Goal: Task Accomplishment & Management: Complete application form

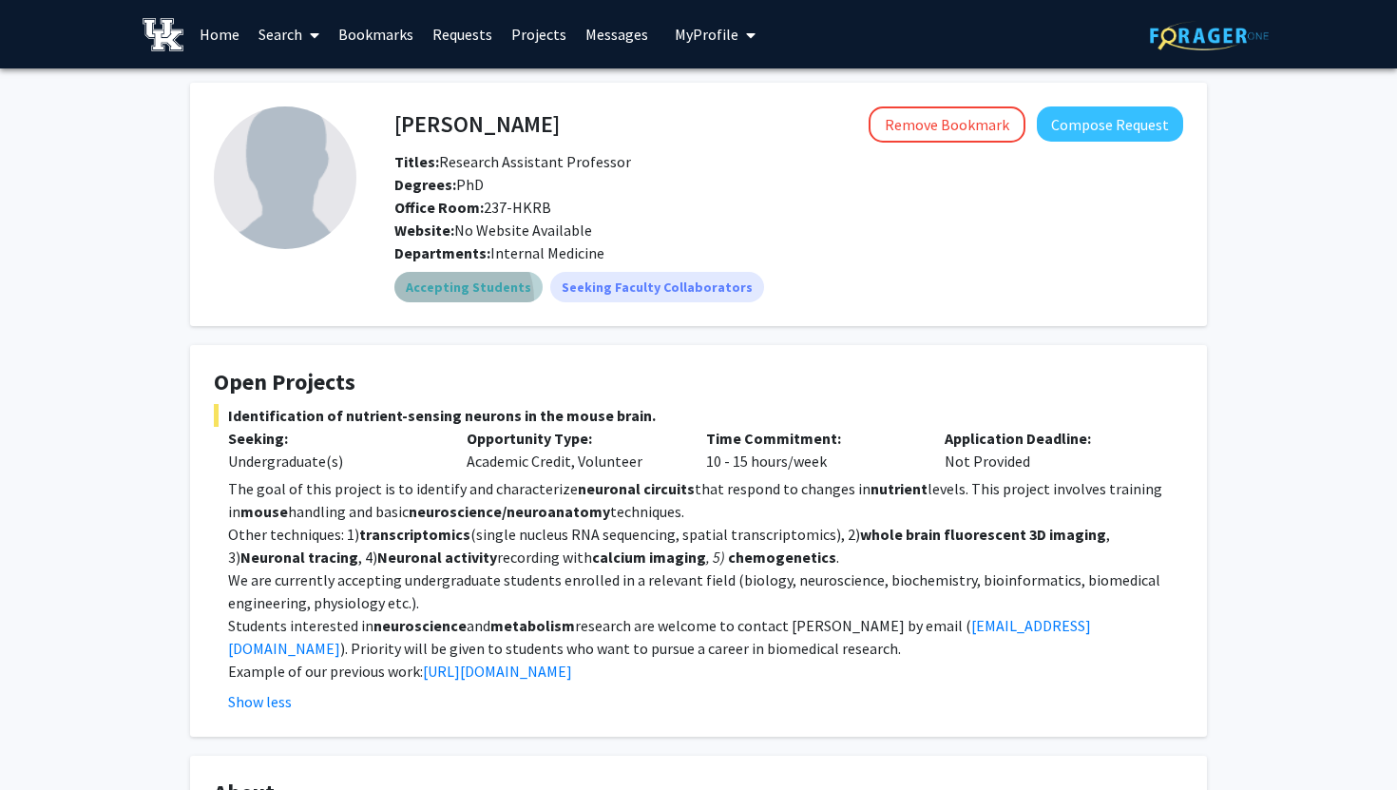
click at [447, 300] on mat-chip "Accepting Students" at bounding box center [468, 287] width 148 height 30
click at [434, 346] on fg-card "Open Projects Identification of nutrient-sensing neurons in the mouse brain. Se…" at bounding box center [698, 540] width 1017 height 391
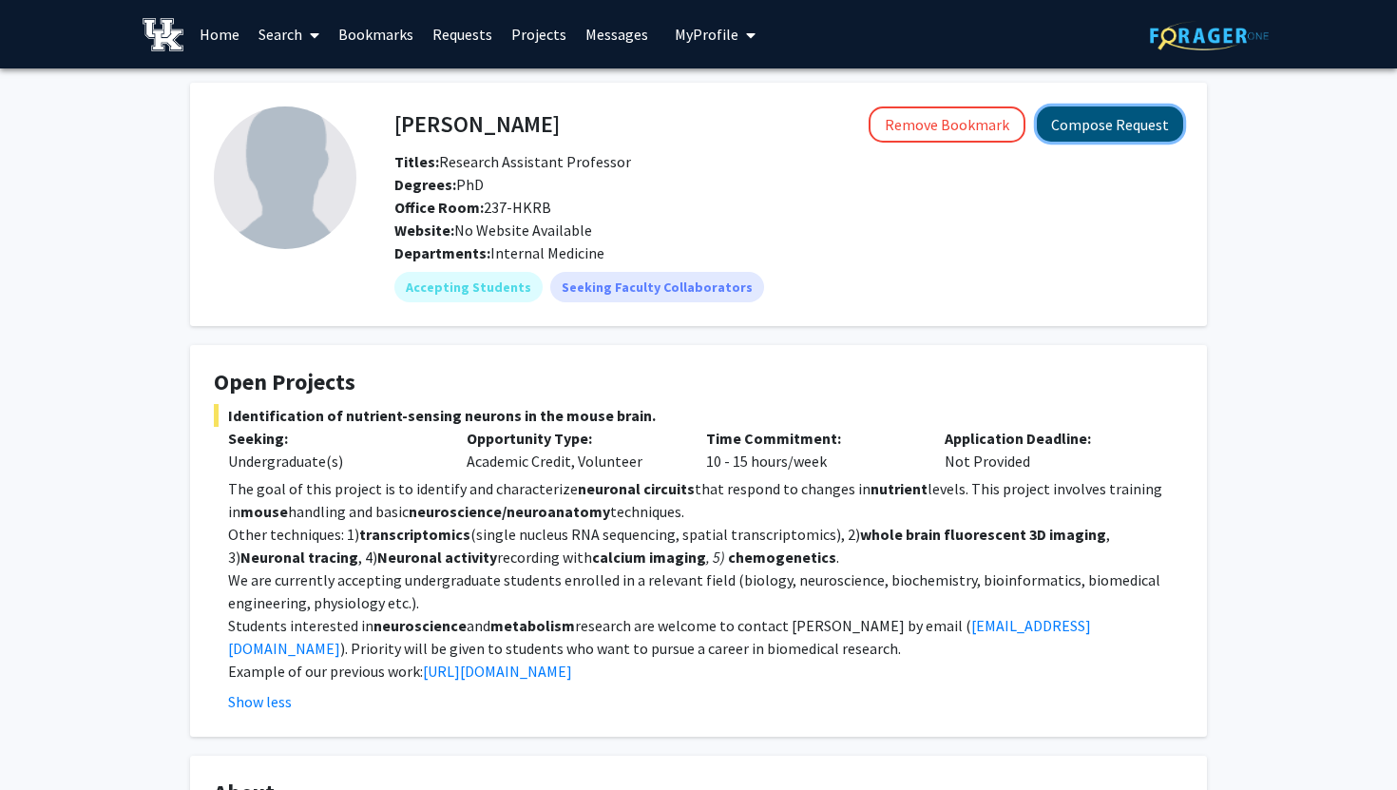
click at [1083, 124] on button "Compose Request" at bounding box center [1110, 123] width 146 height 35
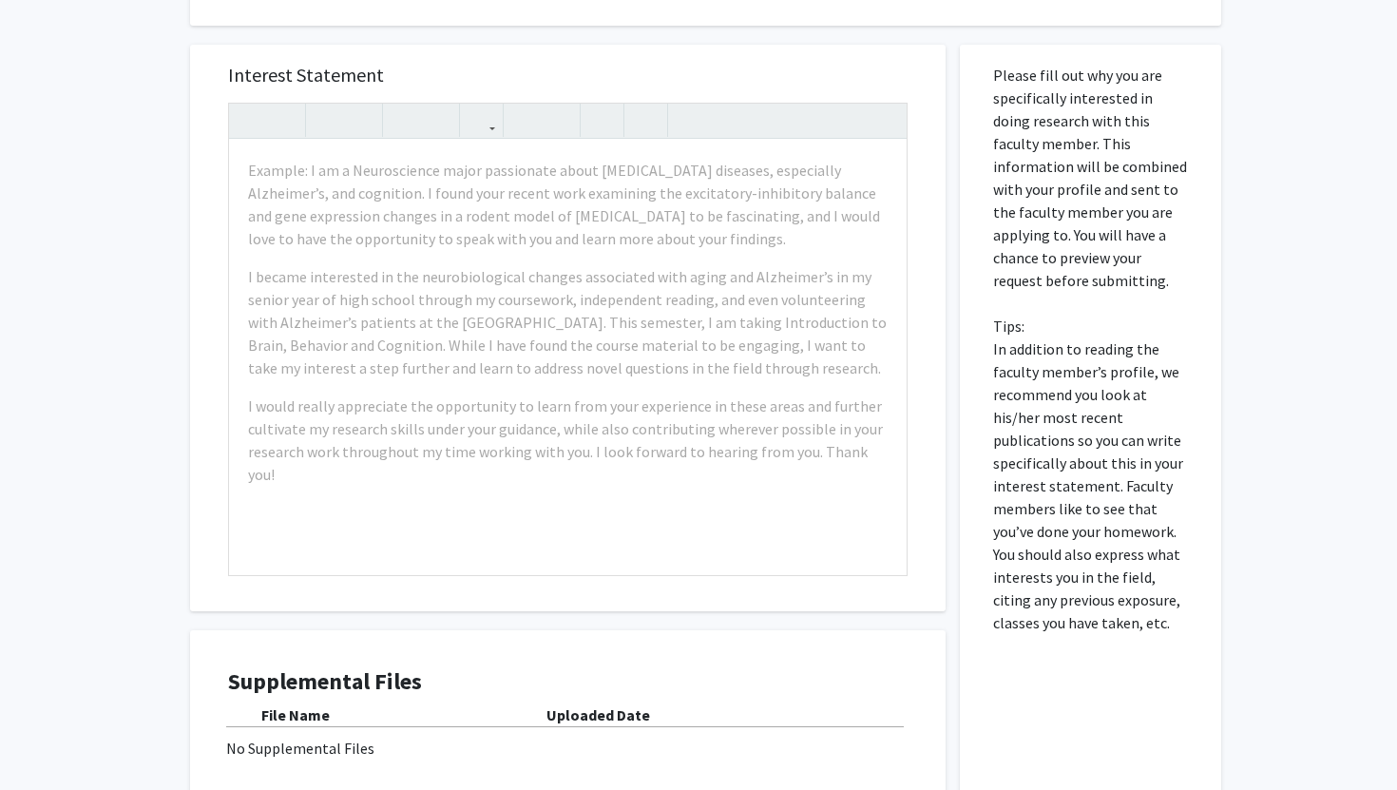
scroll to position [695, 0]
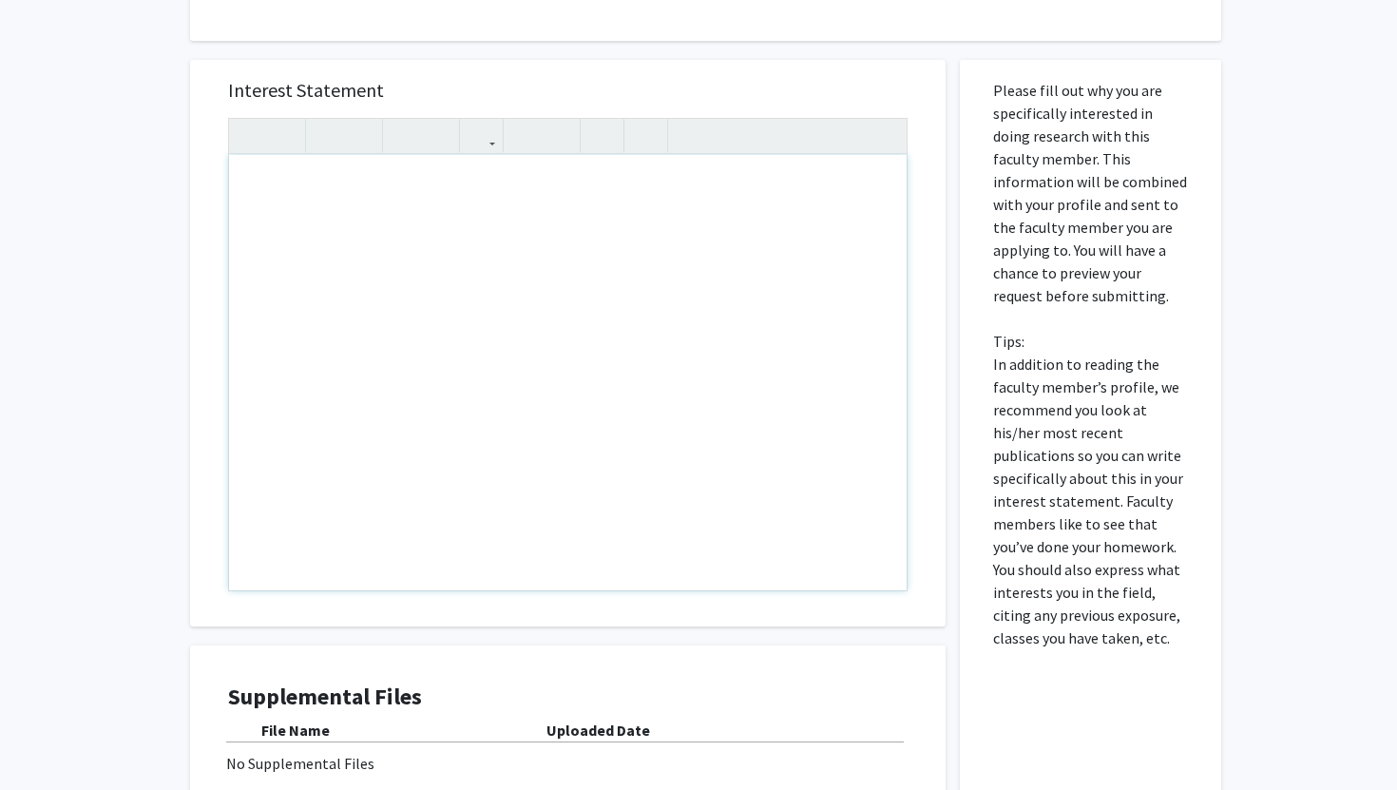
click at [259, 181] on div "Note to users with screen readers: Please press Alt+0 or Option+0 to deactivate…" at bounding box center [567, 372] width 677 height 435
paste div "Note to users with screen readers: Please press Alt+0 or Option+0 to deactivate…"
type textarea "<p>Given the opportunity, working within your lab would give me an unmeasurable…"
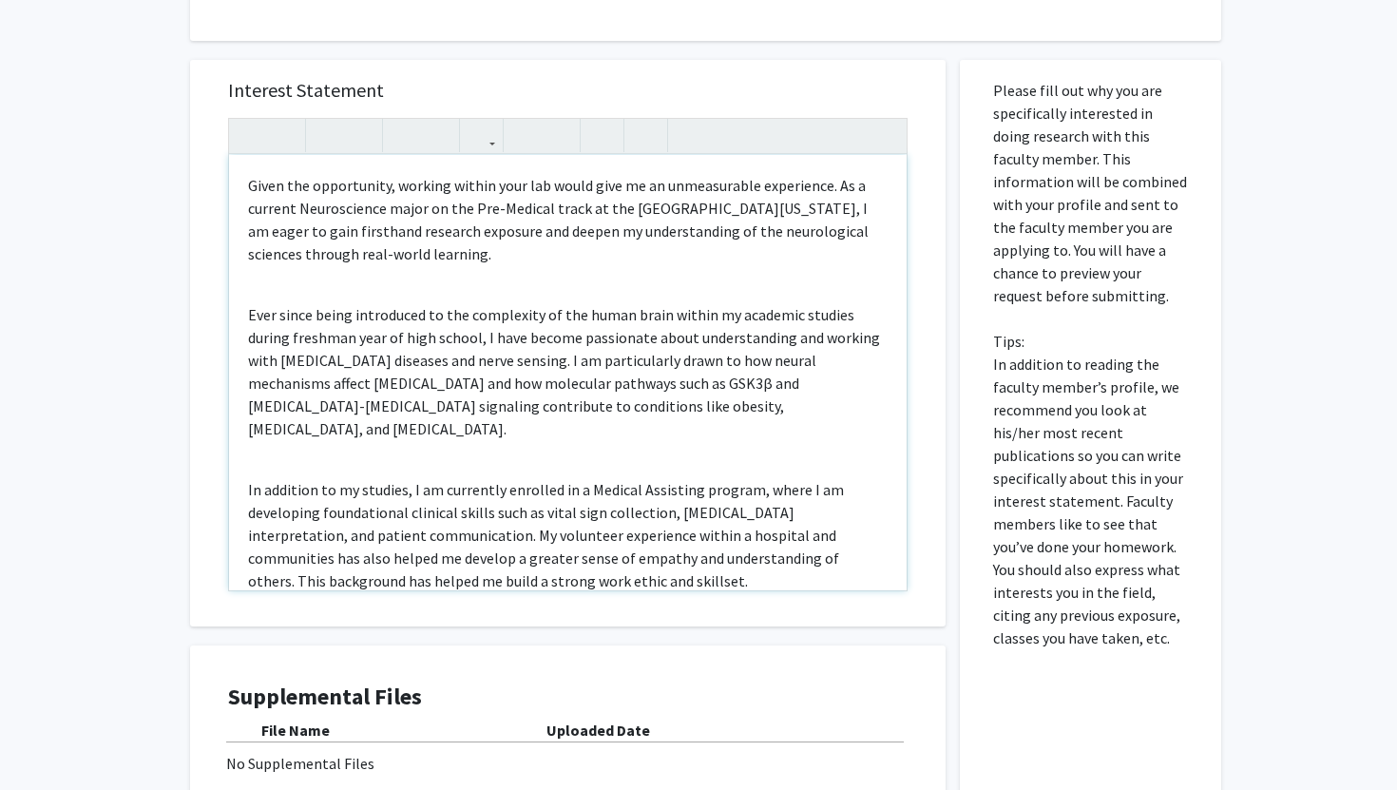
click at [294, 278] on div "Given the opportunity, working within your lab would give me an unmeasurable ex…" at bounding box center [567, 372] width 677 height 435
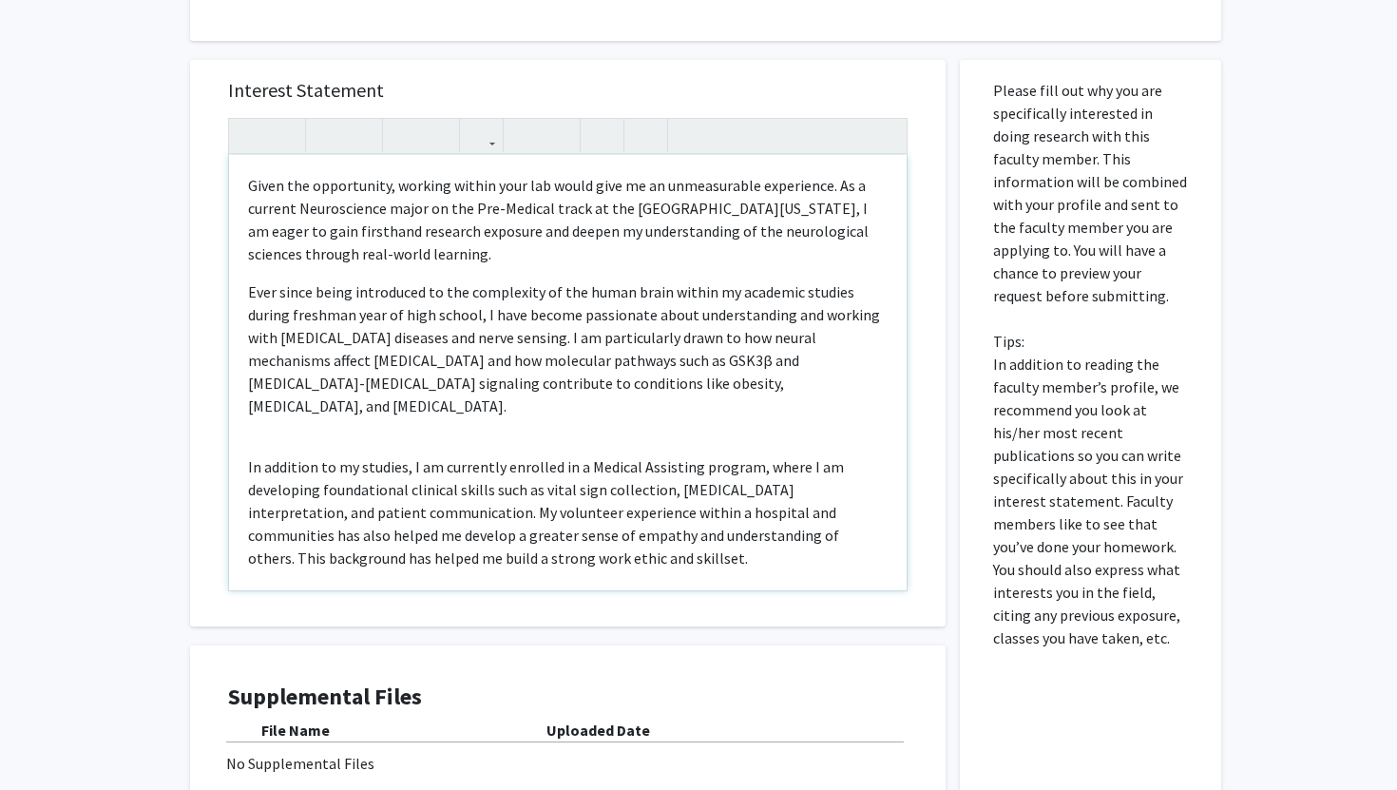
click at [279, 412] on div "Given the opportunity, working within your lab would give me an unmeasurable ex…" at bounding box center [567, 372] width 677 height 435
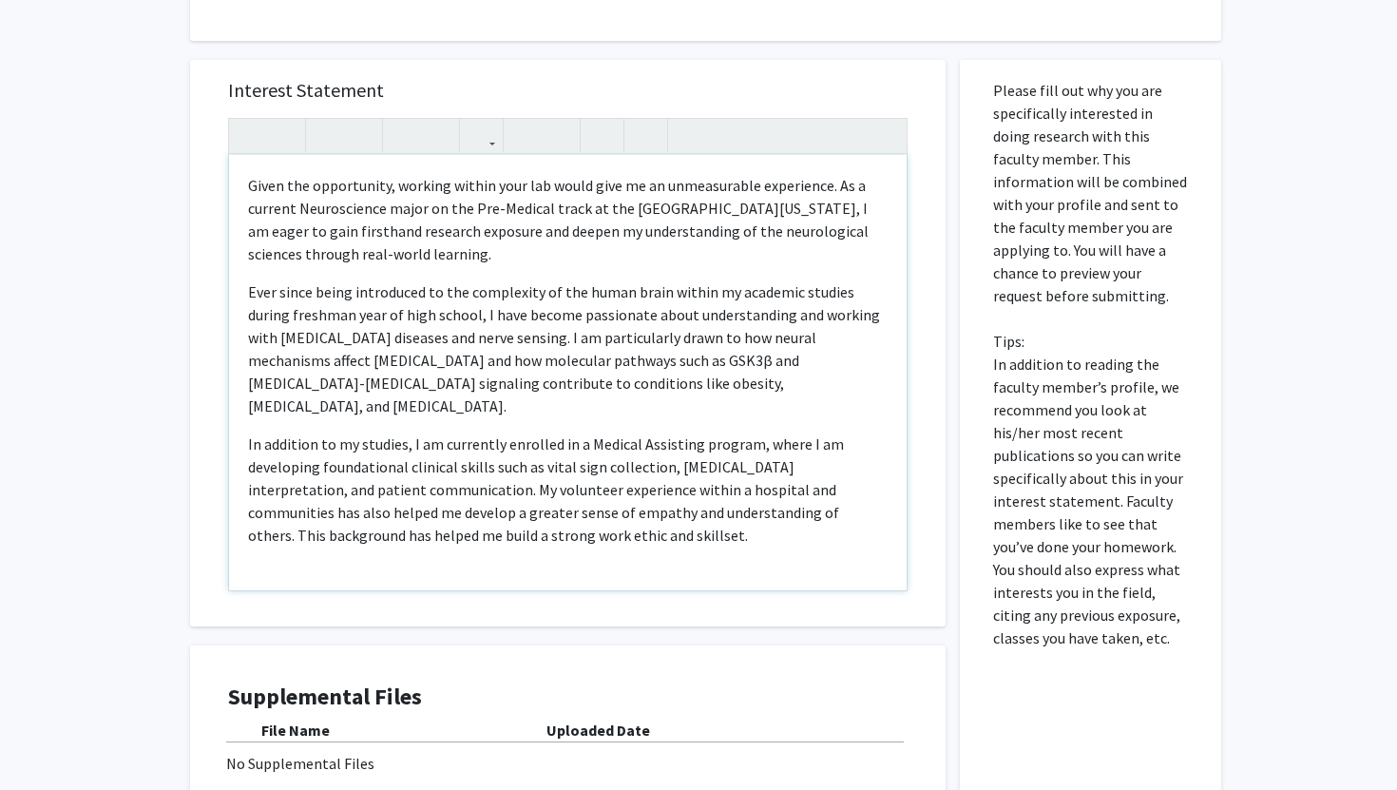
click at [291, 551] on div "Given the opportunity, working within your lab would give me an unmeasurable ex…" at bounding box center [567, 372] width 677 height 435
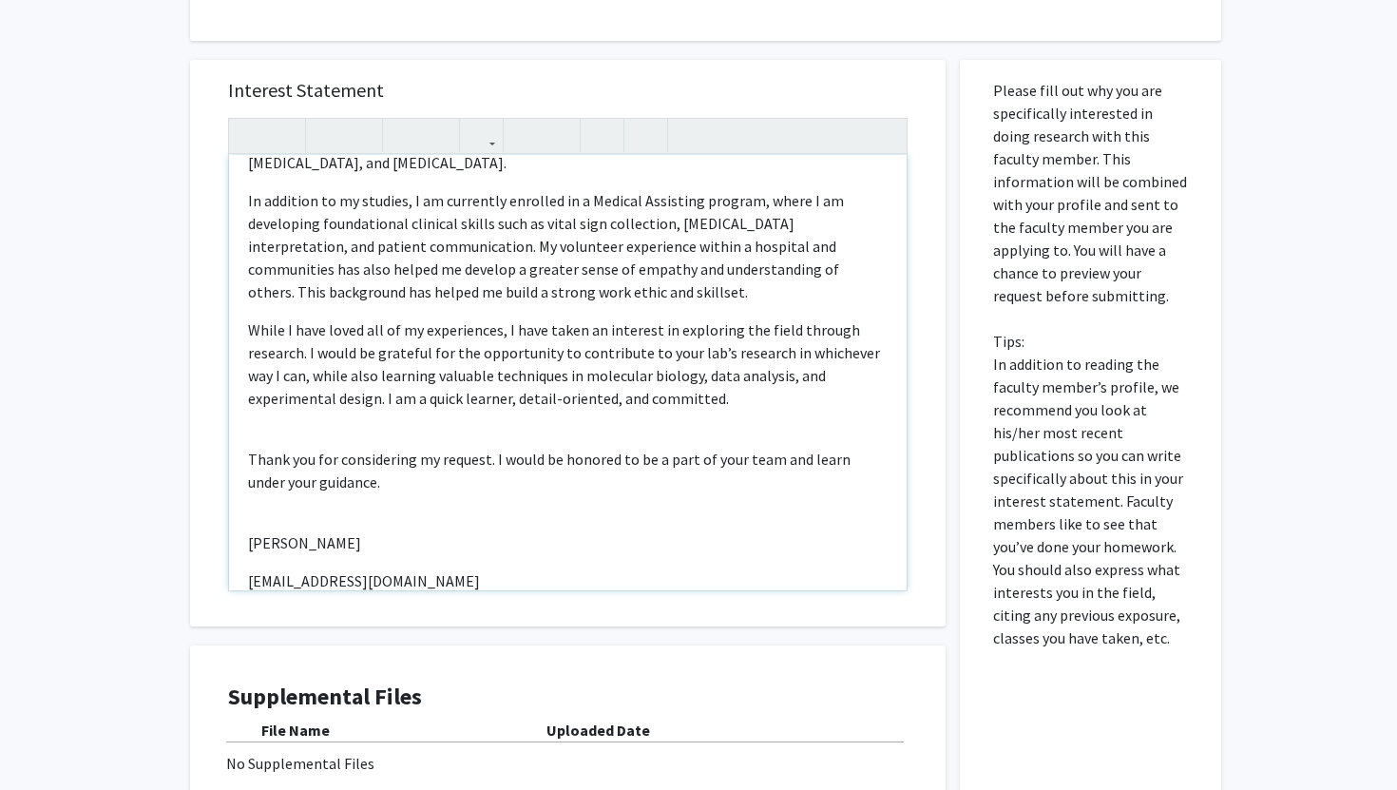
scroll to position [327, 0]
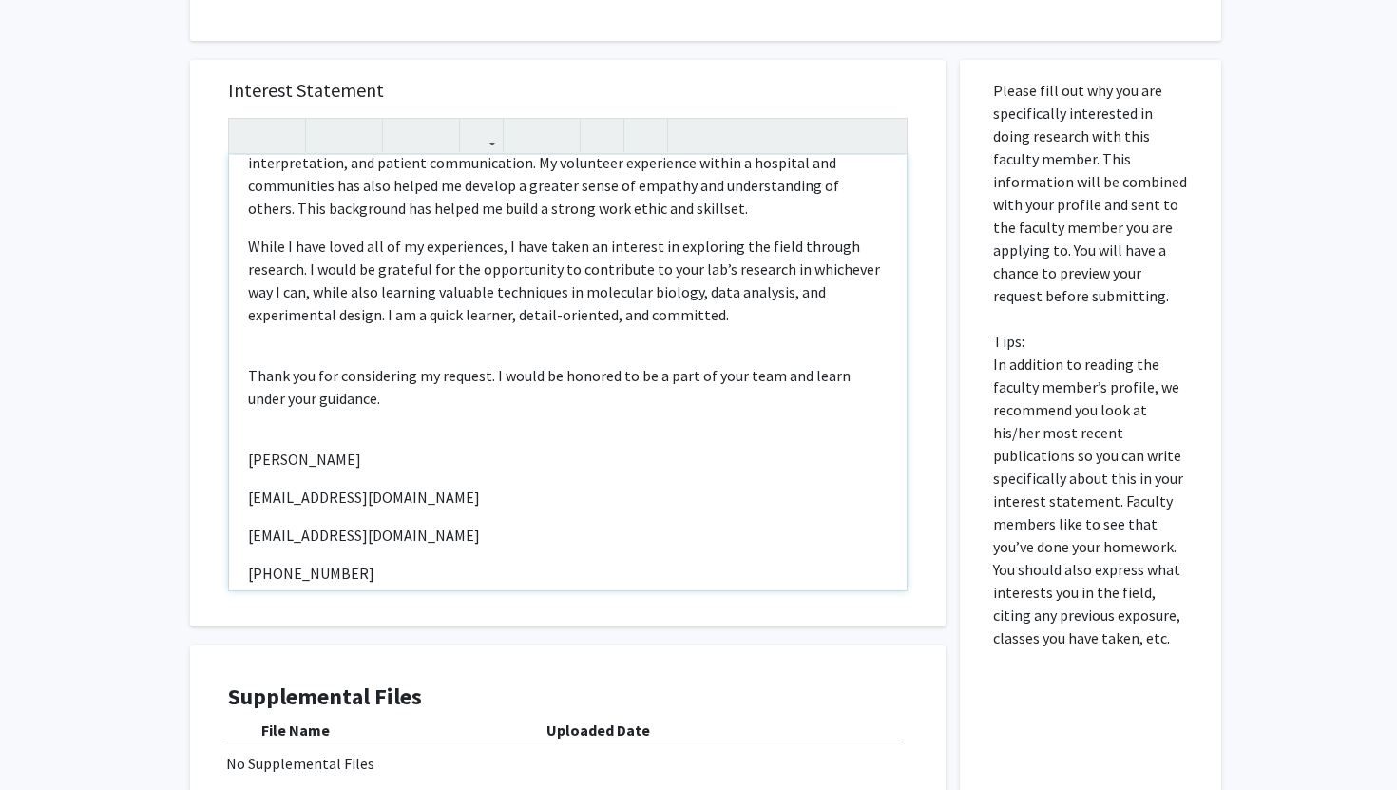
click at [310, 317] on div "Given the opportunity, working within your lab would give me an unmeasurable ex…" at bounding box center [567, 372] width 677 height 435
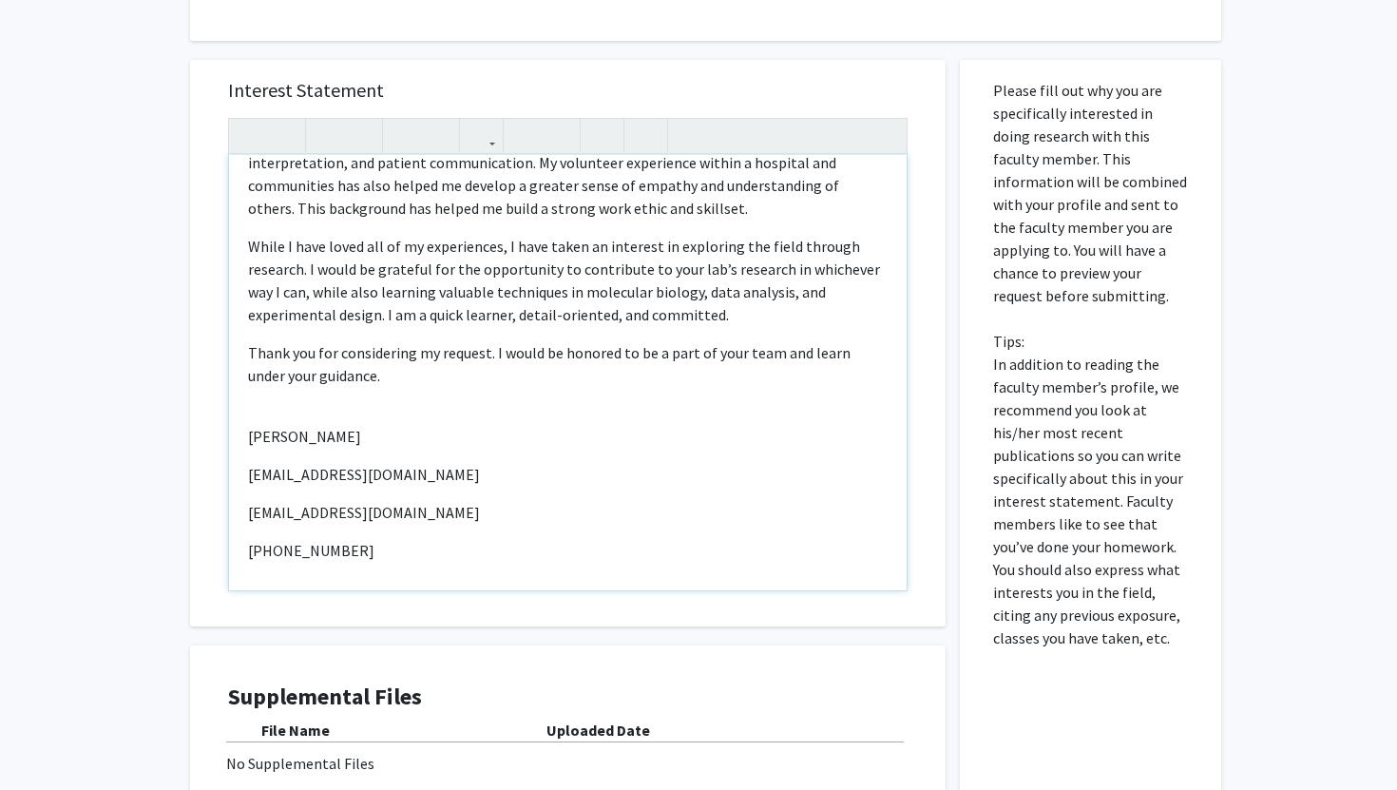
click at [302, 376] on div "Given the opportunity, working within your lab would give me an unmeasurable ex…" at bounding box center [567, 372] width 677 height 435
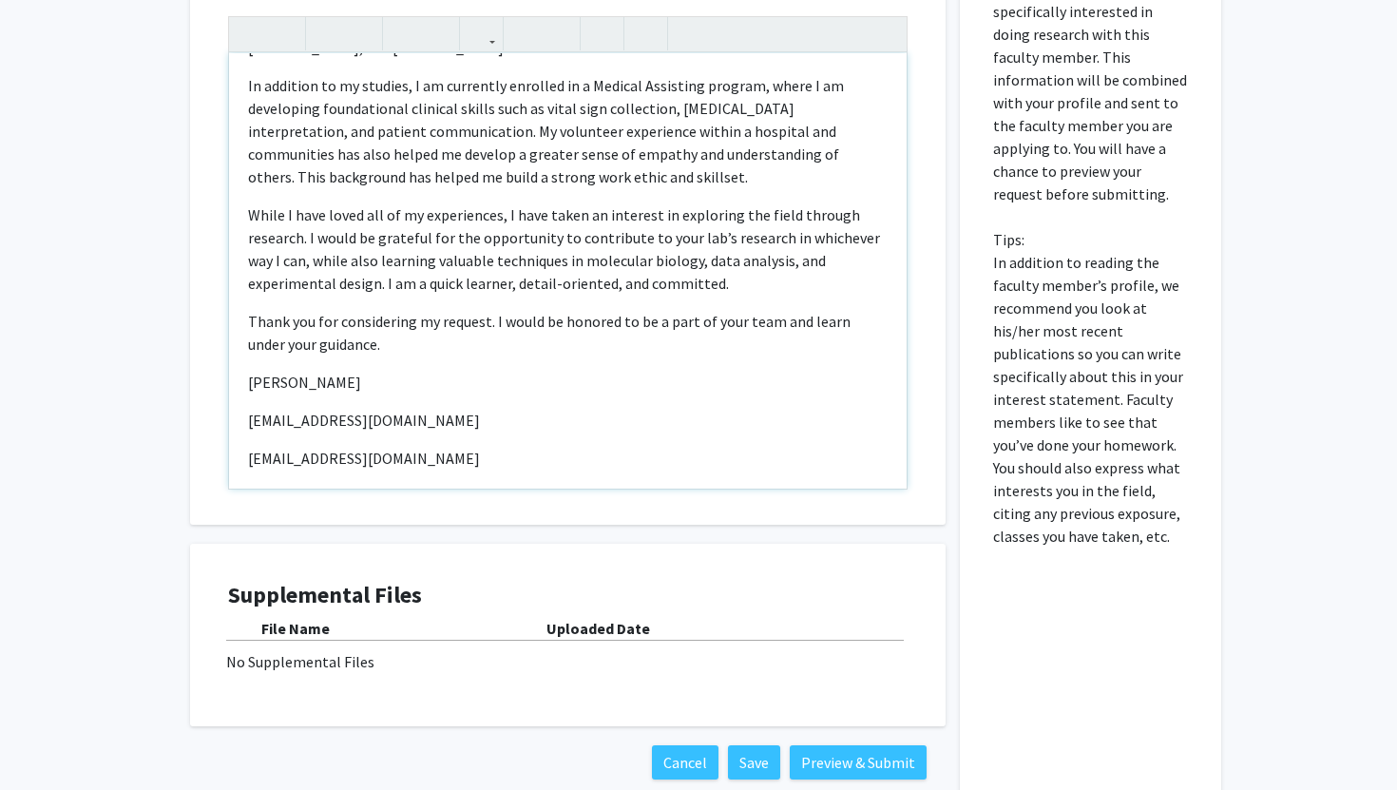
scroll to position [244, 0]
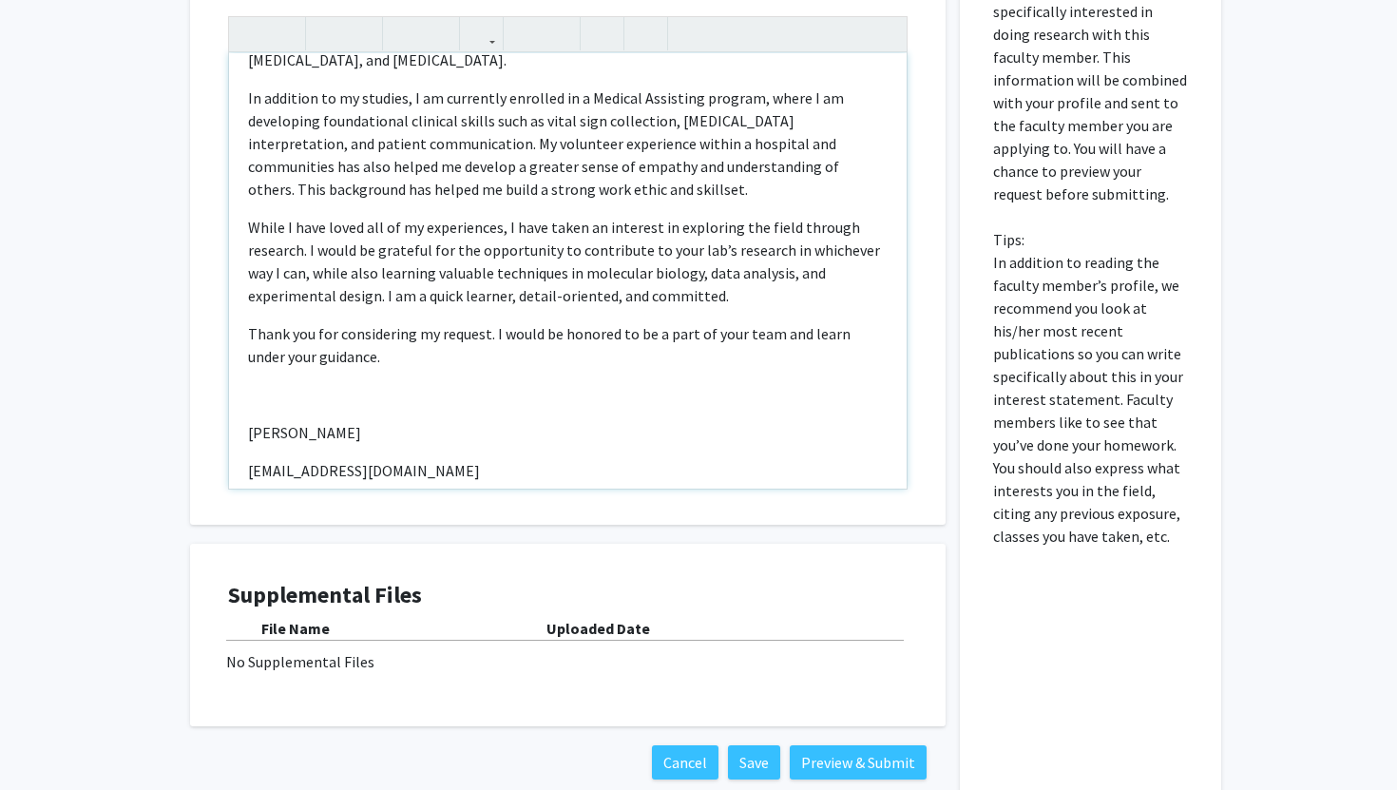
type textarea "<p>Given the opportunity, working within your lab would give me an unmeasurable…"
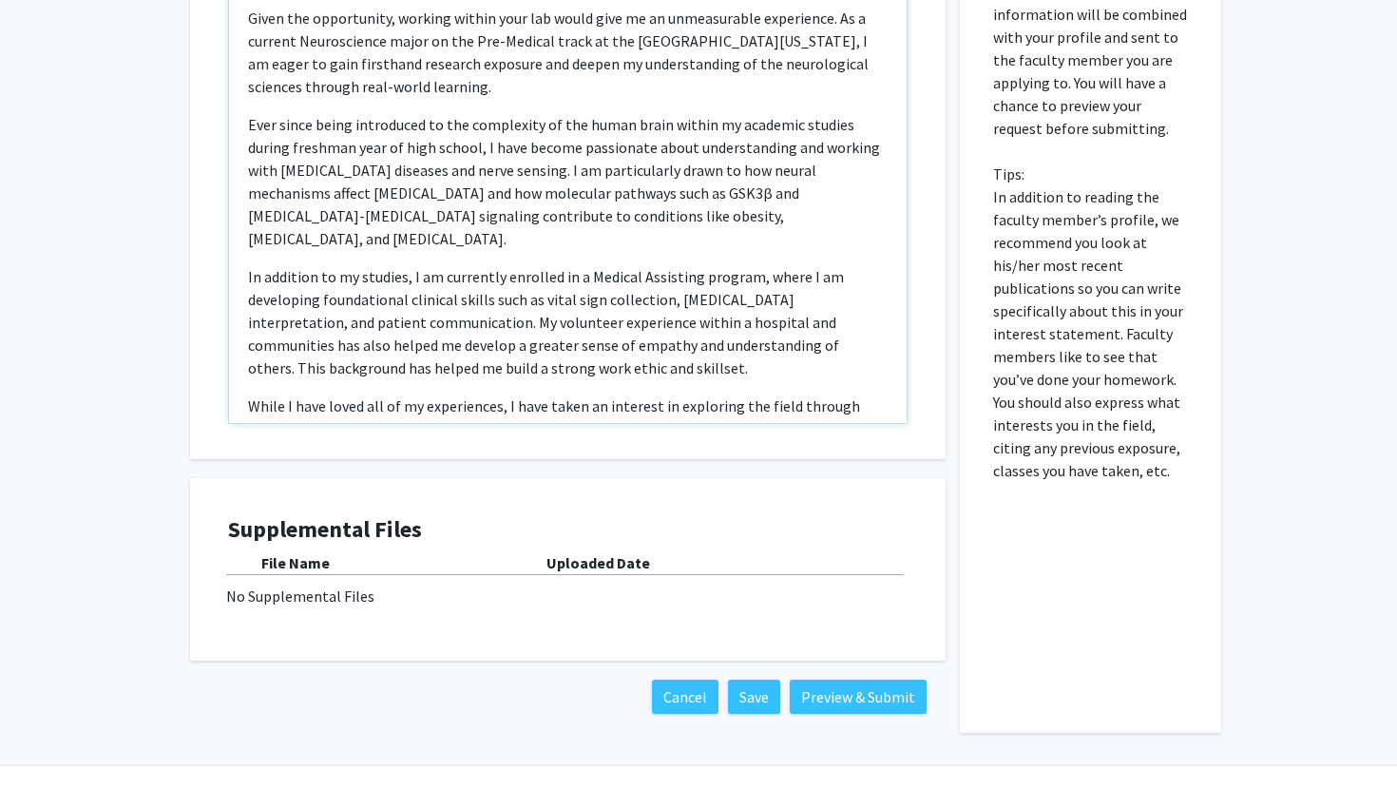
scroll to position [863, 0]
click at [277, 594] on div "No Supplemental Files" at bounding box center [567, 594] width 683 height 23
click at [454, 599] on div "No Supplemental Files" at bounding box center [567, 594] width 683 height 23
click at [599, 564] on b "Uploaded Date" at bounding box center [598, 561] width 104 height 19
click at [306, 563] on b "File Name" at bounding box center [295, 561] width 68 height 19
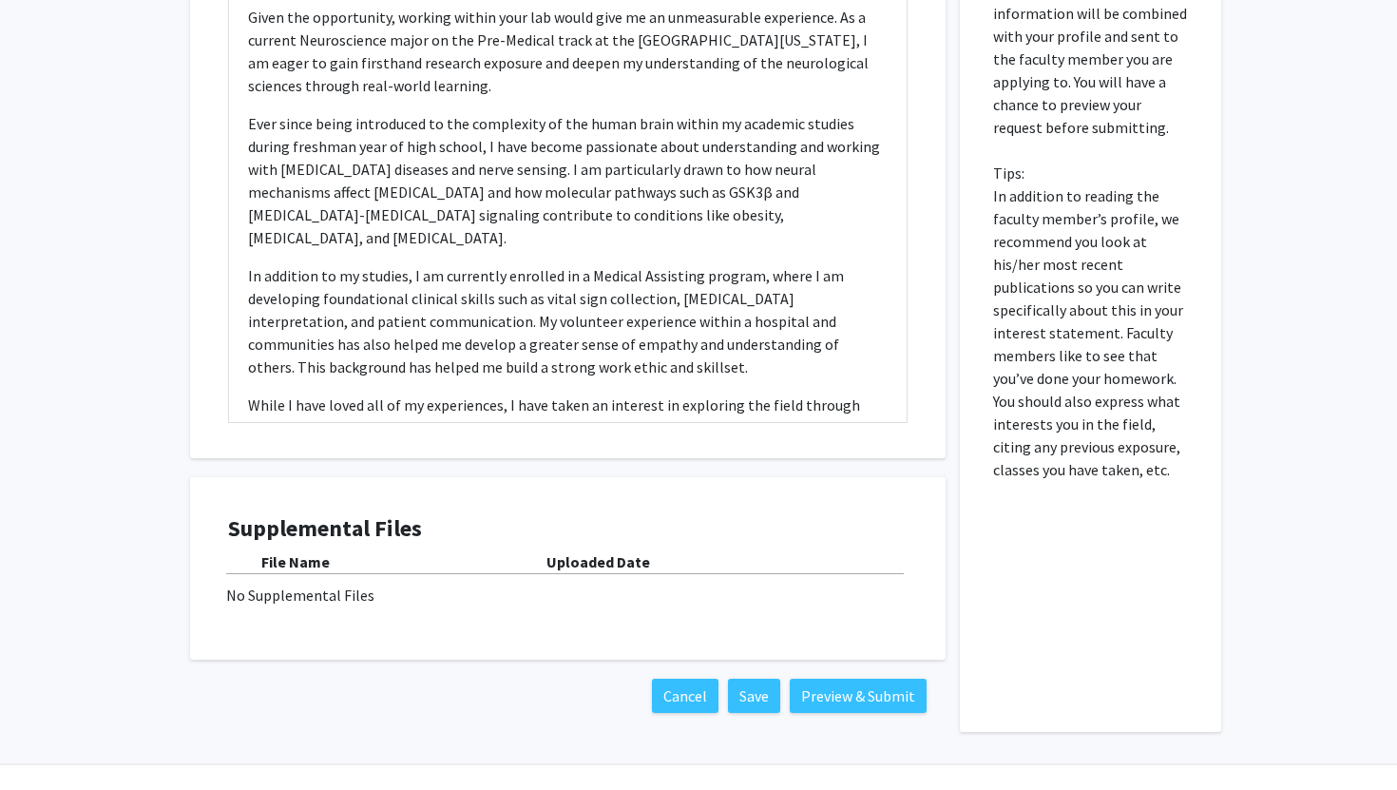
click at [281, 599] on div "No Supplemental Files" at bounding box center [567, 594] width 683 height 23
click at [624, 624] on div "Supplemental Files File Name Uploaded Date No Supplemental Files" at bounding box center [567, 568] width 717 height 144
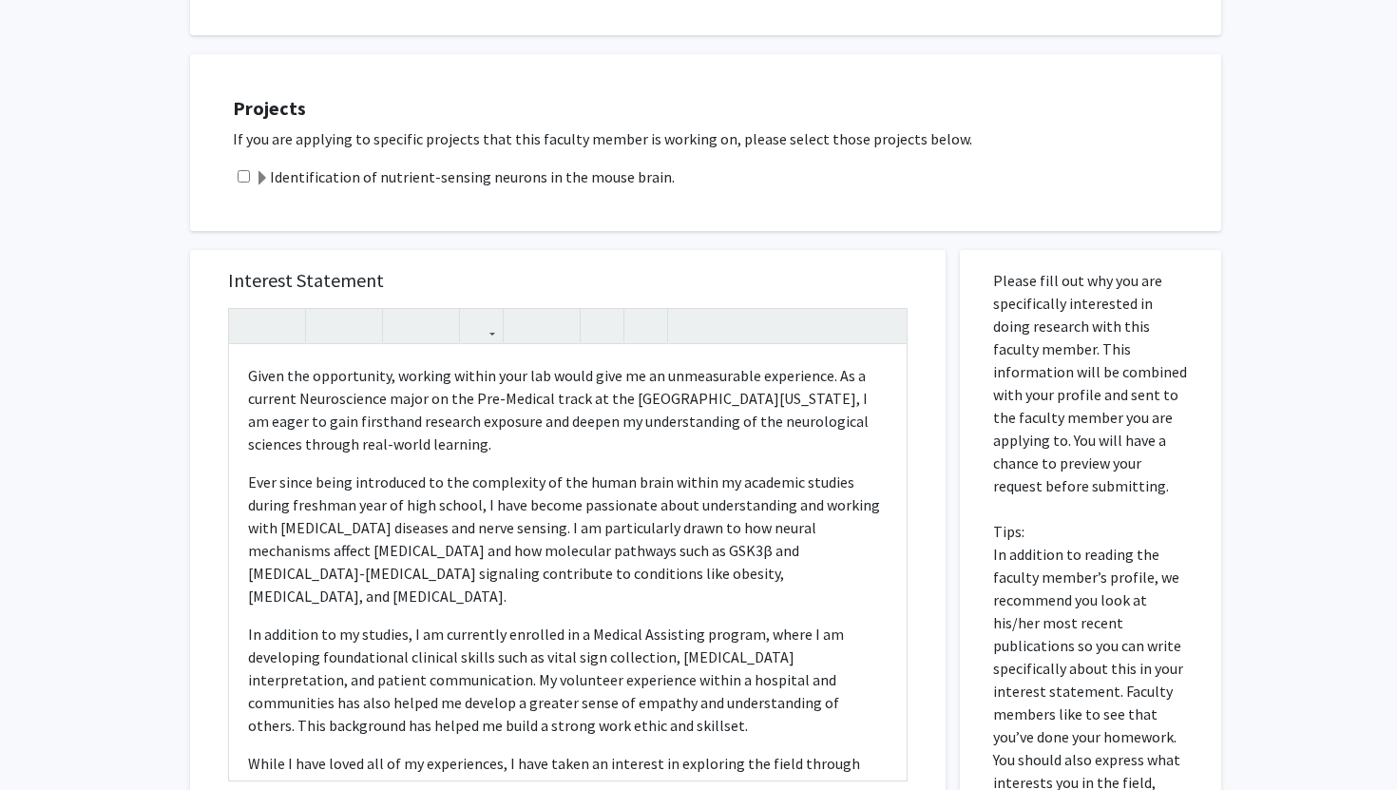
scroll to position [502, 0]
click at [248, 173] on input "checkbox" at bounding box center [244, 179] width 12 height 12
checkbox input "true"
click at [291, 181] on label "Identification of nutrient-sensing neurons in the mouse brain." at bounding box center [465, 179] width 420 height 23
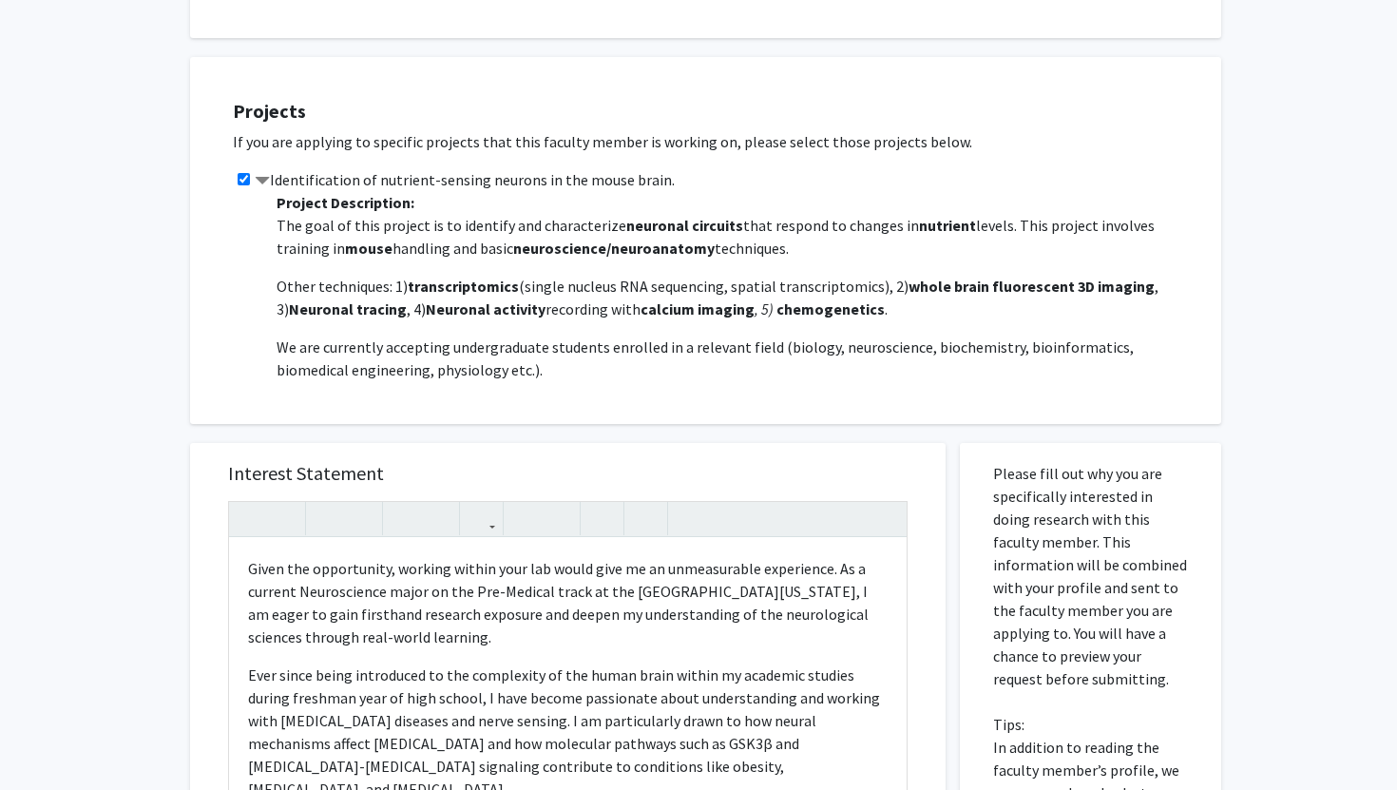
click at [291, 181] on label "Identification of nutrient-sensing neurons in the mouse brain." at bounding box center [465, 179] width 420 height 23
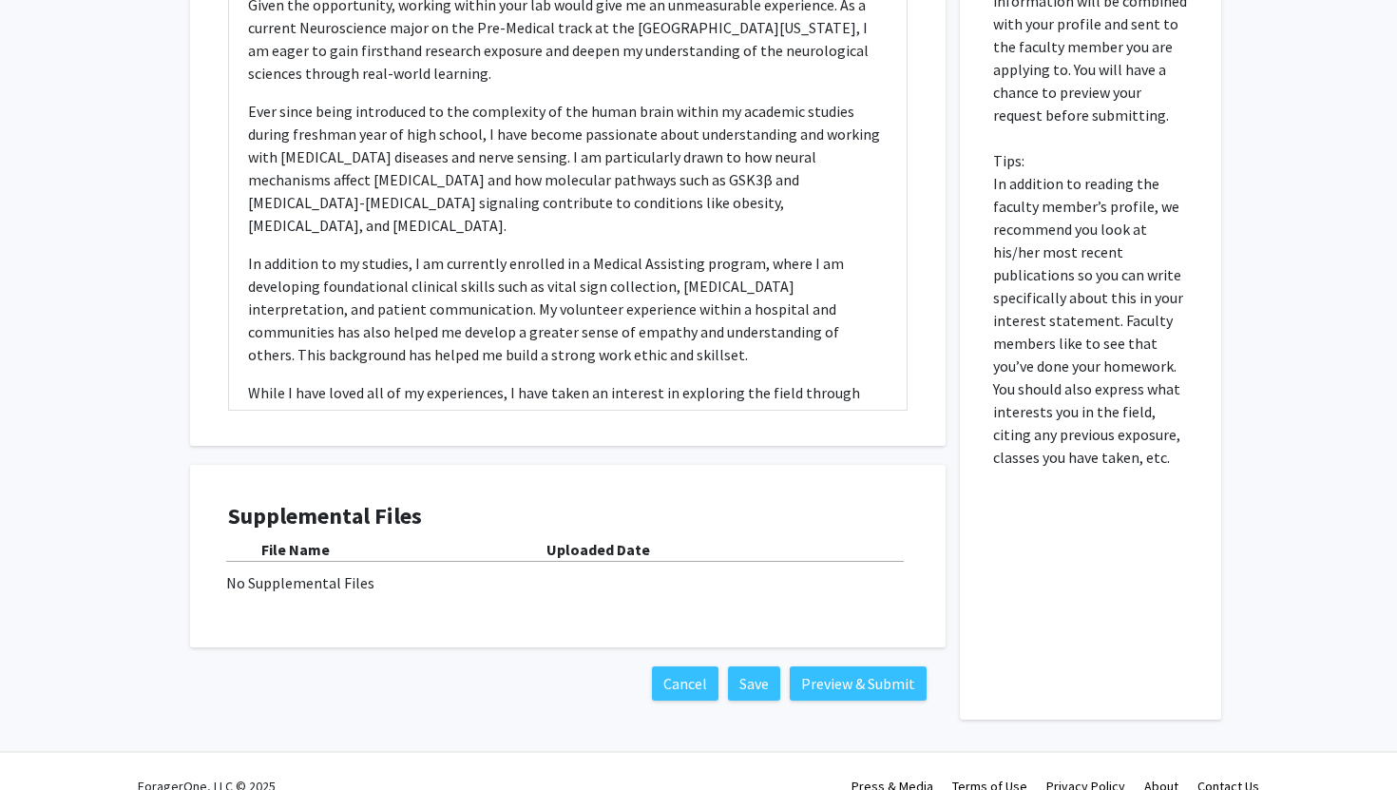
scroll to position [904, 0]
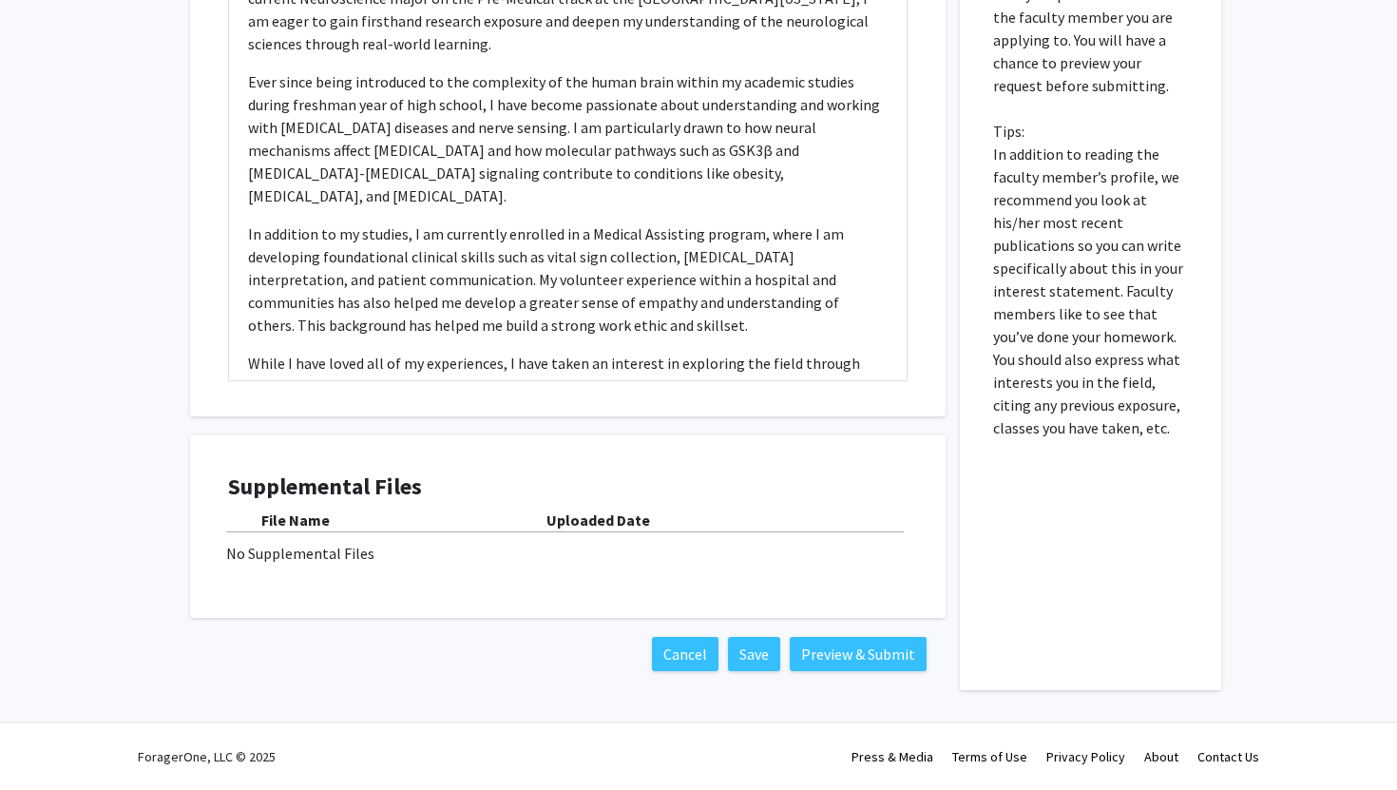
click at [306, 555] on div "No Supplemental Files" at bounding box center [567, 553] width 683 height 23
click at [273, 559] on div "No Supplemental Files" at bounding box center [567, 553] width 683 height 23
click at [571, 520] on b "Uploaded Date" at bounding box center [598, 519] width 104 height 19
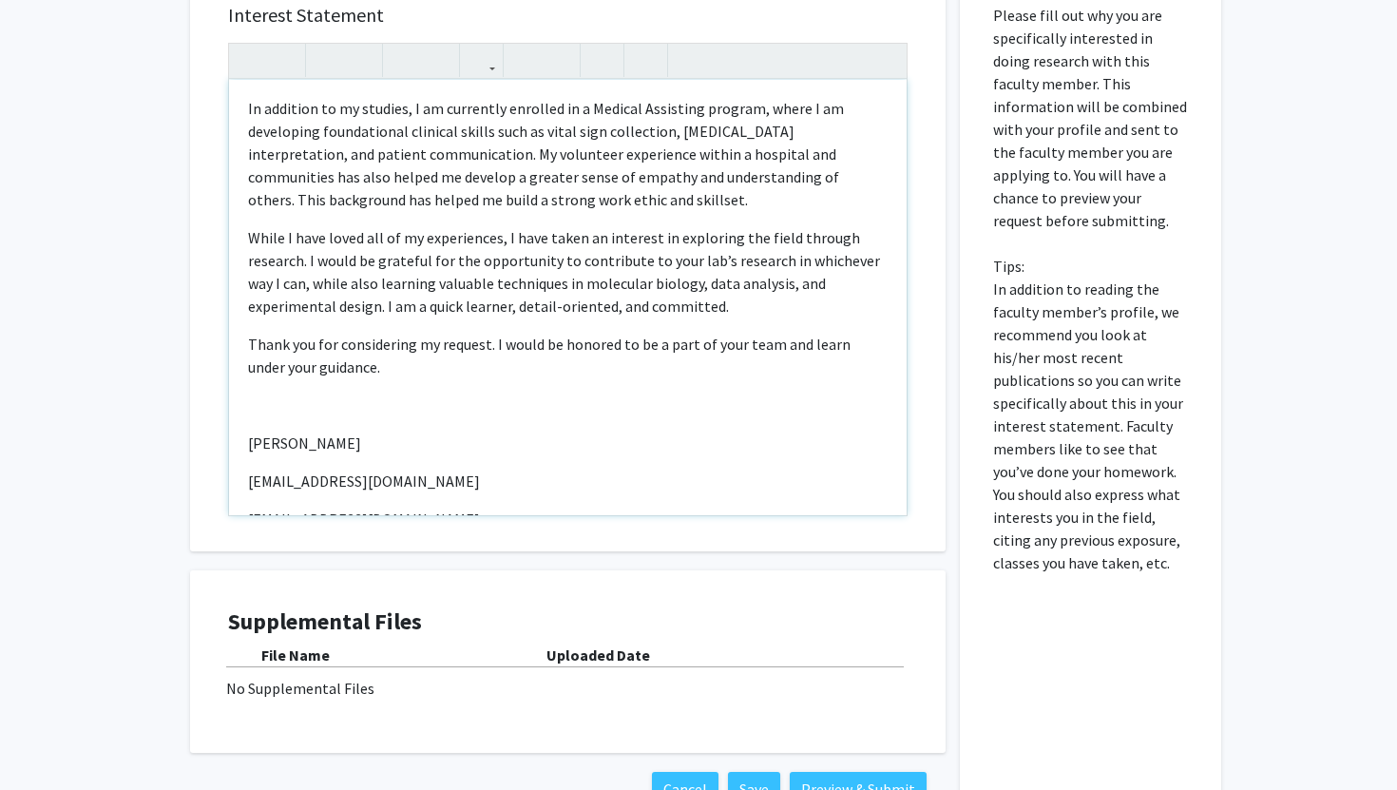
scroll to position [233, 0]
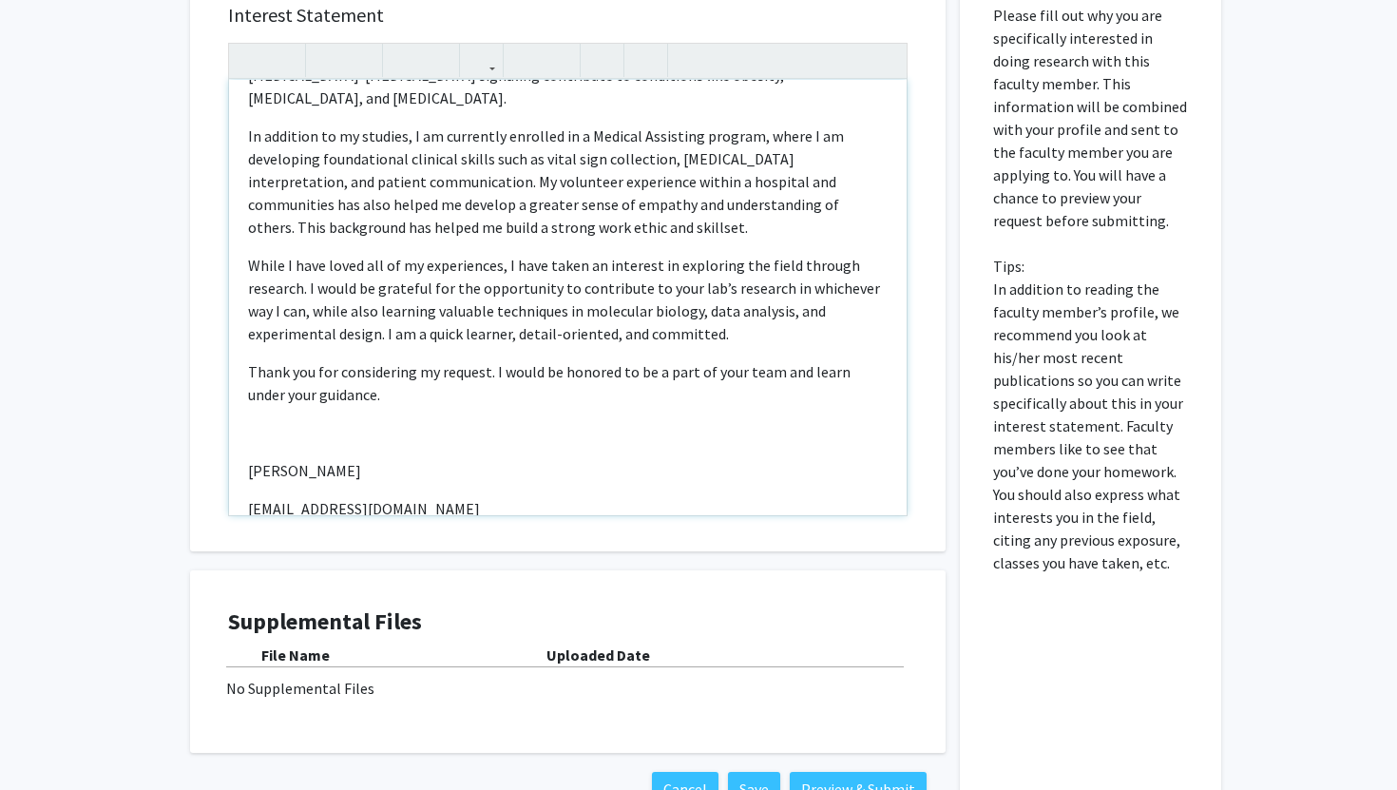
click at [467, 360] on p "Thank you for considering my request. I would be honored to be a part of your t…" at bounding box center [567, 383] width 639 height 46
click at [463, 371] on p "Thank you for considering my request. I would be honored to be a part of your t…" at bounding box center [567, 383] width 639 height 46
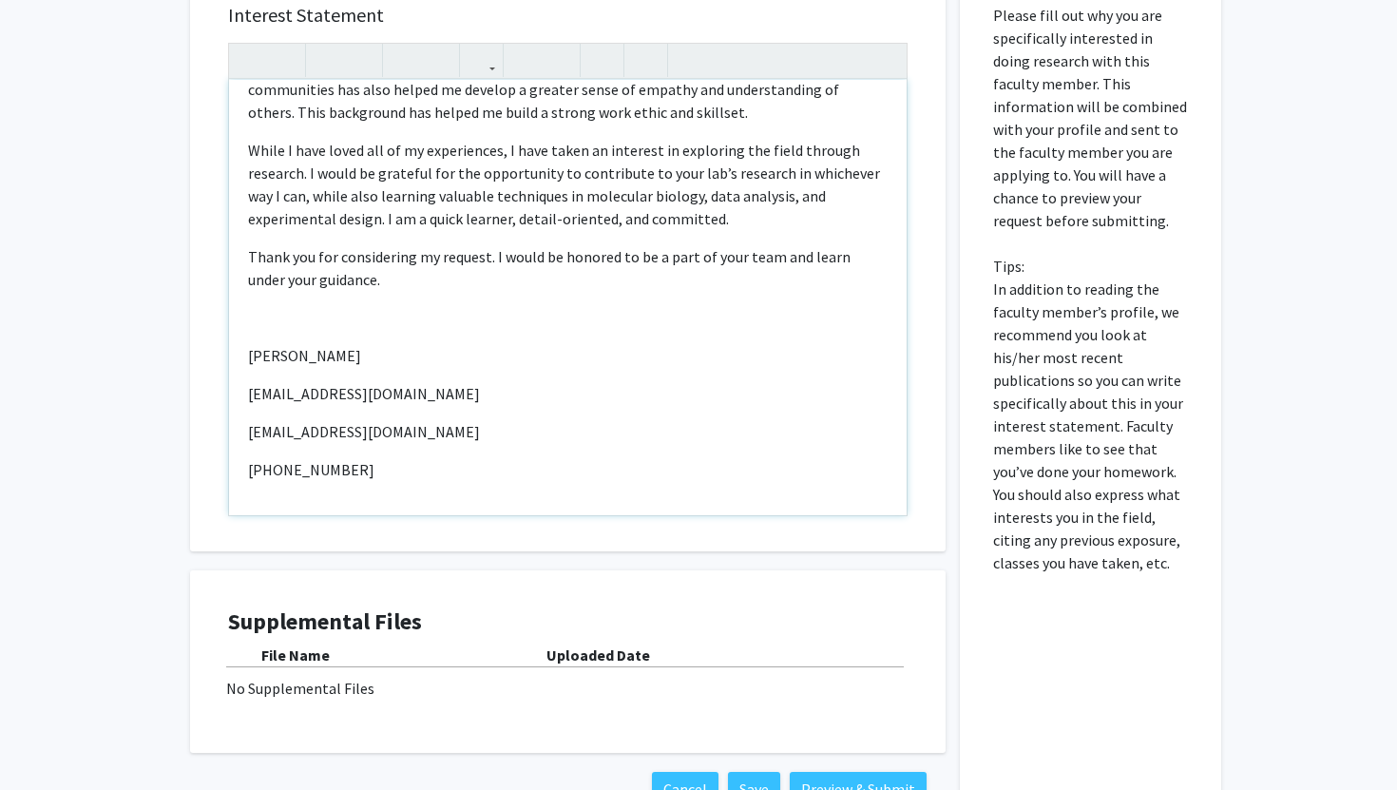
scroll to position [904, 0]
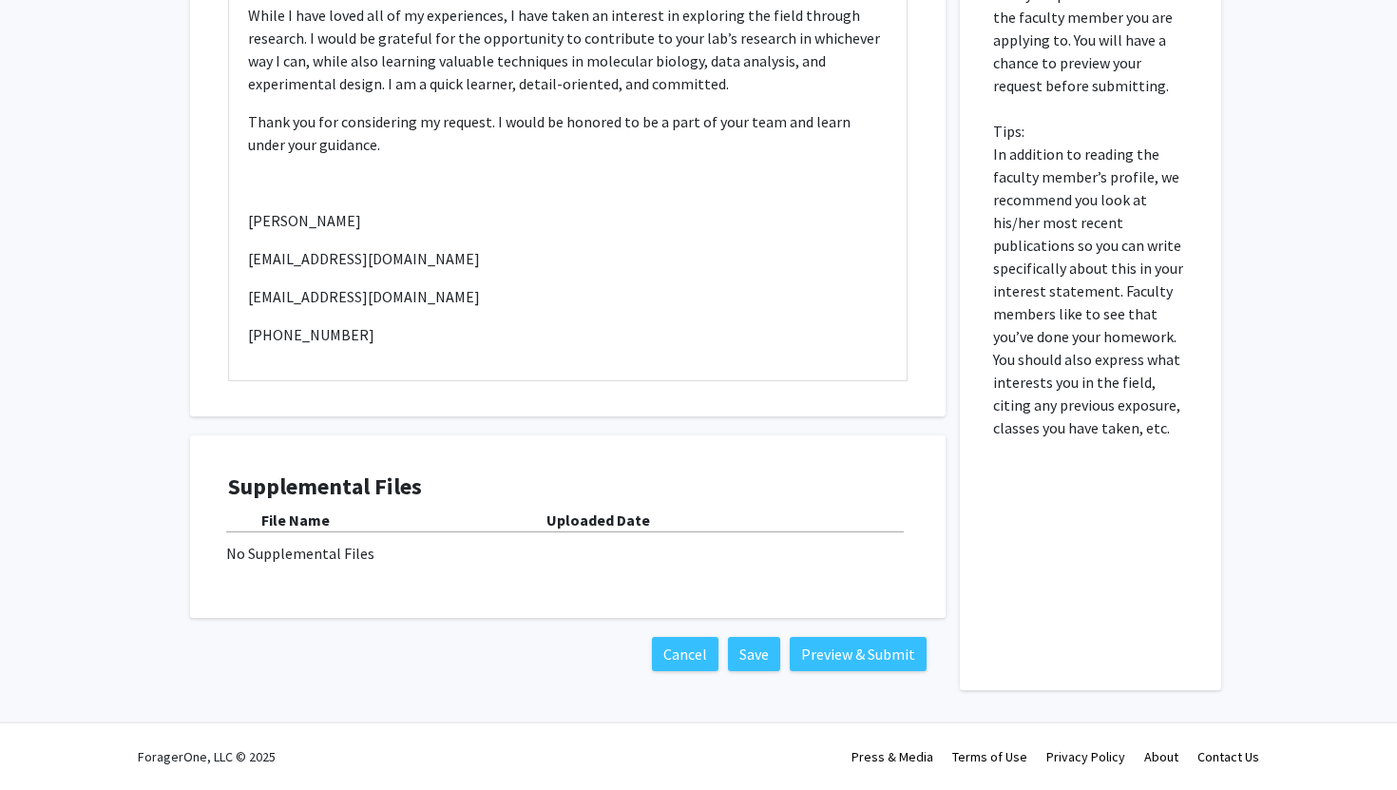
click at [289, 561] on div "No Supplemental Files" at bounding box center [567, 553] width 683 height 23
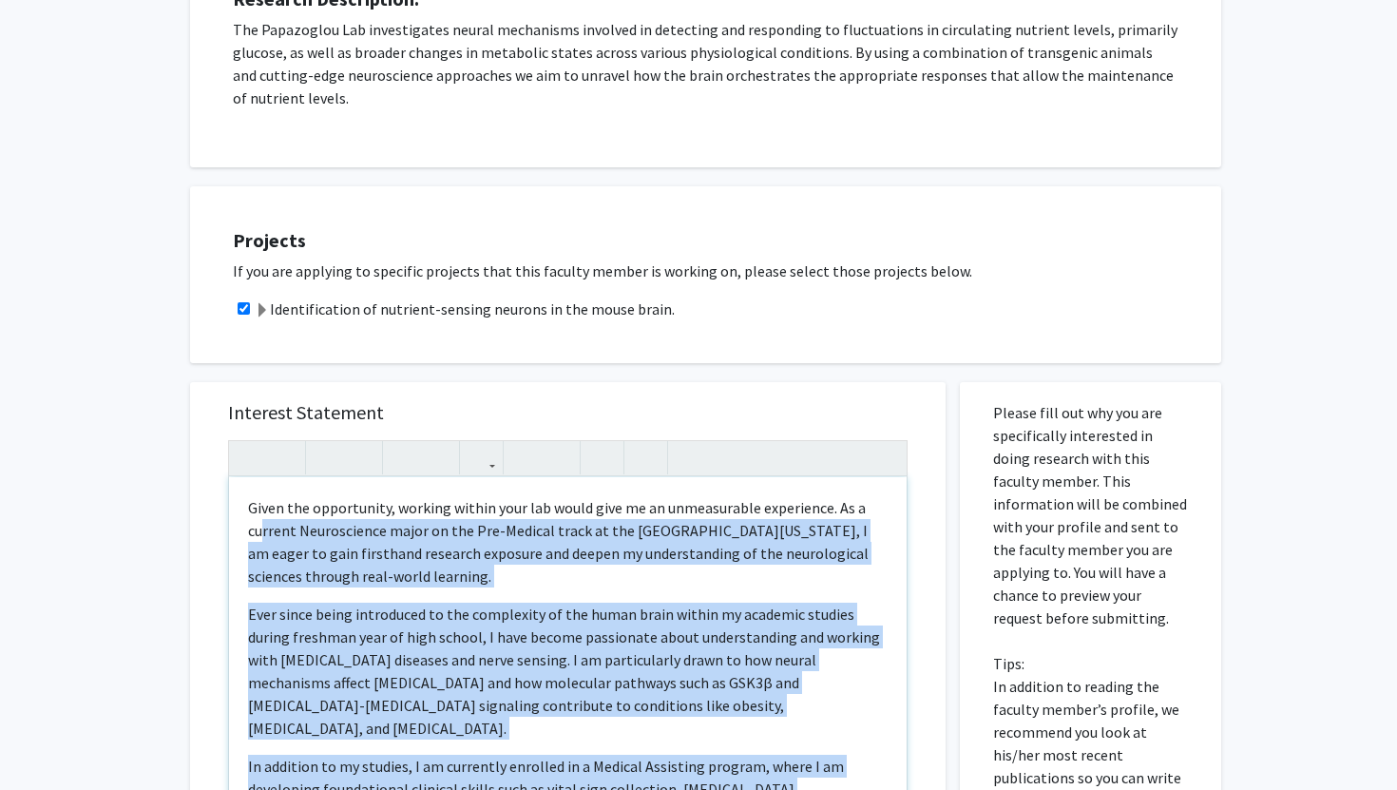
scroll to position [374, 0]
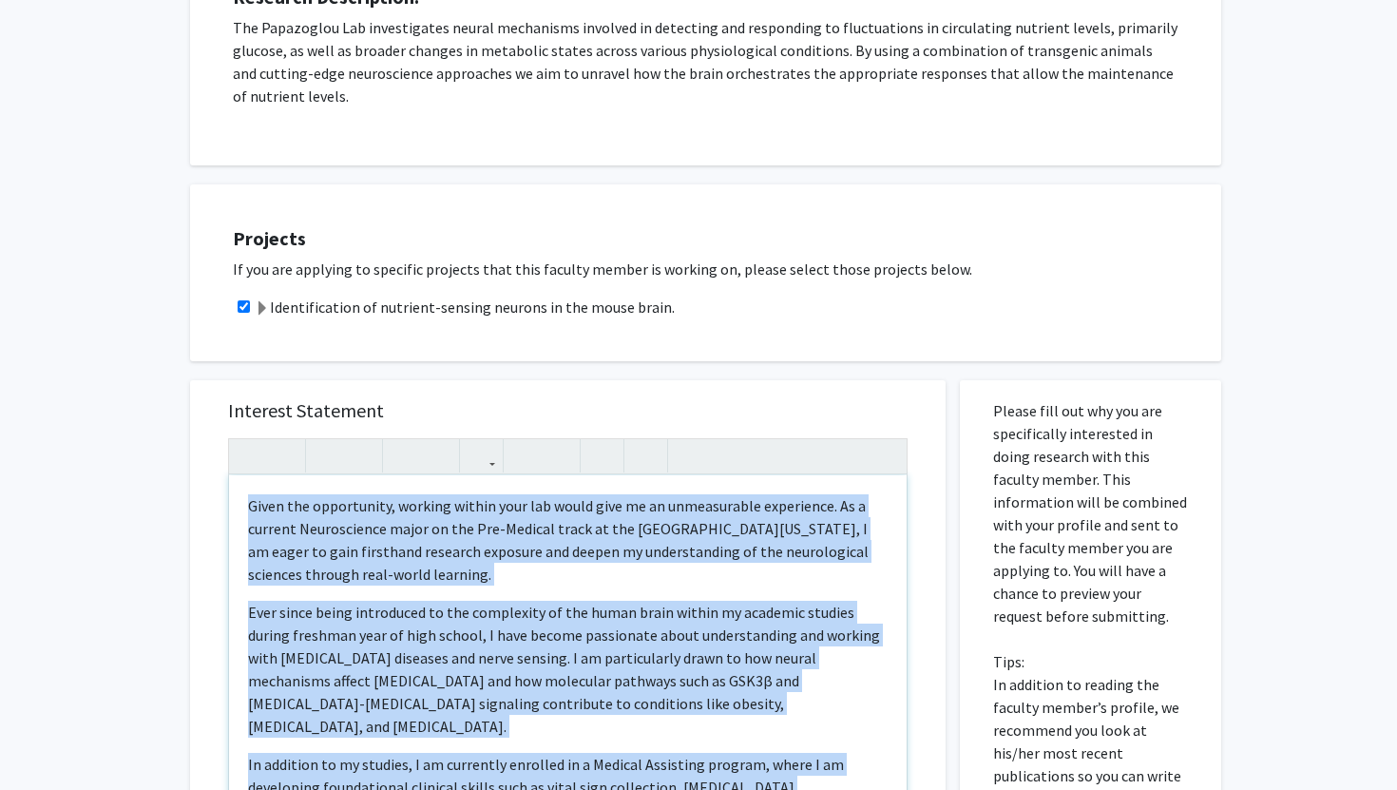
drag, startPoint x: 371, startPoint y: 362, endPoint x: 242, endPoint y: 489, distance: 181.4
click at [242, 489] on div "Given the opportunity, working within your lab would give me an unmeasurable ex…" at bounding box center [567, 692] width 677 height 435
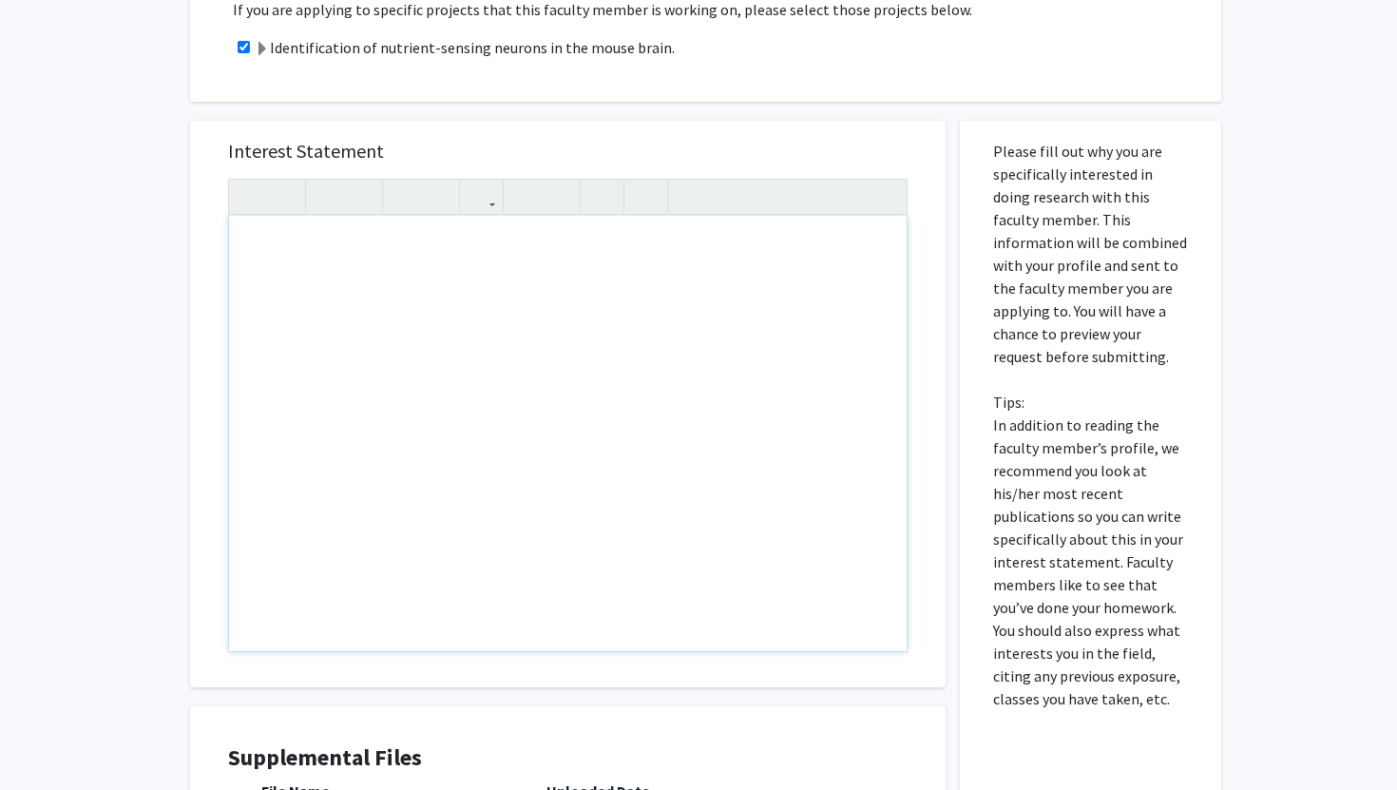
scroll to position [904, 0]
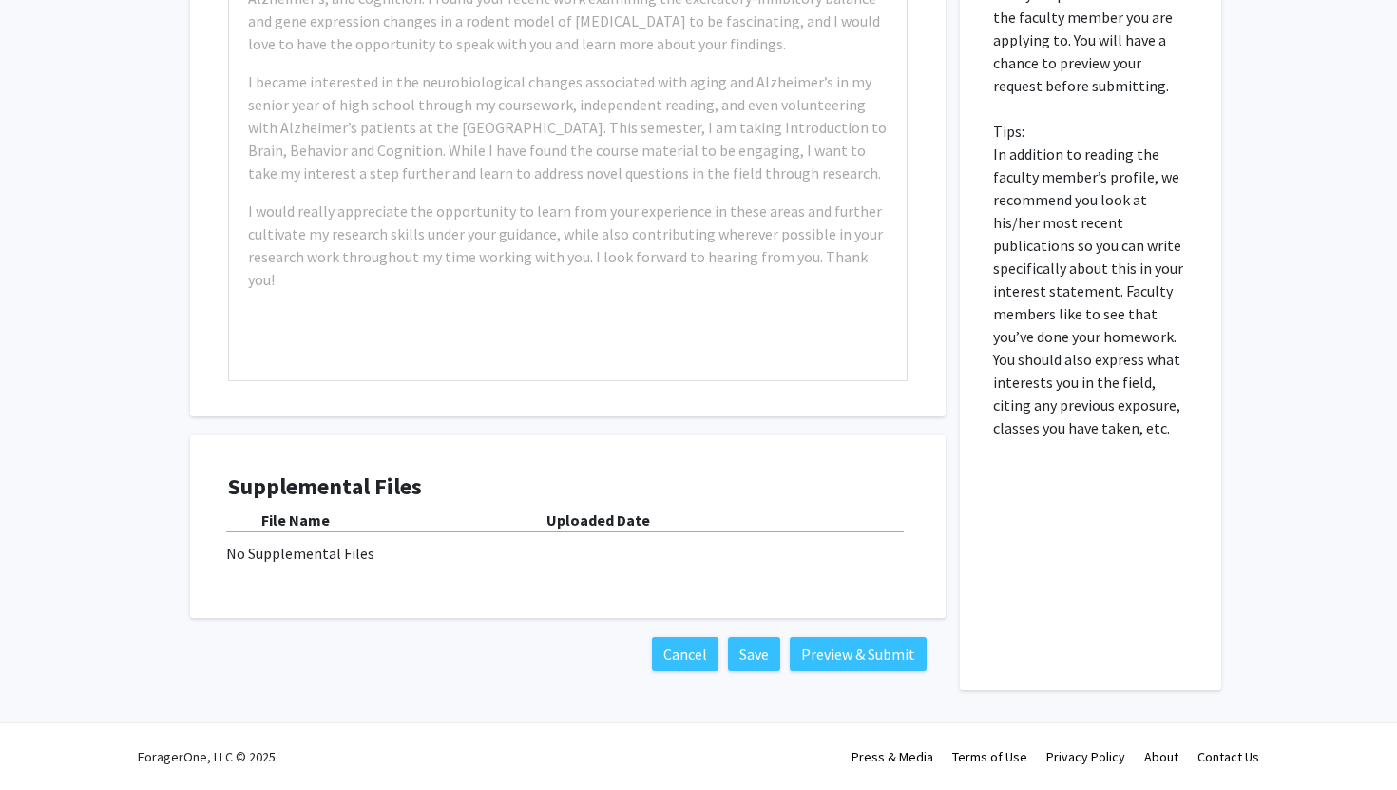
click at [281, 548] on div "No Supplemental Files" at bounding box center [567, 553] width 683 height 23
click at [445, 557] on div "No Supplemental Files" at bounding box center [567, 553] width 683 height 23
click at [445, 556] on div "No Supplemental Files" at bounding box center [567, 553] width 683 height 23
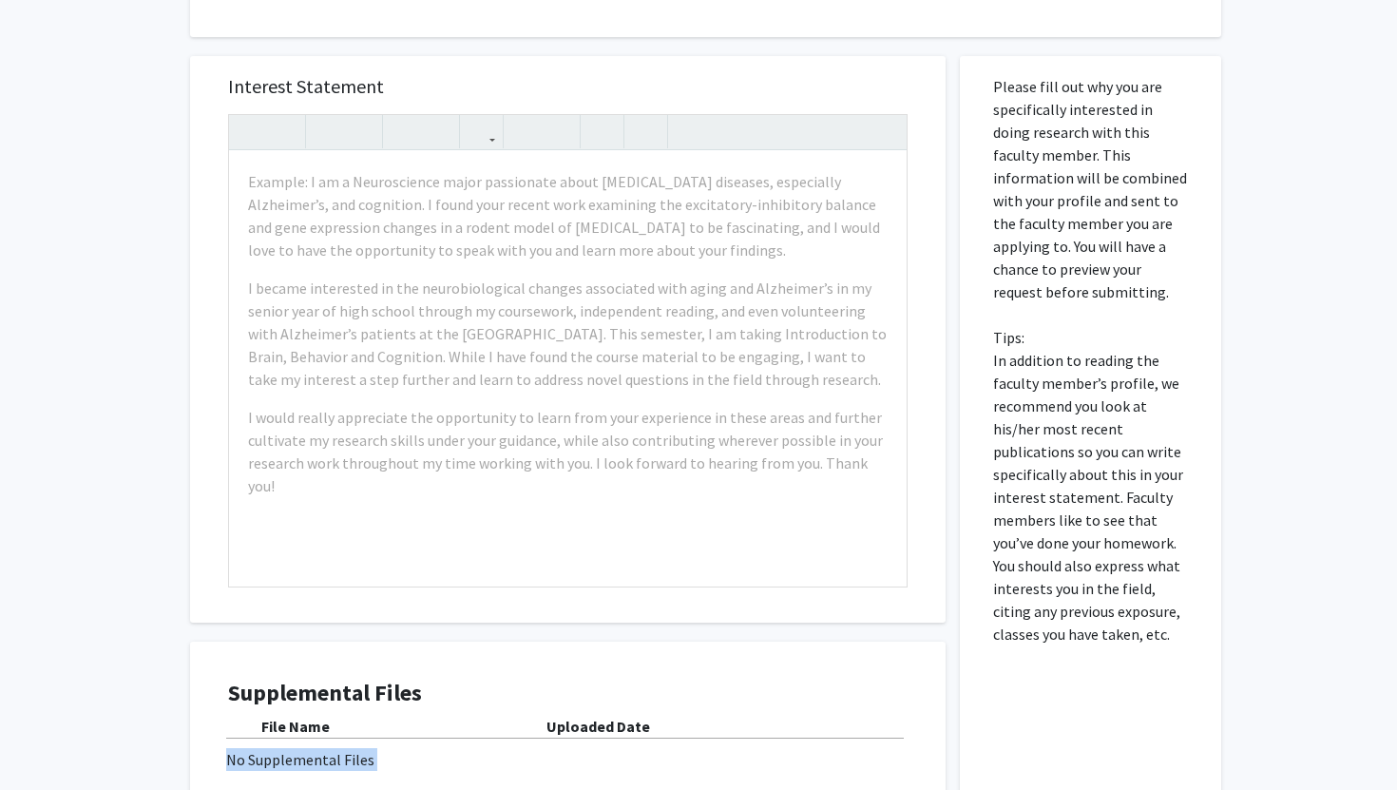
scroll to position [695, 0]
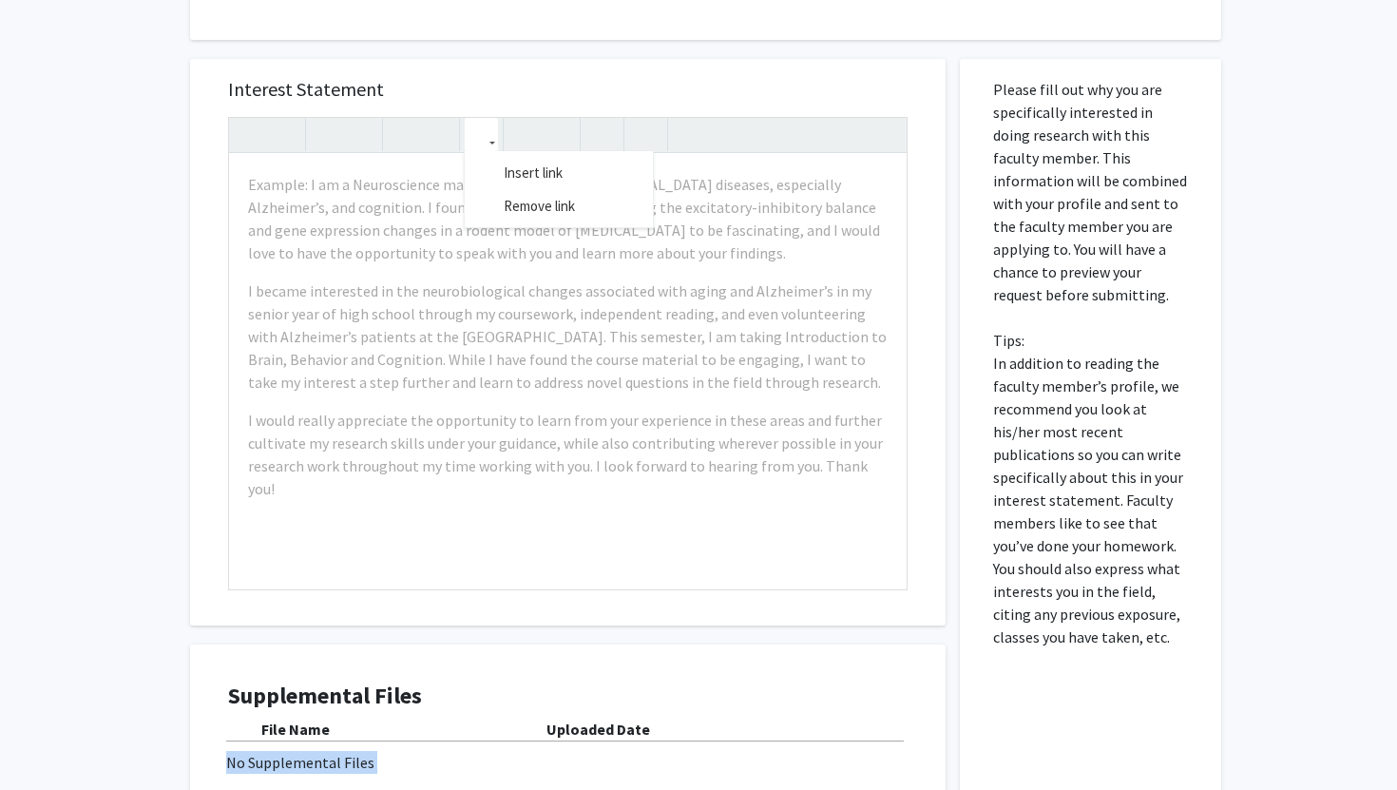
click at [485, 135] on icon "button" at bounding box center [481, 134] width 16 height 31
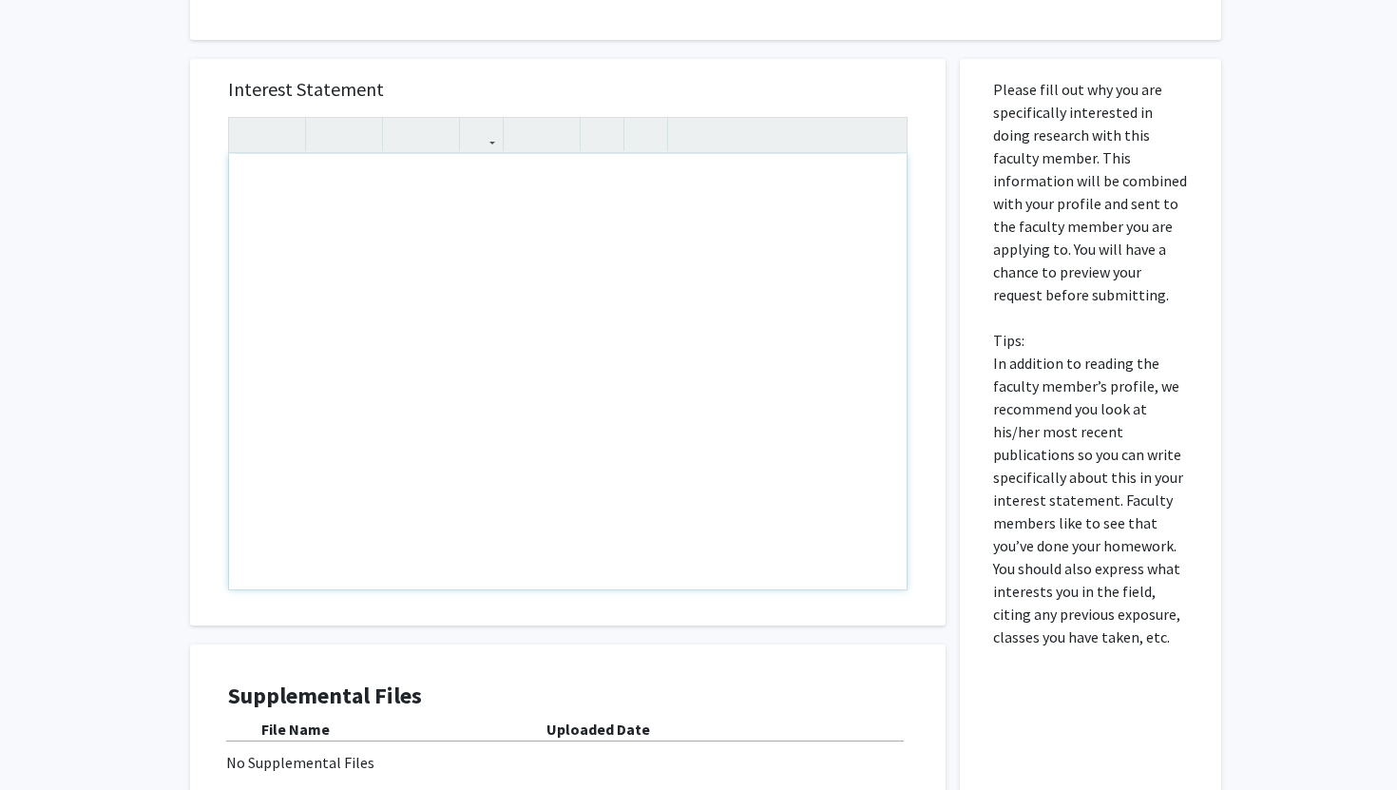
click at [272, 188] on div "Note to users with screen readers: Please press Alt+0 or Option+0 to deactivate…" at bounding box center [567, 371] width 677 height 435
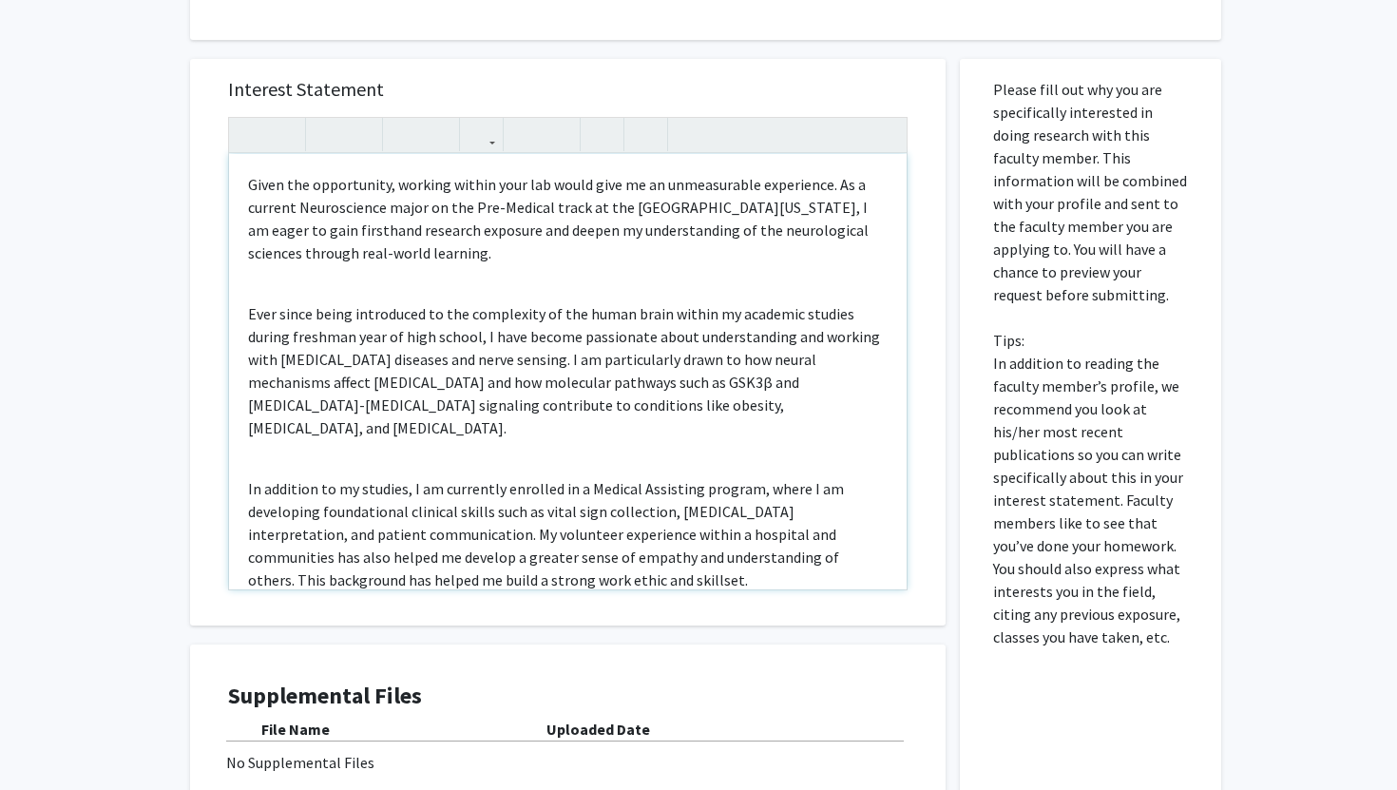
click at [273, 296] on div "Given the opportunity, working within your lab would give me an unmeasurable ex…" at bounding box center [567, 371] width 677 height 435
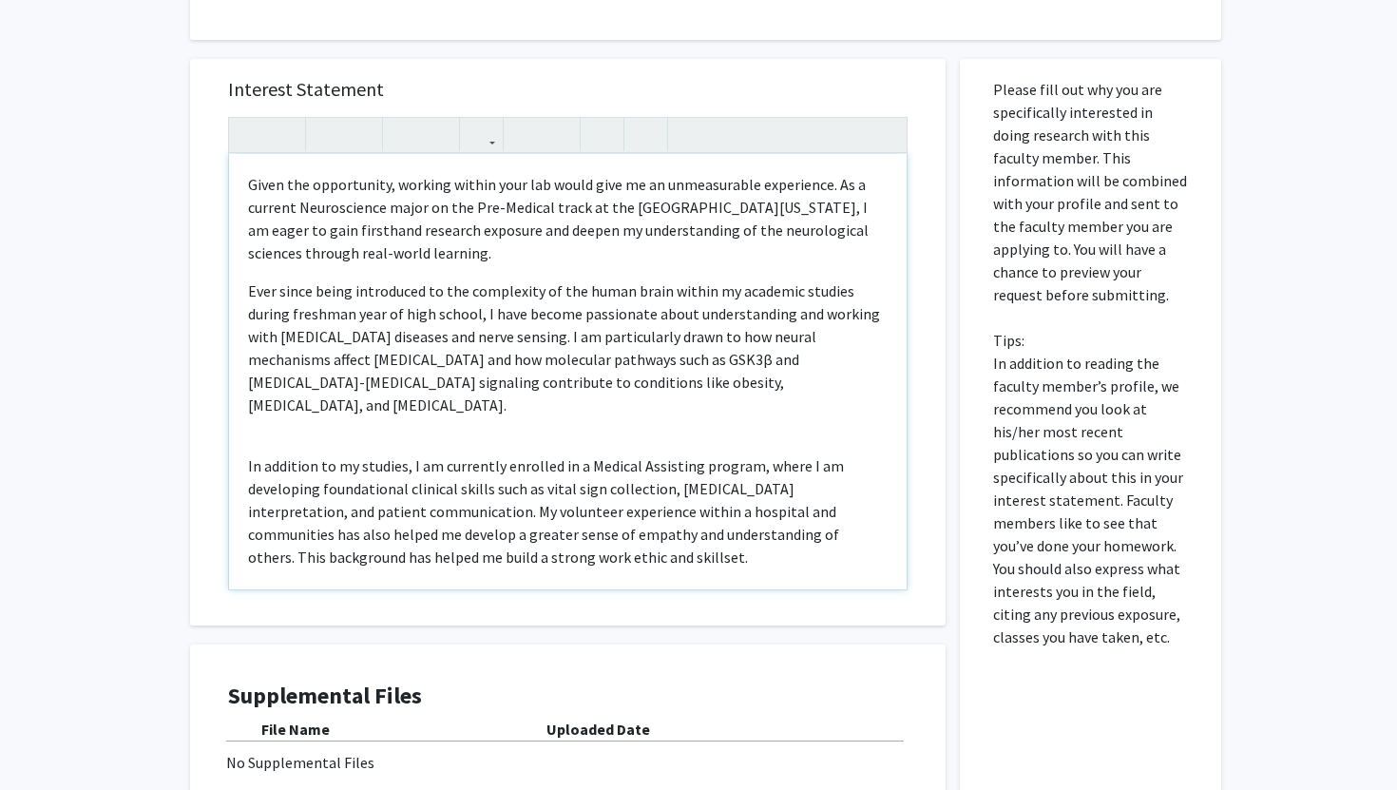
click at [270, 410] on div "Given the opportunity, working within your lab would give me an unmeasurable ex…" at bounding box center [567, 371] width 677 height 435
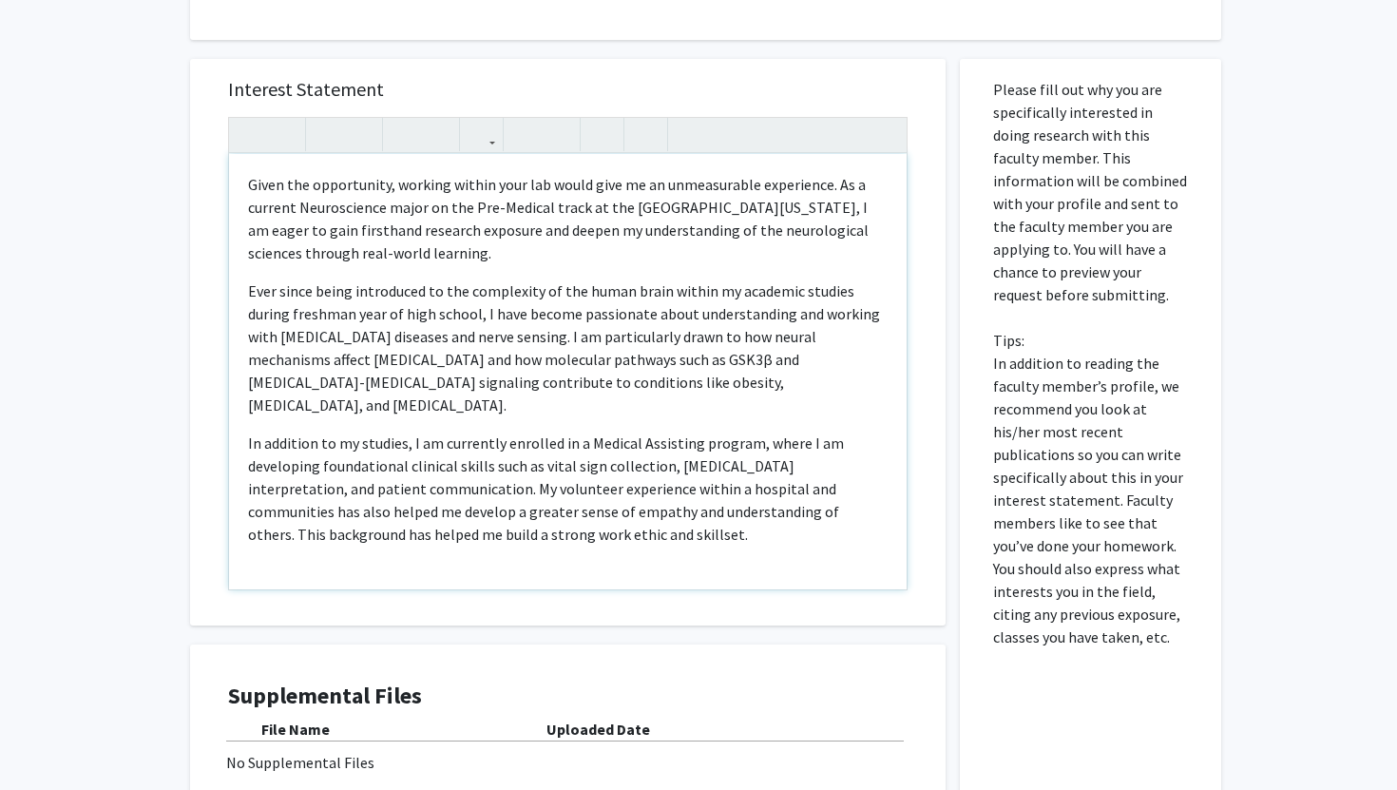
click at [287, 545] on div "Given the opportunity, working within your lab would give me an unmeasurable ex…" at bounding box center [567, 371] width 677 height 435
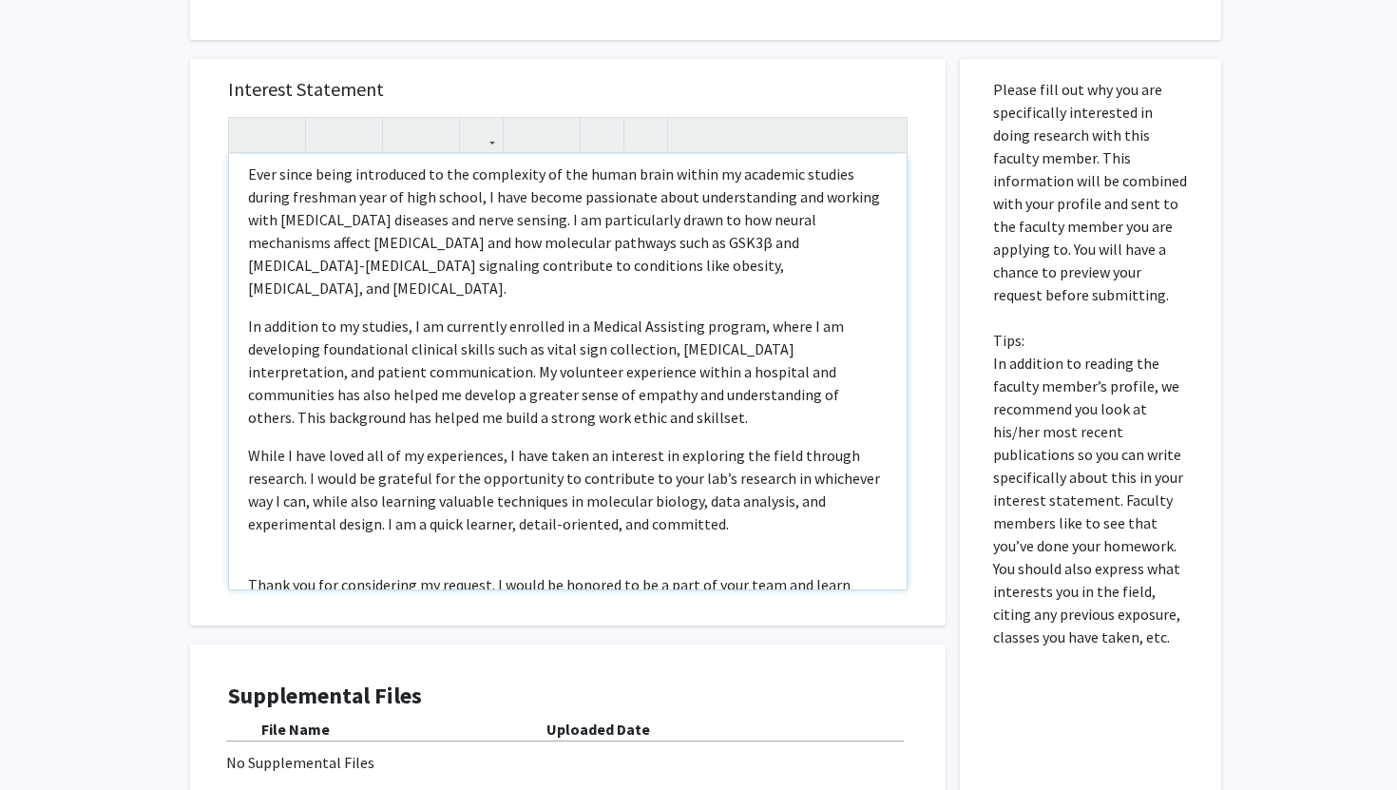
scroll to position [119, 0]
click at [271, 542] on div "Given the opportunity, working within your lab would give me an unmeasurable ex…" at bounding box center [567, 371] width 677 height 435
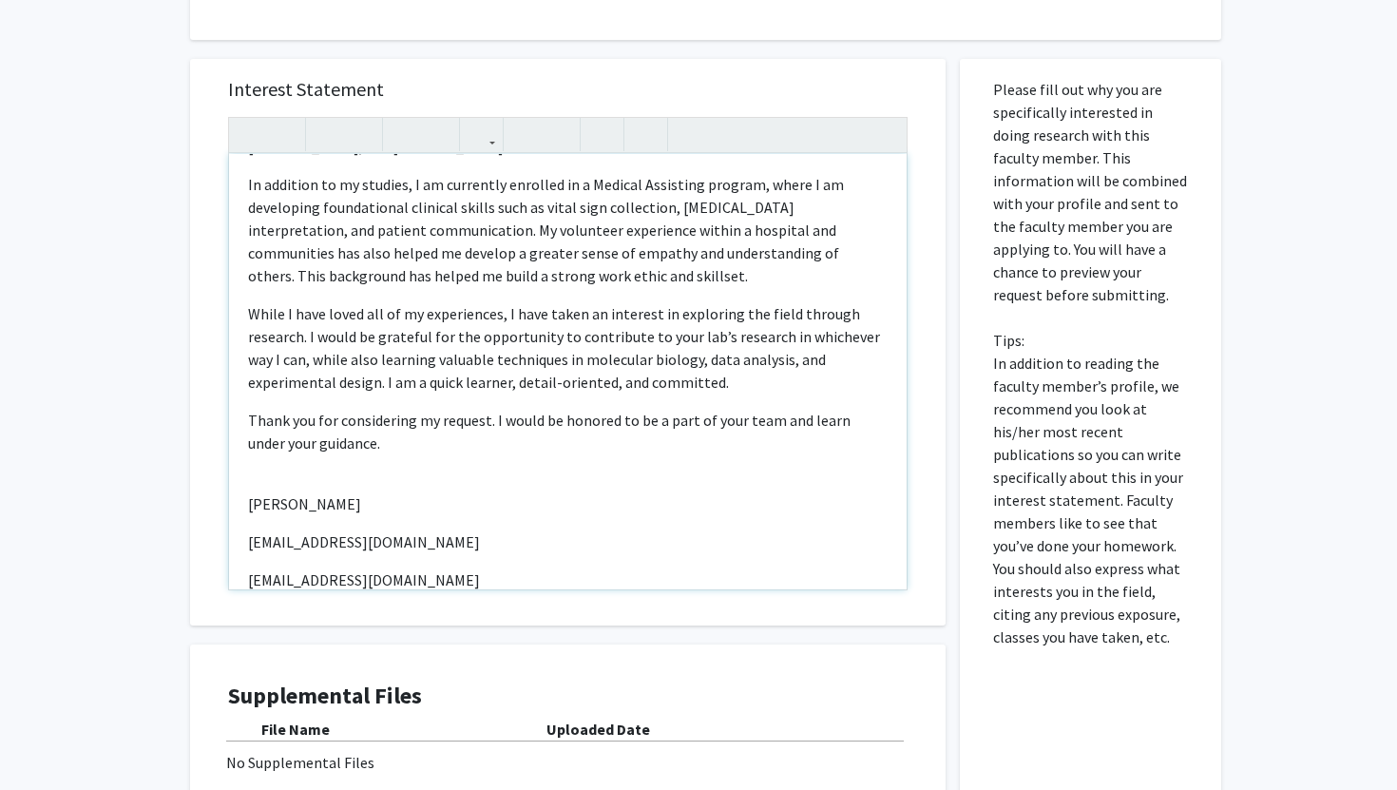
scroll to position [277, 0]
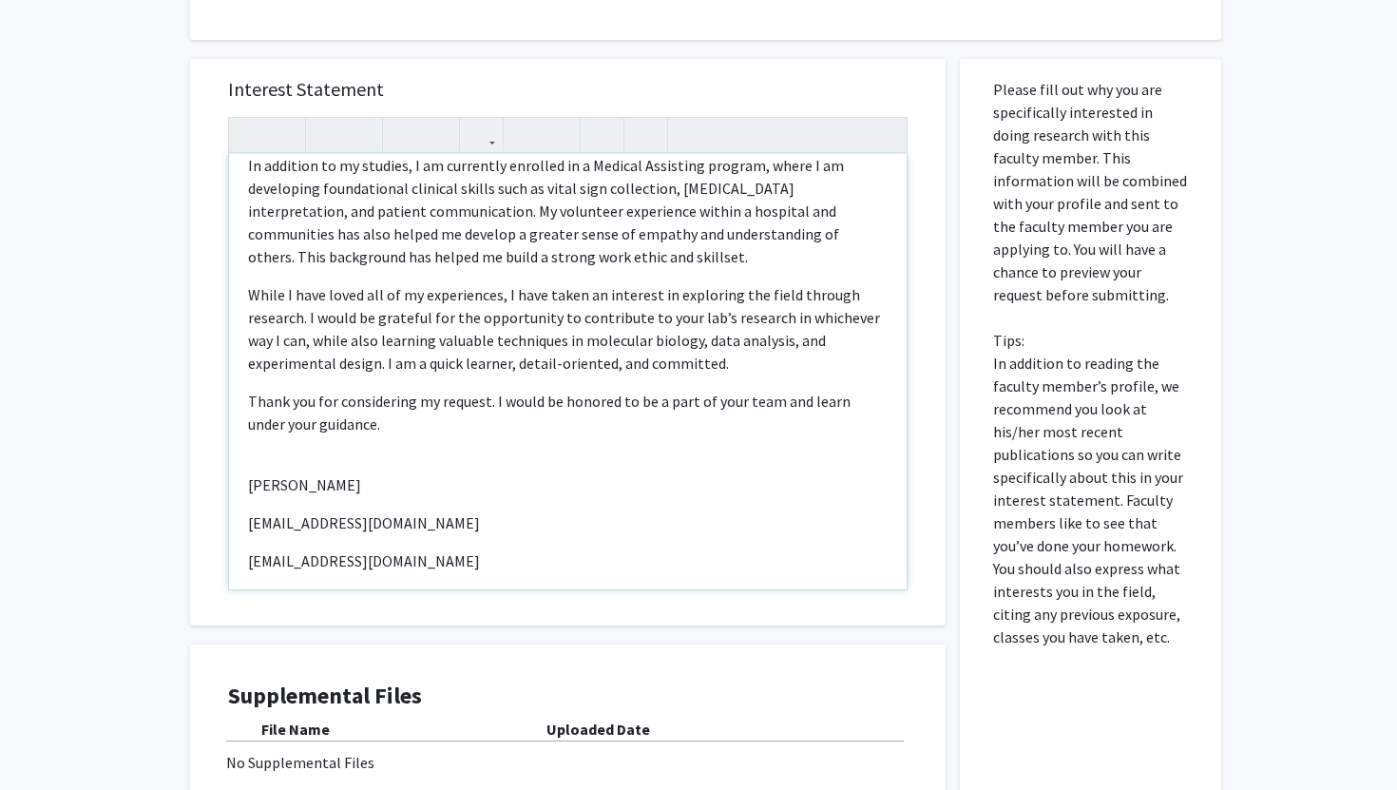
click at [284, 433] on div "Given the opportunity, working within your lab would give me an unmeasurable ex…" at bounding box center [567, 371] width 677 height 435
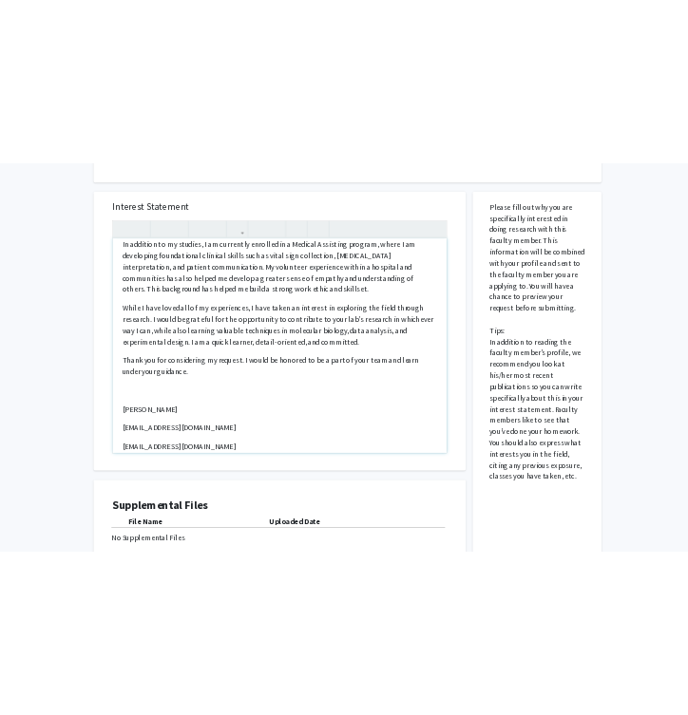
scroll to position [348, 0]
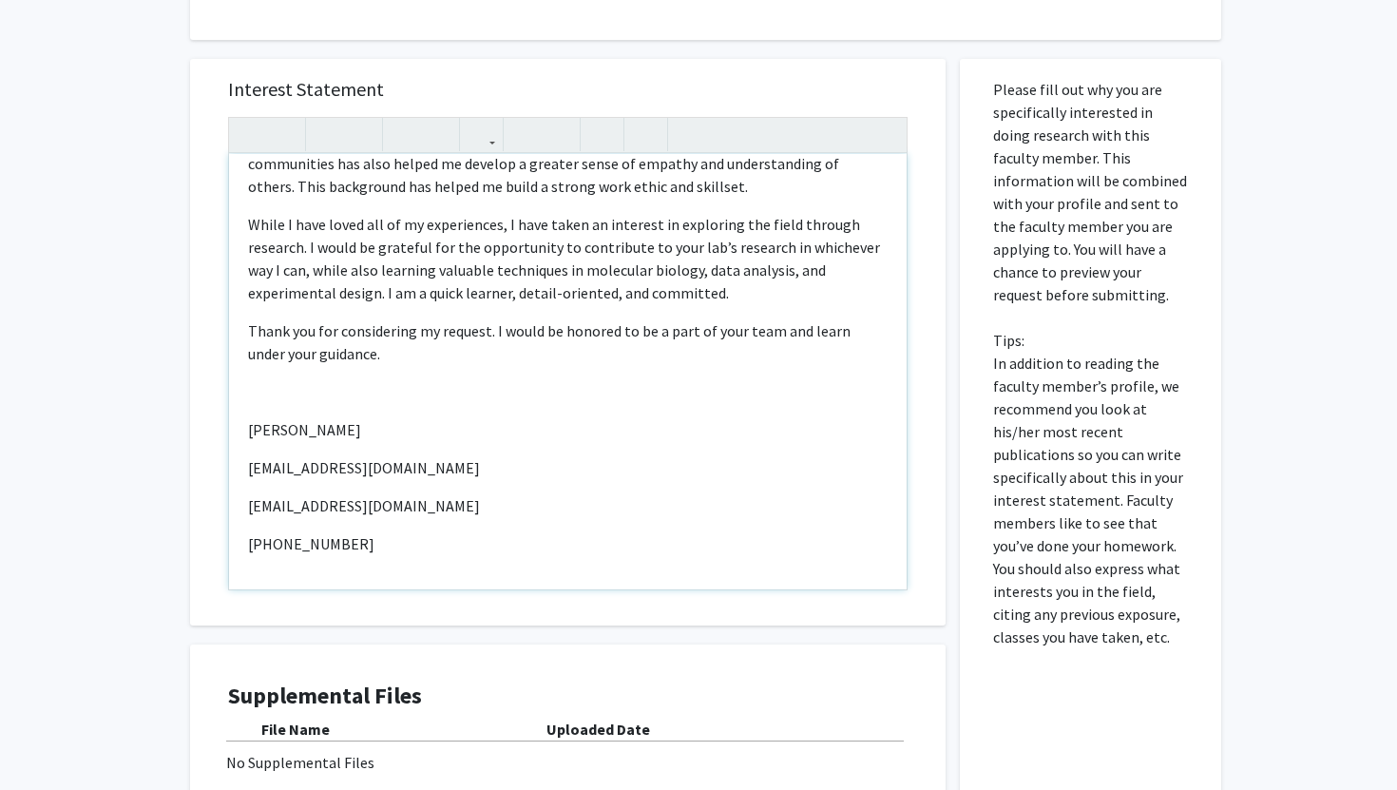
click at [377, 538] on div "Given the opportunity, working within your lab would give me an unmeasurable ex…" at bounding box center [567, 371] width 677 height 435
click at [368, 331] on p "Thank you for considering my request. I would be honored to be a part of your t…" at bounding box center [567, 342] width 639 height 46
type textarea "<p>Given the opportunity, working within your lab would give me an unmeasurable…"
click at [520, 380] on p "Note to users with screen readers: Please press Alt+0 or Option+0 to deactivate…" at bounding box center [567, 391] width 639 height 23
click at [669, 342] on div "Given the opportunity, working within your lab would give me an unmeasurable ex…" at bounding box center [567, 371] width 677 height 435
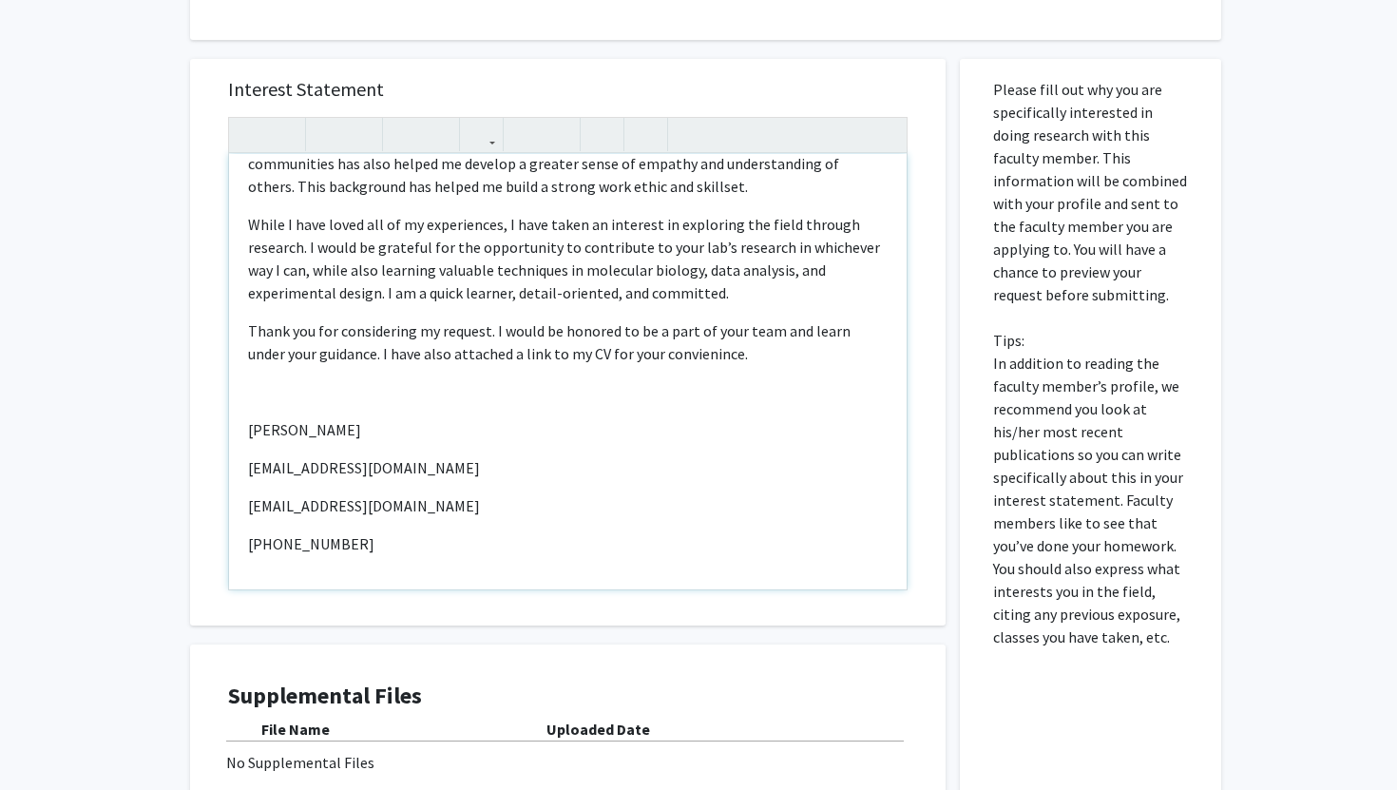
click at [666, 331] on p "Thank you for considering my request. I would be honored to be a part of your t…" at bounding box center [567, 342] width 639 height 46
click at [731, 337] on p "Thank you for considering my request. I would be honored to be a part of your t…" at bounding box center [567, 342] width 639 height 46
click at [316, 380] on p "Note to users with screen readers: Please press Alt+0 or Option+0 to deactivate…" at bounding box center [567, 391] width 639 height 23
click at [482, 131] on icon "button" at bounding box center [481, 134] width 16 height 31
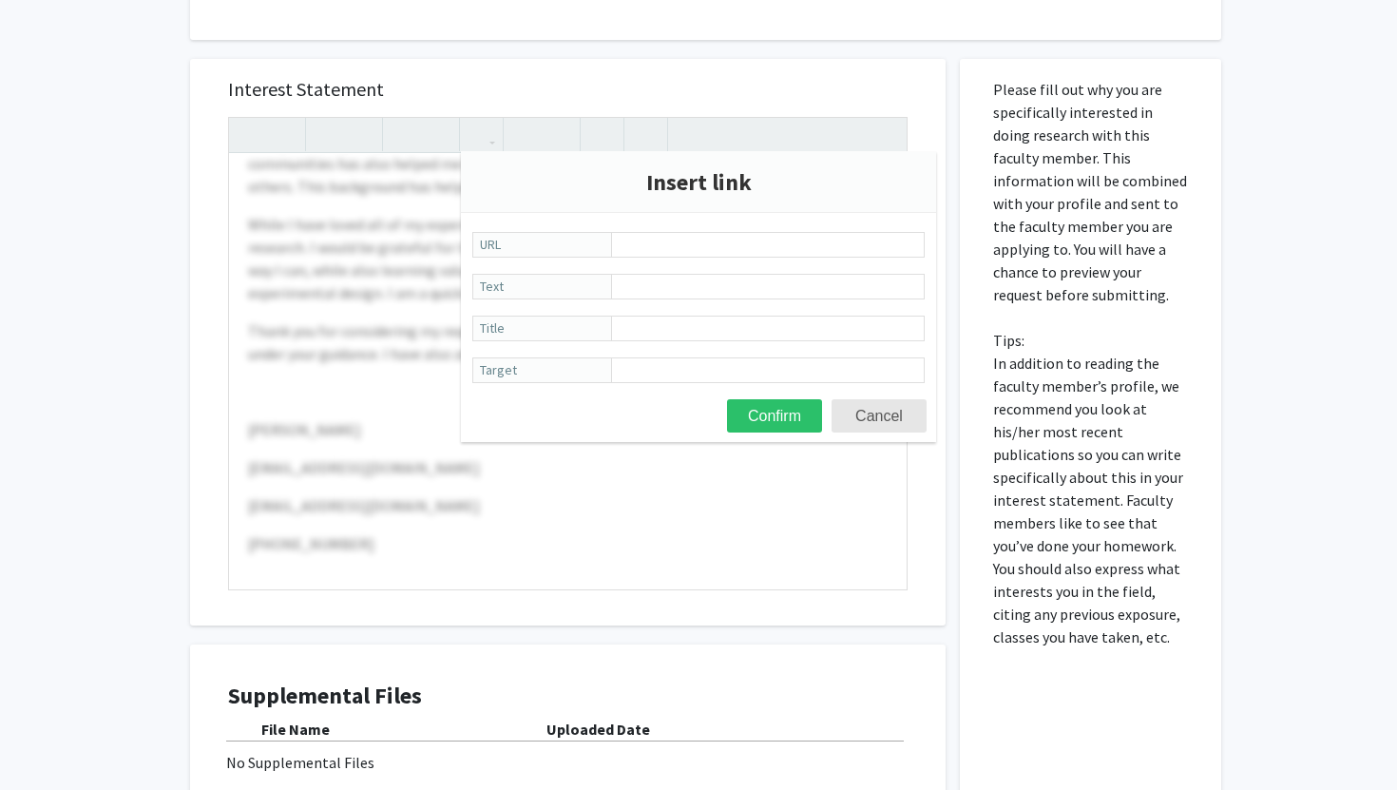
click at [868, 417] on button "Cancel" at bounding box center [878, 415] width 95 height 33
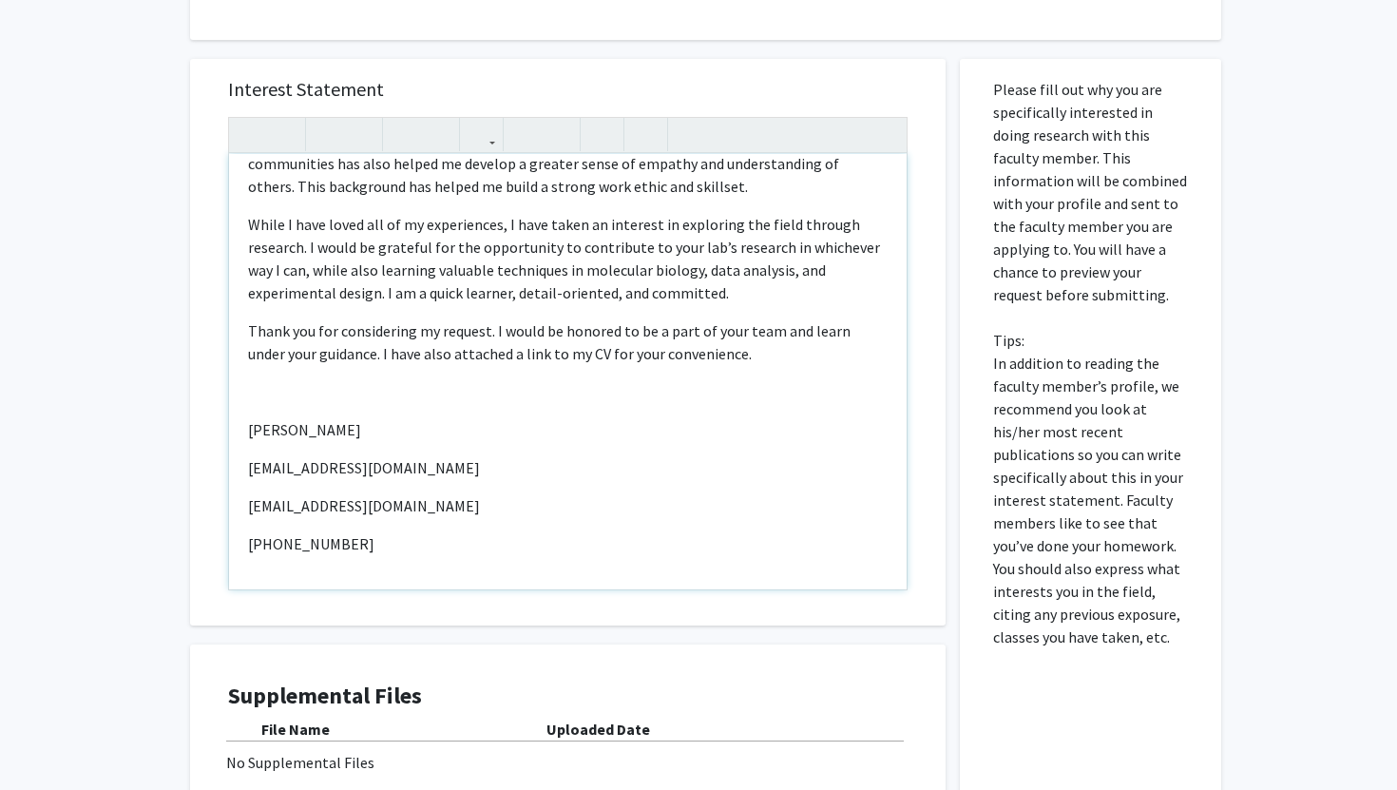
click at [263, 380] on p "Note to users with screen readers: Please press Alt+0 or Option+0 to deactivate…" at bounding box center [567, 391] width 639 height 23
click at [491, 130] on button "button" at bounding box center [481, 134] width 33 height 33
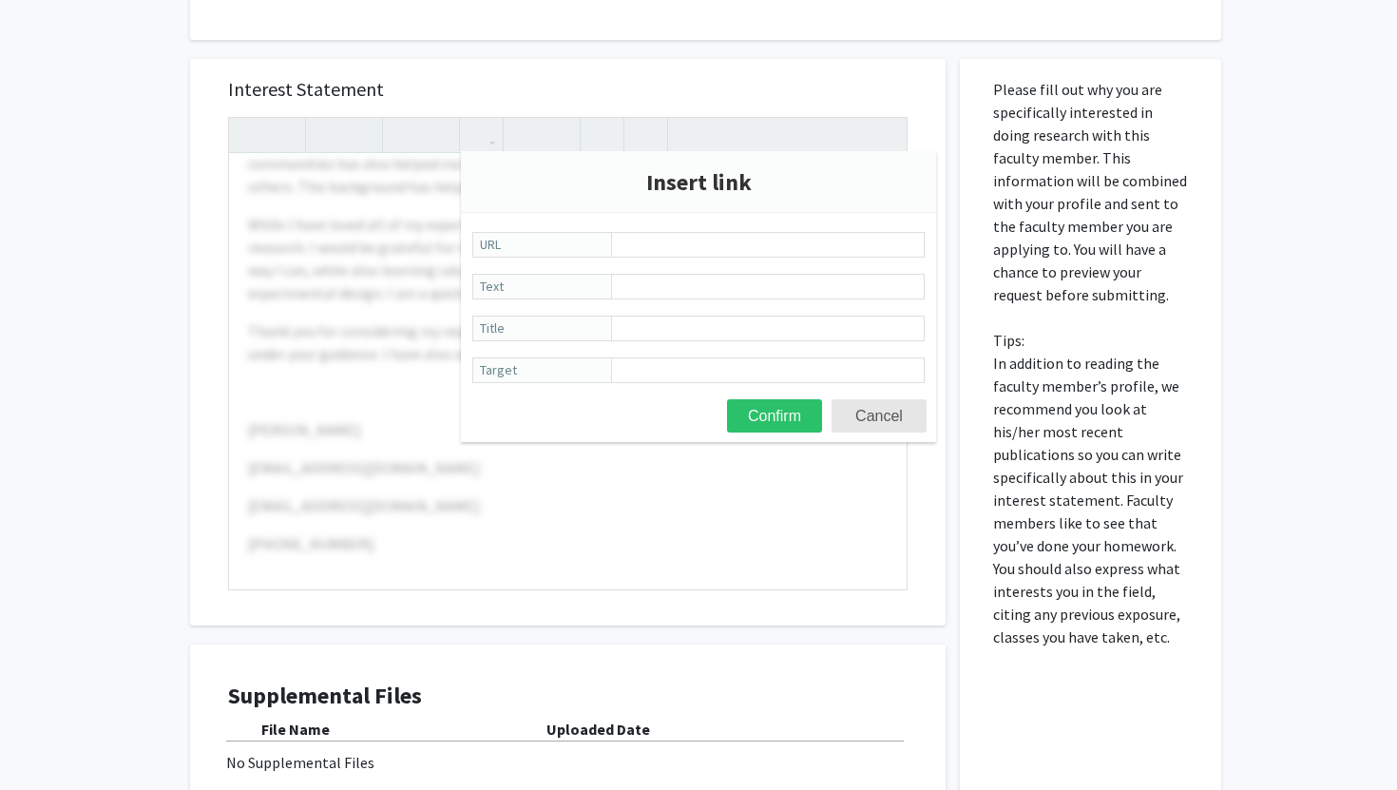
click at [528, 336] on span "Title" at bounding box center [543, 328] width 143 height 26
click at [611, 336] on input "Title" at bounding box center [768, 328] width 314 height 26
click at [533, 370] on span "Target" at bounding box center [543, 370] width 143 height 26
click at [611, 370] on input "Target" at bounding box center [768, 370] width 314 height 26
click at [625, 245] on input "URL" at bounding box center [768, 245] width 314 height 26
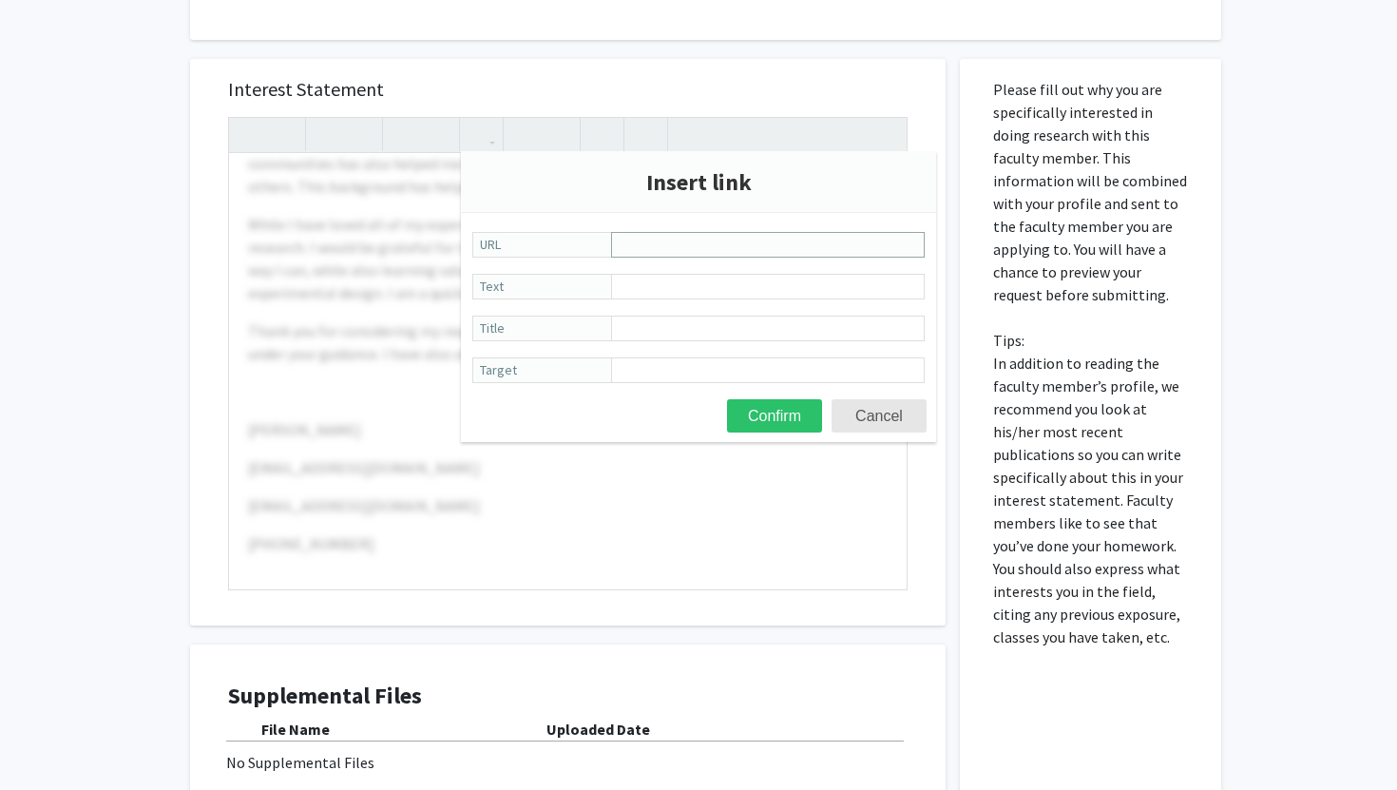
click at [625, 245] on input "URL" at bounding box center [768, 245] width 314 height 26
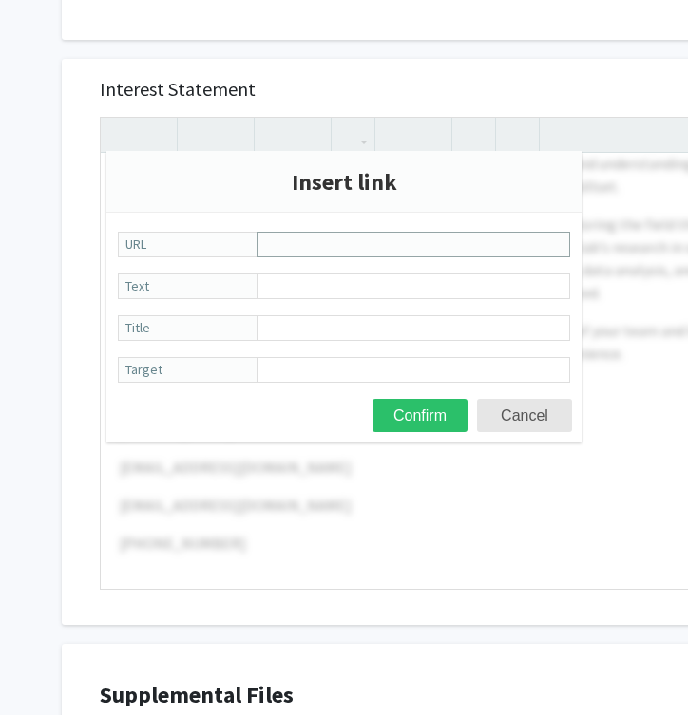
paste input "Rayyan Taha's CV (1).pdf"
type input "R"
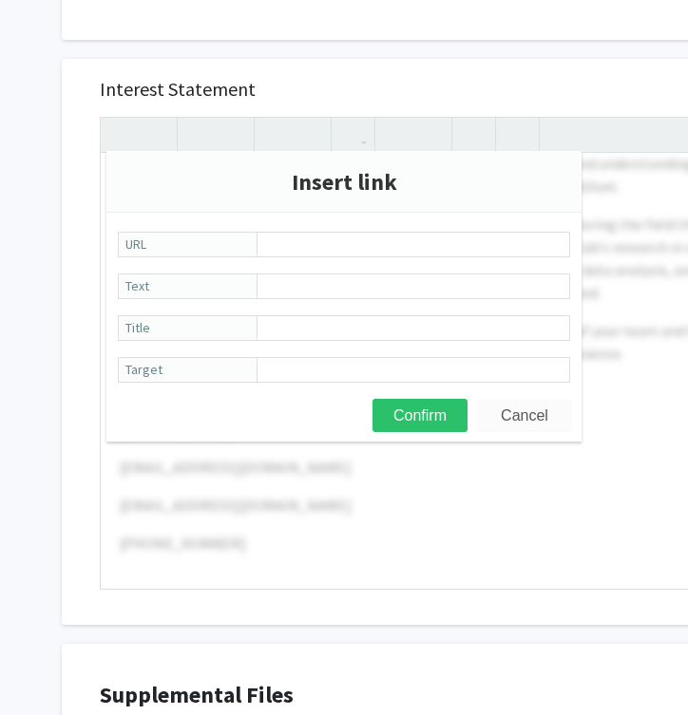
click at [526, 416] on button "Cancel" at bounding box center [524, 415] width 95 height 33
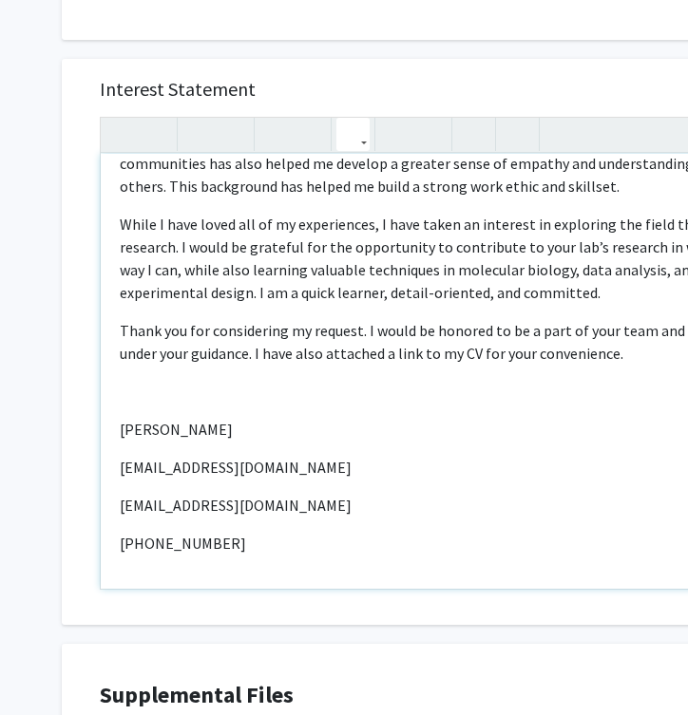
click at [350, 142] on icon "button" at bounding box center [353, 134] width 16 height 31
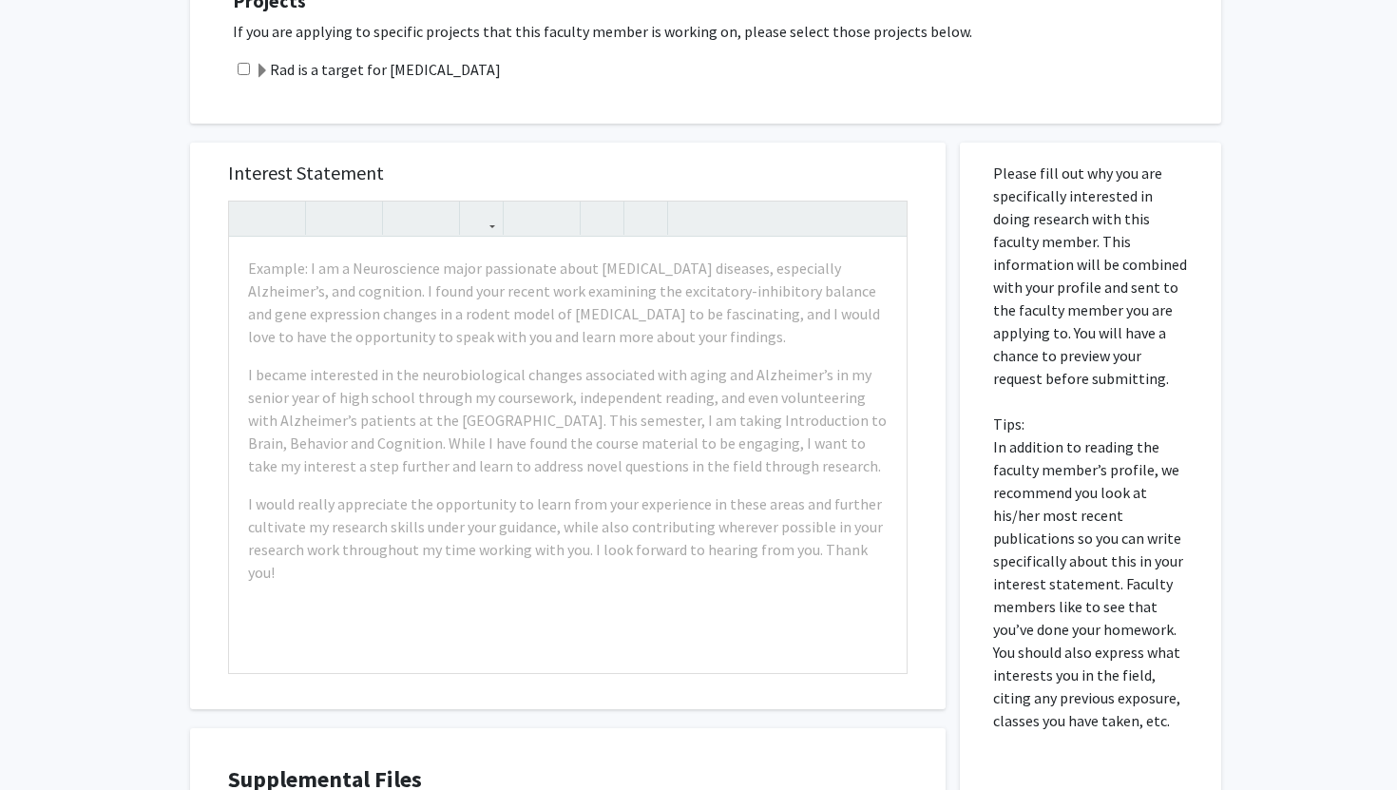
scroll to position [459, 0]
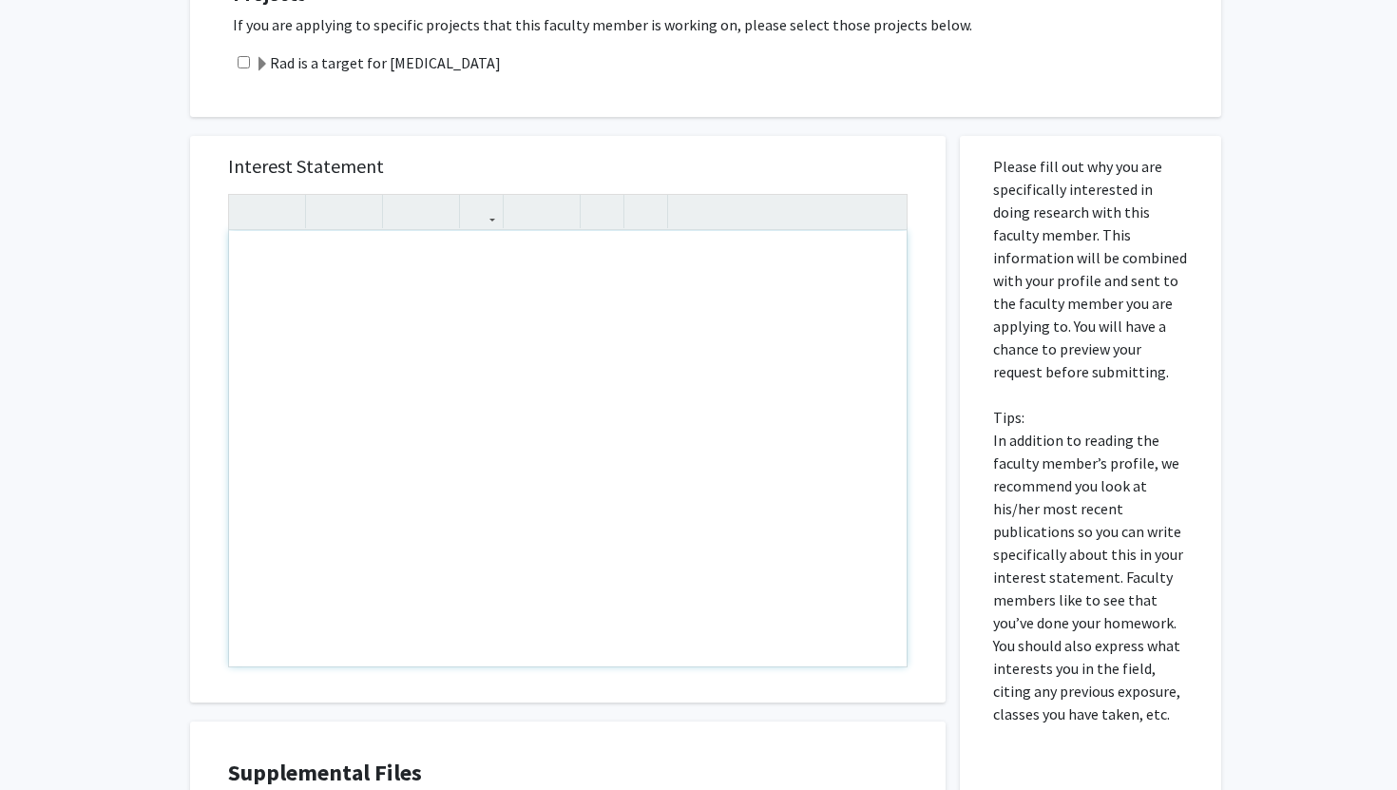
drag, startPoint x: 592, startPoint y: 264, endPoint x: 653, endPoint y: 276, distance: 61.9
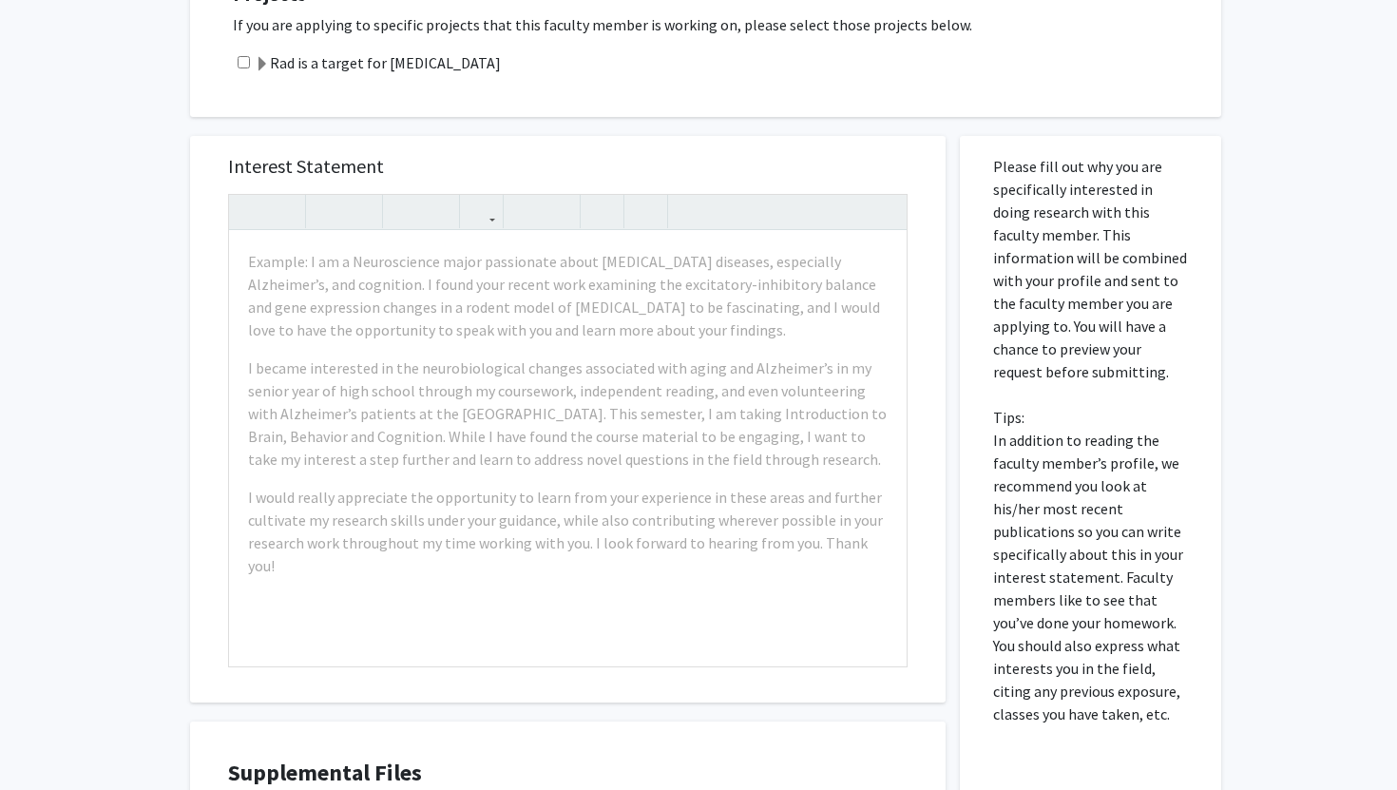
click at [89, 273] on div "All Requests Request for [PERSON_NAME] Request for [PERSON_NAME] Departments: P…" at bounding box center [698, 314] width 1397 height 1409
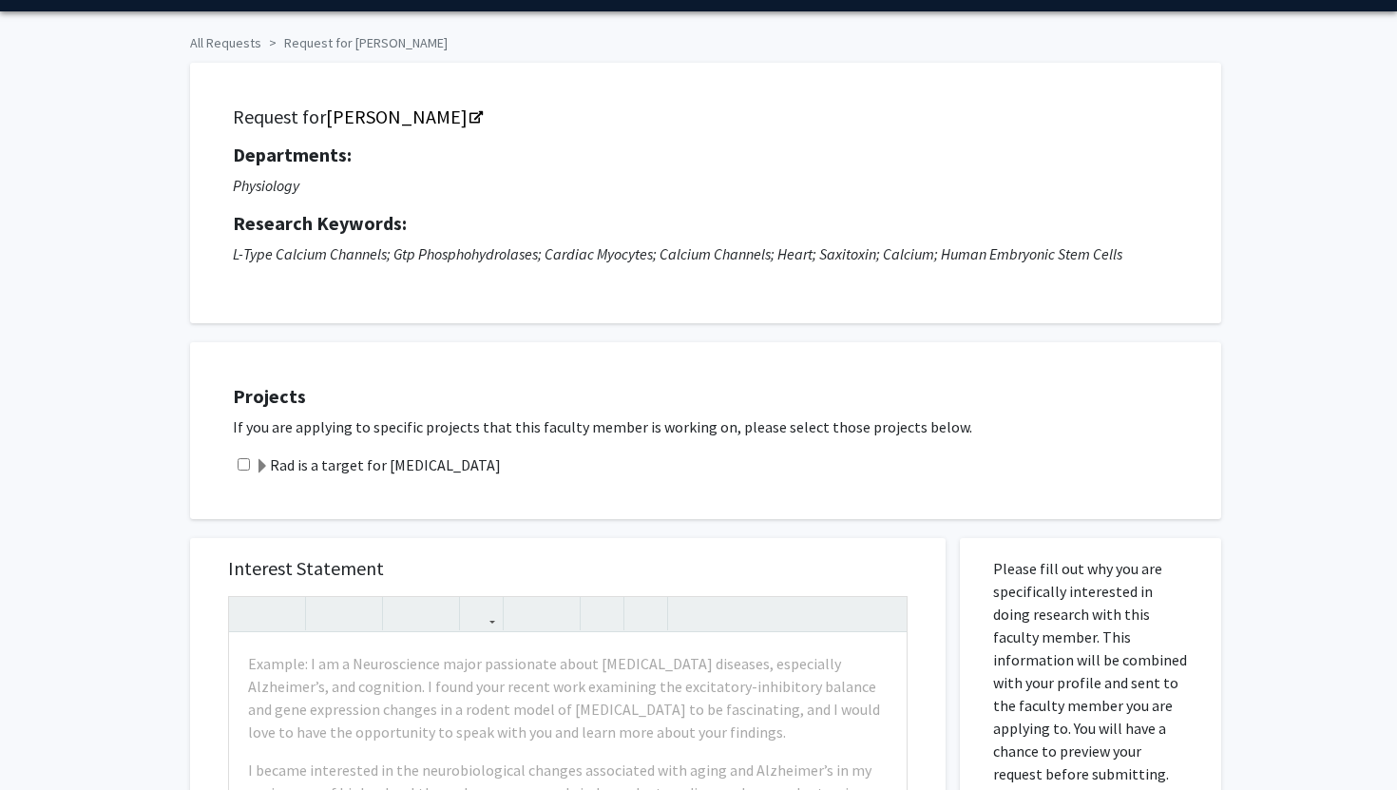
scroll to position [0, 0]
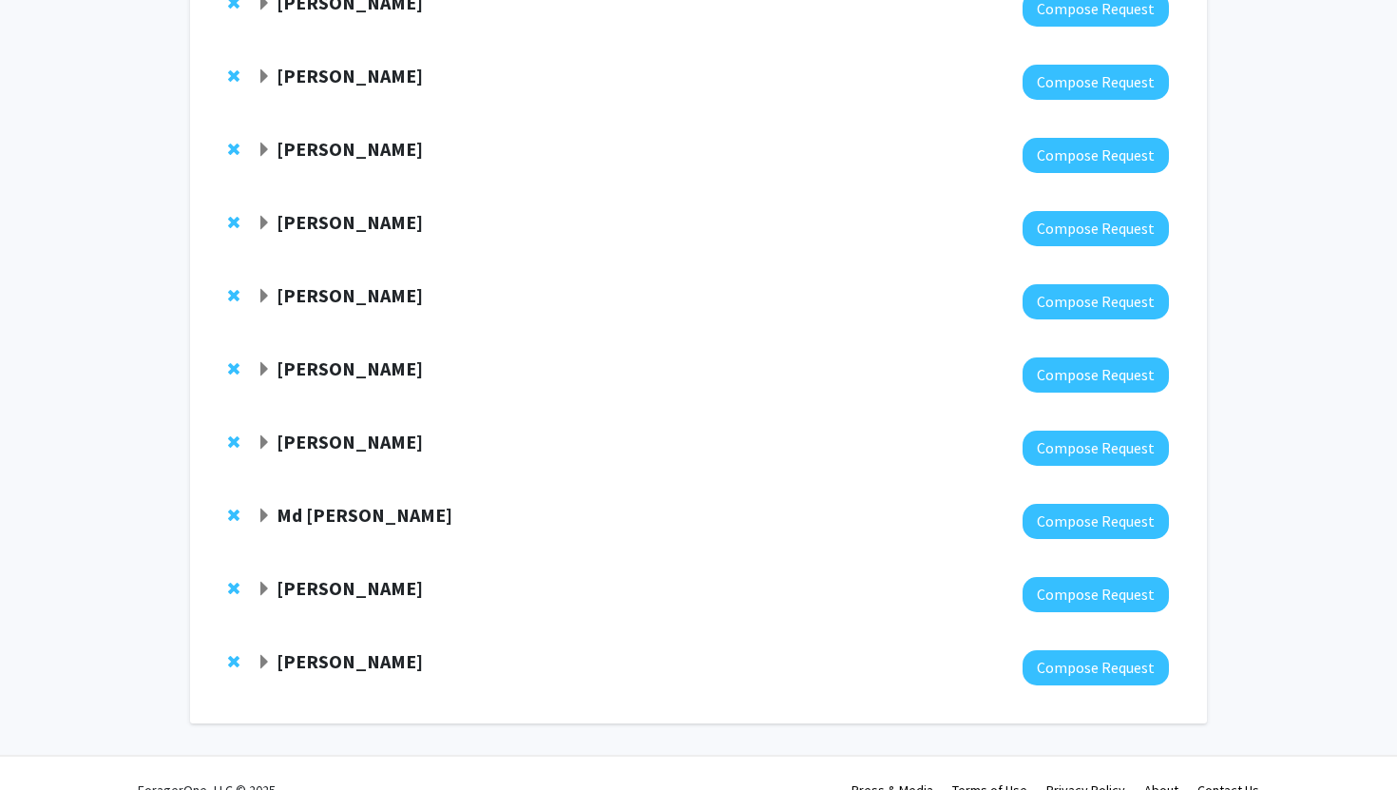
scroll to position [344, 0]
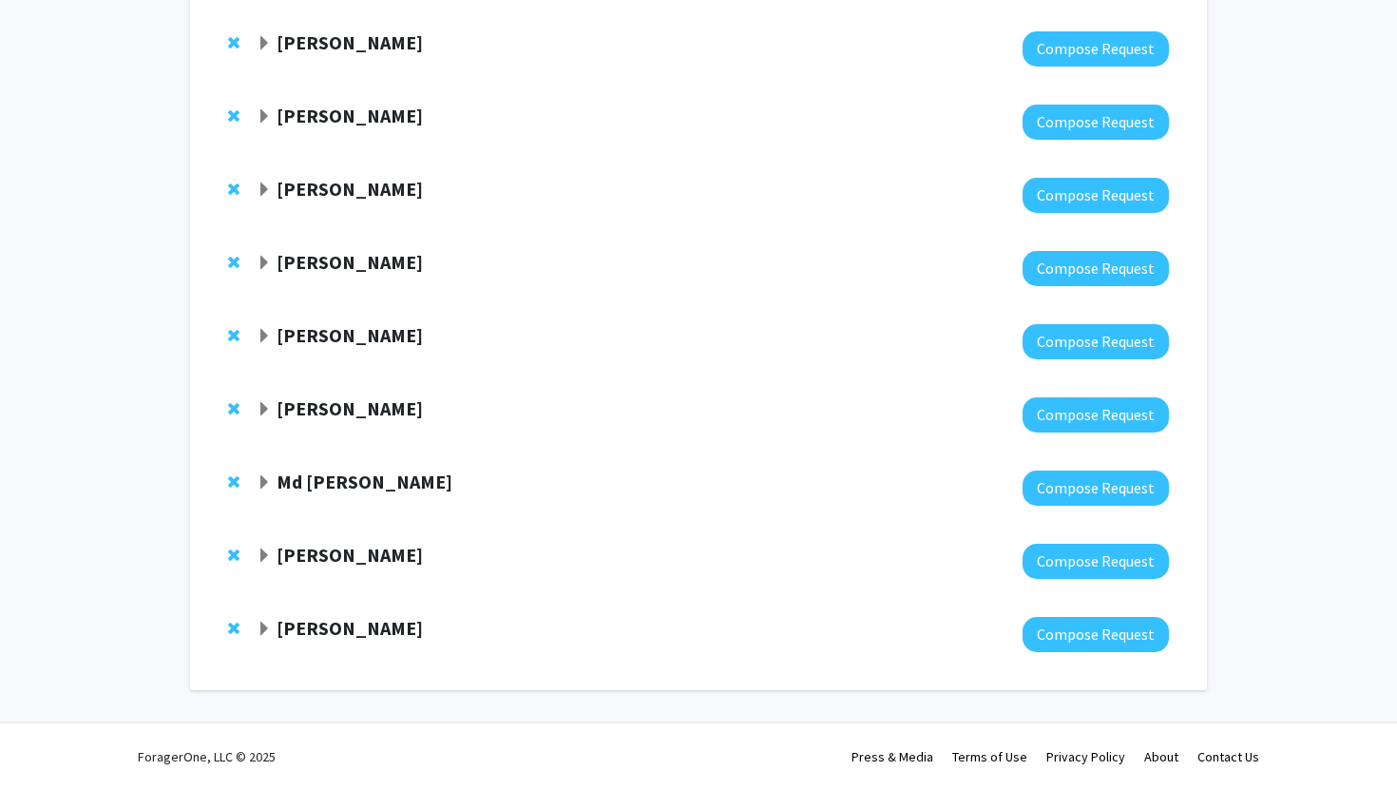
click at [268, 624] on span "Expand Jonathan Satin Bookmark" at bounding box center [264, 628] width 15 height 15
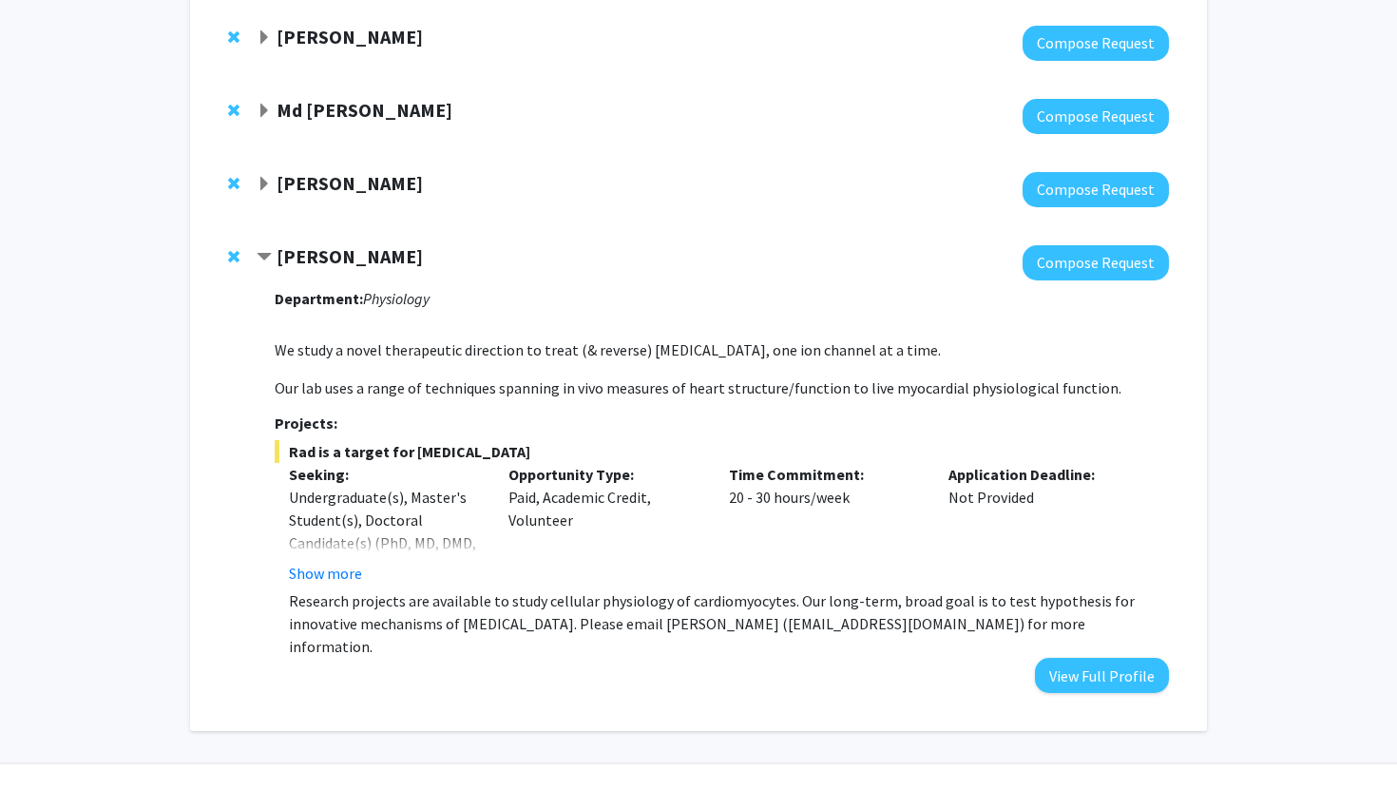
scroll to position [733, 0]
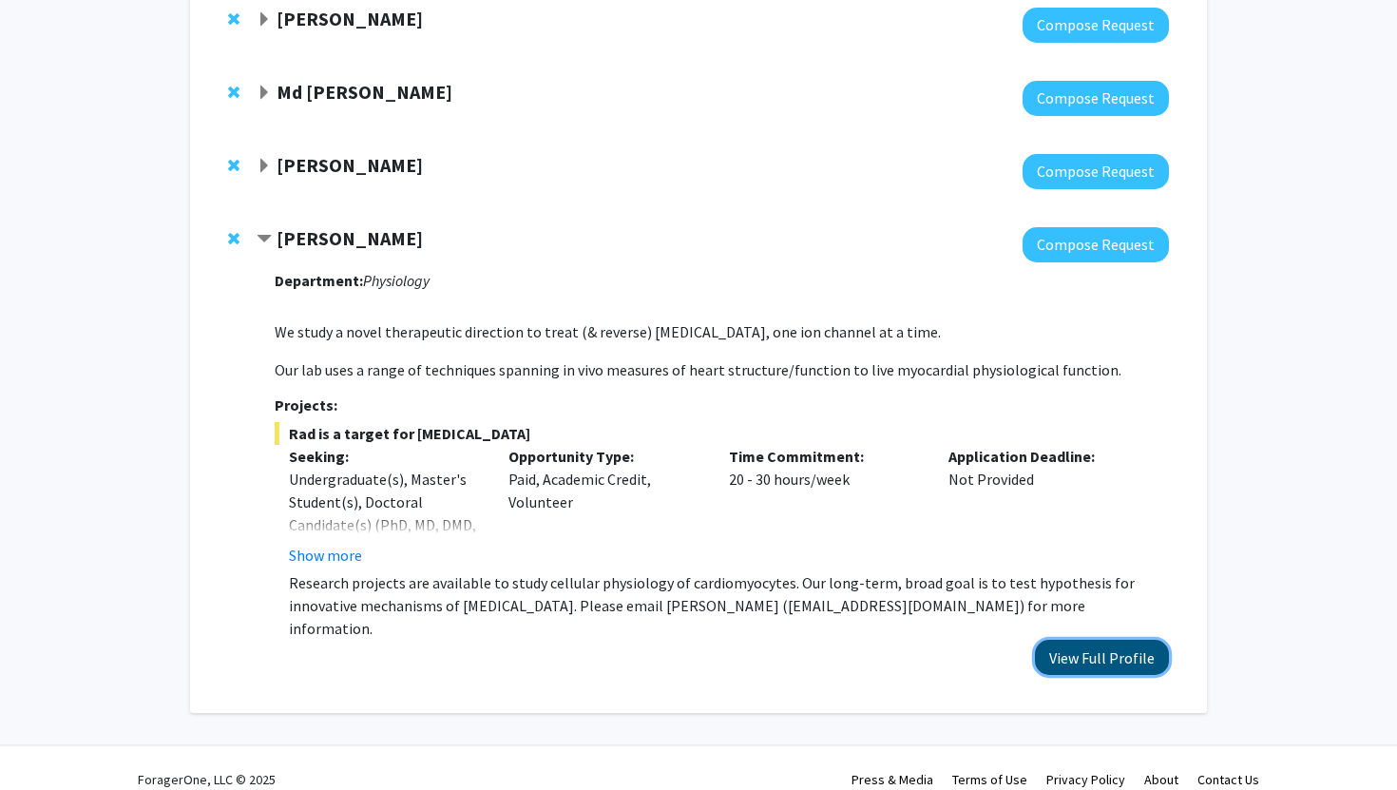
click at [1070, 641] on button "View Full Profile" at bounding box center [1102, 656] width 134 height 35
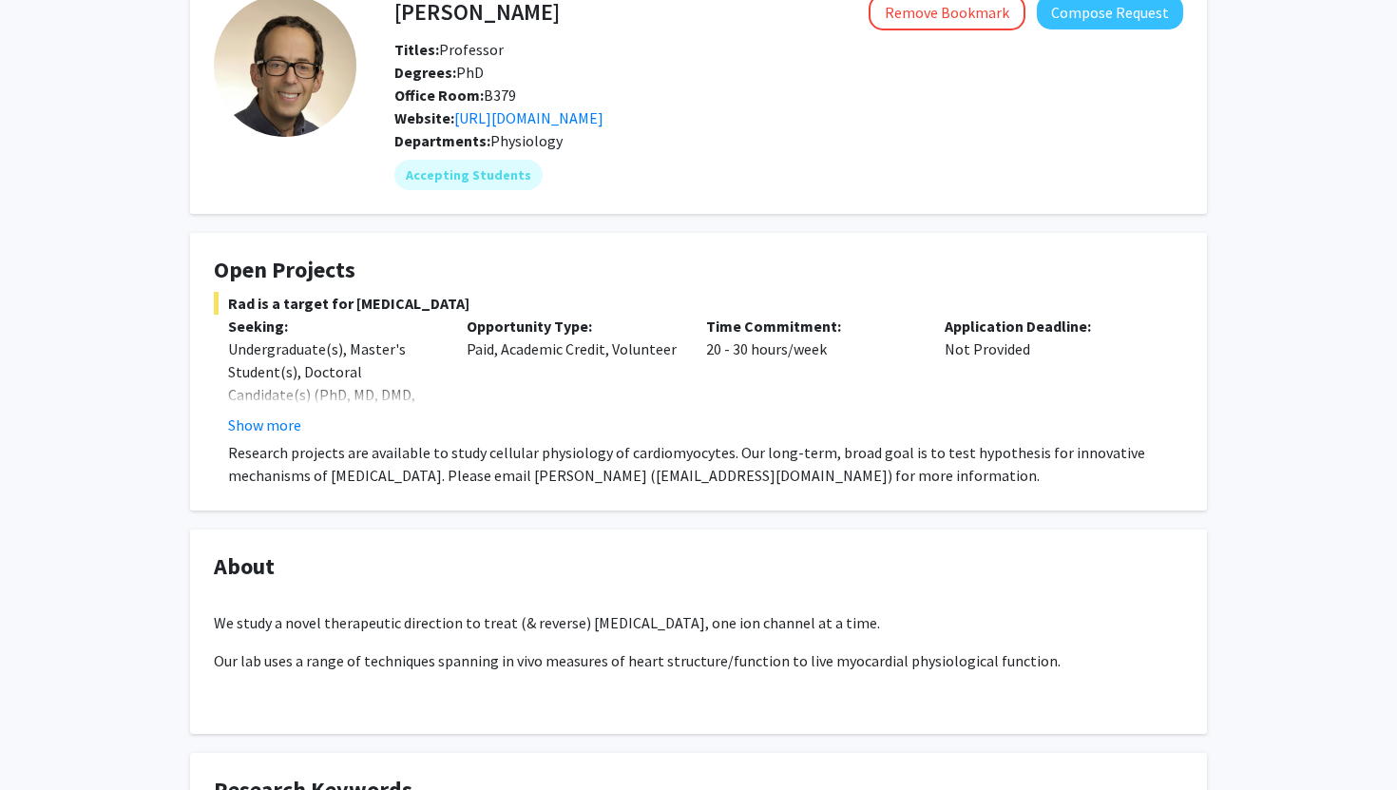
scroll to position [140, 0]
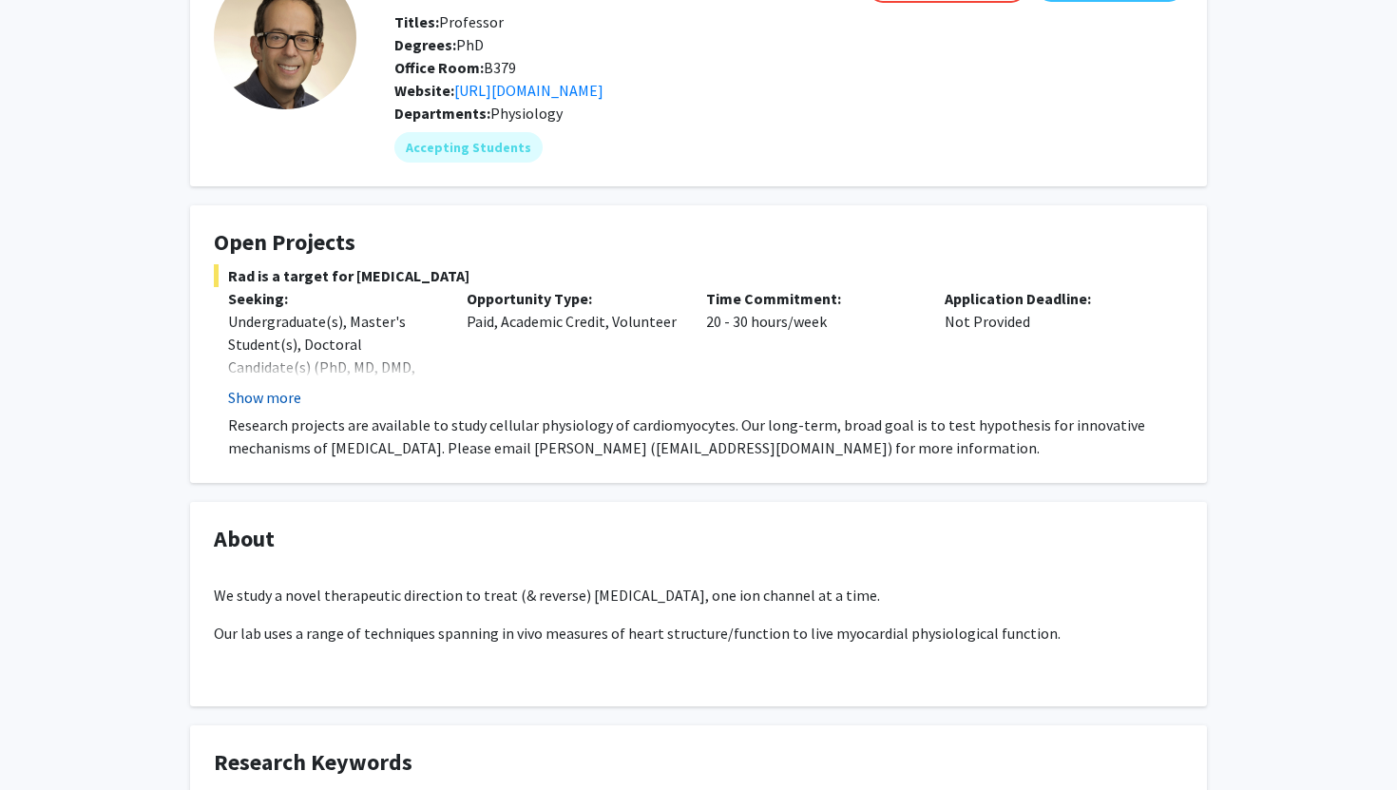
click at [250, 393] on button "Show more" at bounding box center [264, 397] width 73 height 23
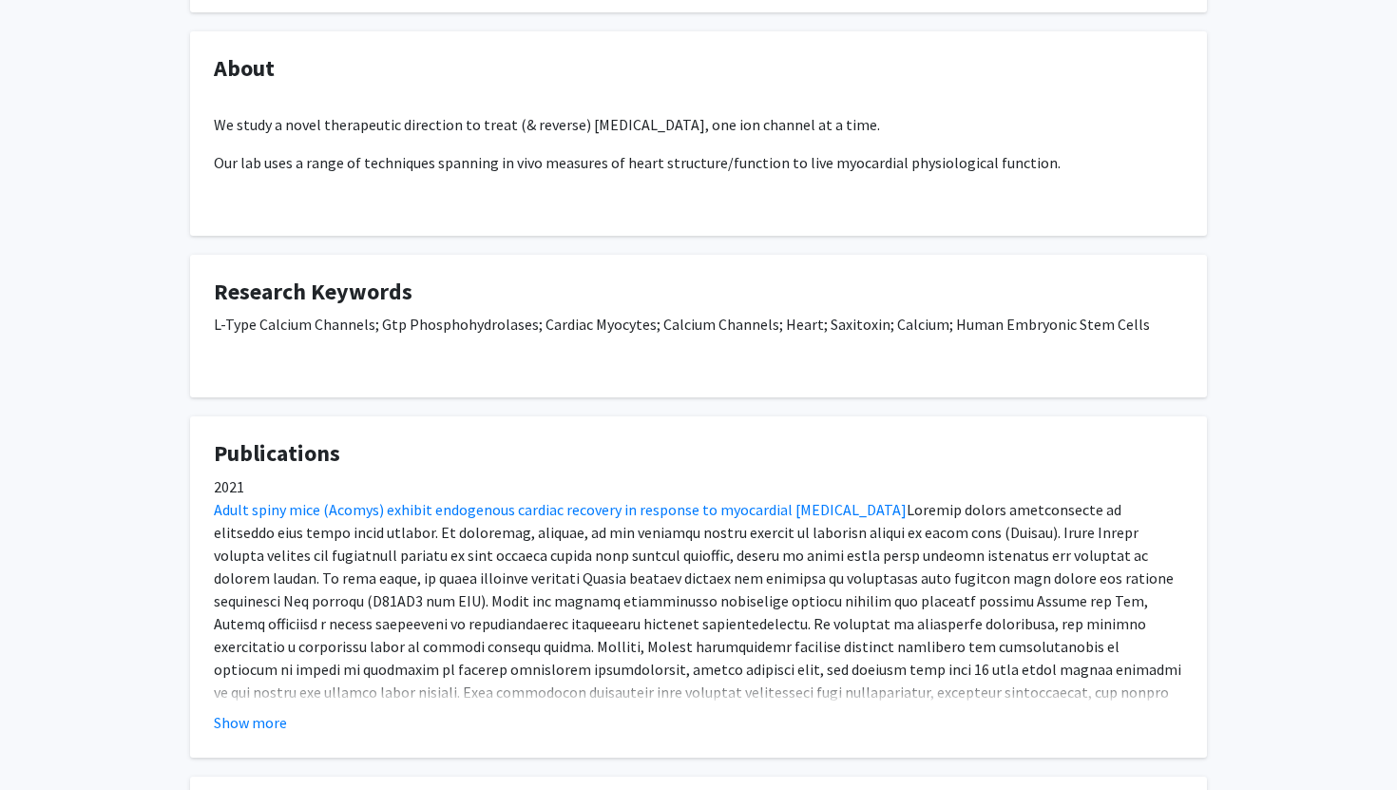
scroll to position [657, 0]
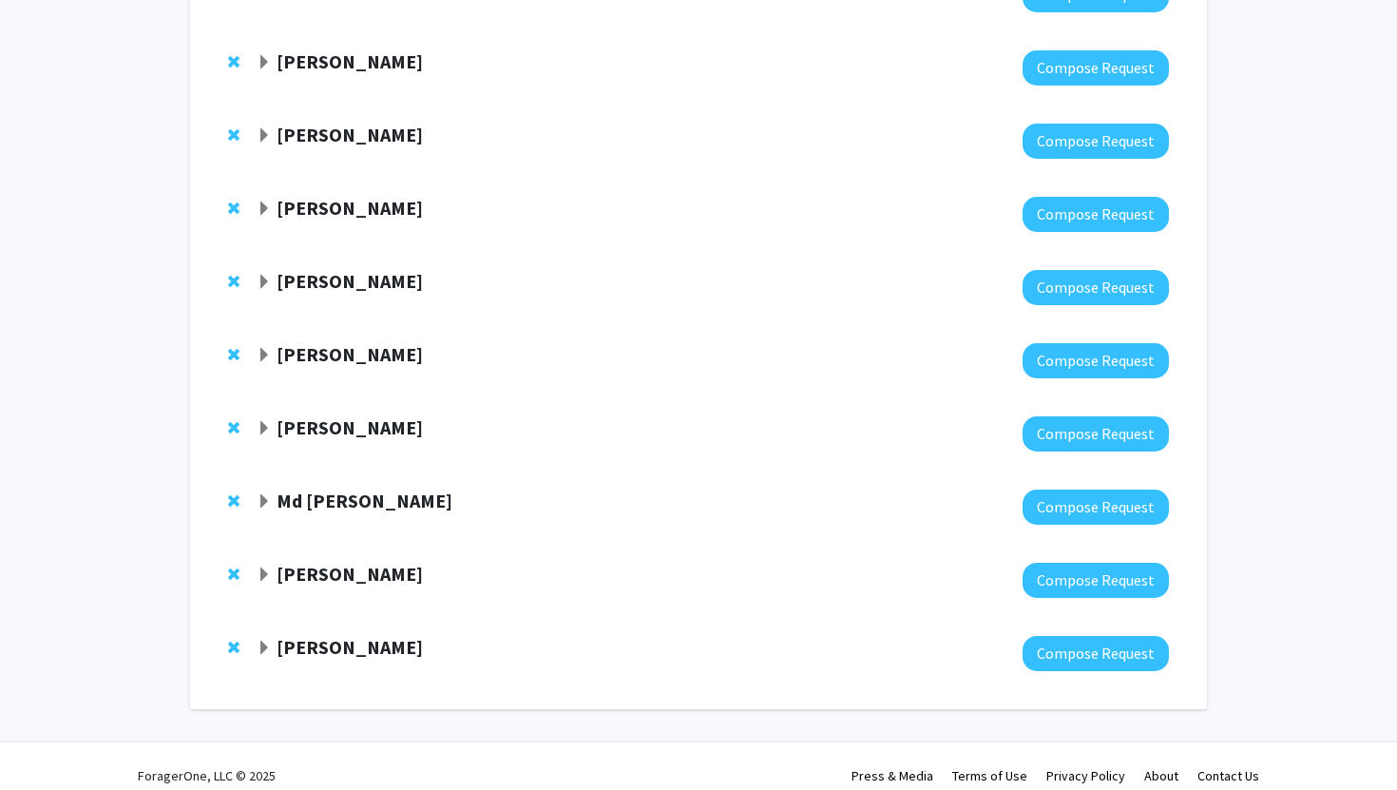
scroll to position [320, 0]
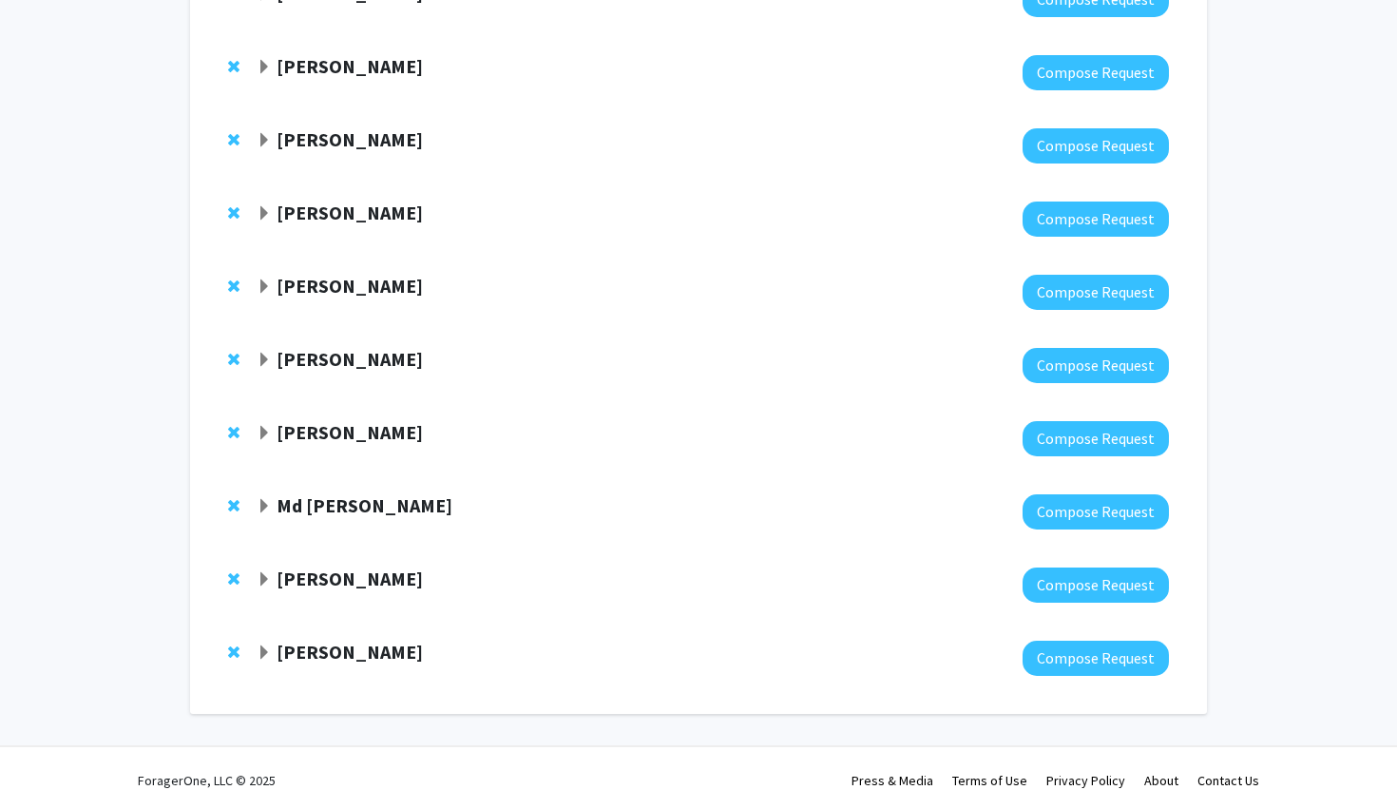
click at [382, 587] on strong "Ioannis Papazoglou" at bounding box center [349, 578] width 146 height 24
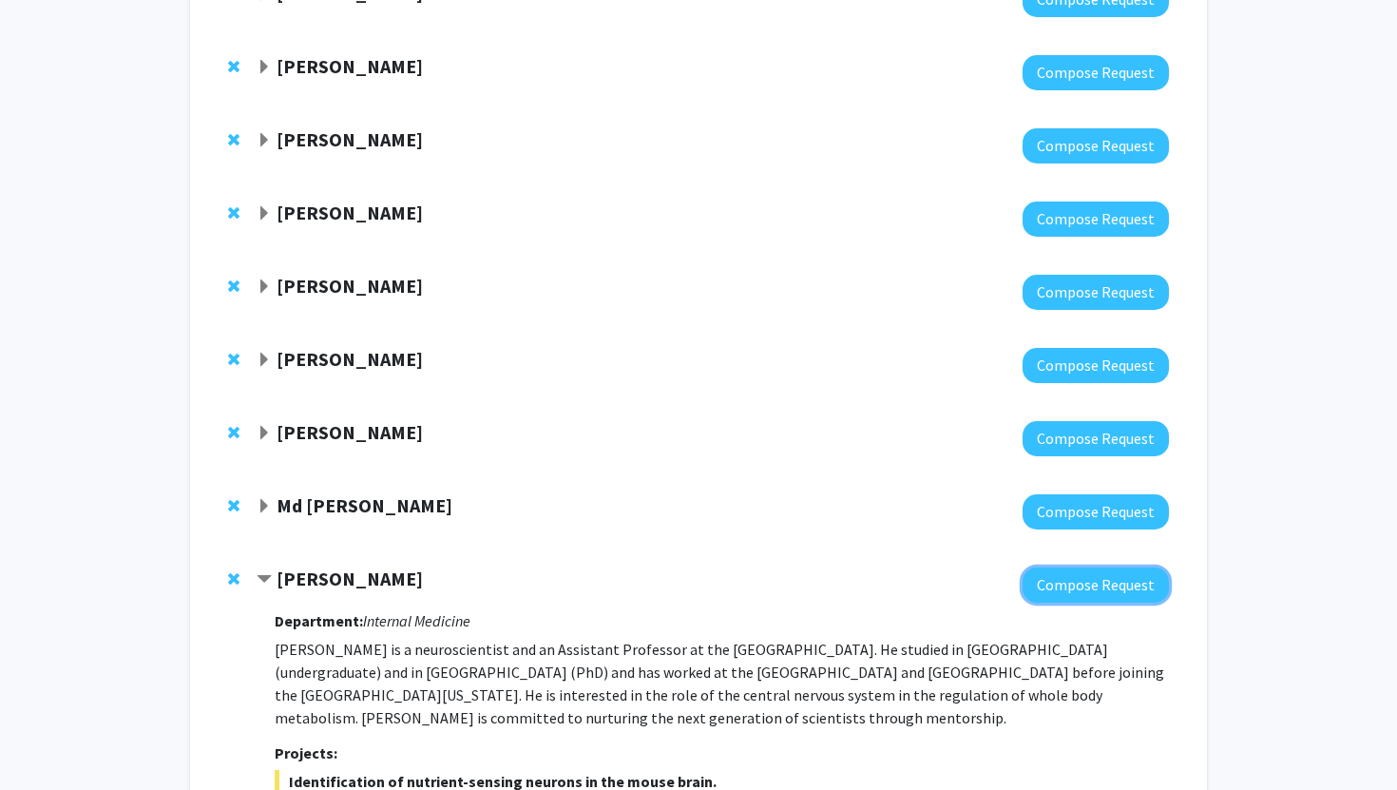
click at [1098, 588] on button "Compose Request" at bounding box center [1095, 584] width 146 height 35
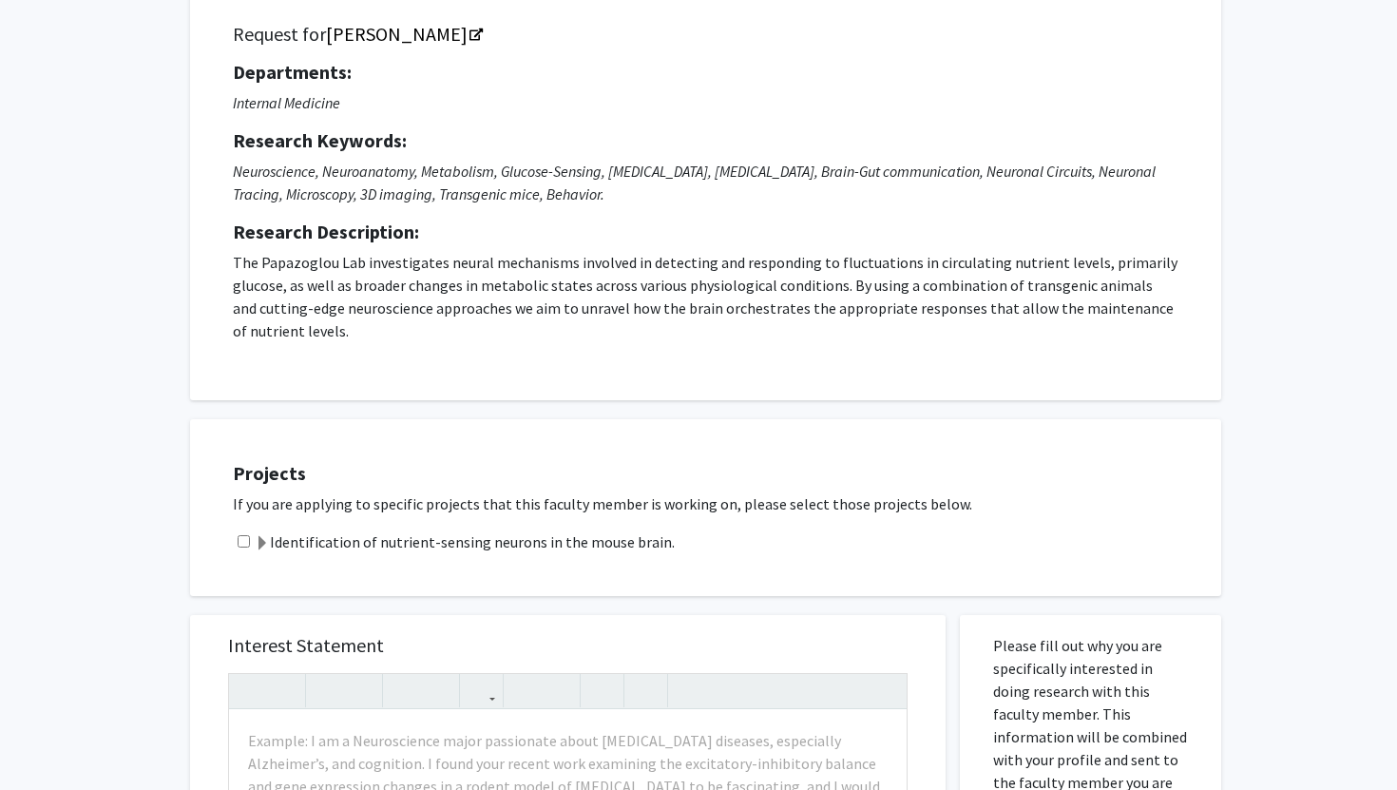
scroll to position [215, 0]
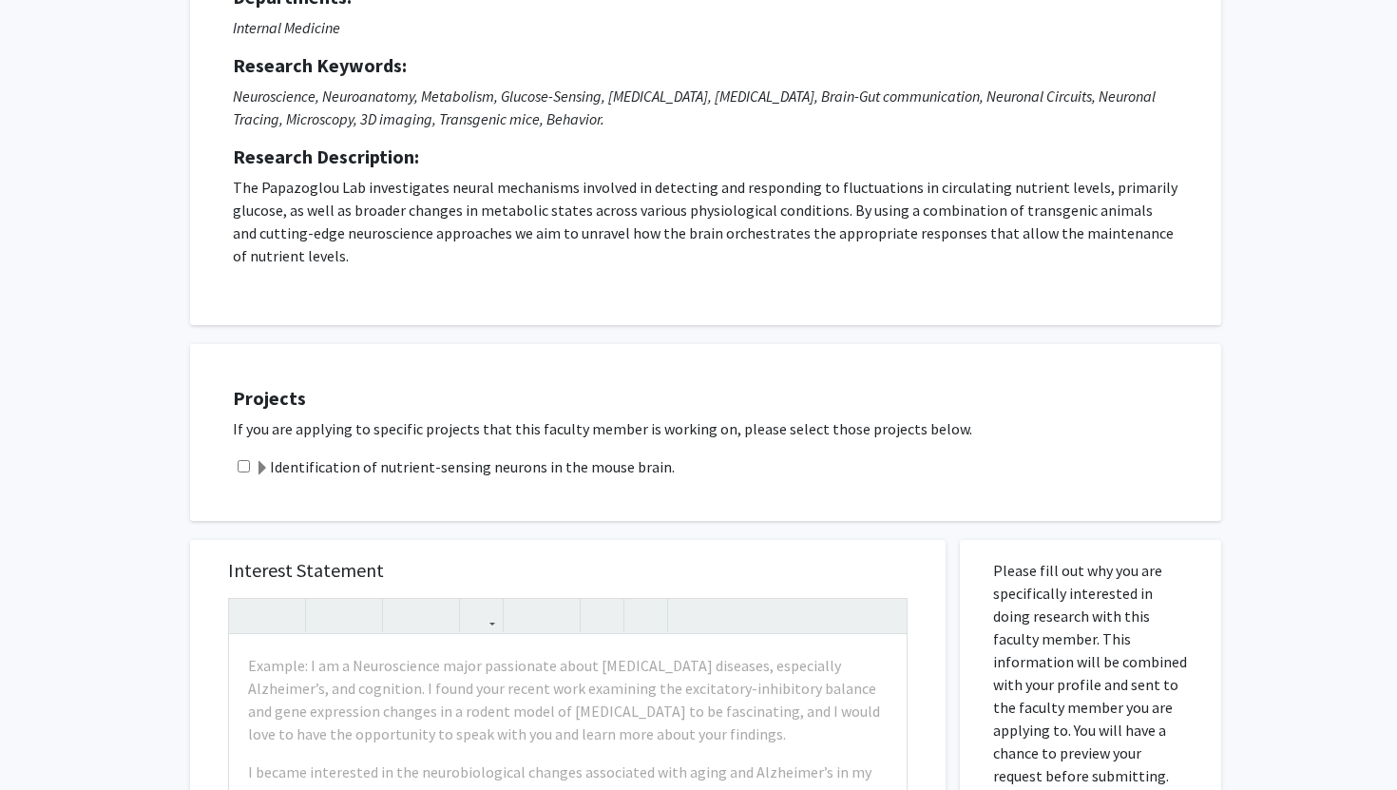
click at [242, 467] on input "checkbox" at bounding box center [244, 466] width 12 height 12
checkbox input "true"
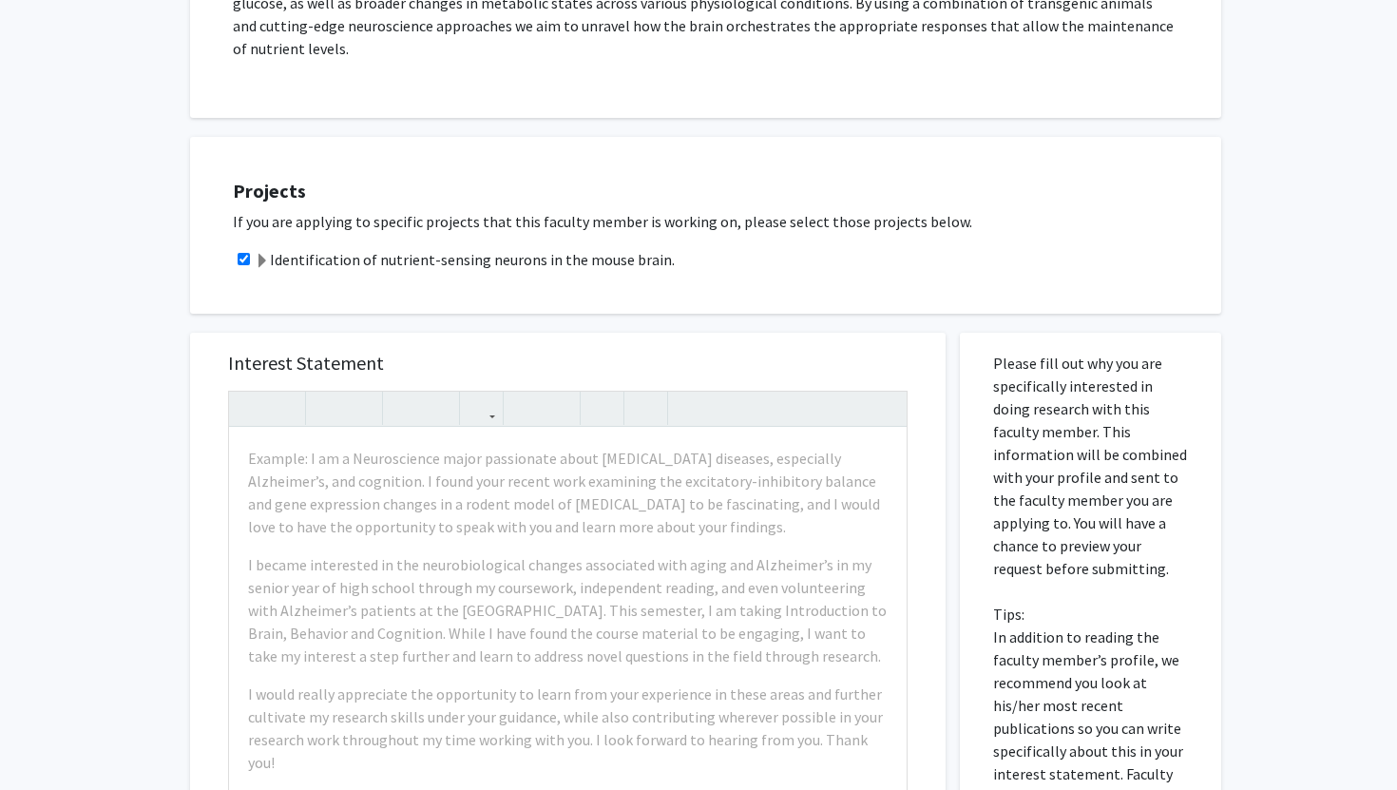
scroll to position [441, 0]
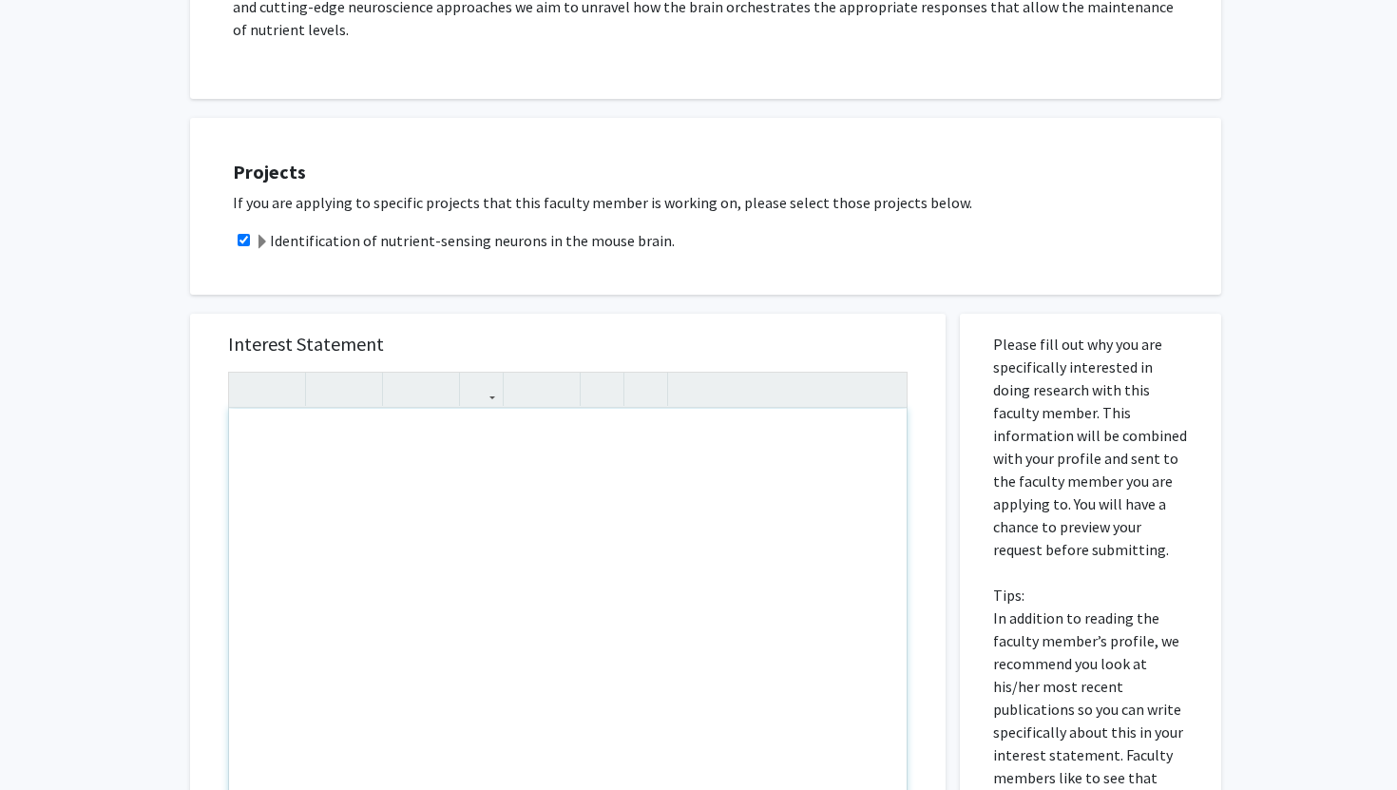
click at [396, 433] on div "Note to users with screen readers: Please press Alt+0 or Option+0 to deactivate…" at bounding box center [567, 626] width 677 height 435
paste div "Note to users with screen readers: Please press Alt+0 or Option+0 to deactivate…"
type textarea "<p>Given the opportunity, working within your lab would give me an unmeasurable…"
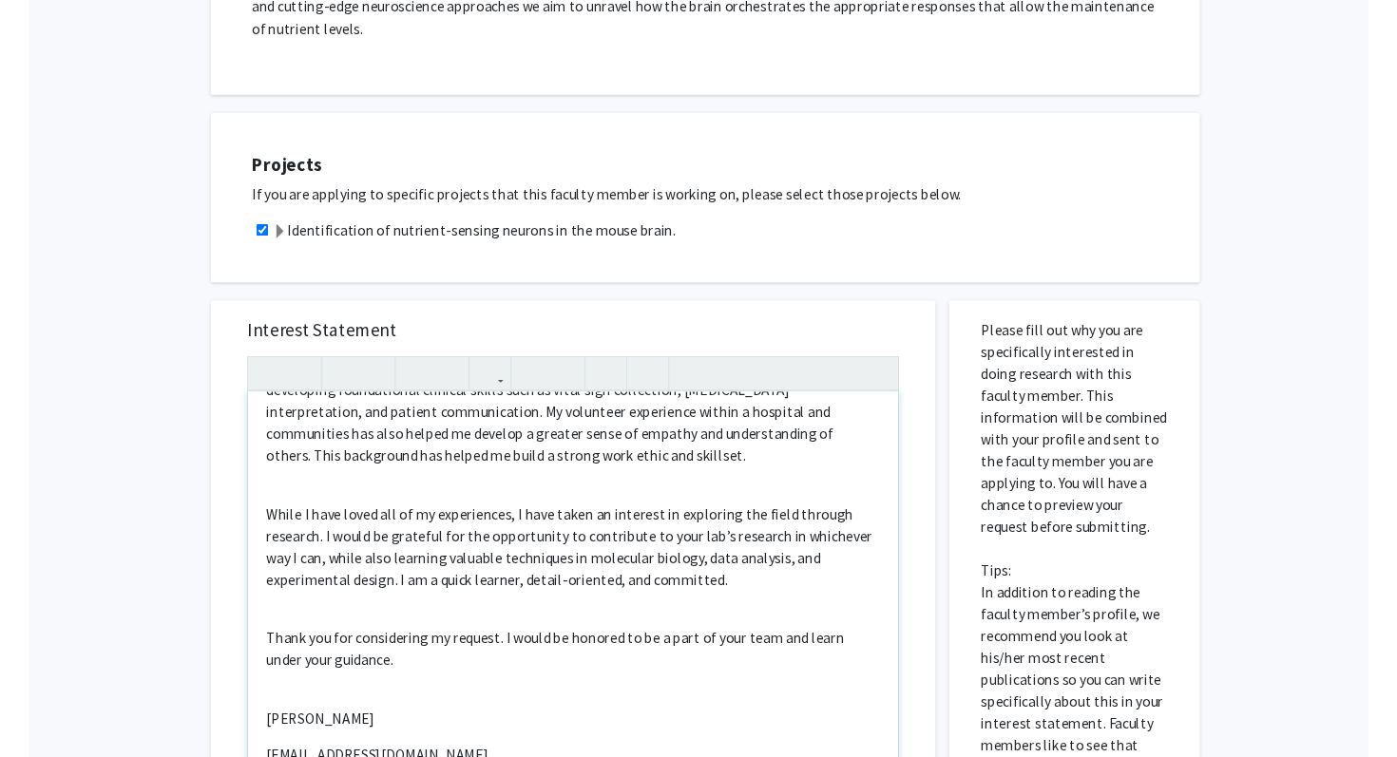
scroll to position [383, 0]
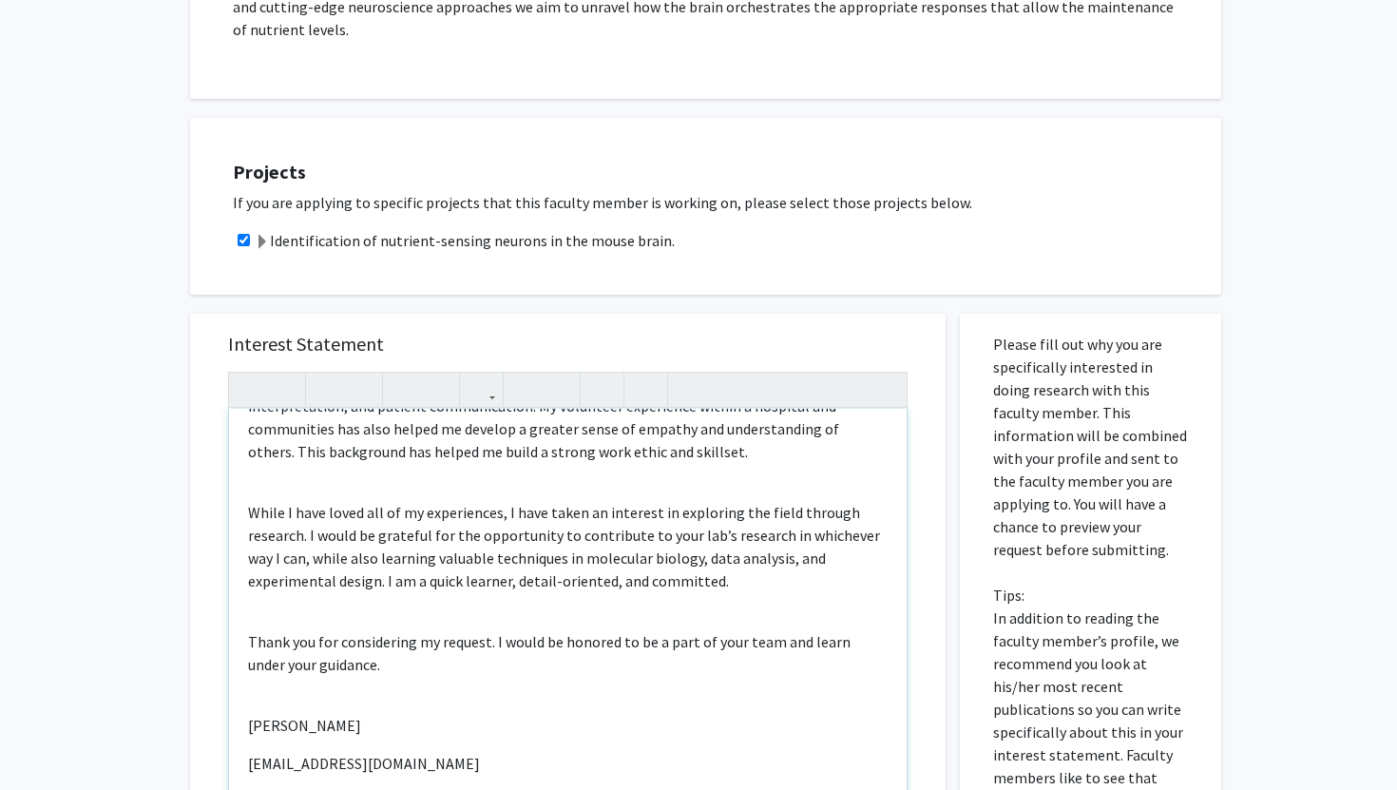
click at [494, 630] on p "Thank you for considering my request. I would be honored to be a part of your t…" at bounding box center [567, 653] width 639 height 46
click at [682, 630] on p "Thank you for considering my request. I also have a CV on file if you request. …" at bounding box center [567, 653] width 639 height 46
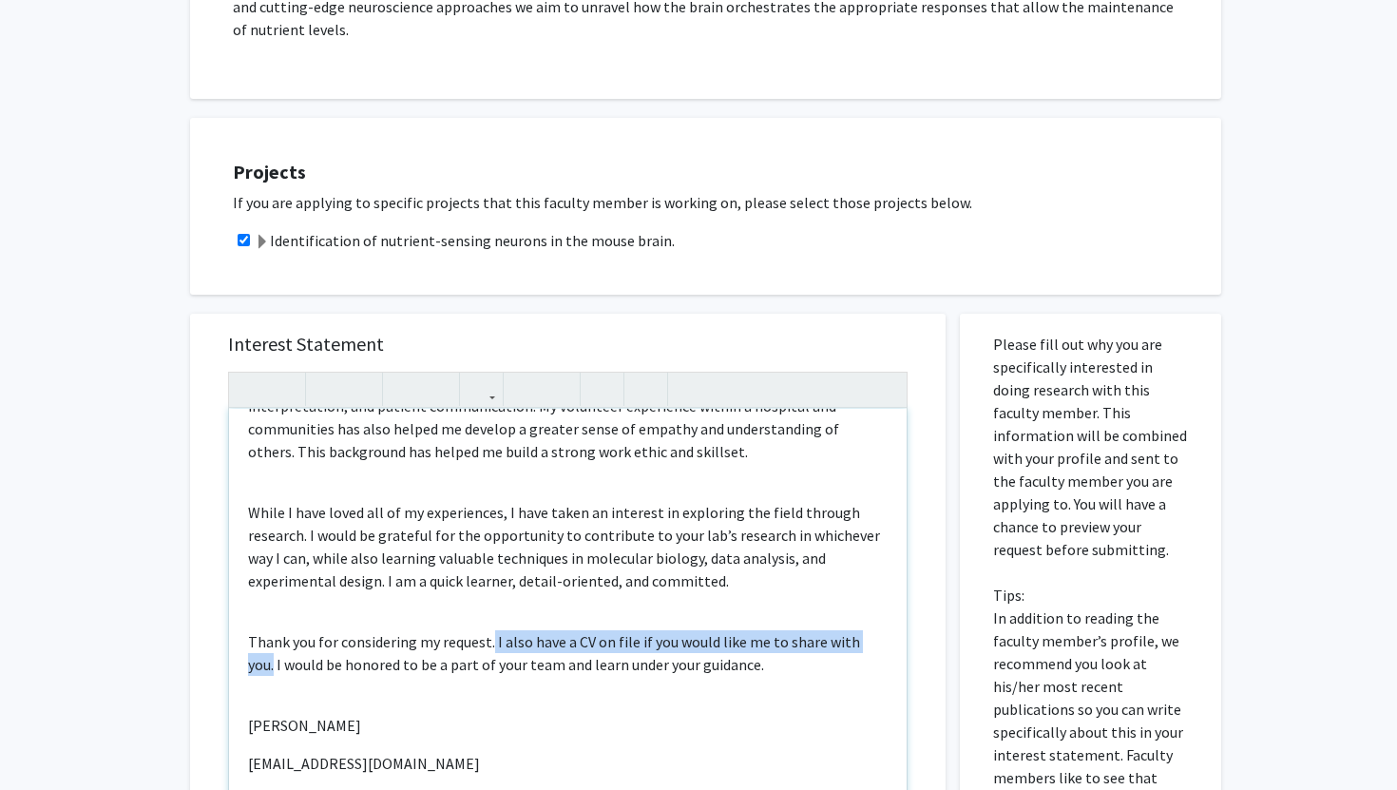
drag, startPoint x: 491, startPoint y: 618, endPoint x: 876, endPoint y: 613, distance: 384.8
click at [876, 630] on p "Thank you for considering my request. I also have a CV on file if you would lik…" at bounding box center [567, 653] width 639 height 46
copy p "I also have a CV on file if you would like me to share with you."
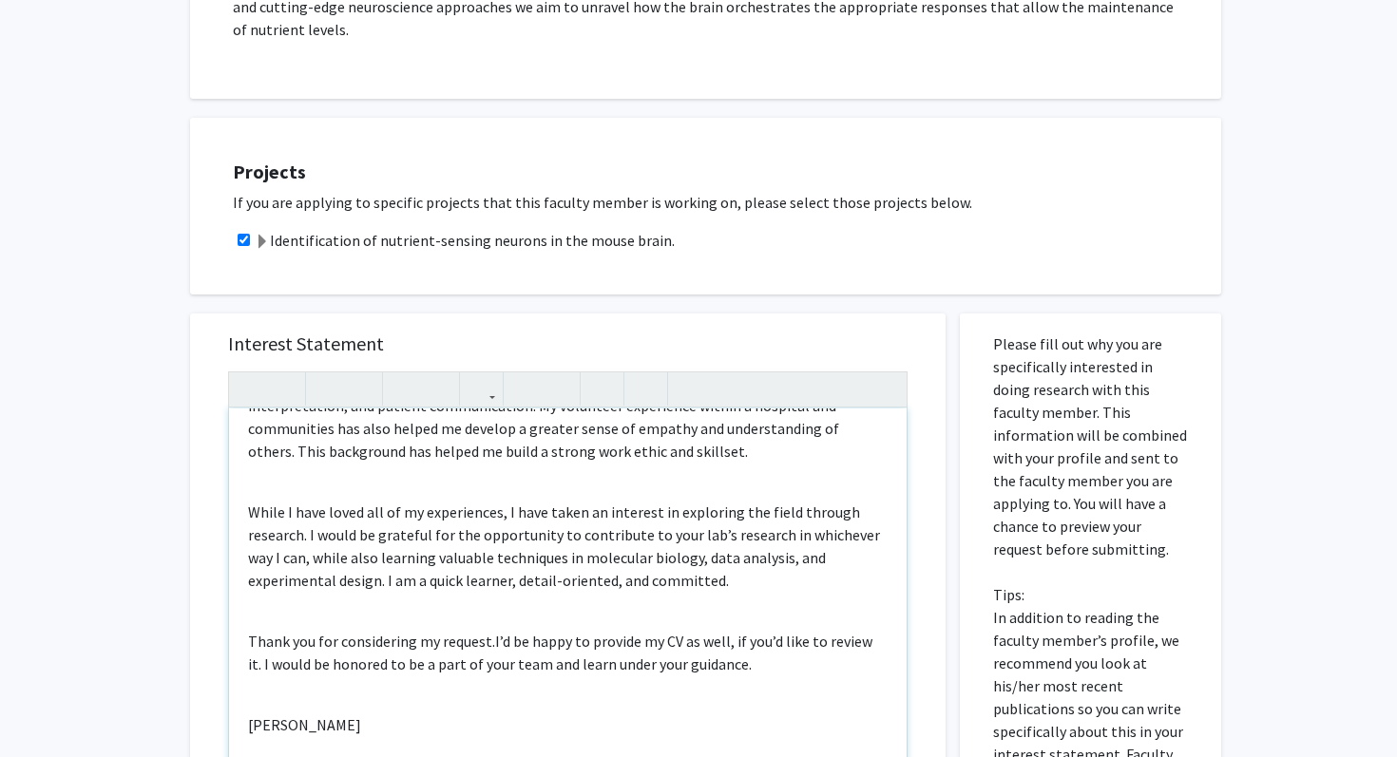
click at [490, 630] on p "Thank you for considering my request.I’d be happy to provide my CV as well, if …" at bounding box center [567, 653] width 639 height 46
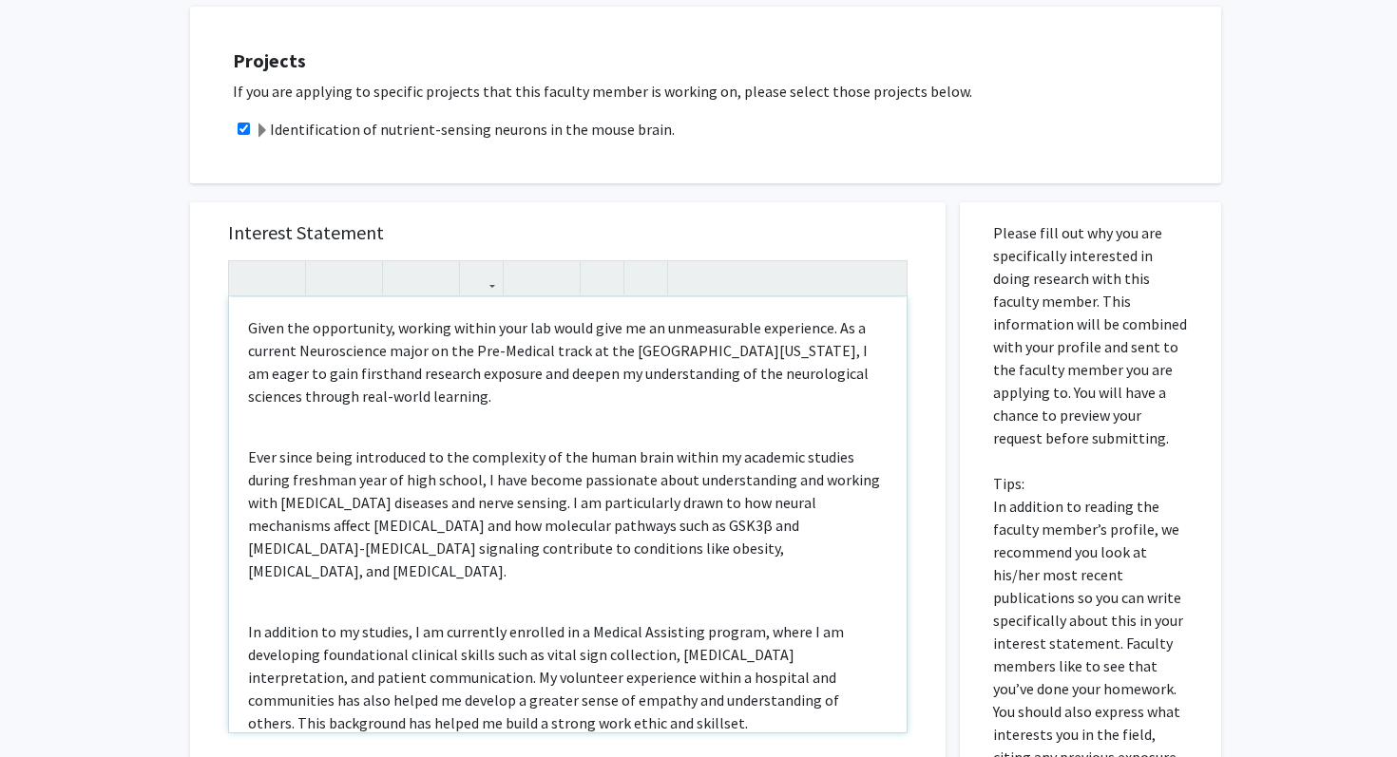
scroll to position [539, 0]
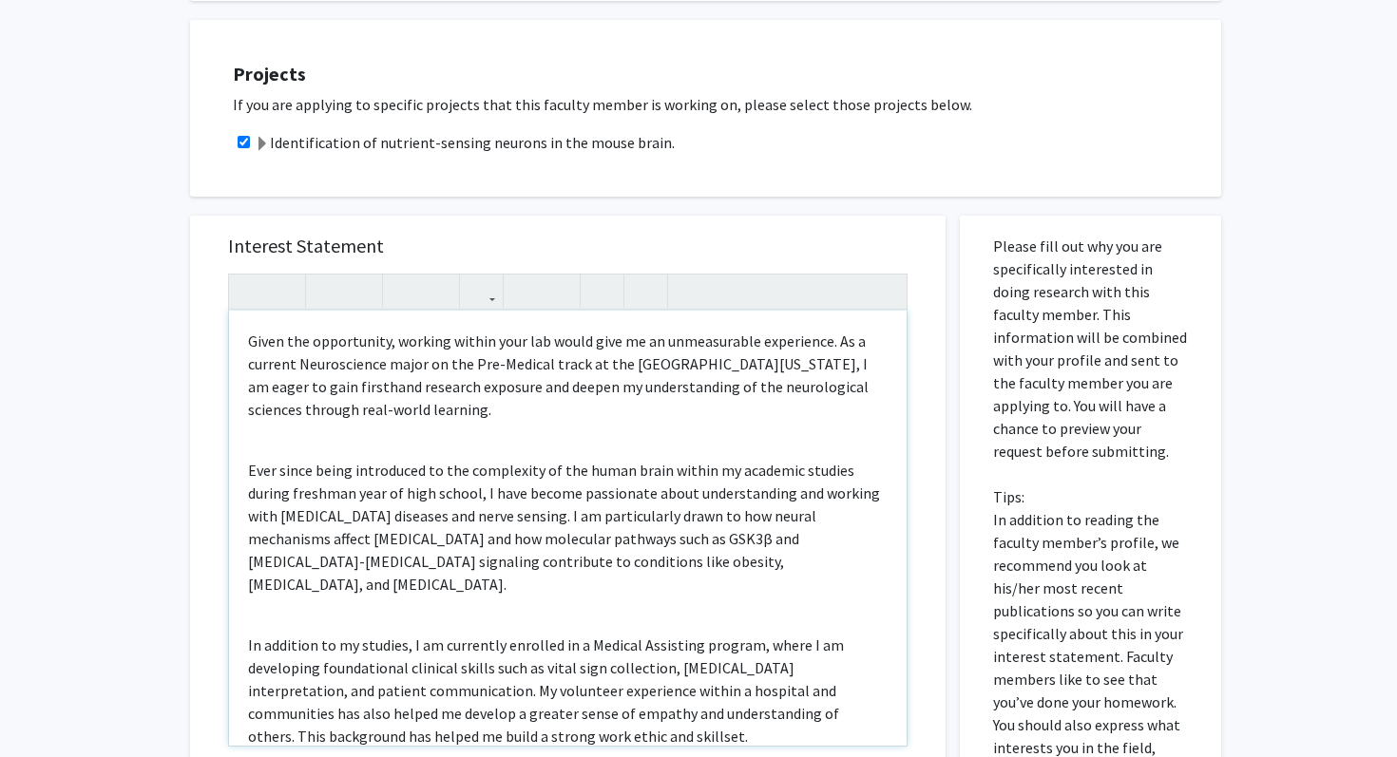
click at [301, 448] on div "Given the opportunity, working within your lab would give me an unmeasurable ex…" at bounding box center [567, 528] width 677 height 435
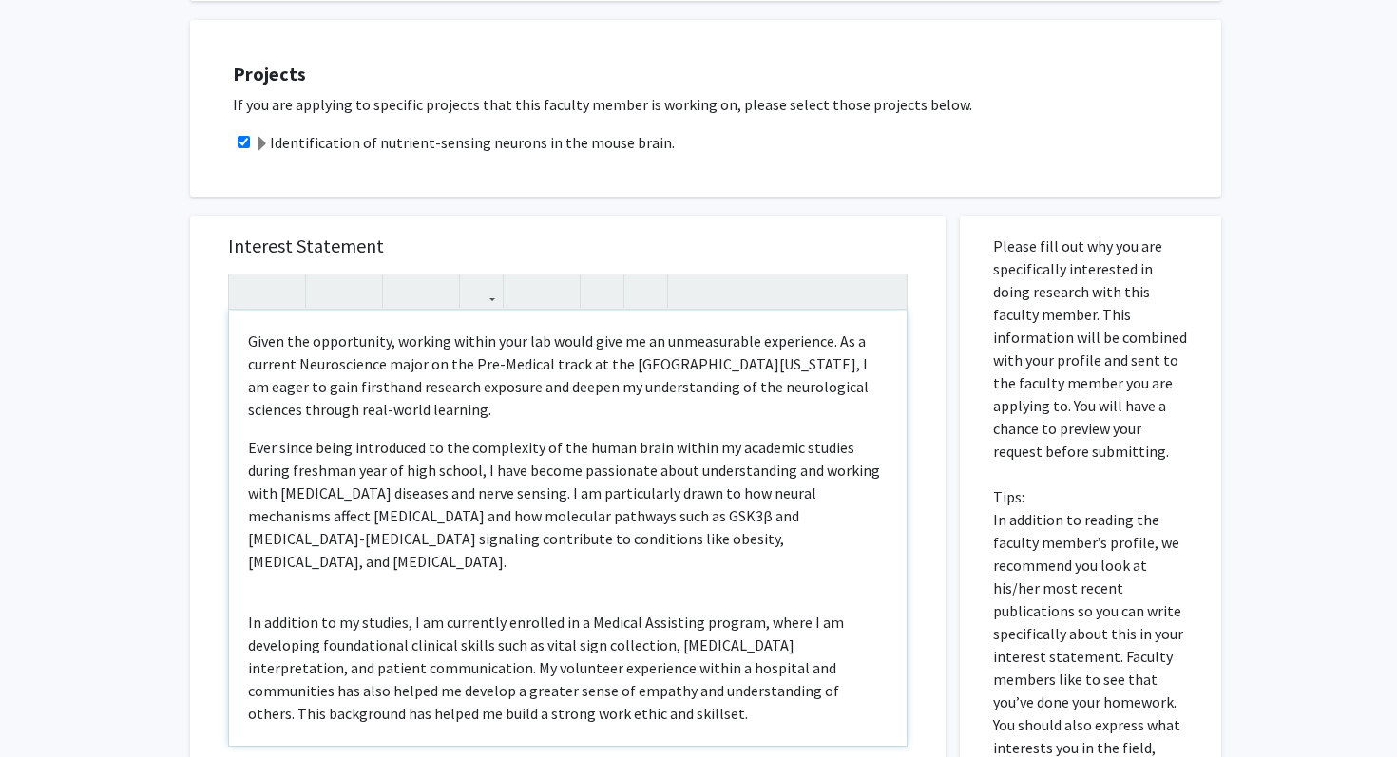
click at [289, 569] on div "Given the opportunity, working within your lab would give me an unmeasurable ex…" at bounding box center [567, 528] width 677 height 435
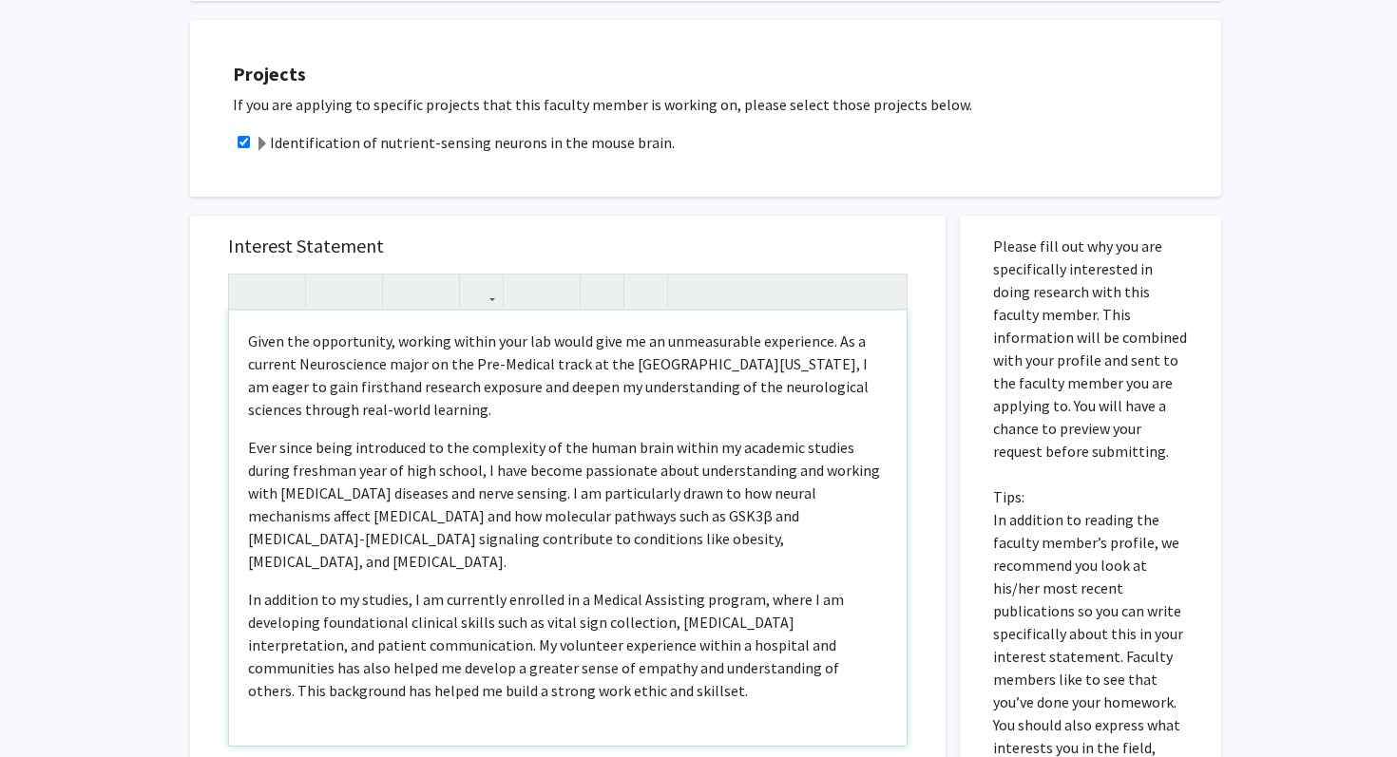
click at [305, 704] on div "Given the opportunity, working within your lab would give me an unmeasurable ex…" at bounding box center [567, 528] width 677 height 435
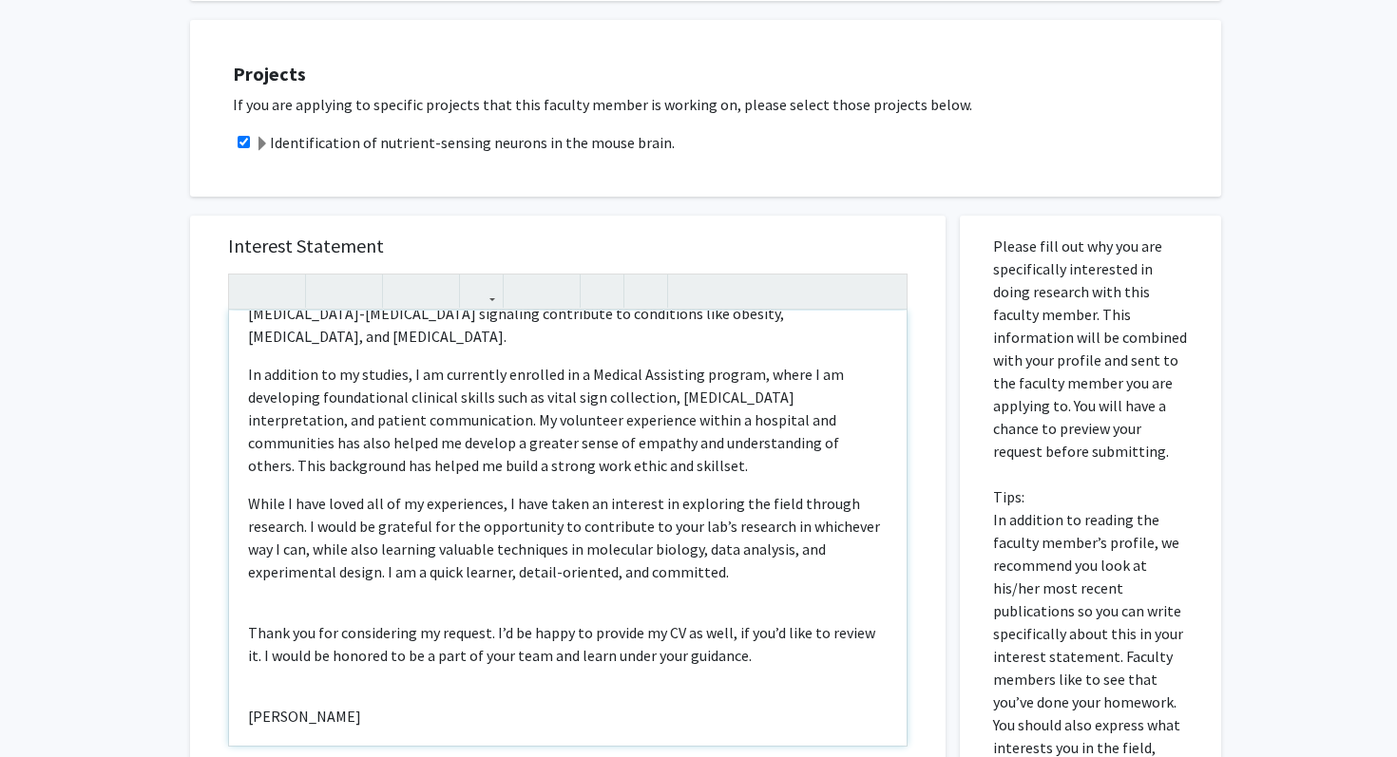
scroll to position [230, 0]
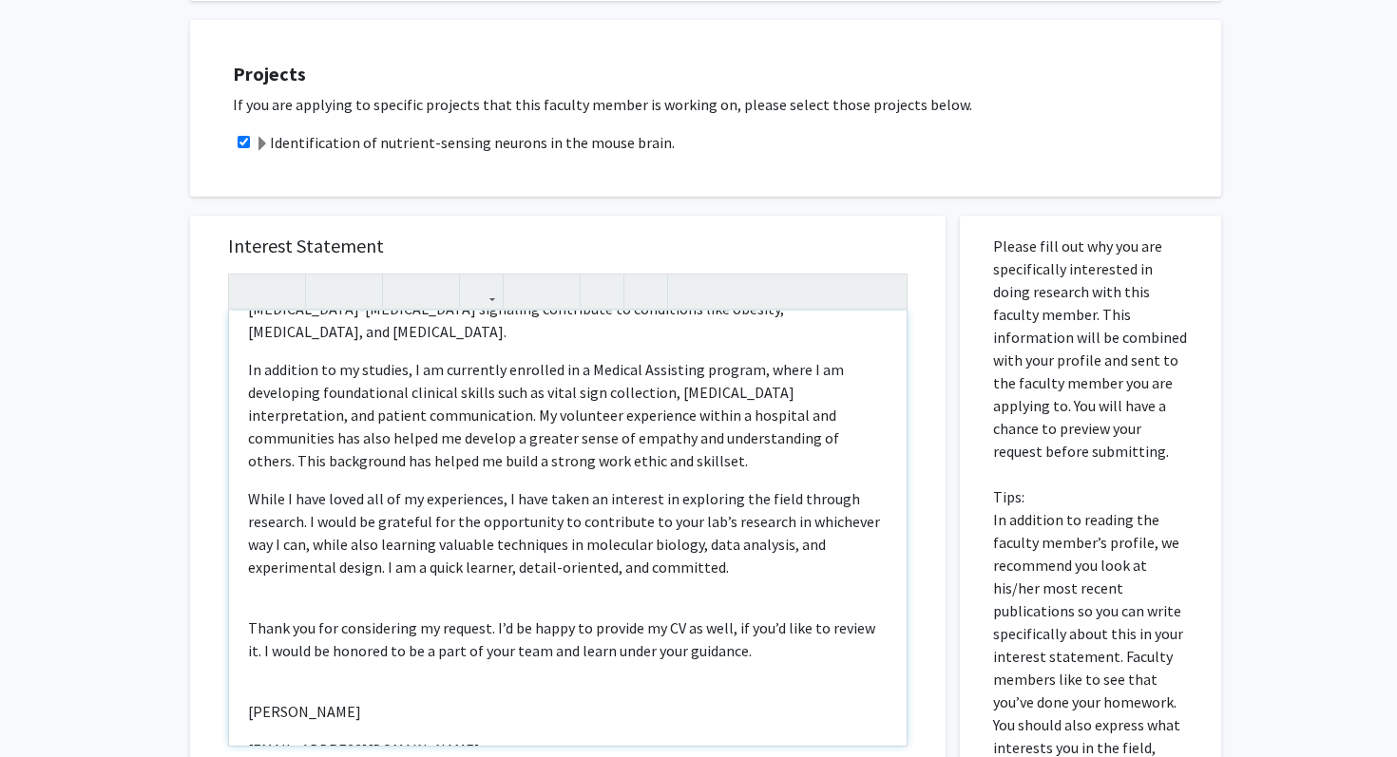
click at [265, 574] on div "Given the opportunity, working within your lab would give me an unmeasurable ex…" at bounding box center [567, 528] width 677 height 435
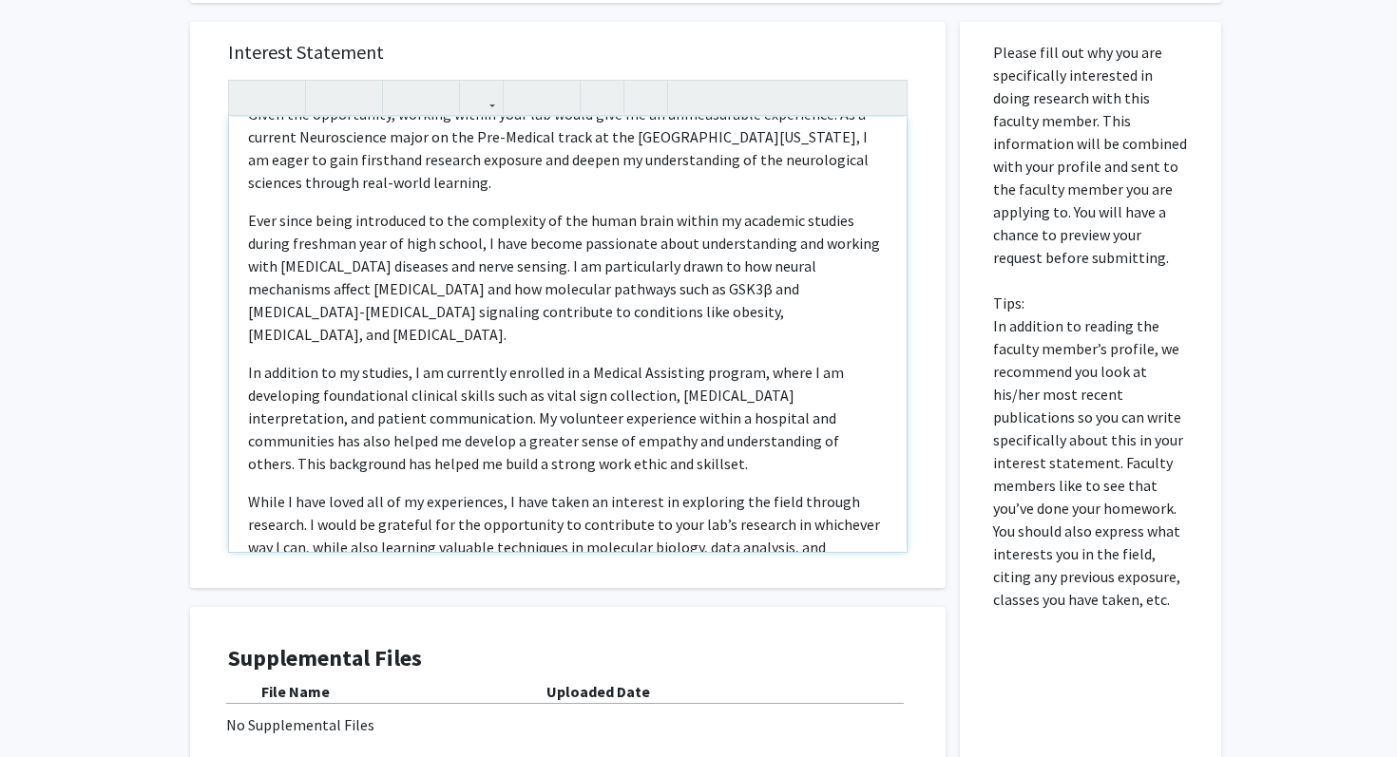
scroll to position [0, 0]
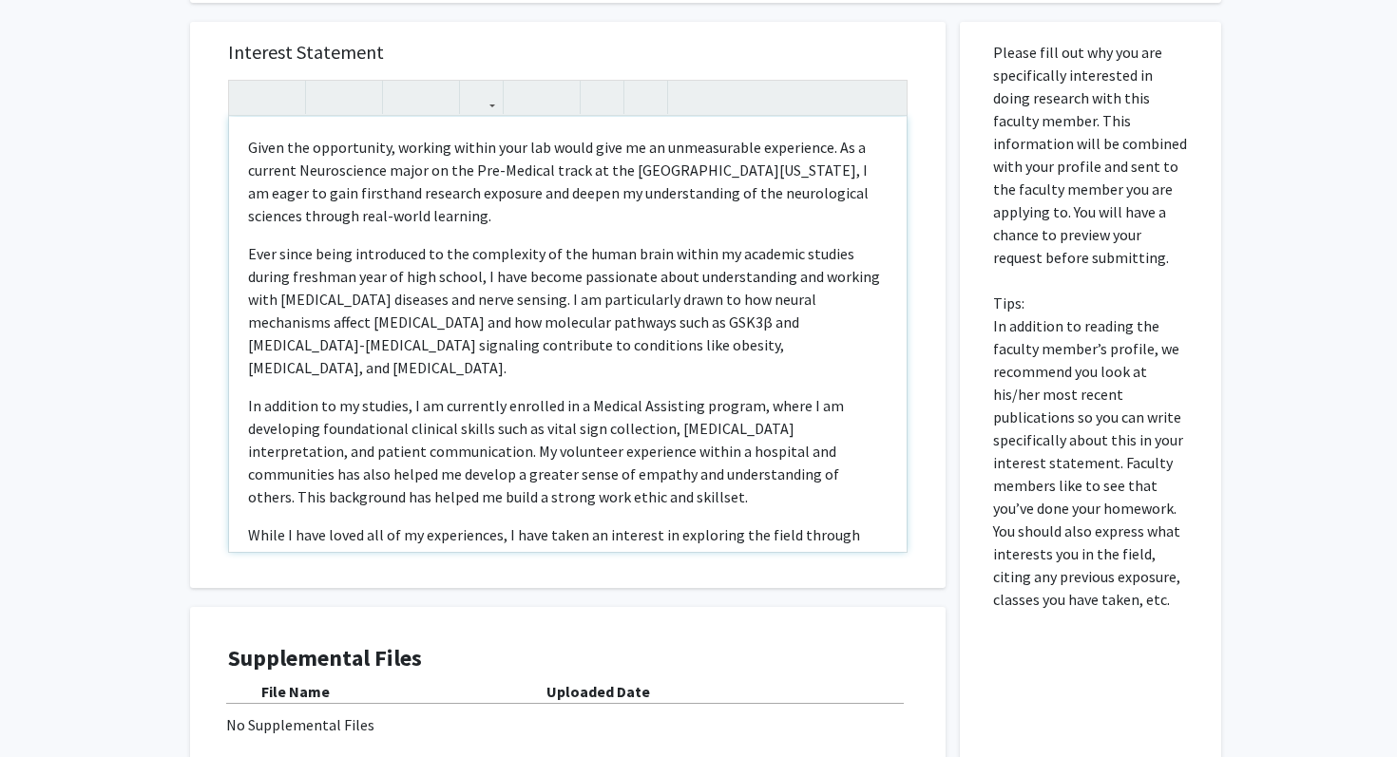
click at [716, 298] on p "Ever since being introduced to the complexity of the human brain within my acad…" at bounding box center [567, 310] width 639 height 137
click at [854, 304] on p "Ever since being introduced to the complexity of the human brain within my acad…" at bounding box center [567, 310] width 639 height 137
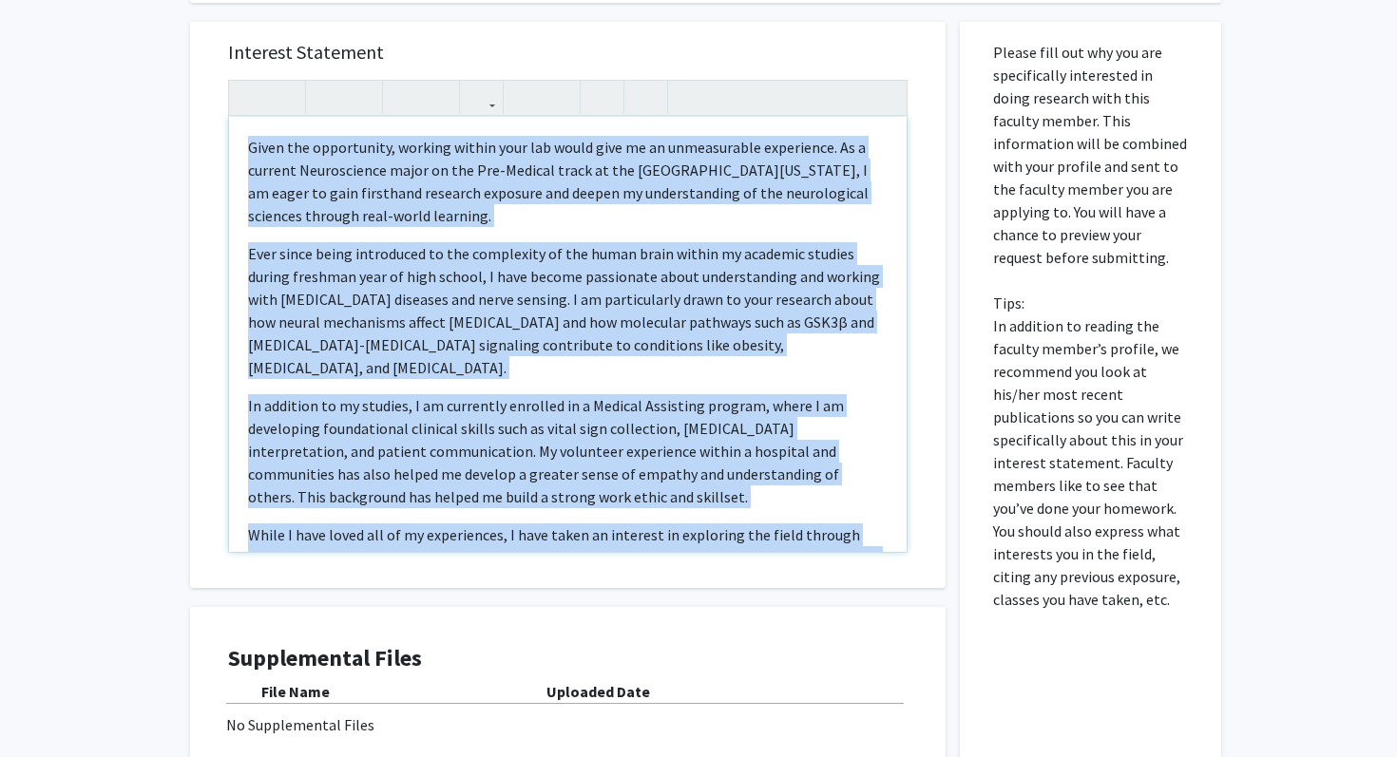
scroll to position [333, 0]
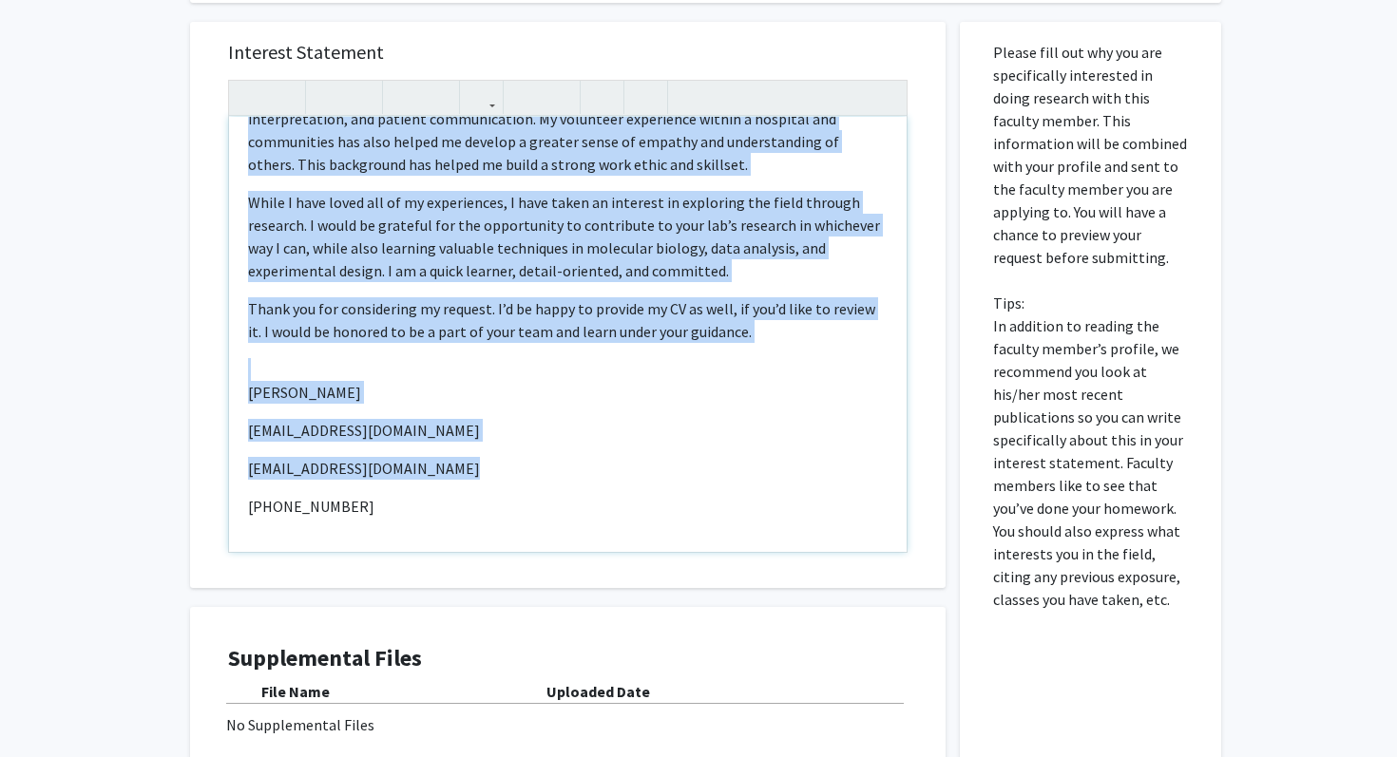
drag, startPoint x: 250, startPoint y: 143, endPoint x: 700, endPoint y: 497, distance: 572.5
click at [700, 497] on div "Given the opportunity, working within your lab would give me an unmeasurable ex…" at bounding box center [567, 334] width 677 height 435
copy div "Given the opportunity, working within your lab would give me an unmeasurable ex…"
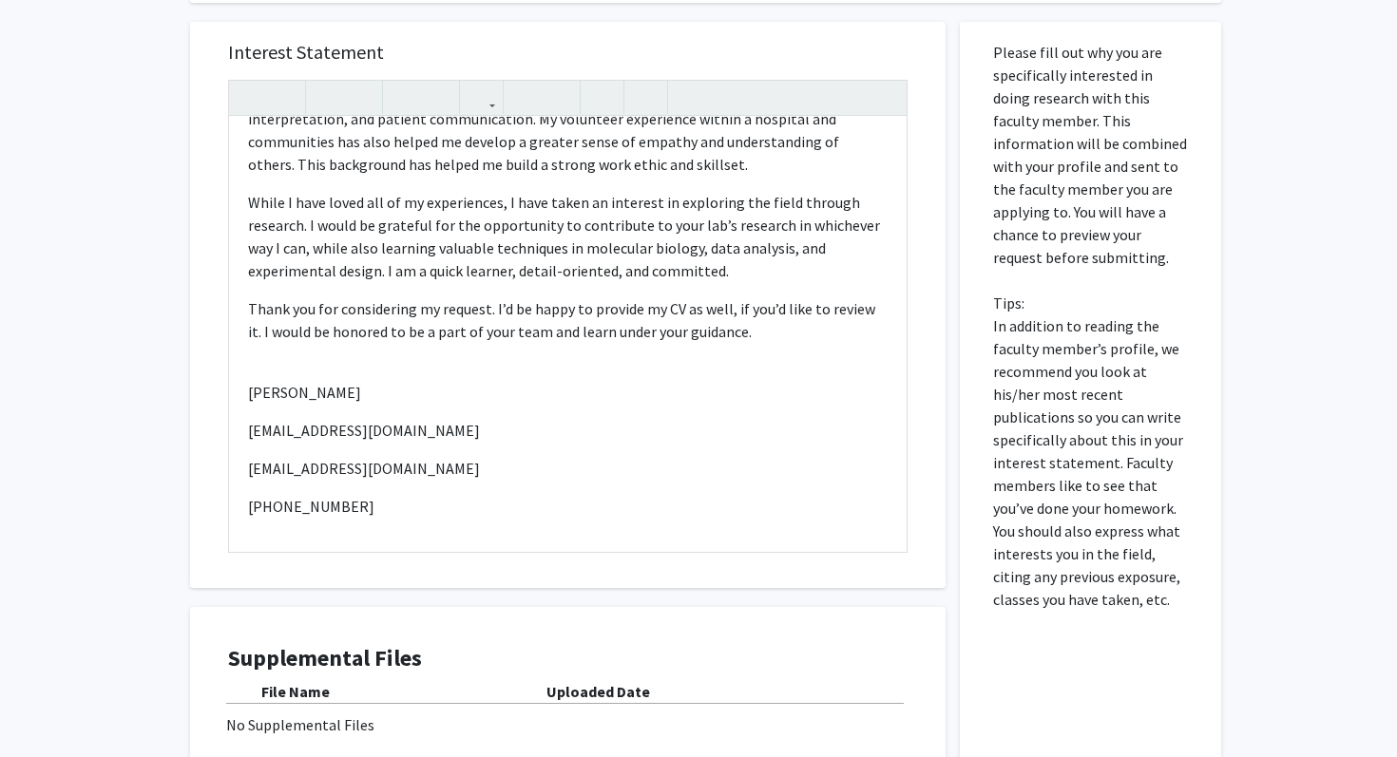
click at [200, 450] on div "Interest Statement Given the opportunity, working within your lab would give me…" at bounding box center [567, 305] width 755 height 566
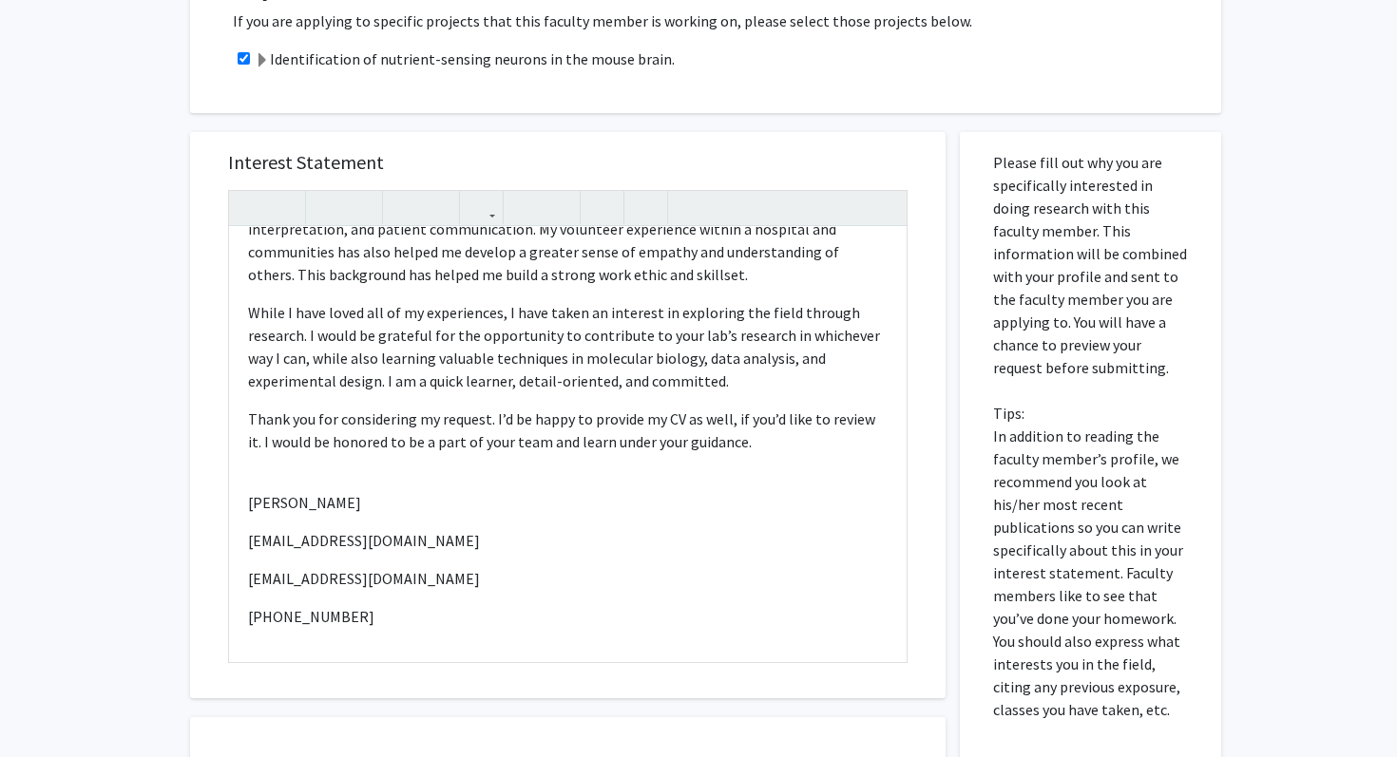
scroll to position [620, 0]
click at [495, 624] on div "Given the opportunity, working within your lab would give me an unmeasurable ex…" at bounding box center [567, 446] width 677 height 435
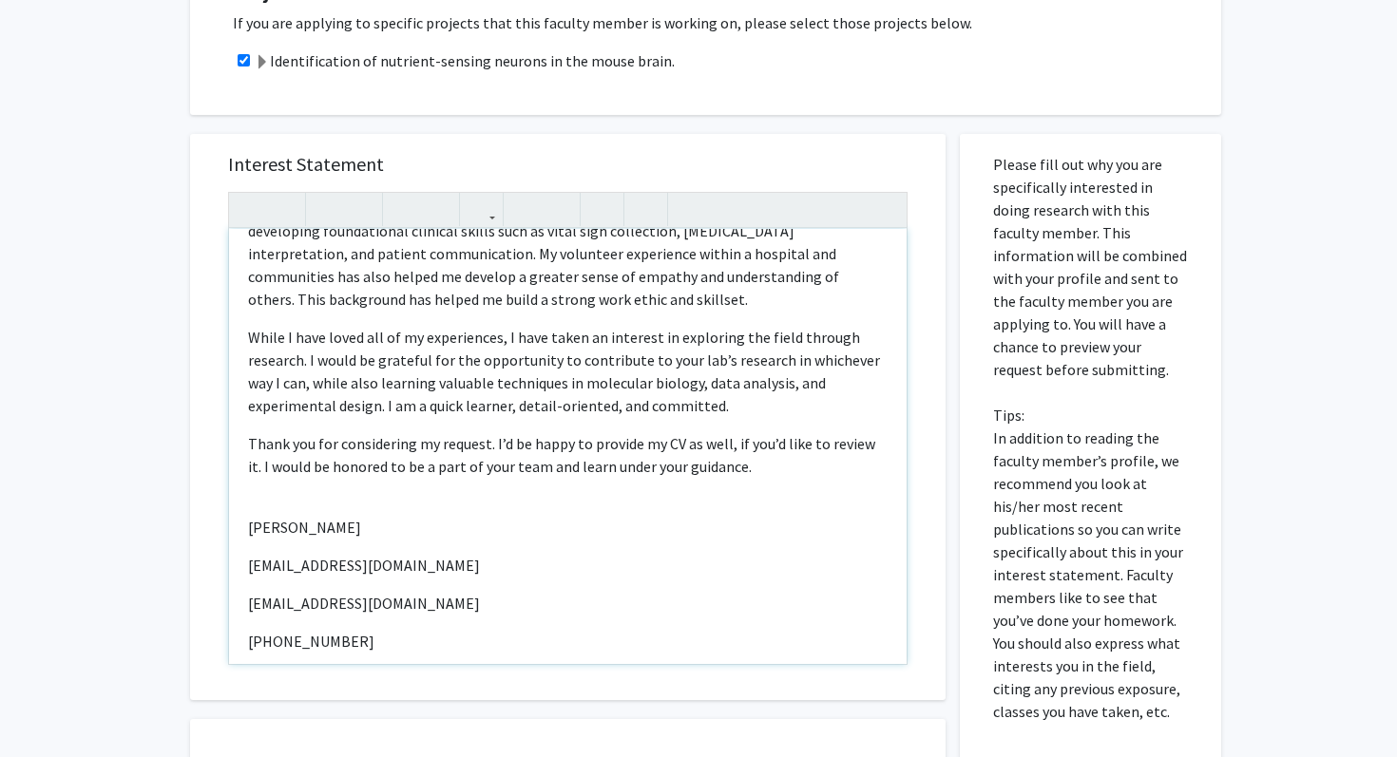
type textarea "<p>Given the opportunity, working within your lab would give me an unmeasurable…"
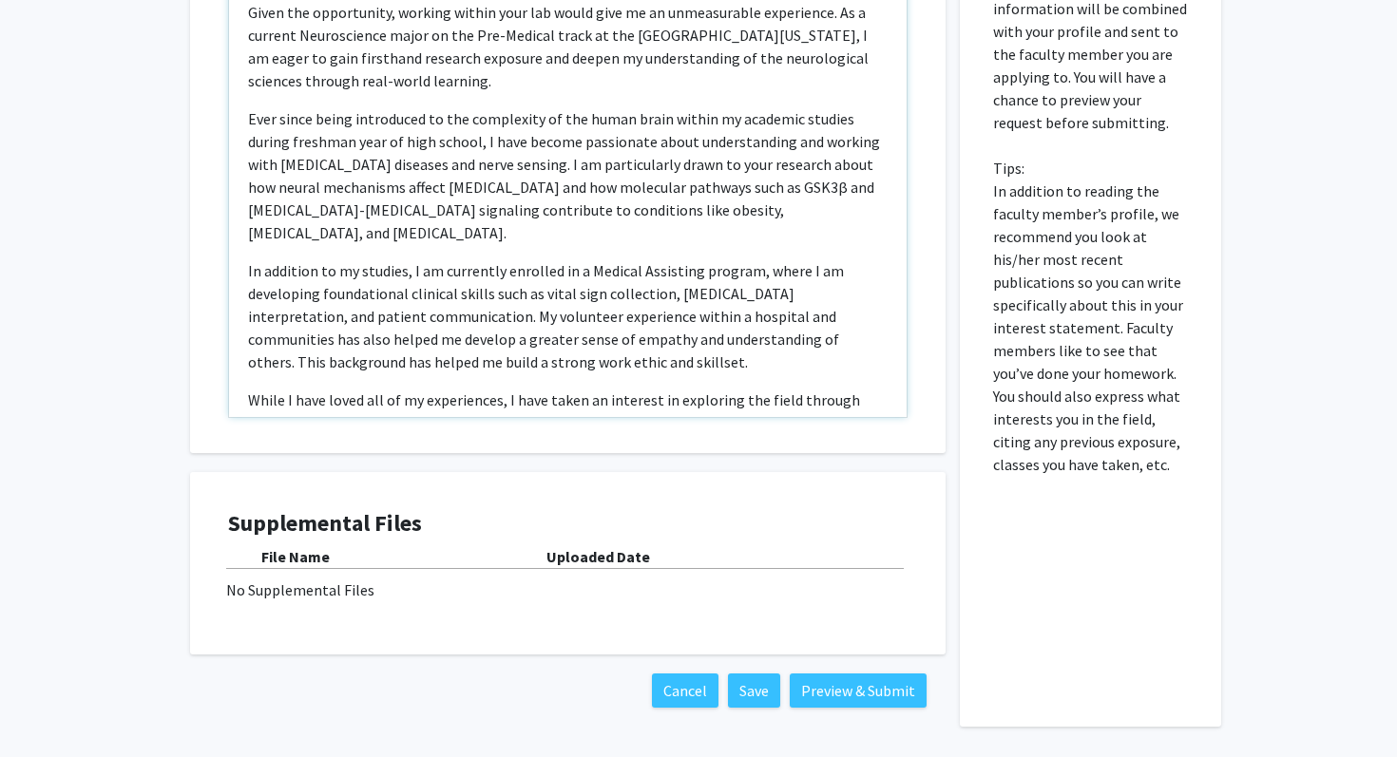
scroll to position [937, 0]
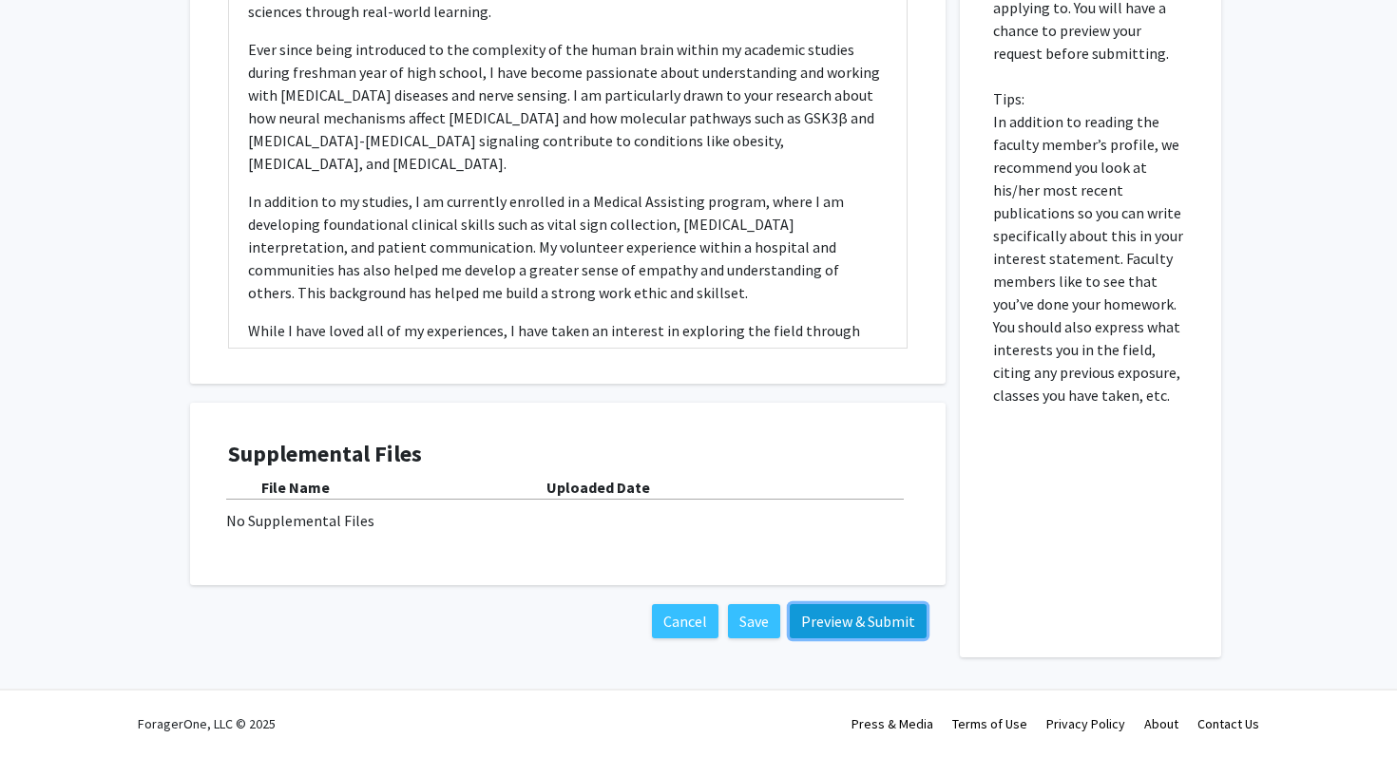
click at [884, 627] on button "Preview & Submit" at bounding box center [858, 621] width 137 height 34
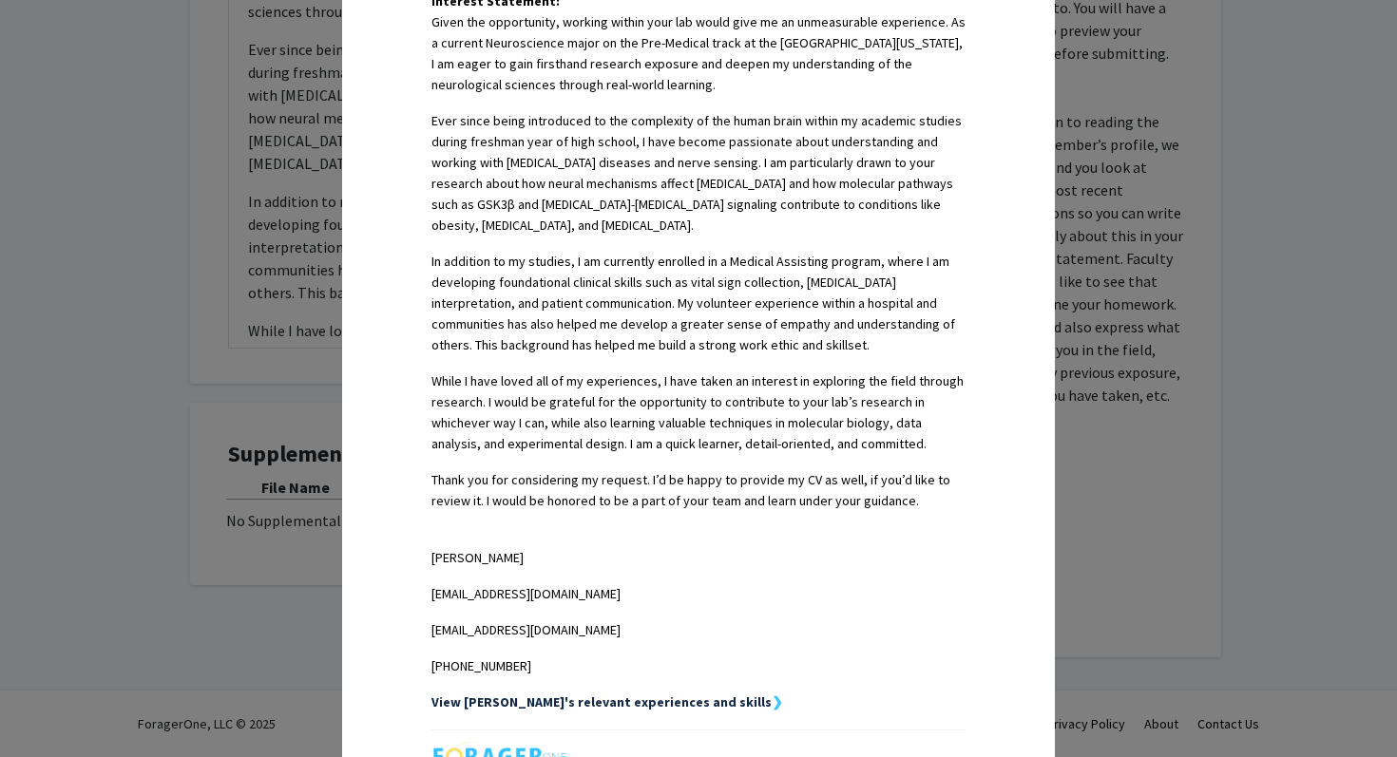
scroll to position [775, 0]
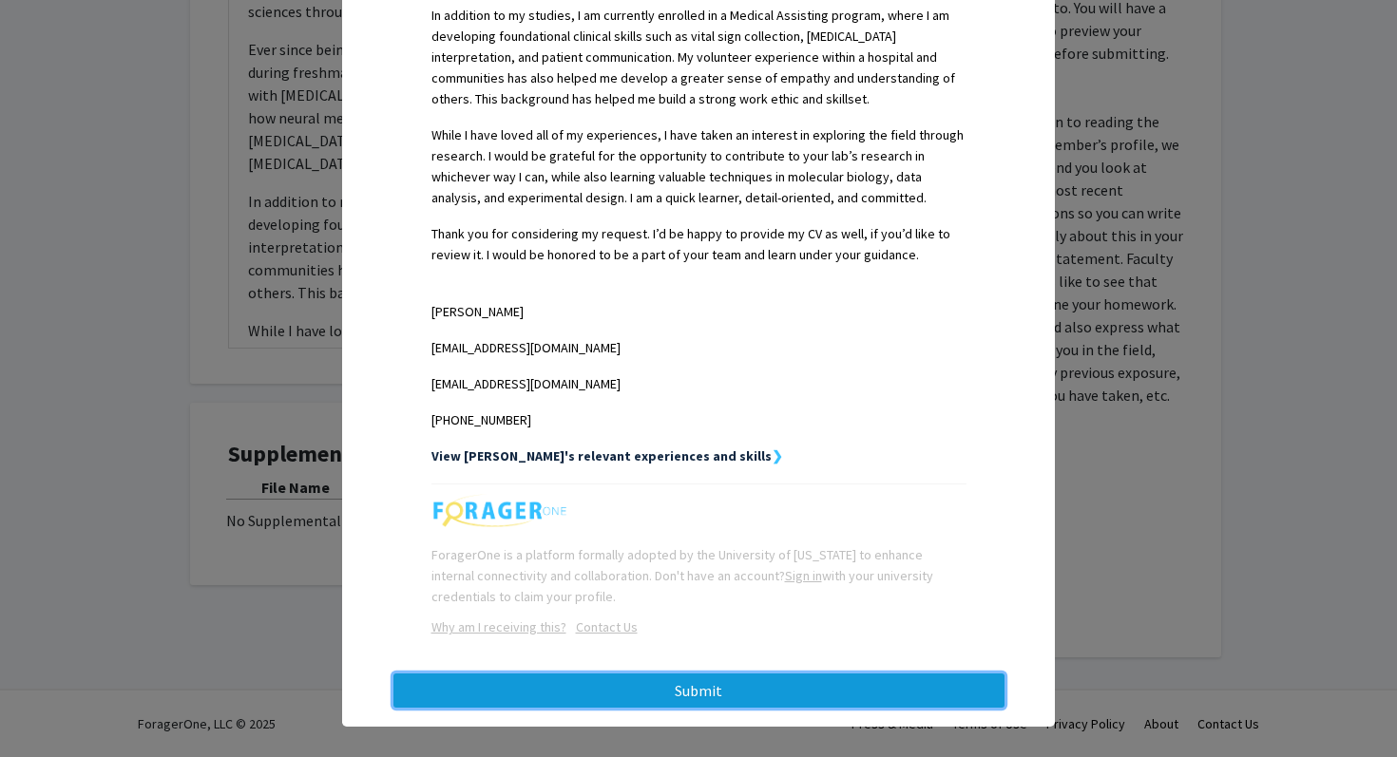
click at [909, 677] on button "Submit" at bounding box center [698, 691] width 611 height 34
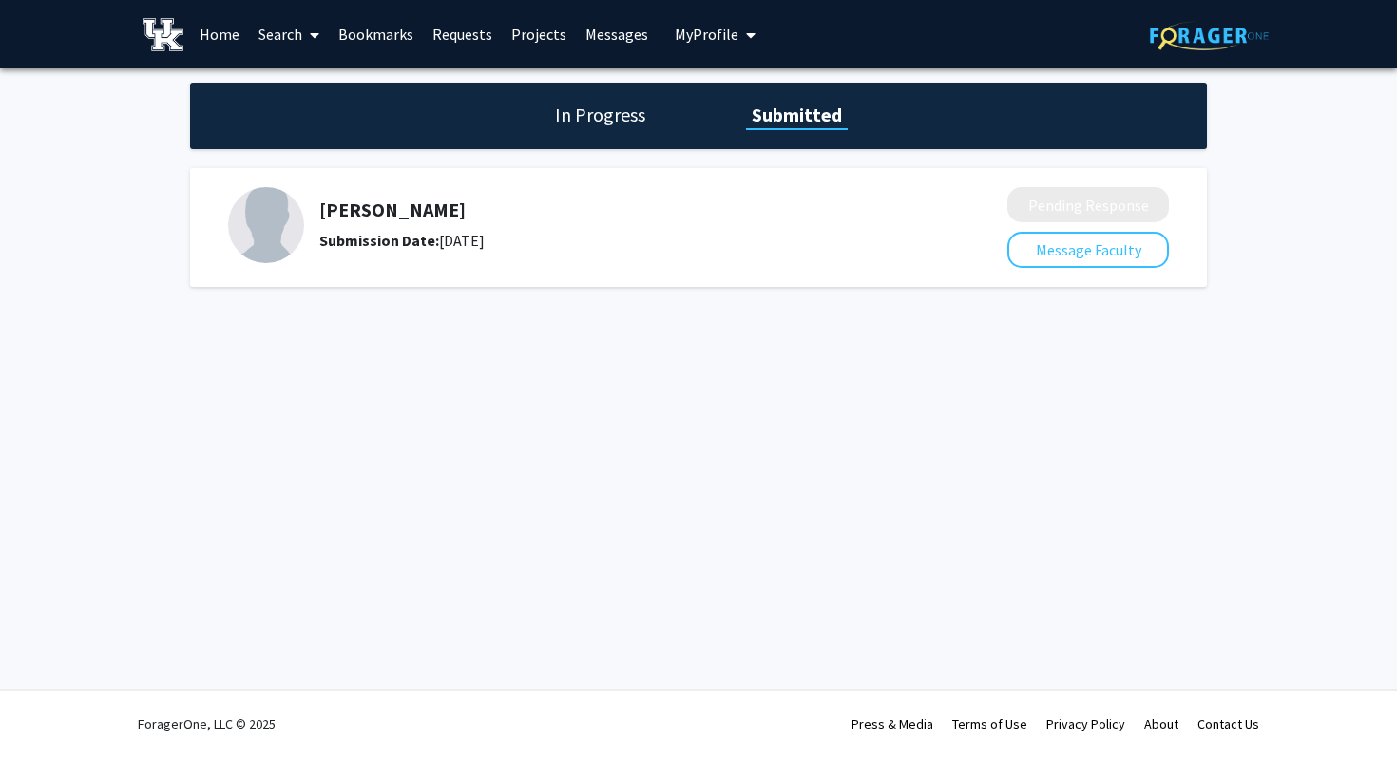
click at [596, 124] on h1 "In Progress" at bounding box center [600, 115] width 102 height 27
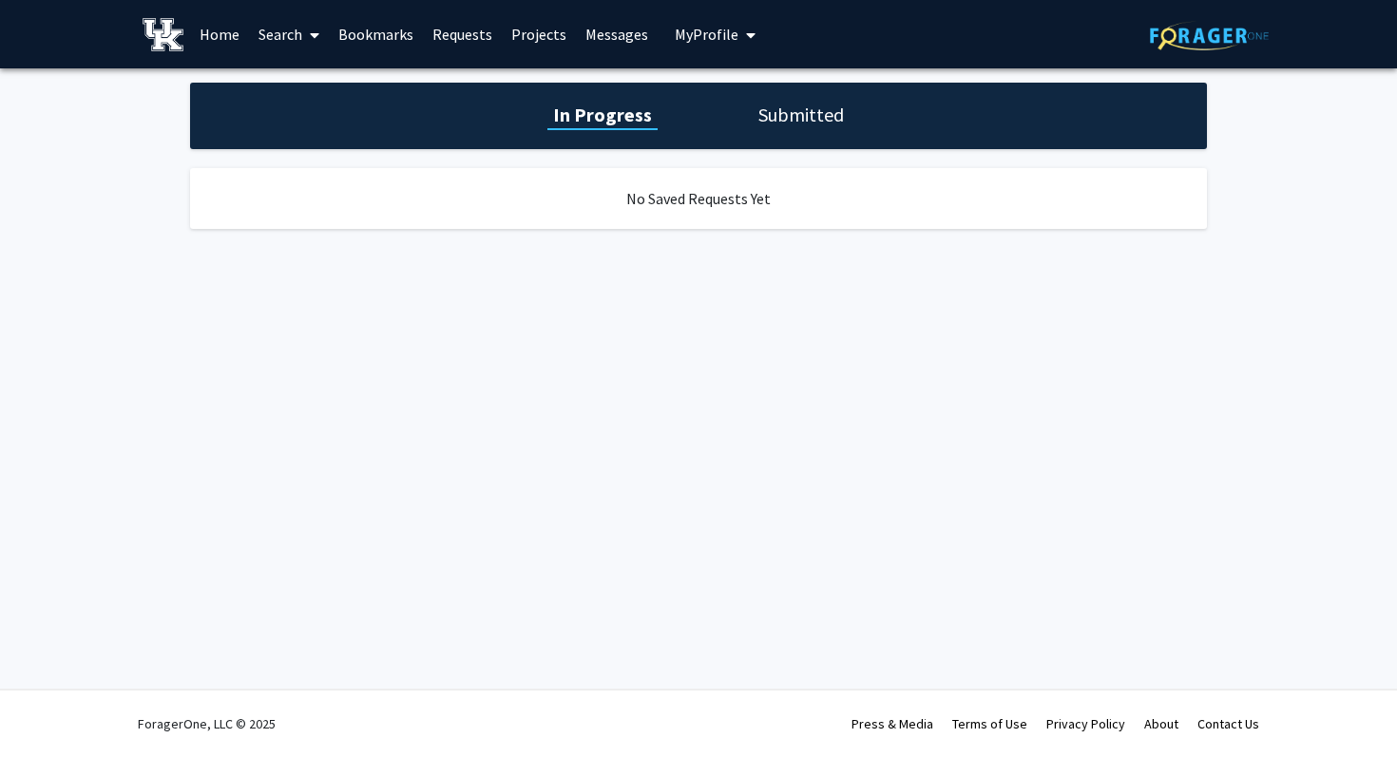
click at [791, 116] on h1 "Submitted" at bounding box center [800, 115] width 97 height 27
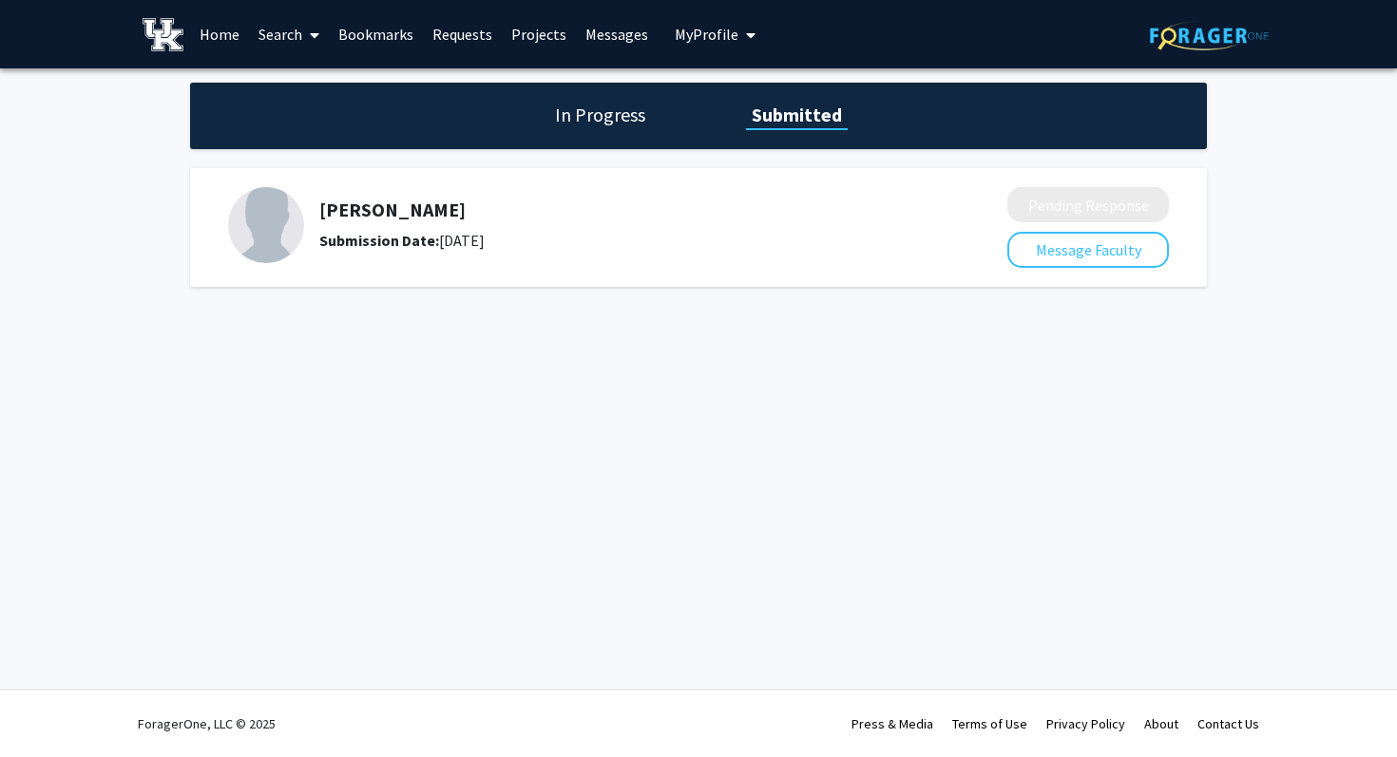
click at [728, 34] on span "My Profile" at bounding box center [707, 34] width 64 height 19
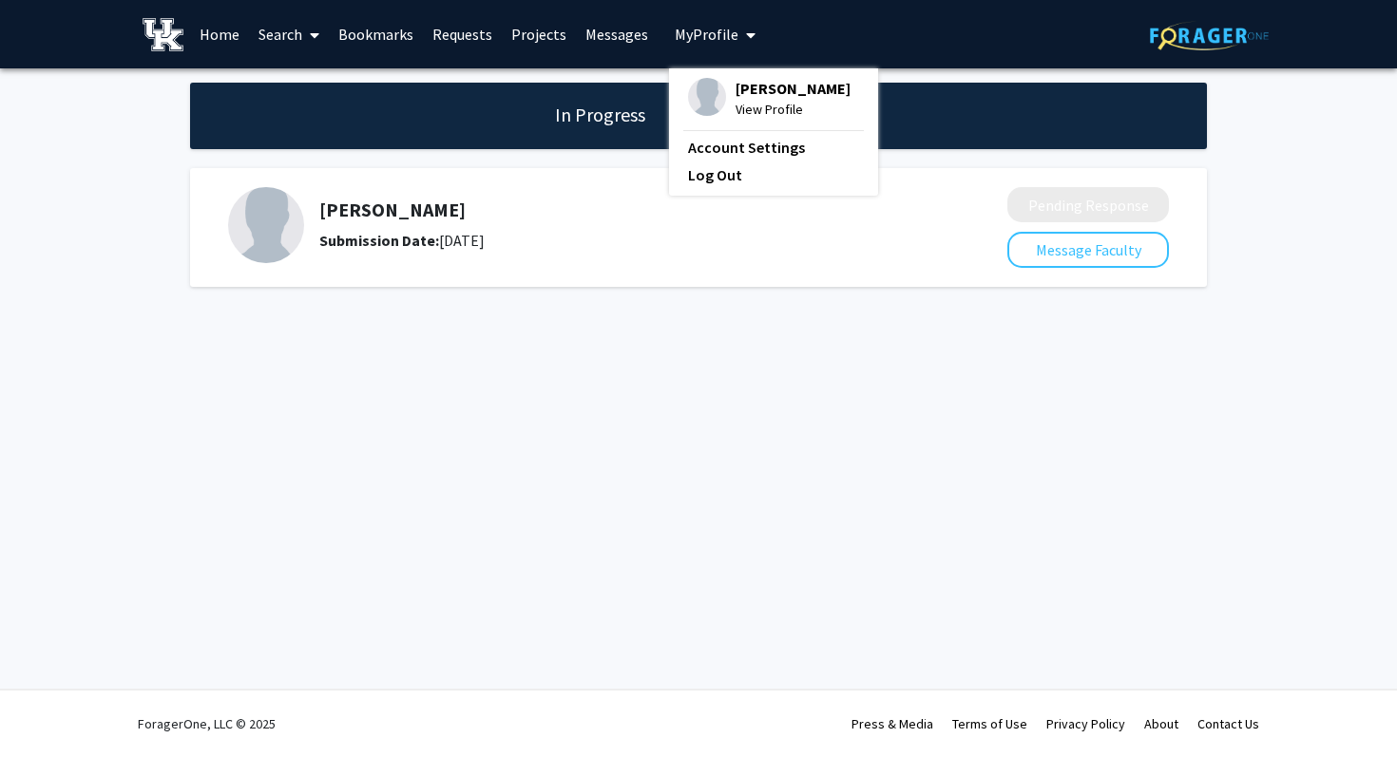
click at [385, 32] on link "Bookmarks" at bounding box center [376, 34] width 94 height 67
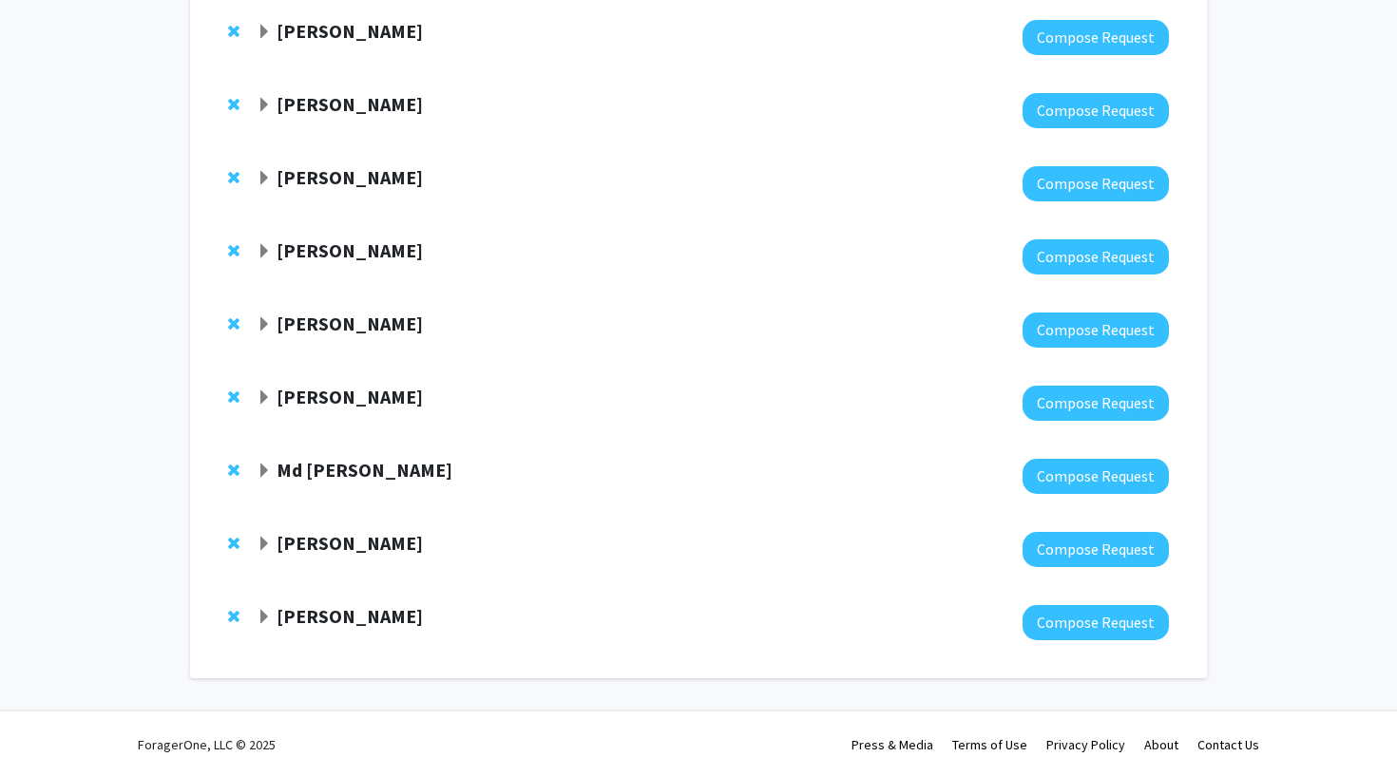
scroll to position [352, 0]
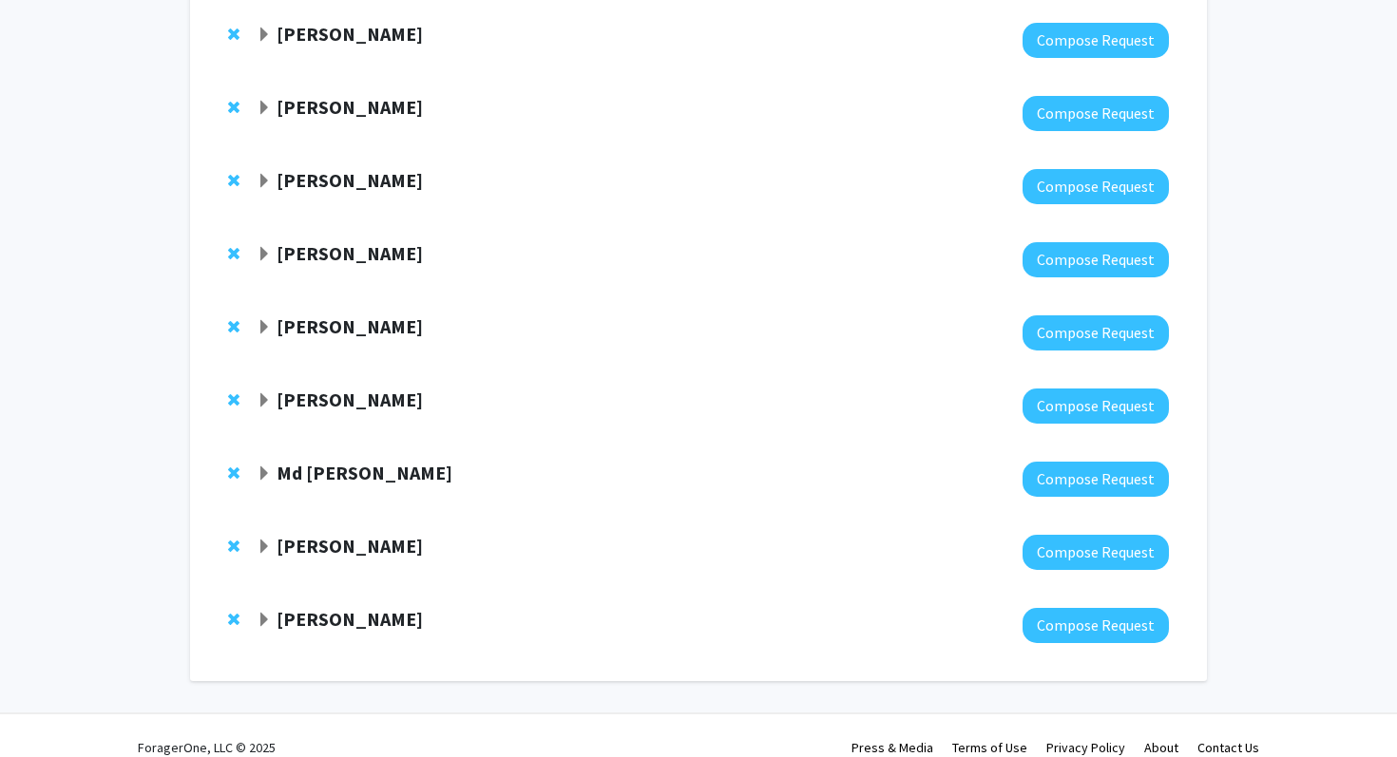
click at [264, 547] on span "Expand Ioannis Papazoglou Bookmark" at bounding box center [264, 547] width 15 height 15
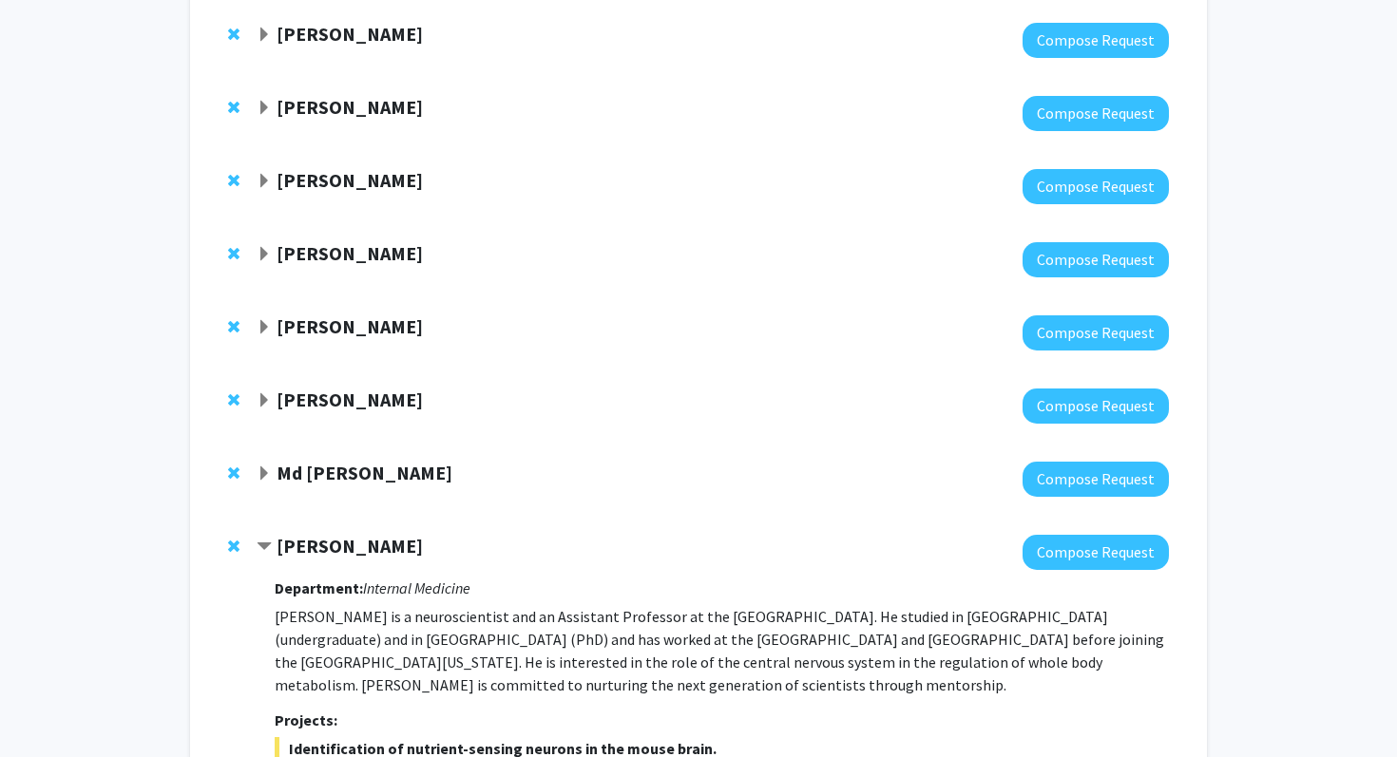
click at [232, 544] on span "Remove Ioannis Papazoglou from bookmarks" at bounding box center [233, 546] width 11 height 15
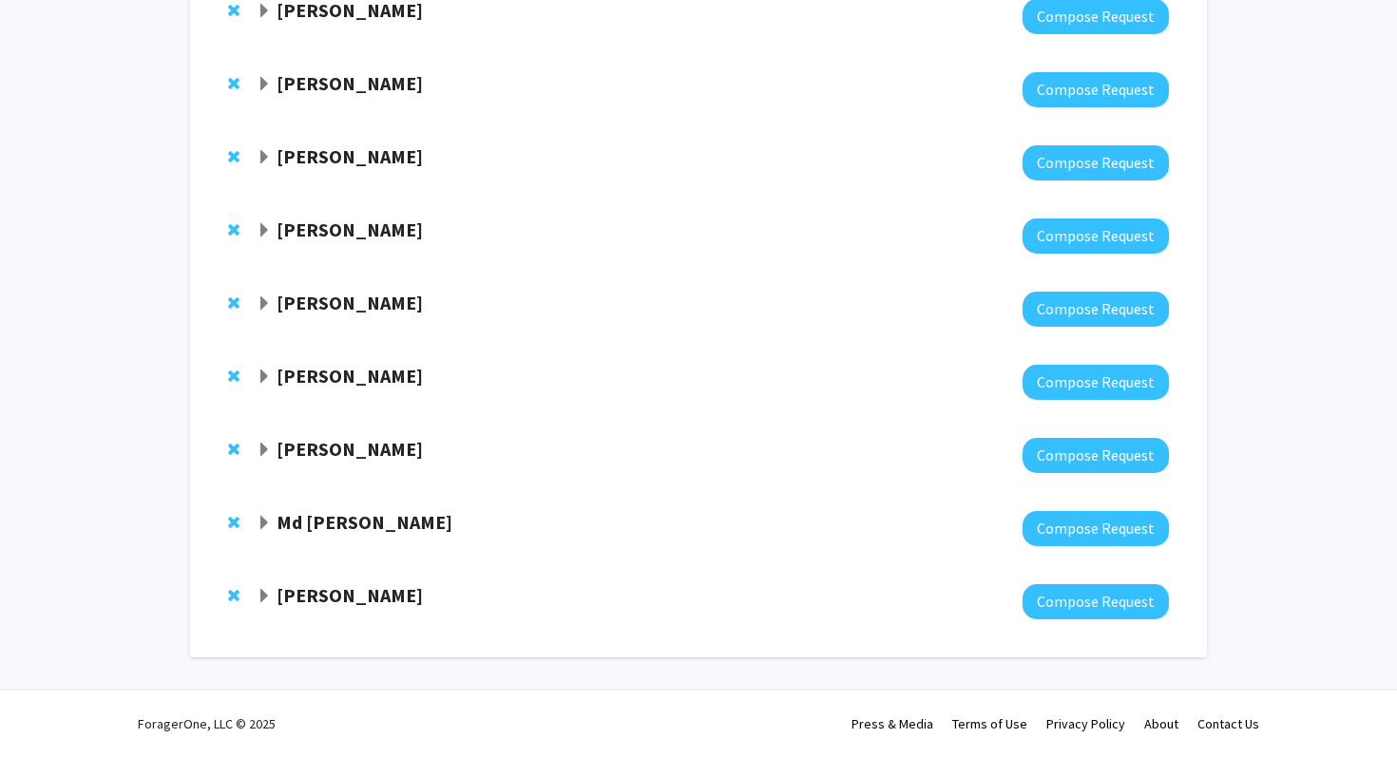
scroll to position [303, 0]
click at [265, 520] on span "Expand Md Eunus Ali Bookmark" at bounding box center [264, 523] width 15 height 15
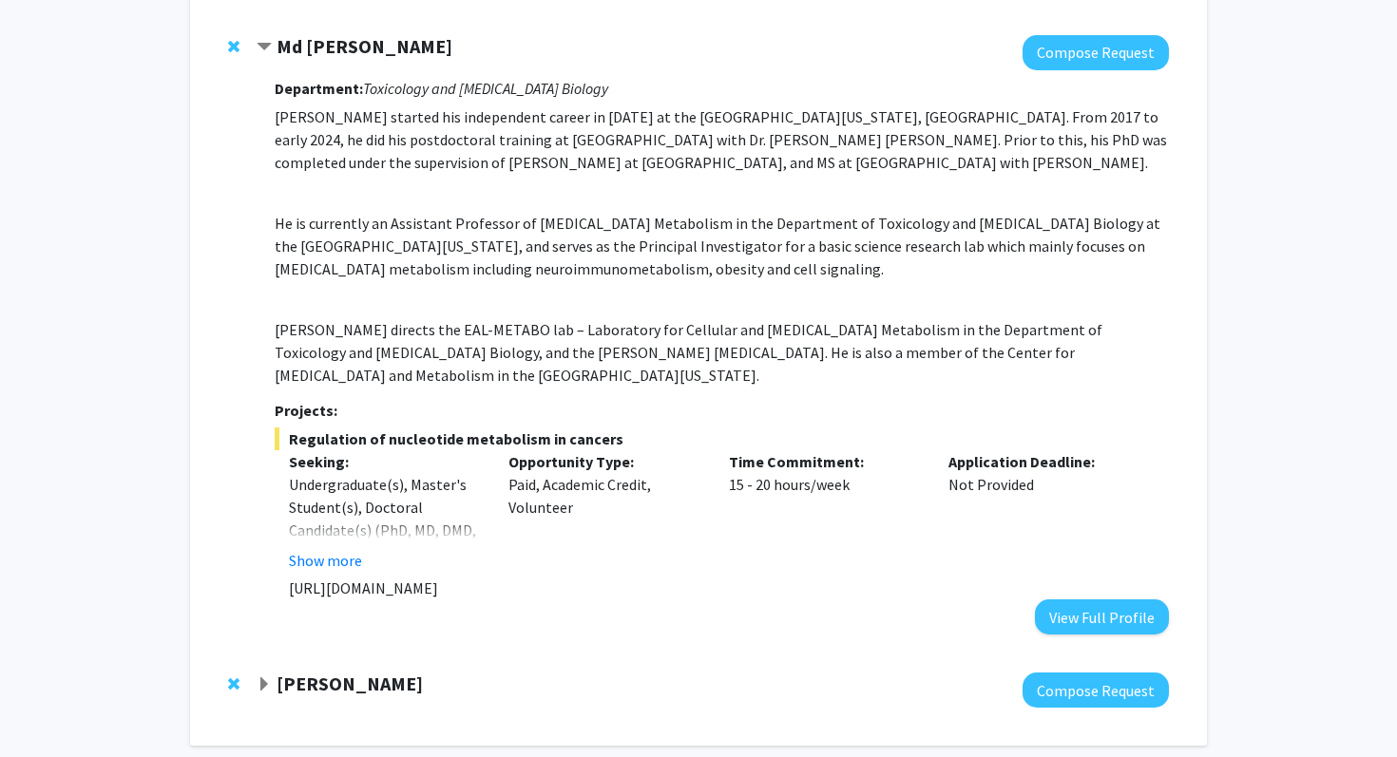
scroll to position [780, 0]
click at [1067, 599] on button "View Full Profile" at bounding box center [1102, 616] width 134 height 35
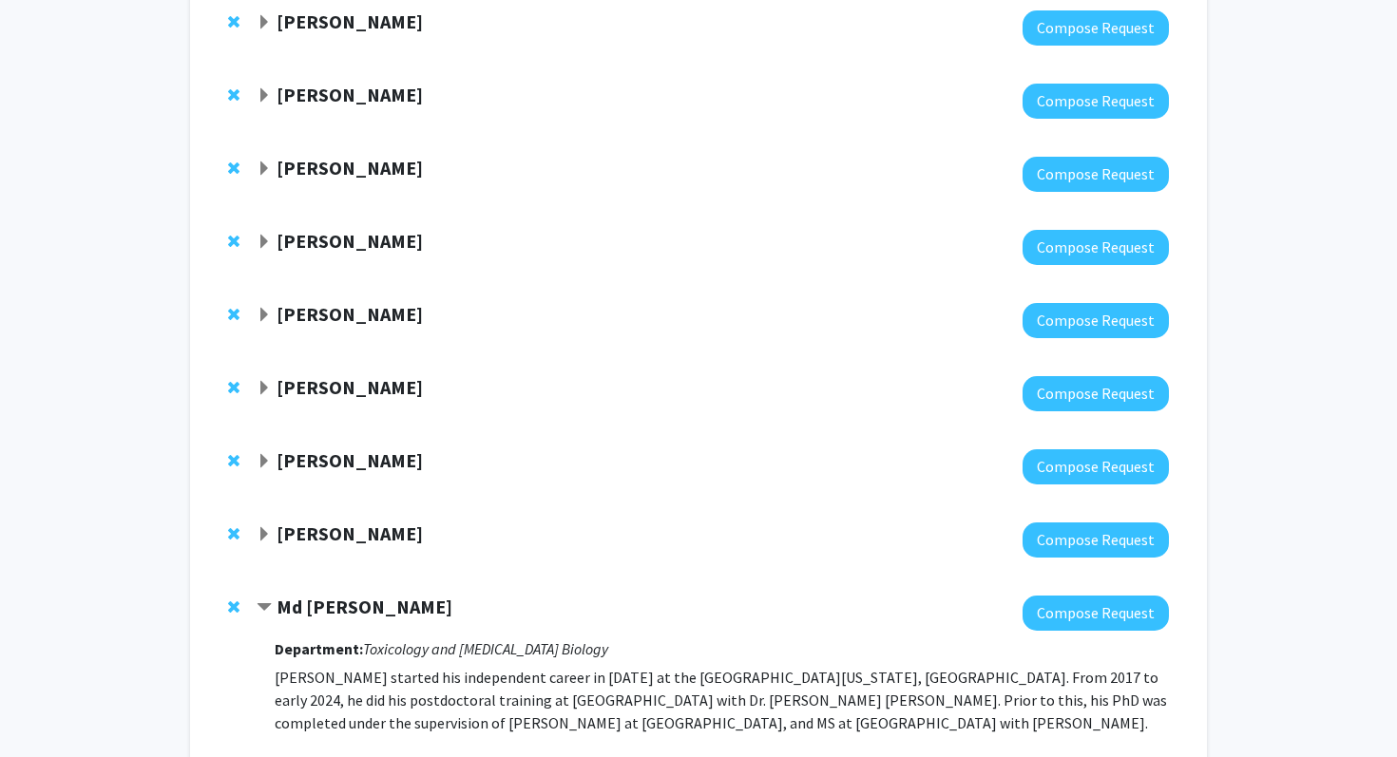
scroll to position [0, 0]
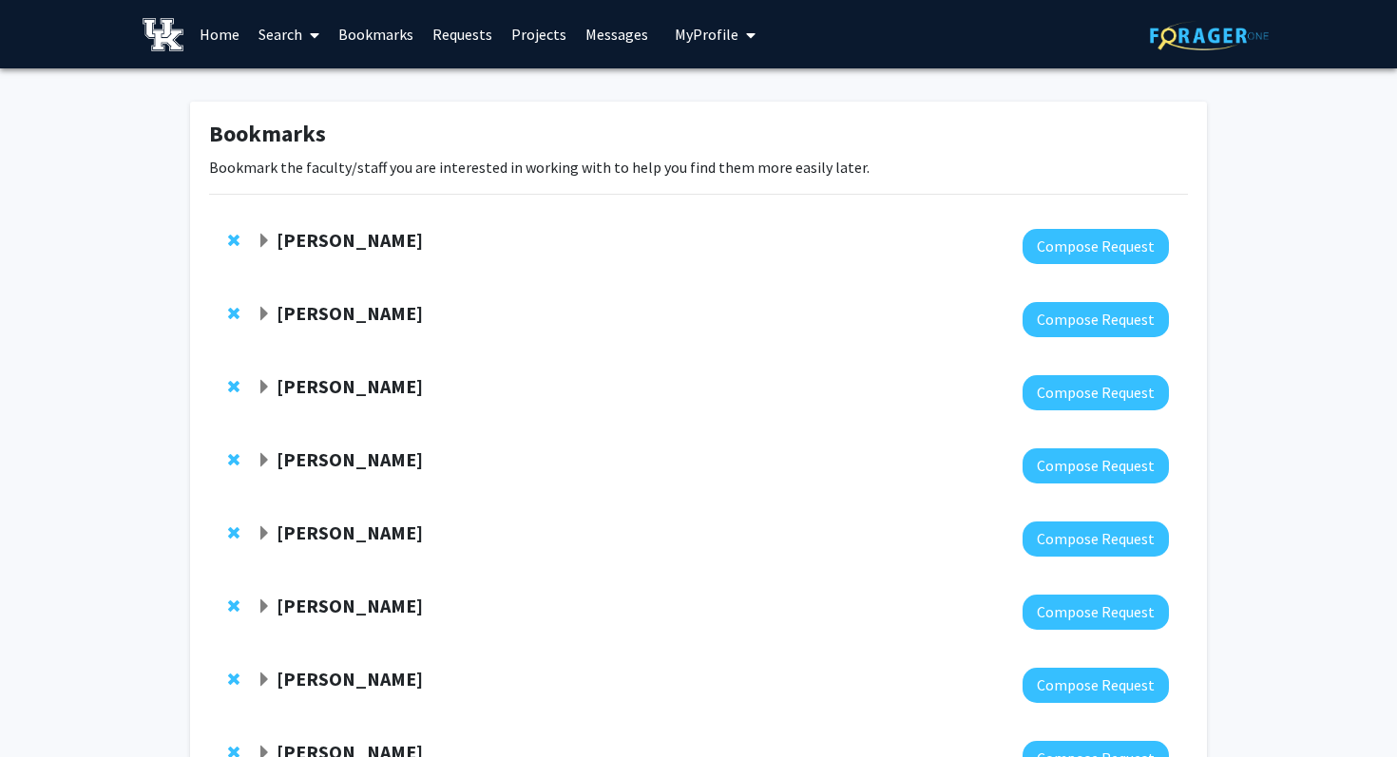
click at [261, 239] on span "Expand Corey Hawes Bookmark" at bounding box center [264, 241] width 15 height 15
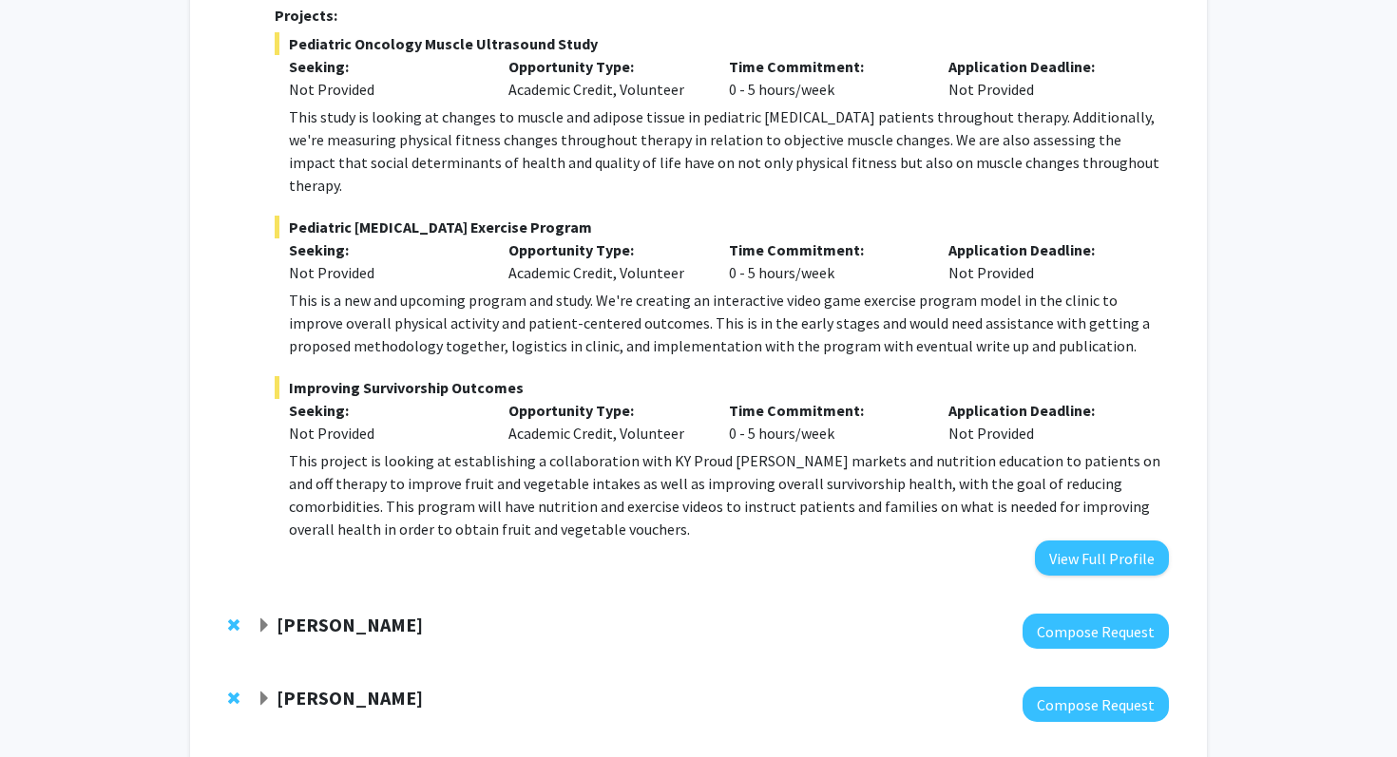
scroll to position [457, 0]
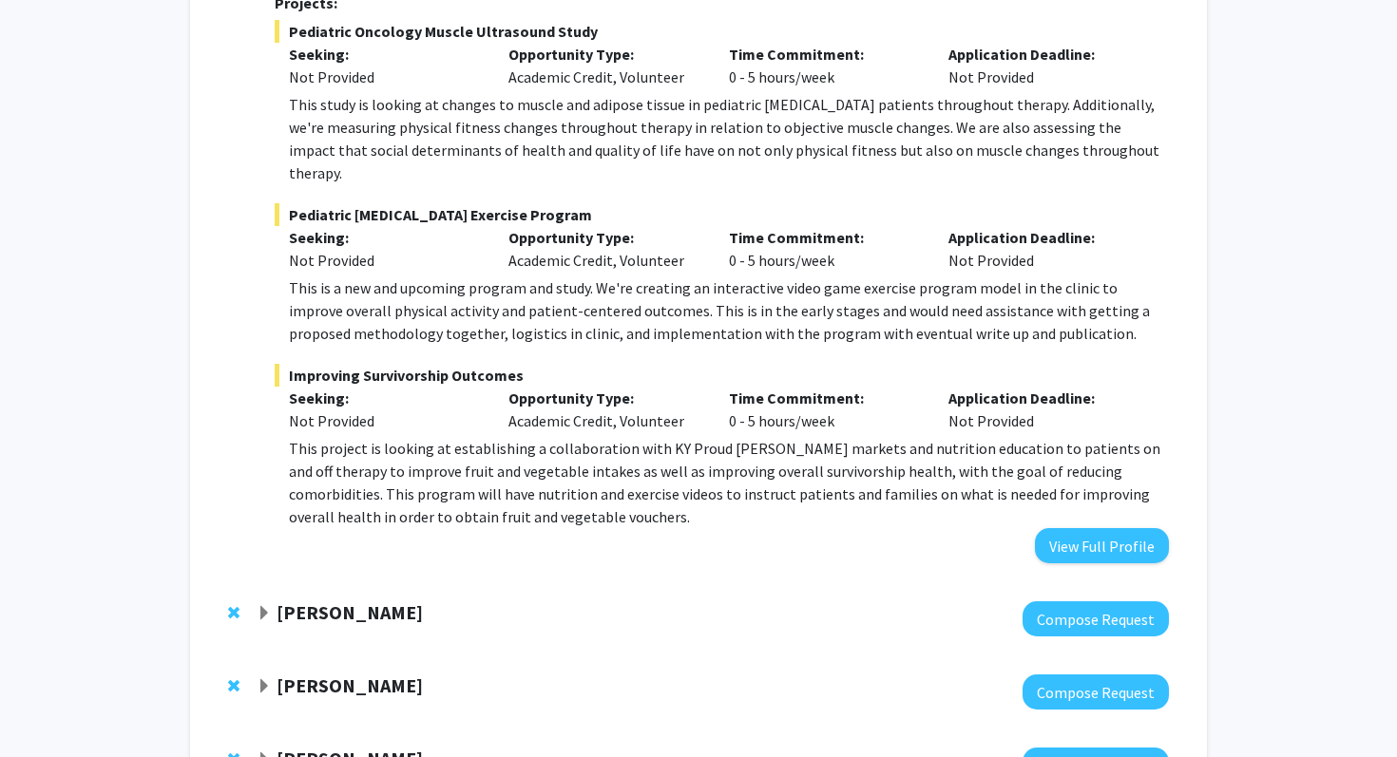
click at [265, 606] on span "Expand Sathya Velmurugan Bookmark" at bounding box center [264, 613] width 15 height 15
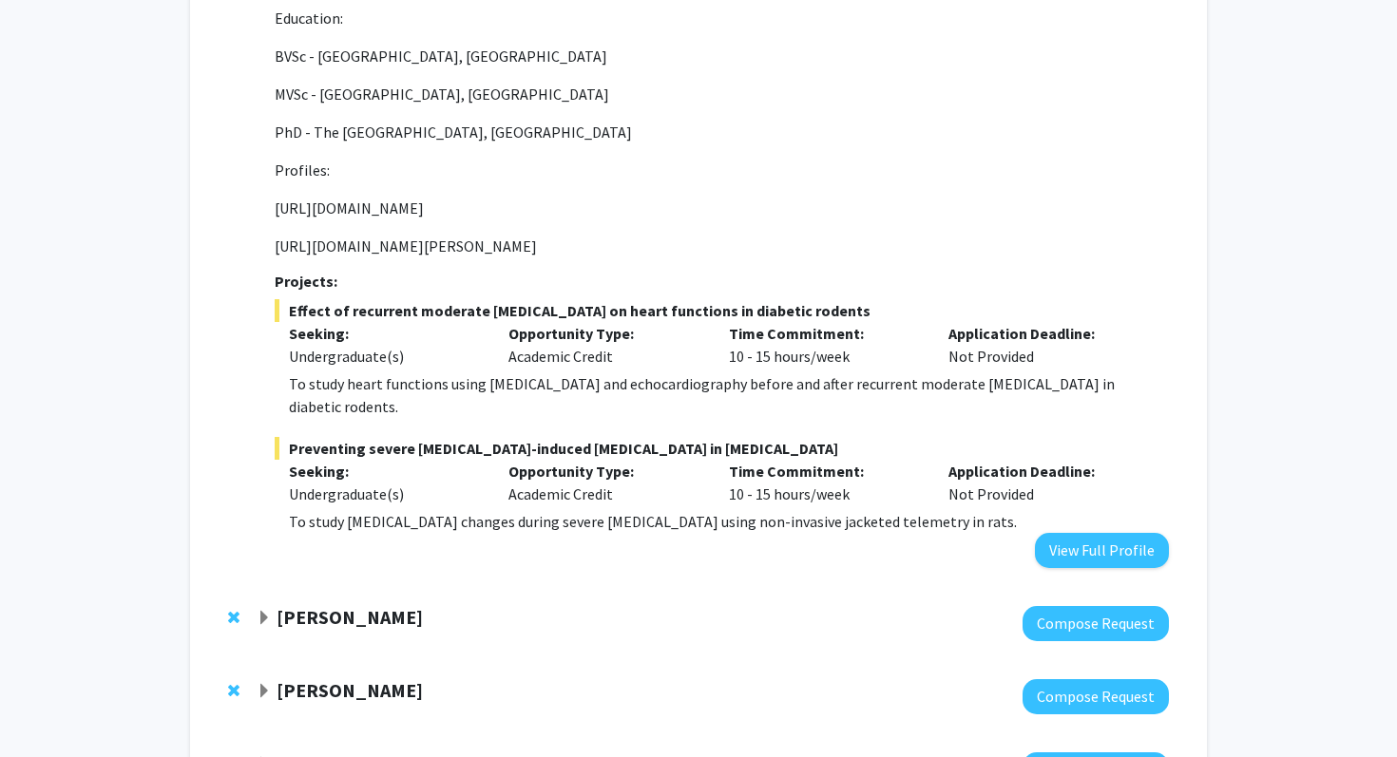
scroll to position [1124, 0]
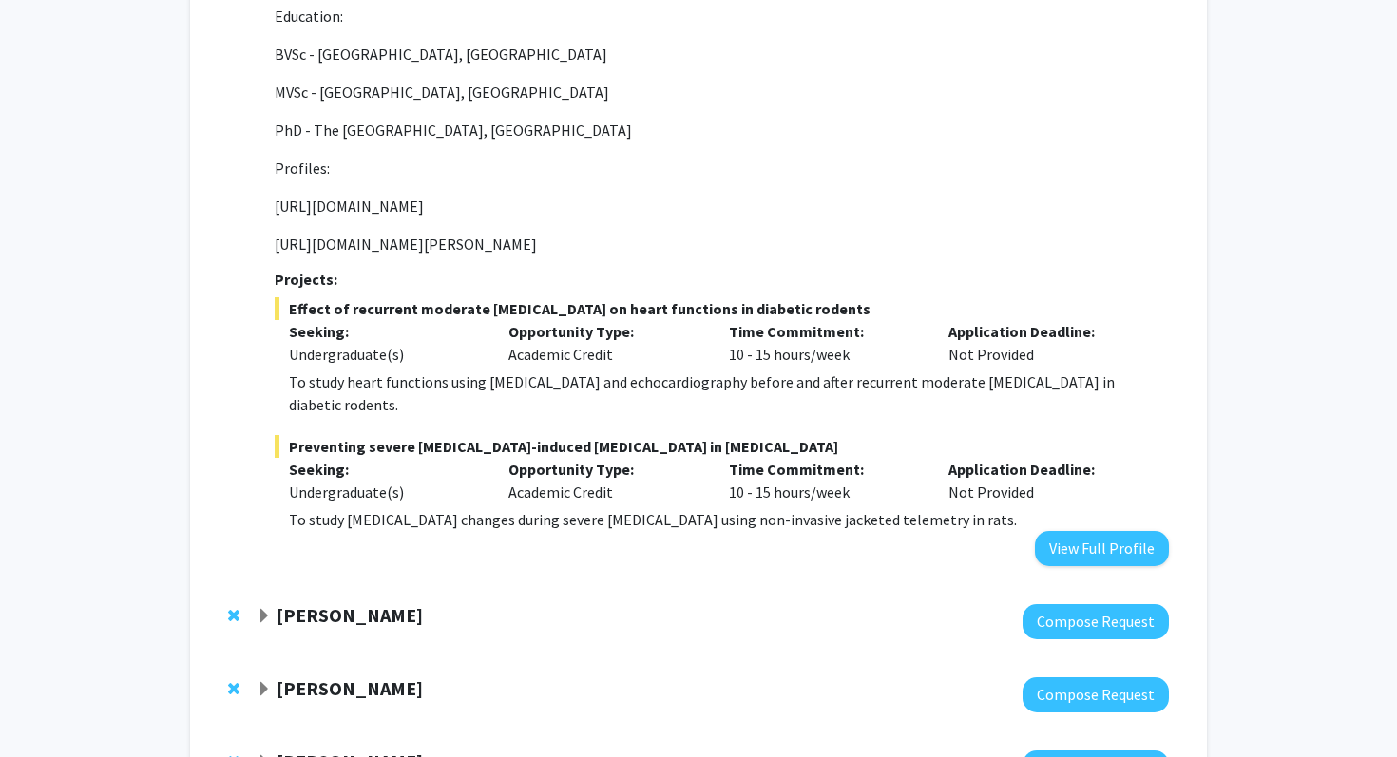
click at [260, 609] on span "Expand Thomas Kampourakis Bookmark" at bounding box center [264, 616] width 15 height 15
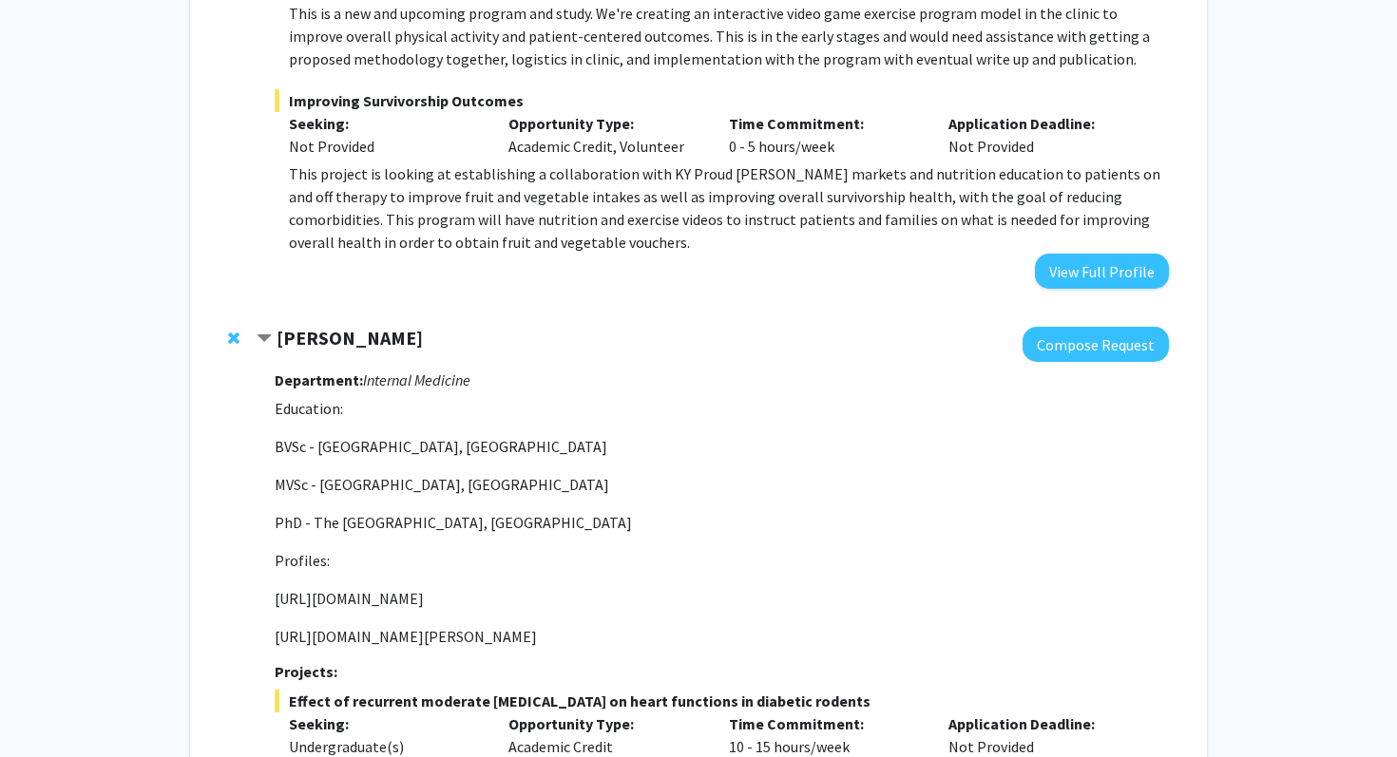
scroll to position [729, 0]
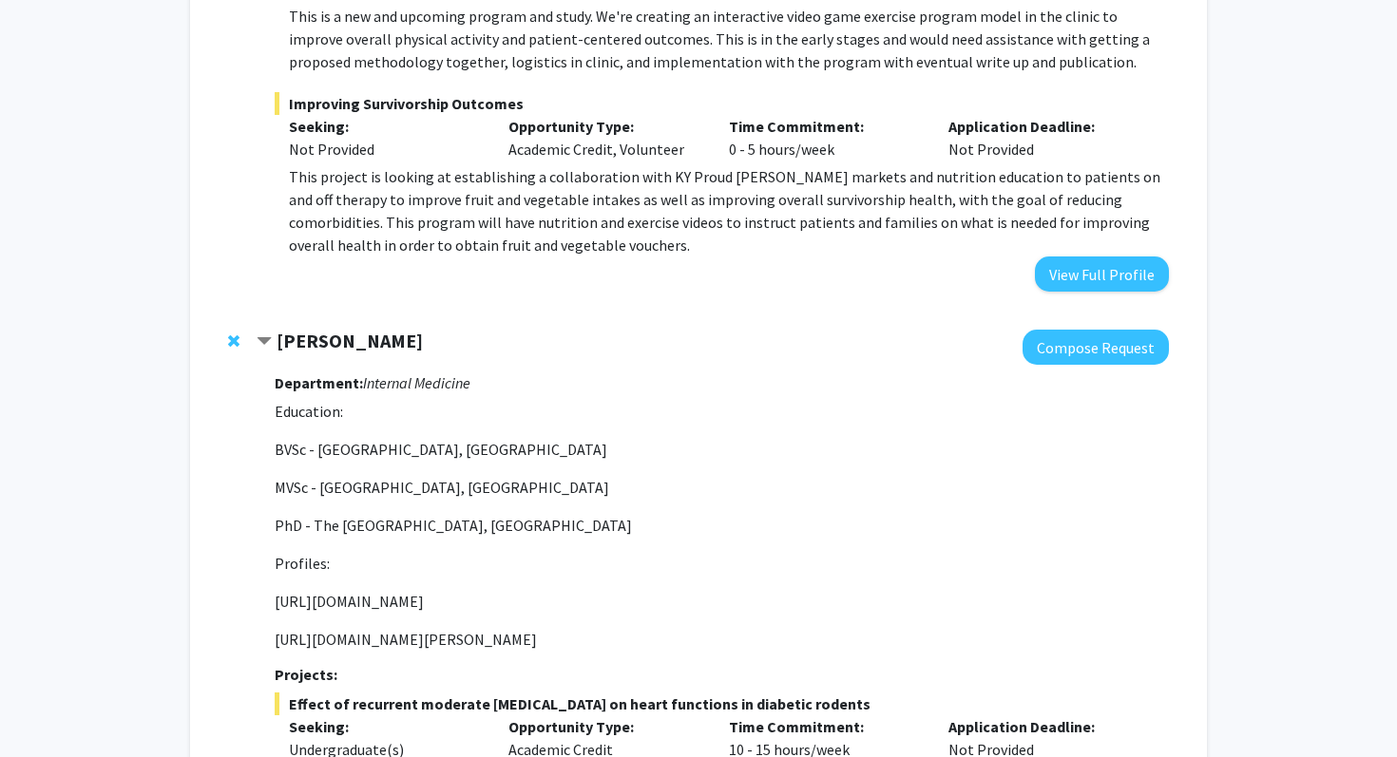
click at [257, 311] on div "Sathya Velmurugan Compose Request Department: Internal Medicine Education: BVSc…" at bounding box center [698, 645] width 979 height 669
click at [266, 334] on span "Contract Sathya Velmurugan Bookmark" at bounding box center [264, 341] width 15 height 15
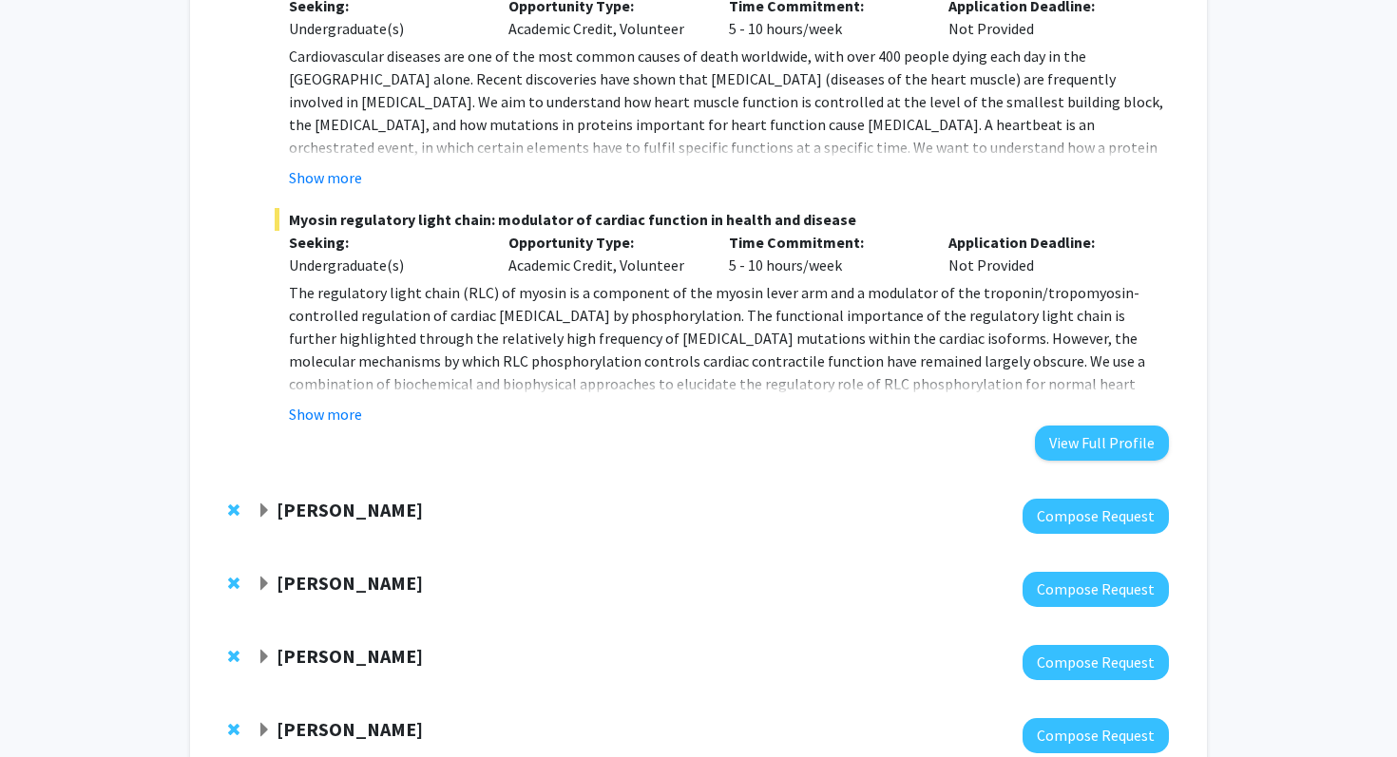
scroll to position [1645, 0]
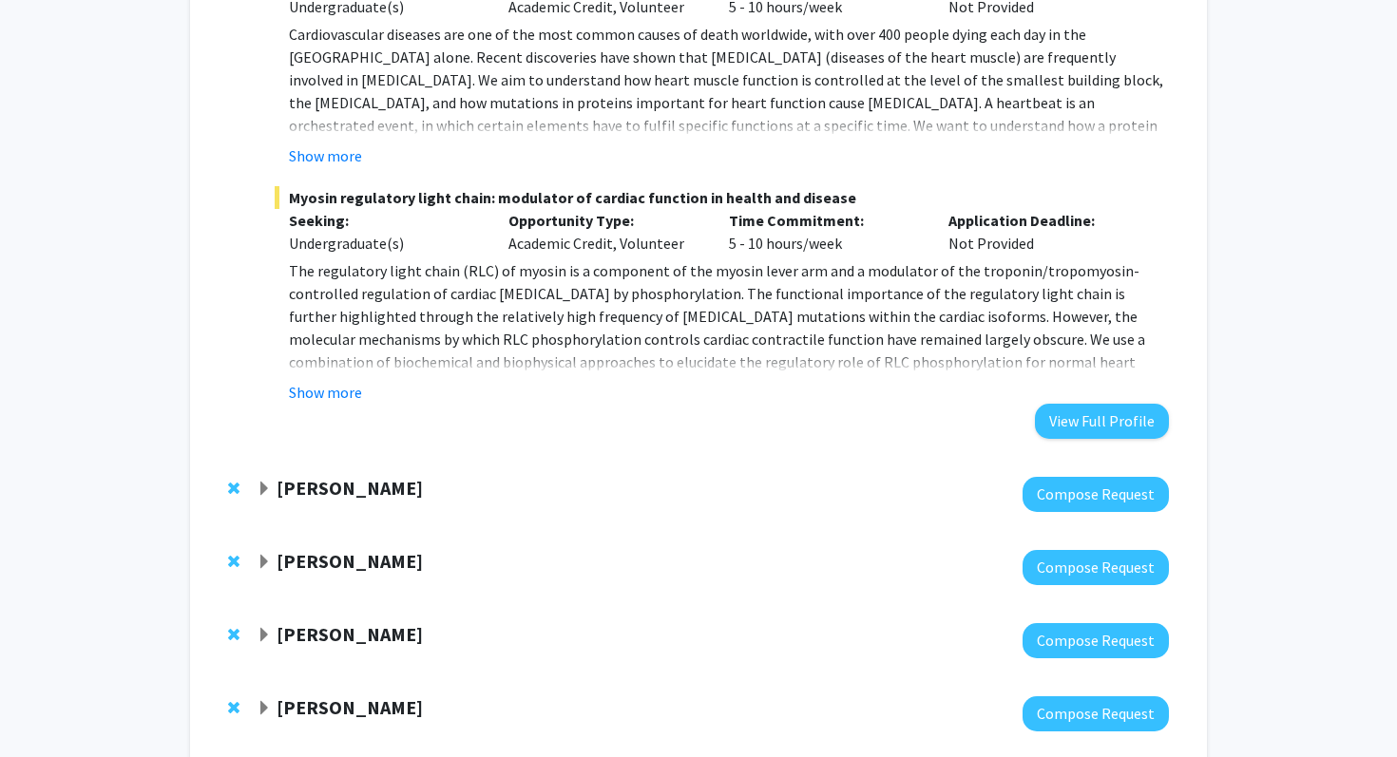
click at [260, 482] on span "Expand Jake Ferguson Bookmark" at bounding box center [264, 489] width 15 height 15
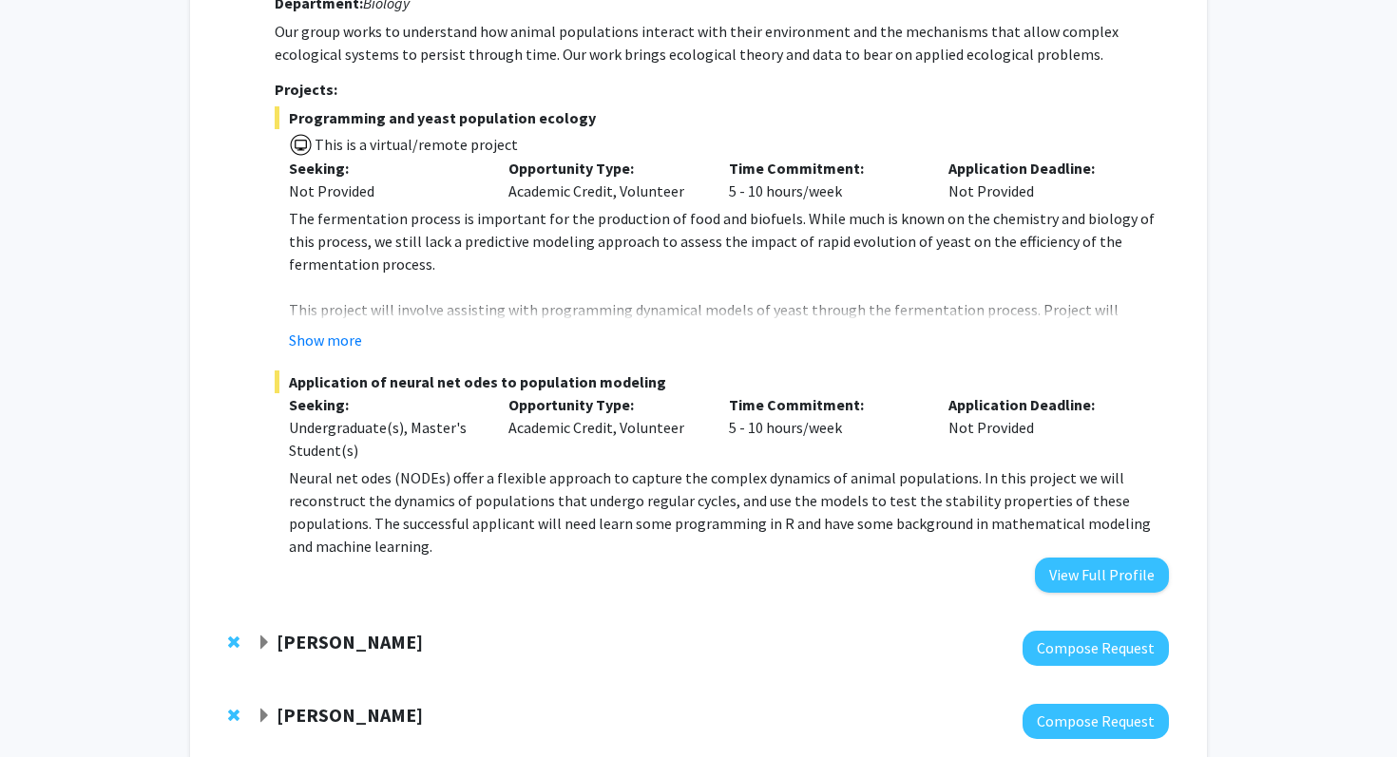
scroll to position [2183, 0]
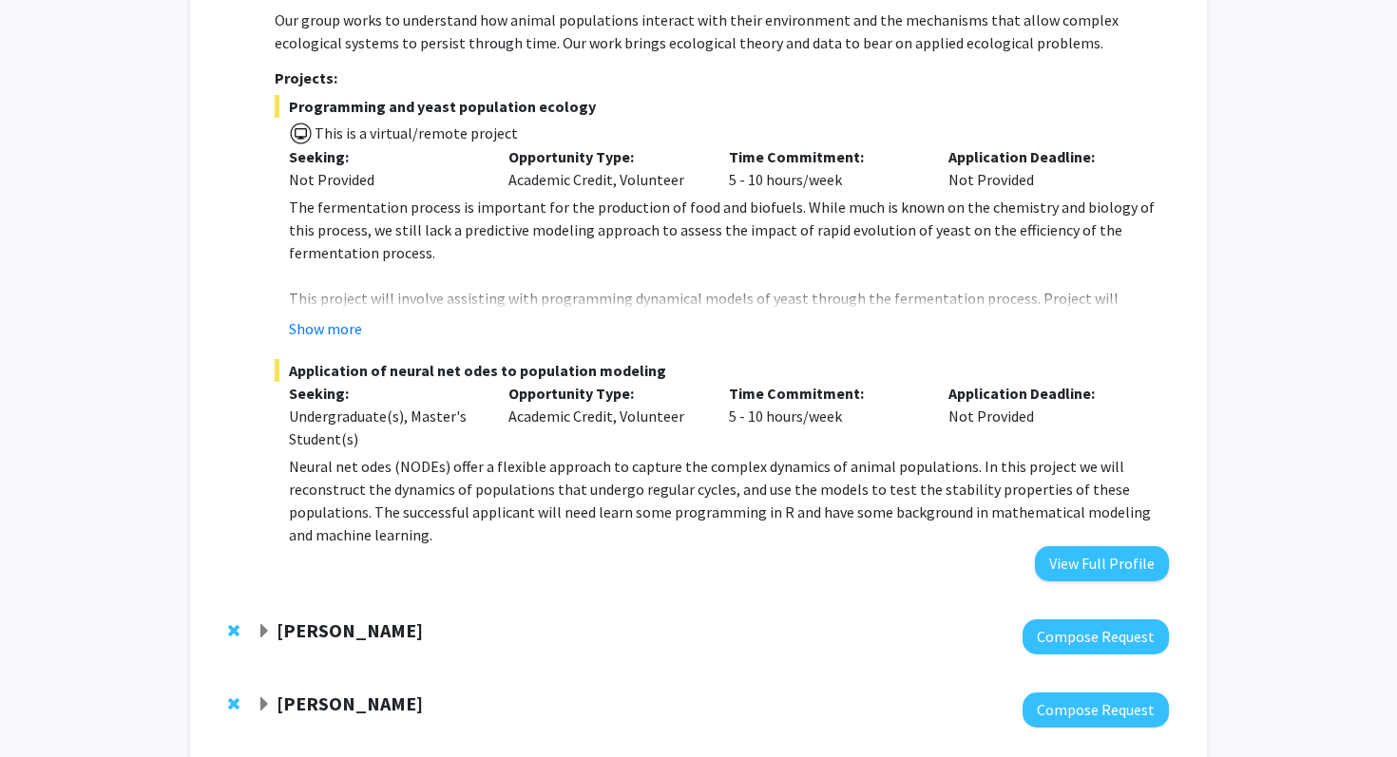
click at [262, 624] on span "Expand Michael Tackenberg Bookmark" at bounding box center [264, 631] width 15 height 15
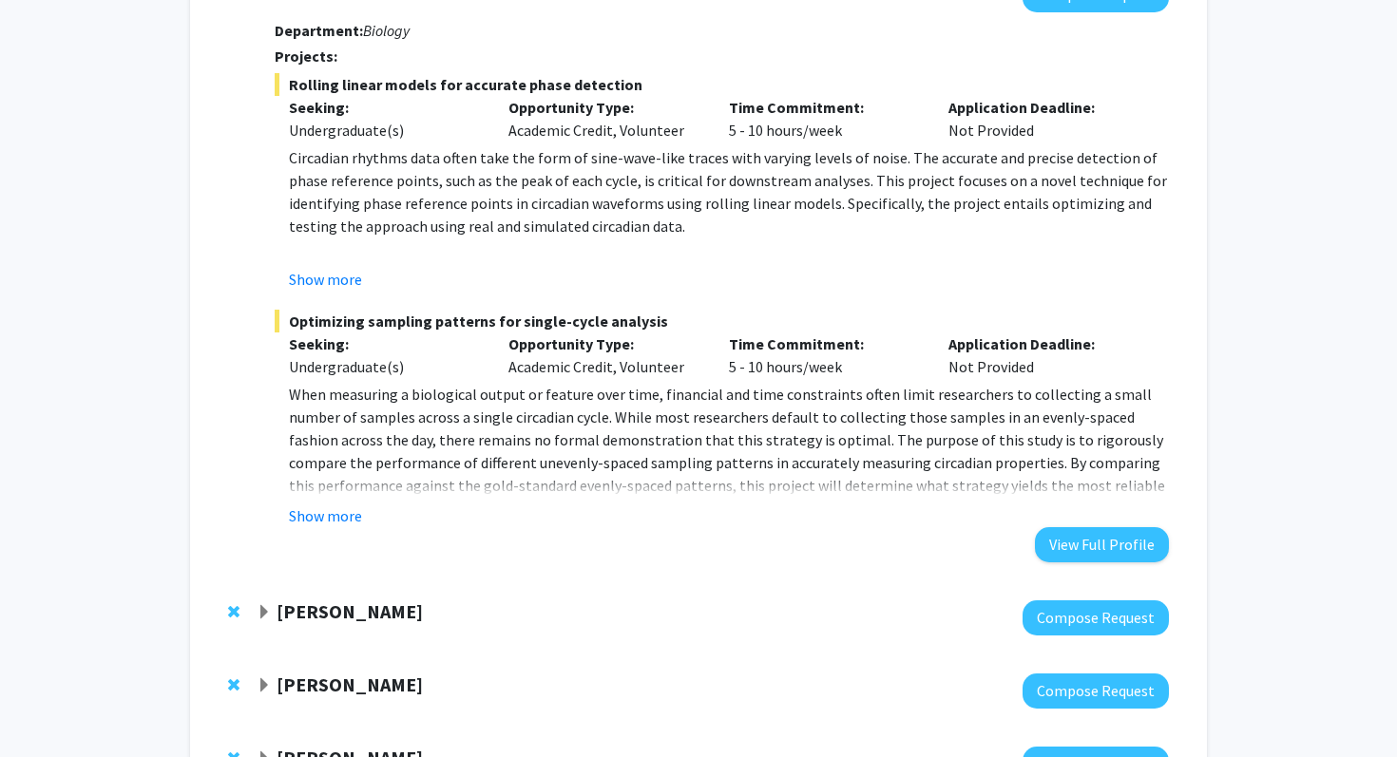
scroll to position [2834, 0]
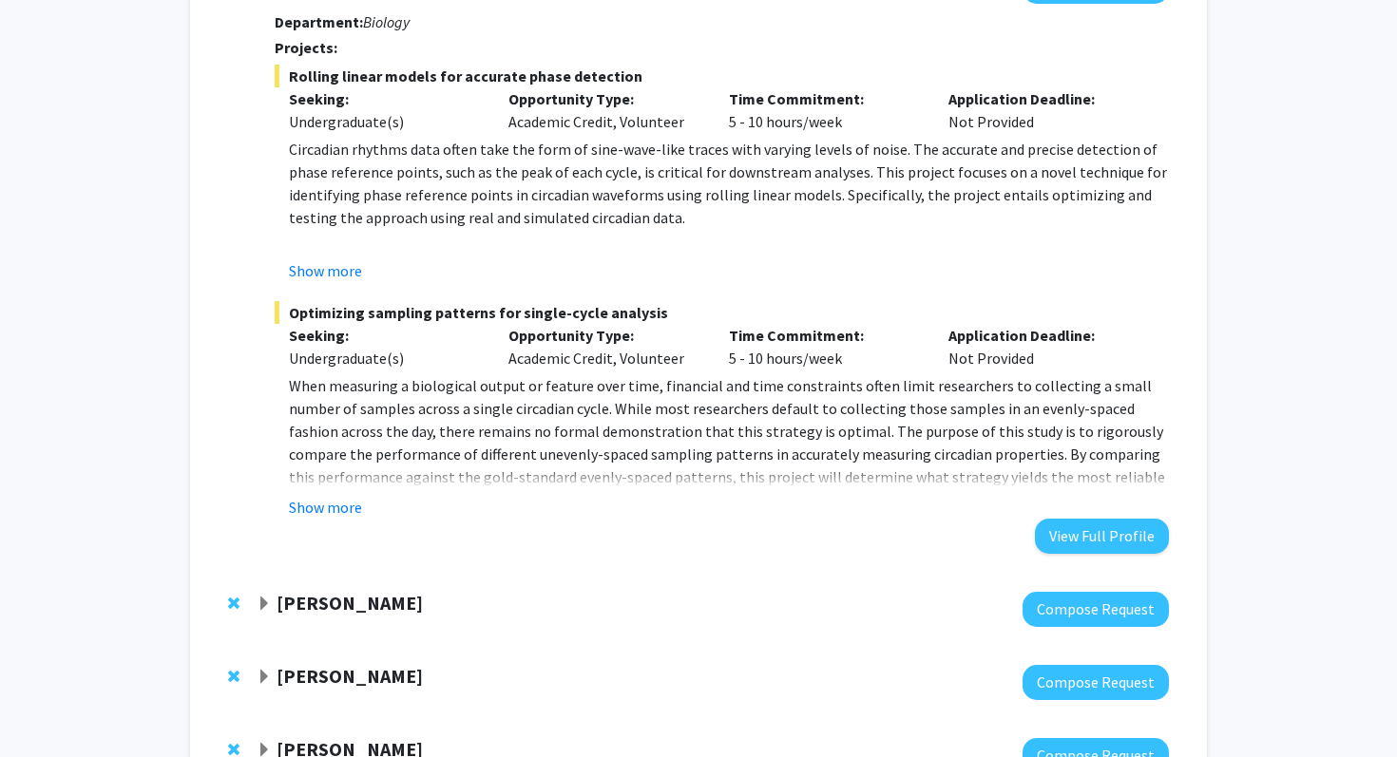
click at [264, 597] on span "Expand Emilia Galperin Bookmark" at bounding box center [264, 604] width 15 height 15
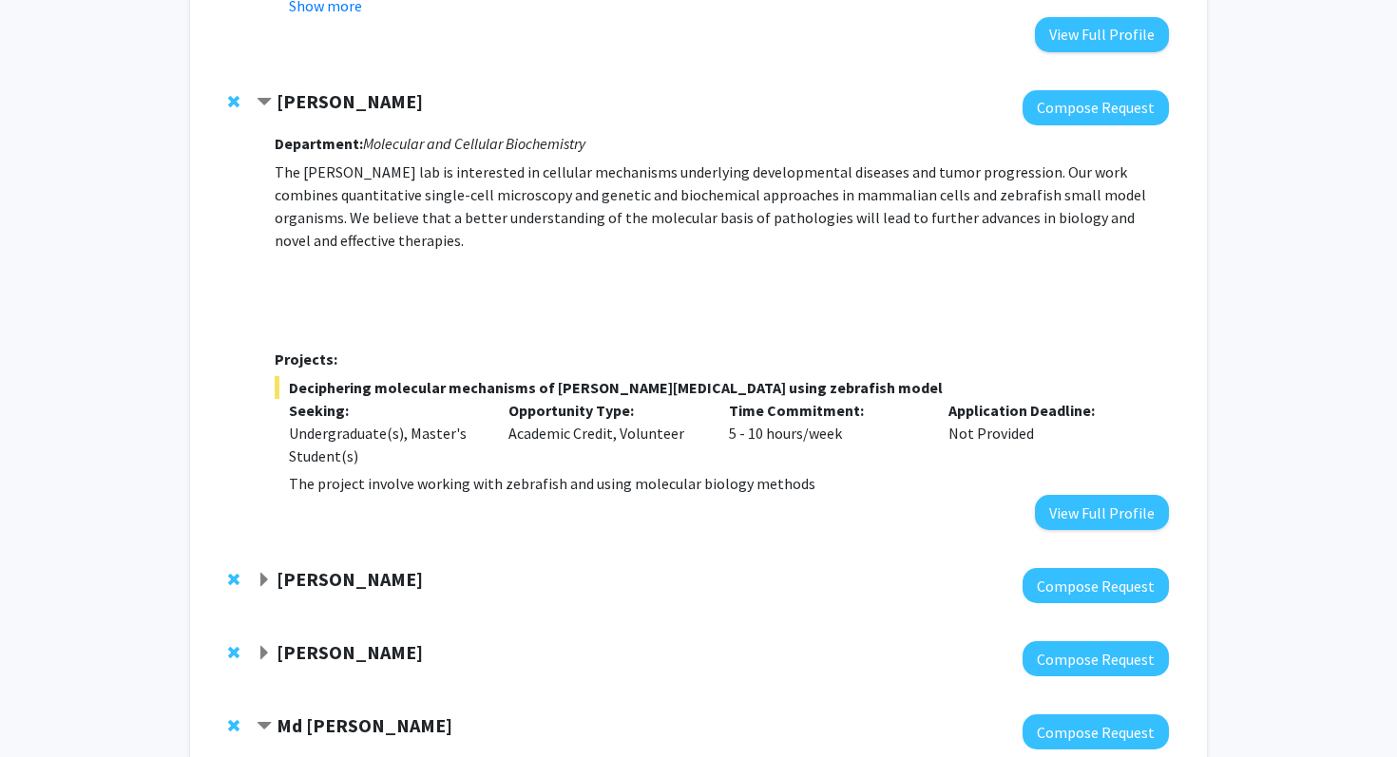
scroll to position [3339, 0]
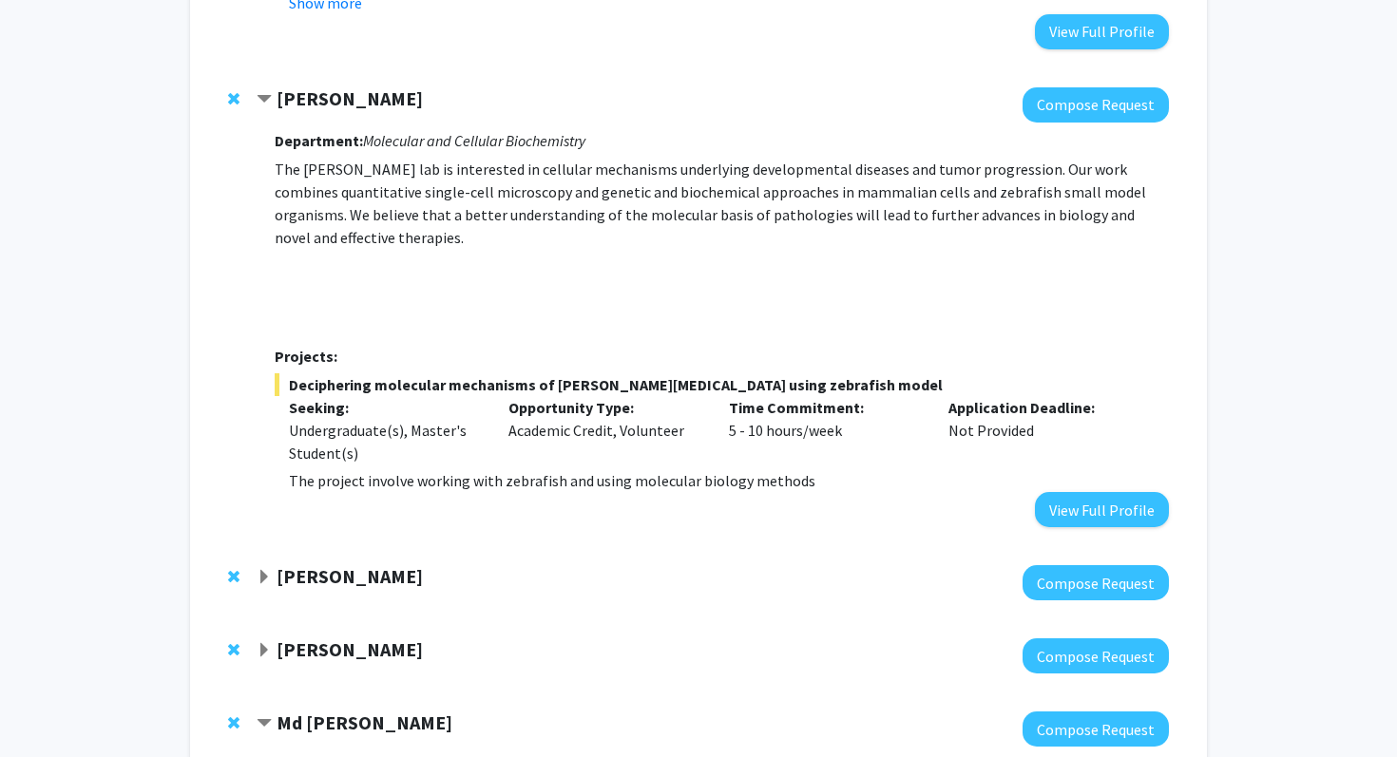
click at [262, 570] on span "Expand Sarah D'Orazio Bookmark" at bounding box center [264, 577] width 15 height 15
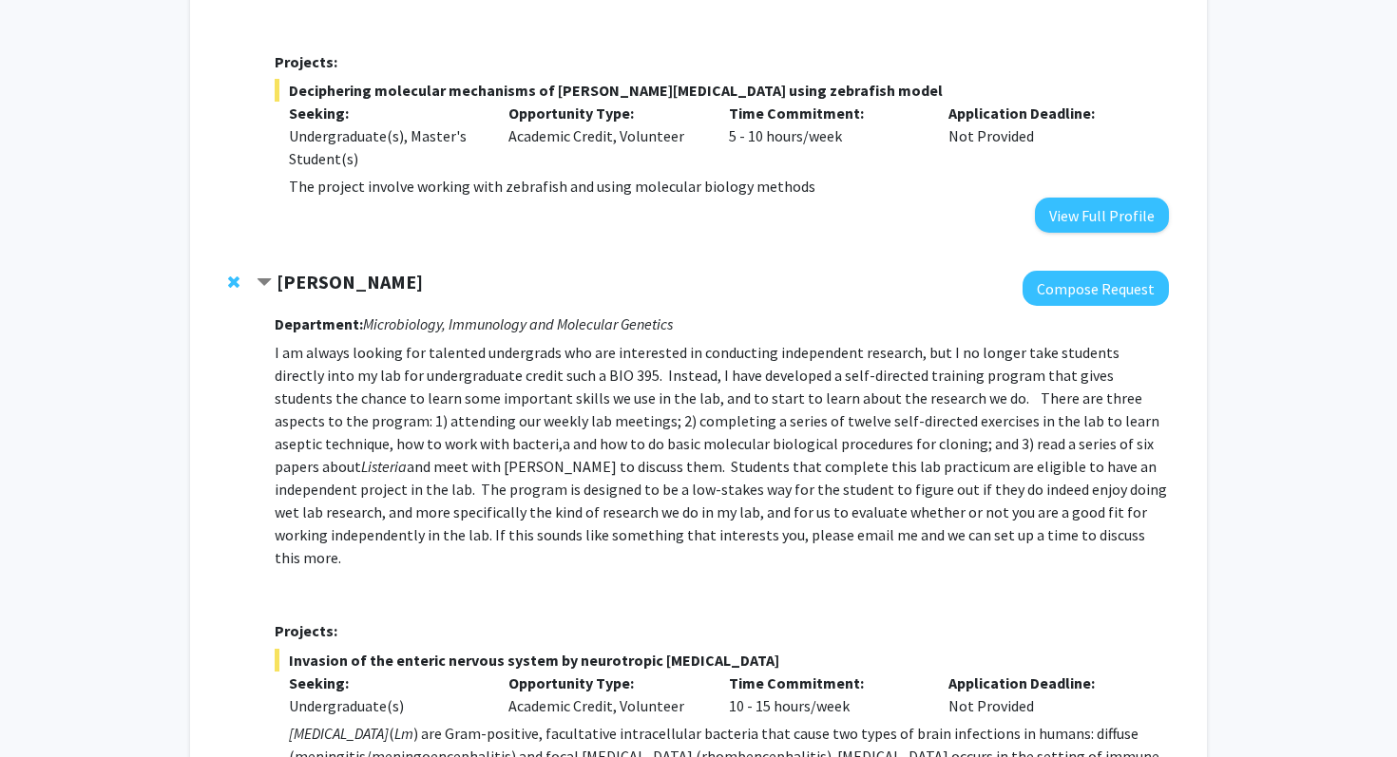
scroll to position [3636, 0]
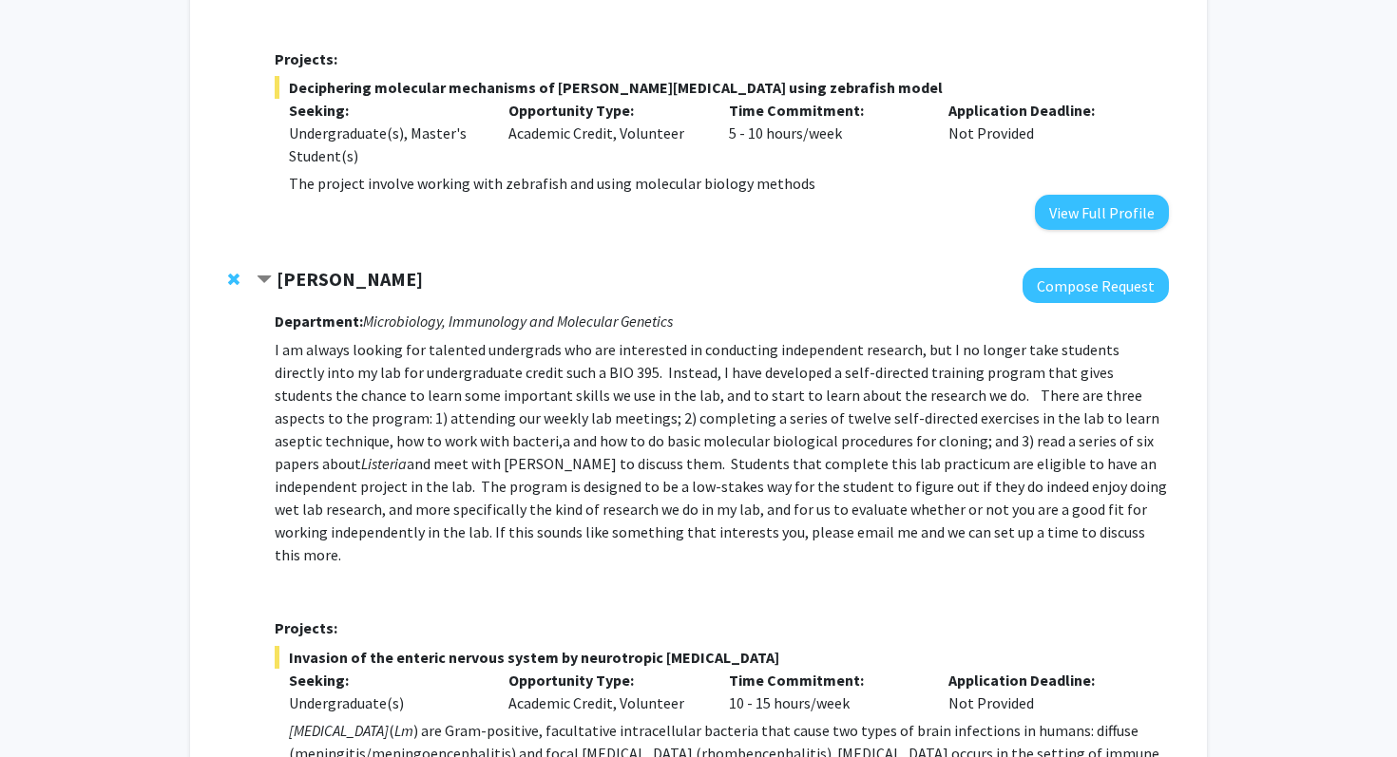
click at [268, 273] on span "Contract Sarah D'Orazio Bookmark" at bounding box center [264, 280] width 15 height 15
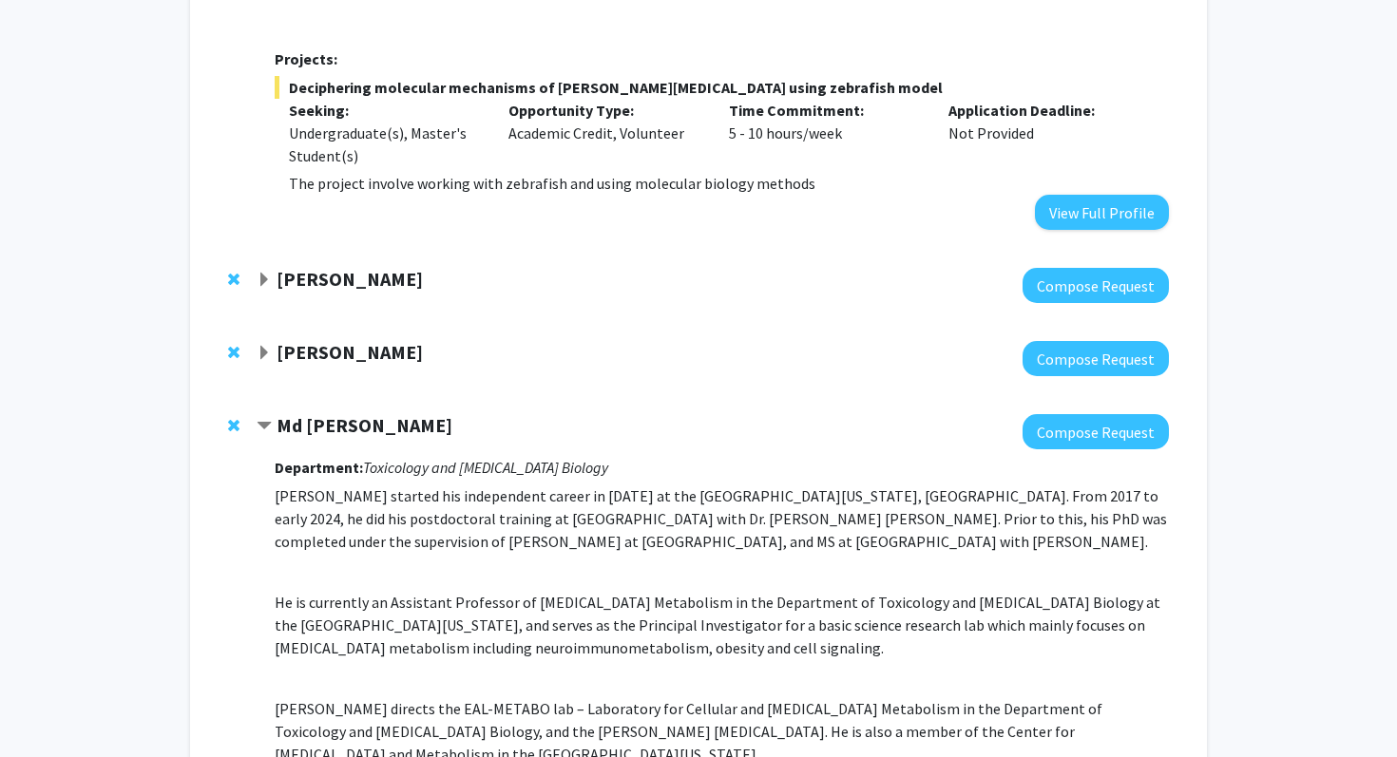
click at [259, 346] on span "Expand Saurabh Chattopadhyay Bookmark" at bounding box center [264, 353] width 15 height 15
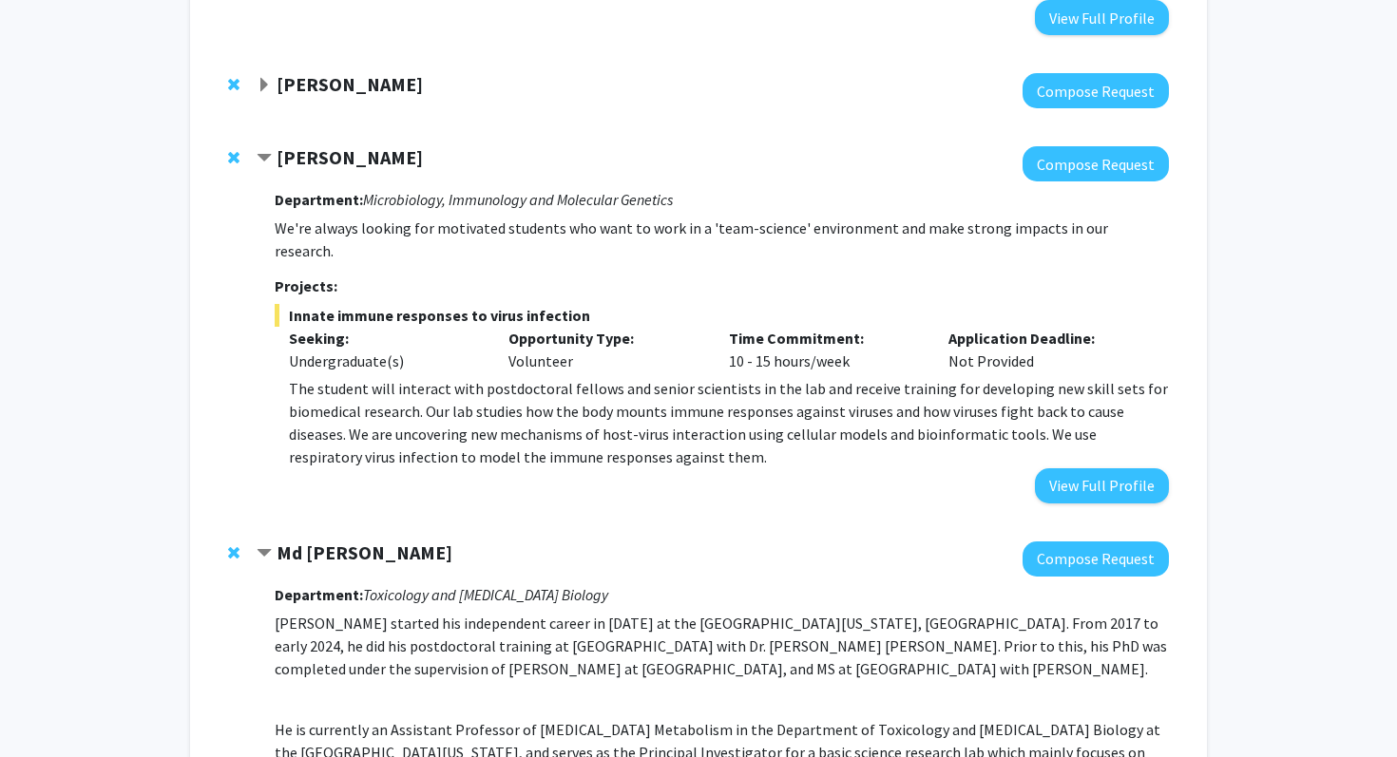
scroll to position [3835, 0]
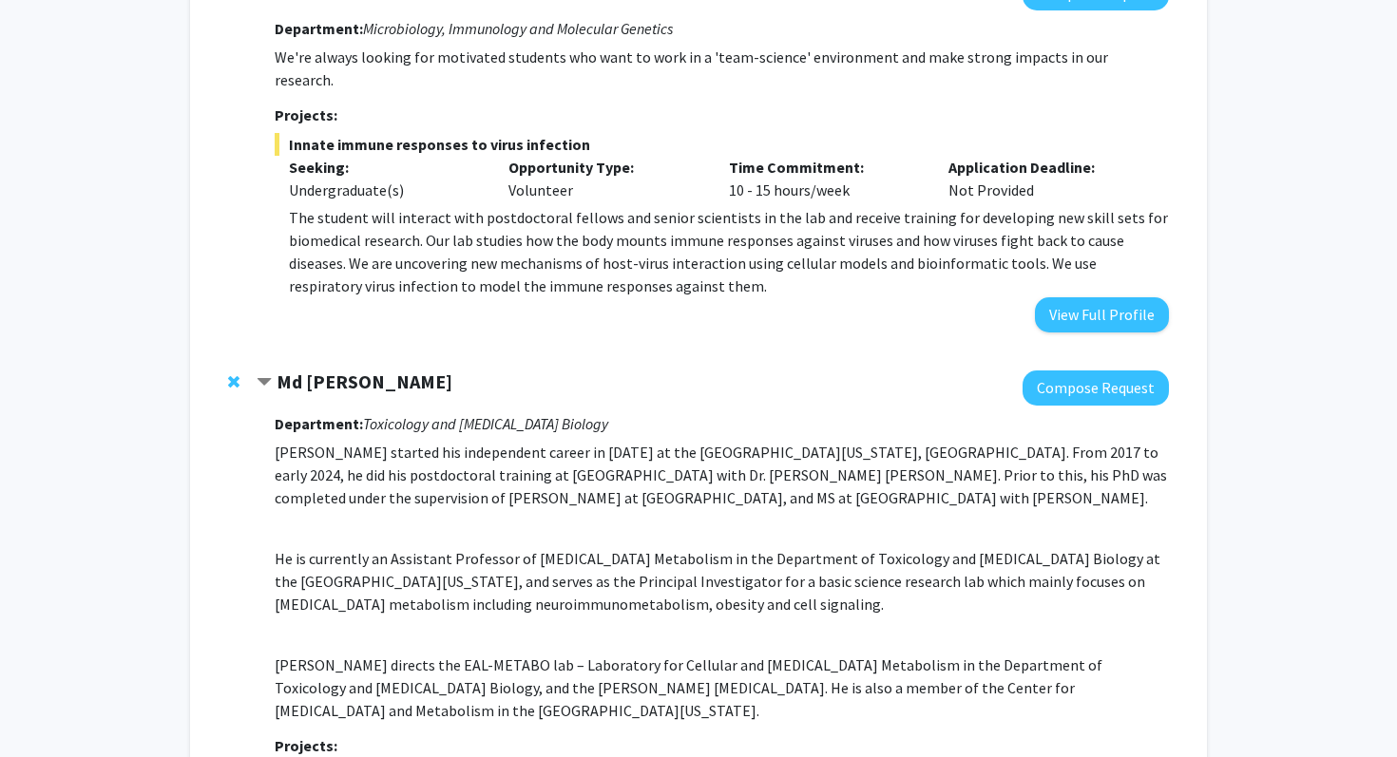
click at [257, 375] on span "Contract Md Eunus Ali Bookmark" at bounding box center [264, 382] width 15 height 15
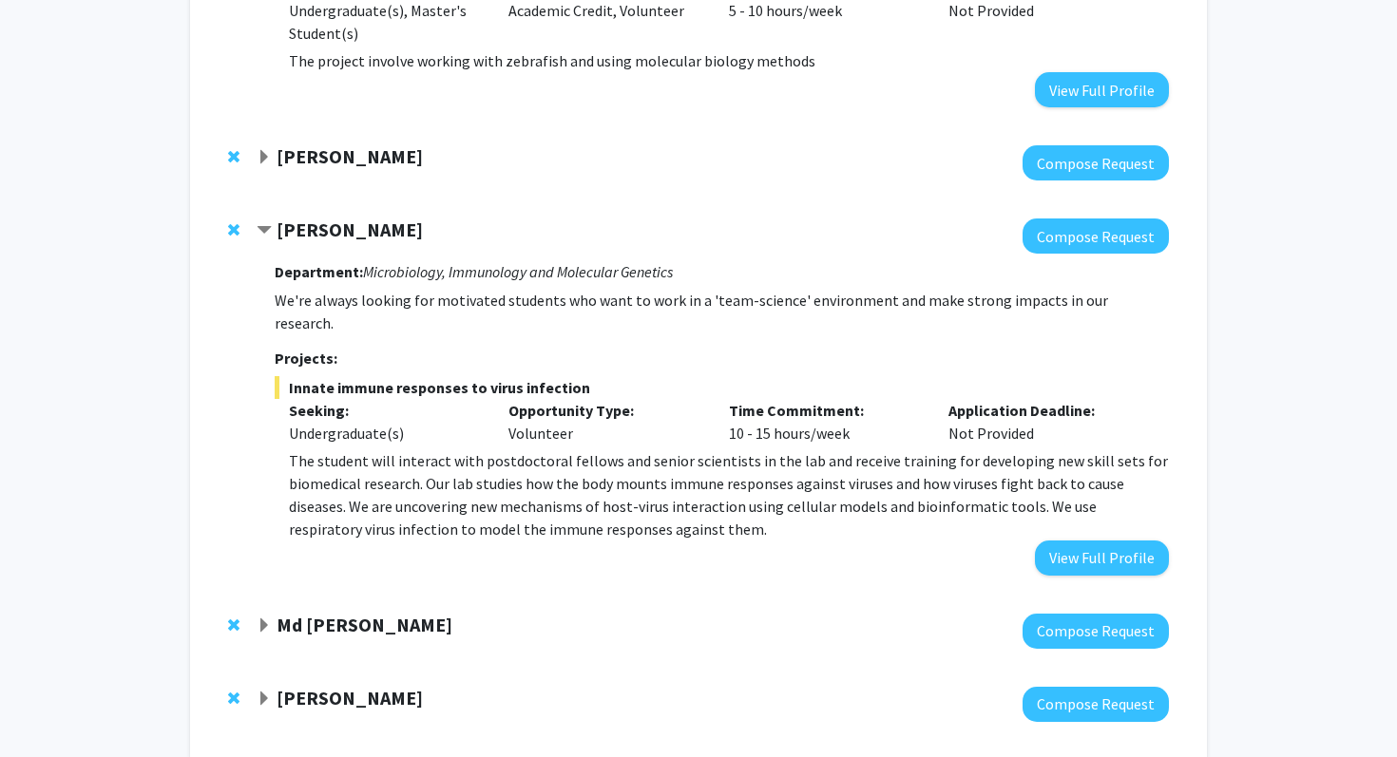
scroll to position [3758, 0]
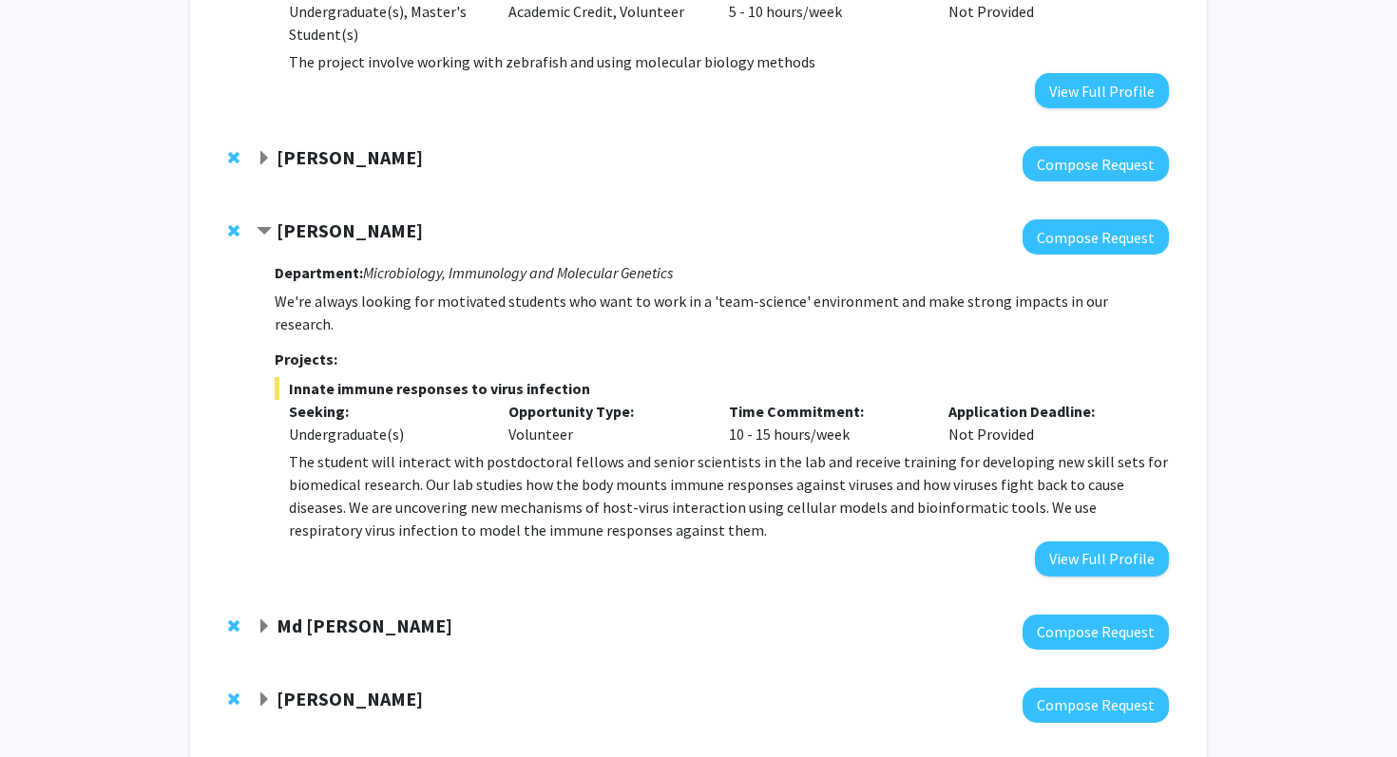
click at [262, 693] on span "Expand Jonathan Satin Bookmark" at bounding box center [264, 700] width 15 height 15
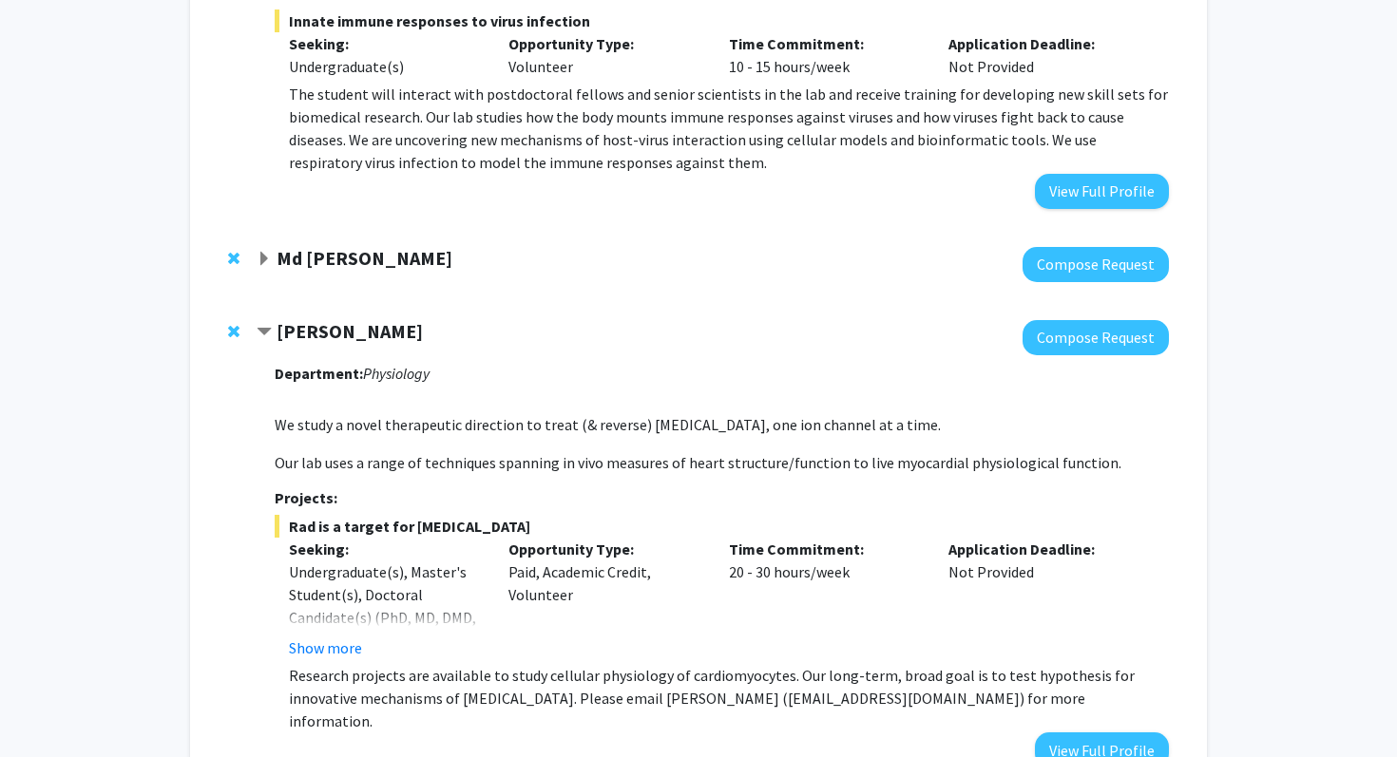
scroll to position [4129, 0]
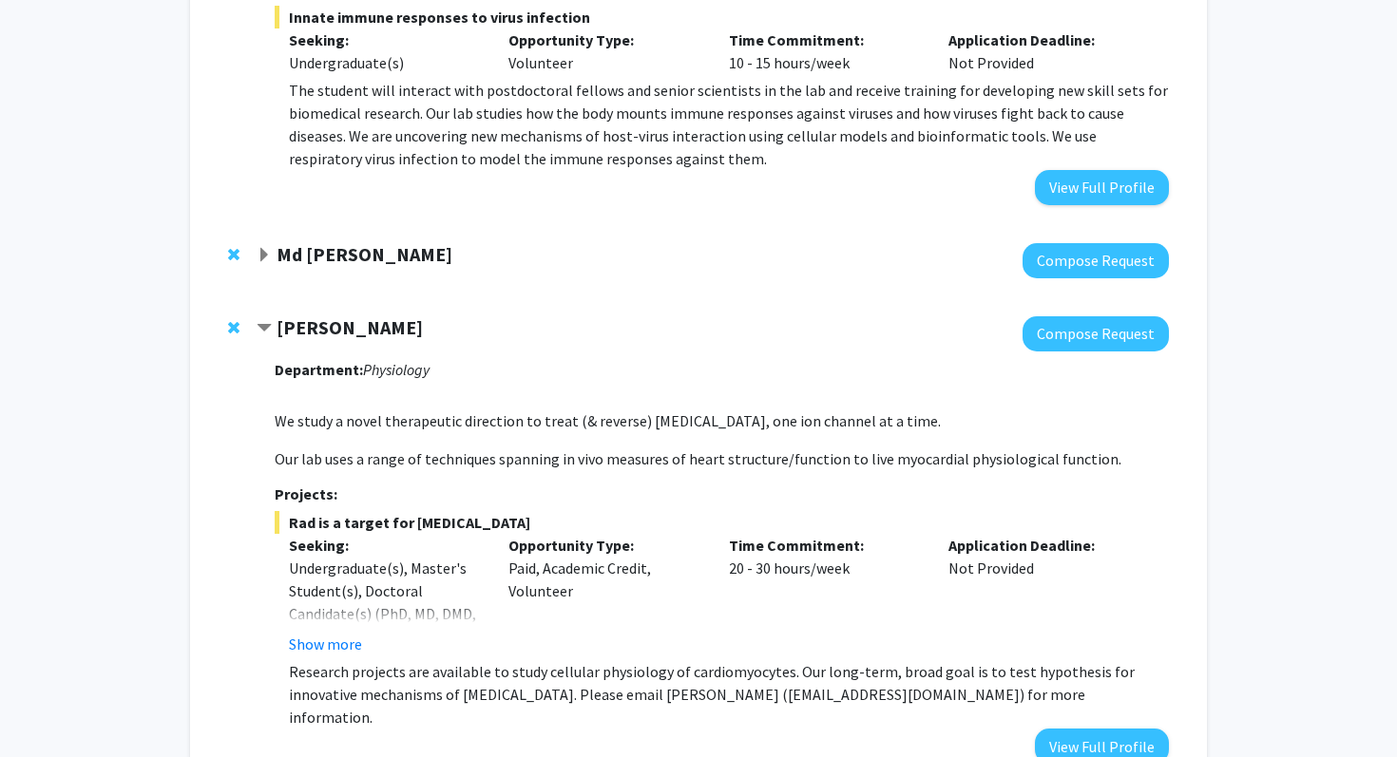
click at [262, 321] on span "Contract Jonathan Satin Bookmark" at bounding box center [264, 328] width 15 height 15
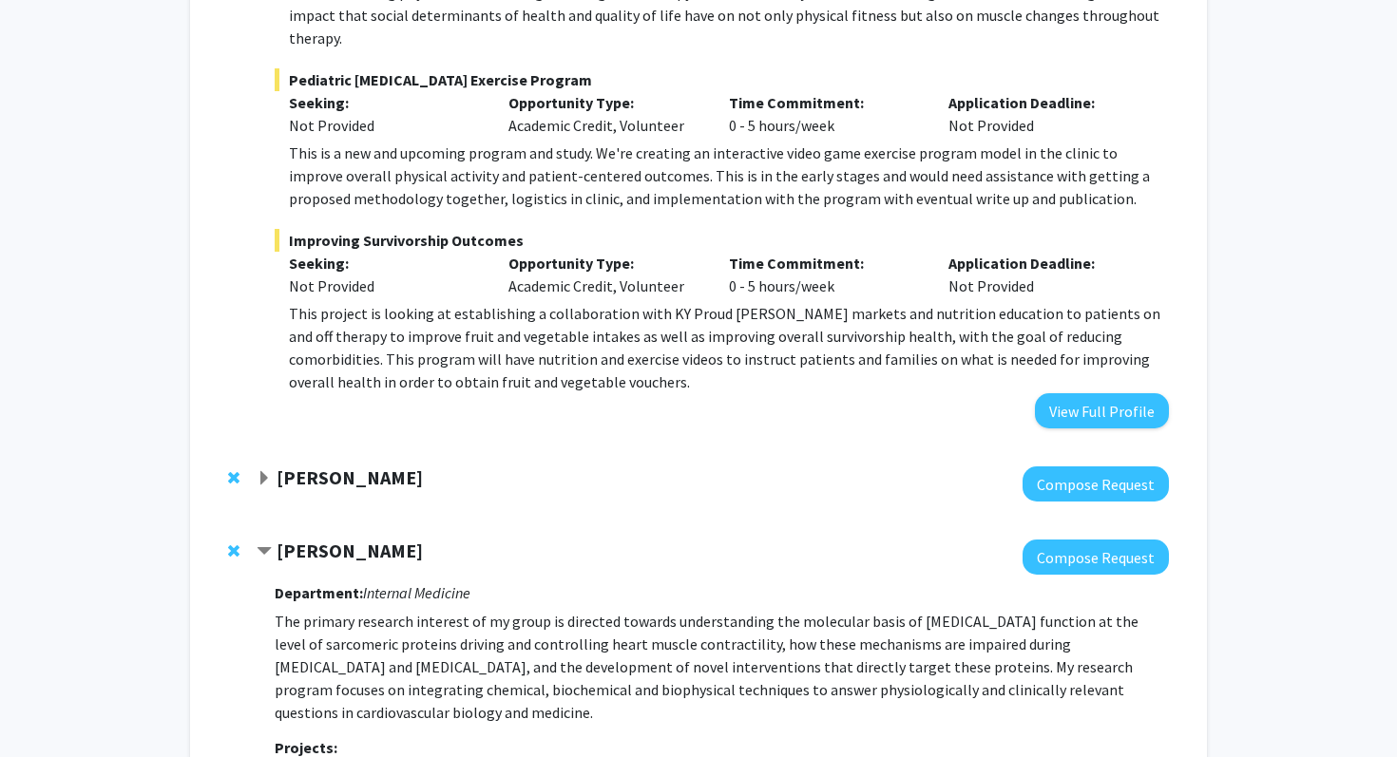
scroll to position [590, 0]
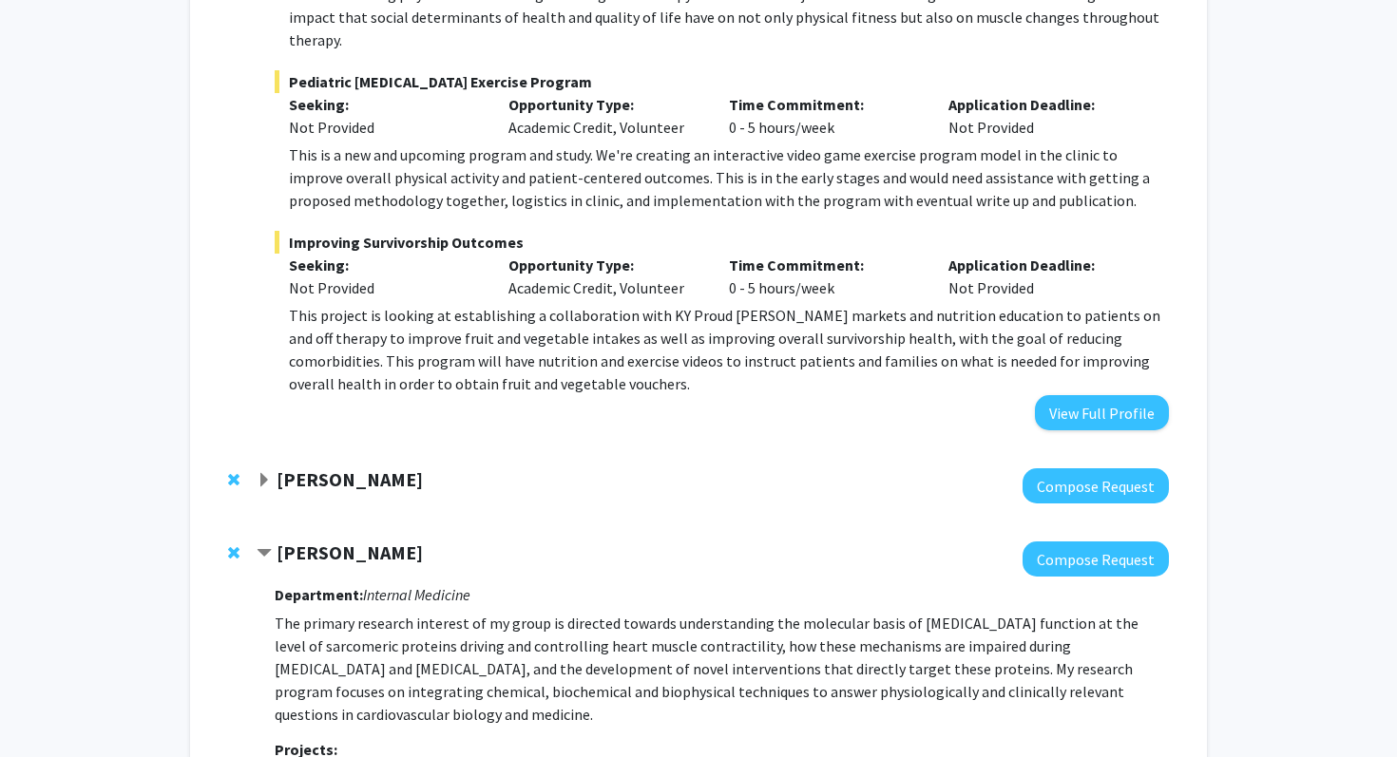
click at [263, 473] on span "Expand Sathya Velmurugan Bookmark" at bounding box center [264, 480] width 15 height 15
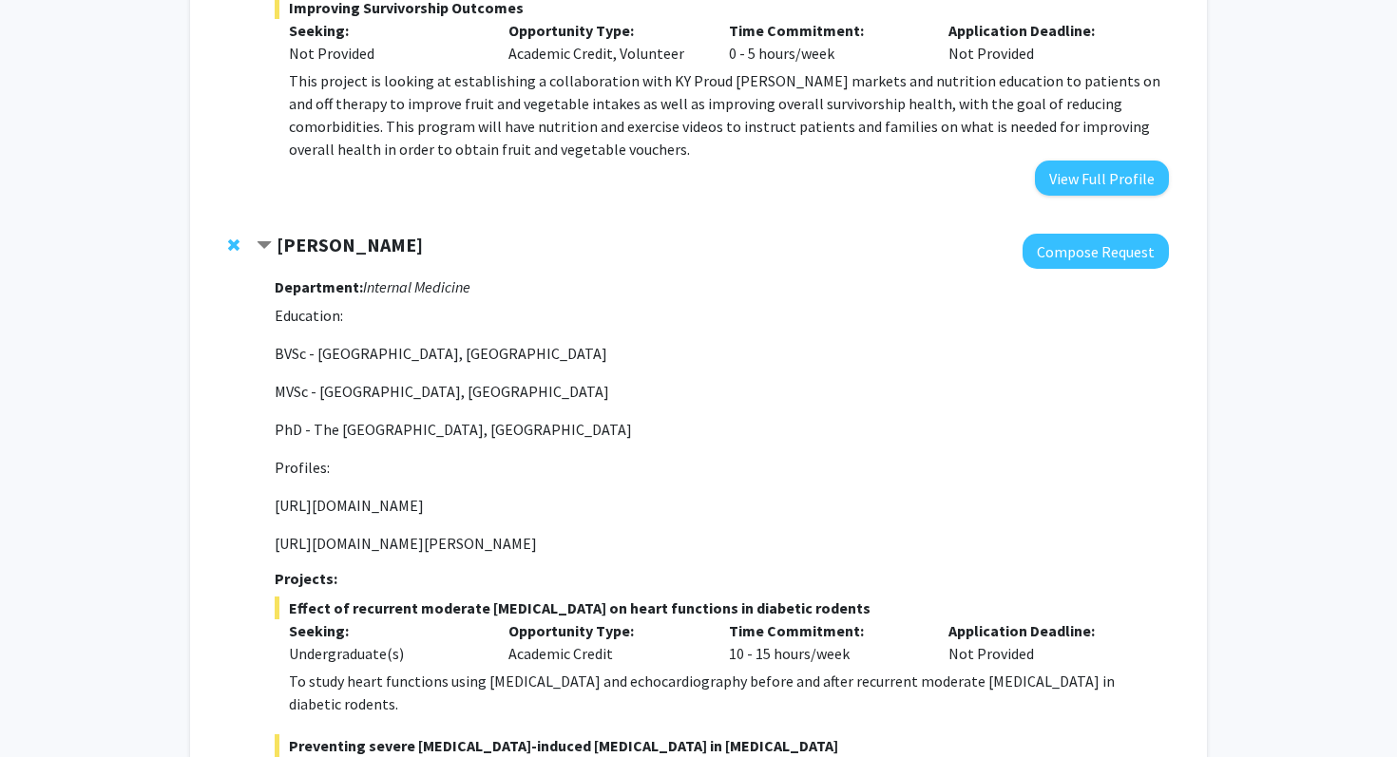
scroll to position [732, 0]
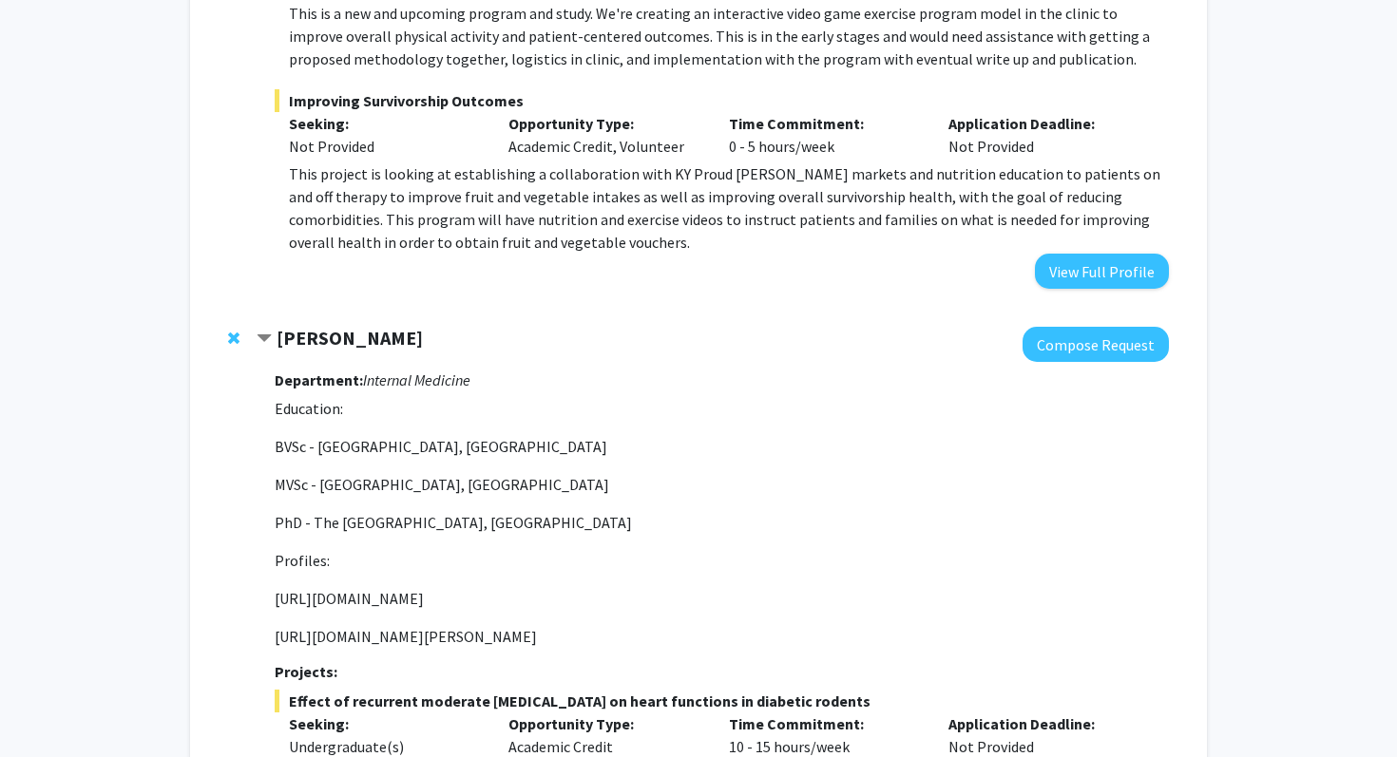
click at [260, 332] on span "Contract Sathya Velmurugan Bookmark" at bounding box center [264, 339] width 15 height 15
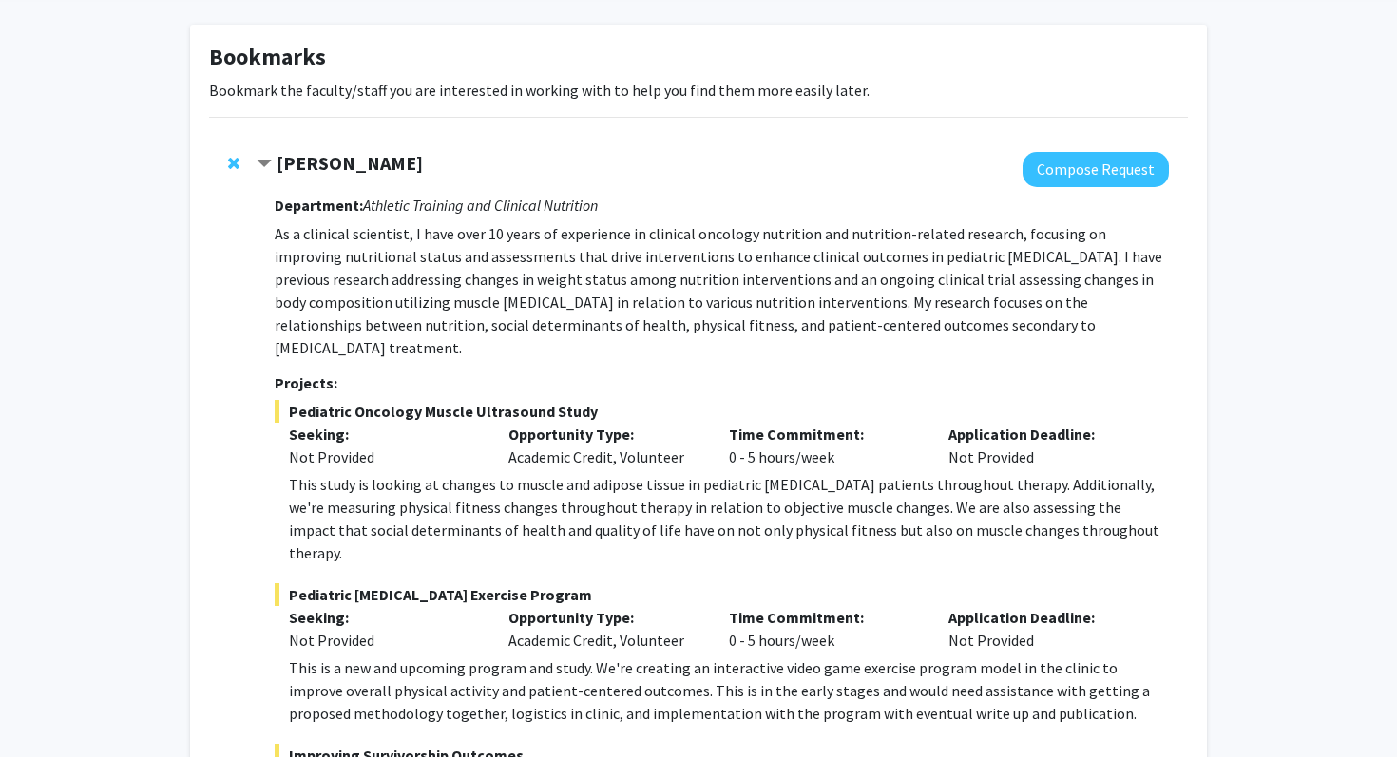
scroll to position [76, 0]
click at [268, 160] on span "Contract Corey Hawes Bookmark" at bounding box center [264, 165] width 15 height 15
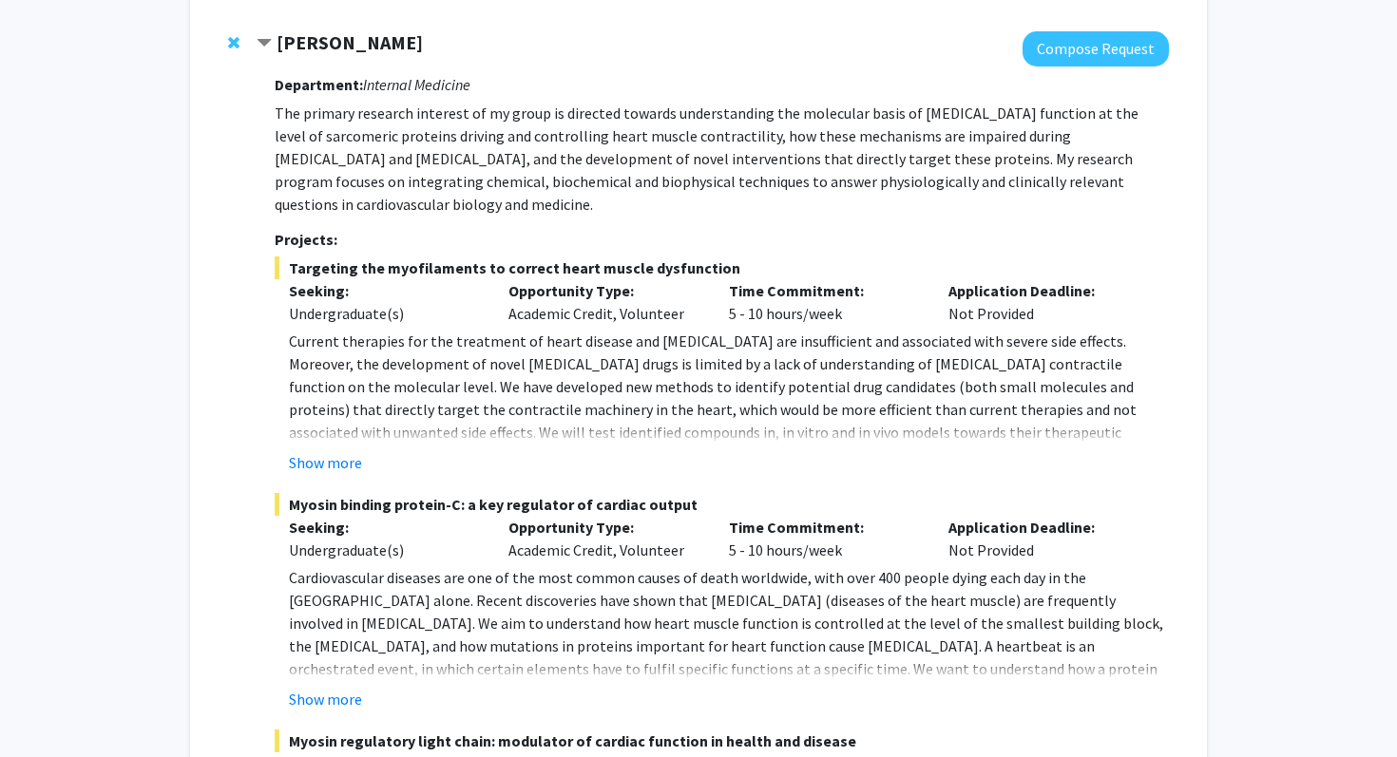
scroll to position [276, 0]
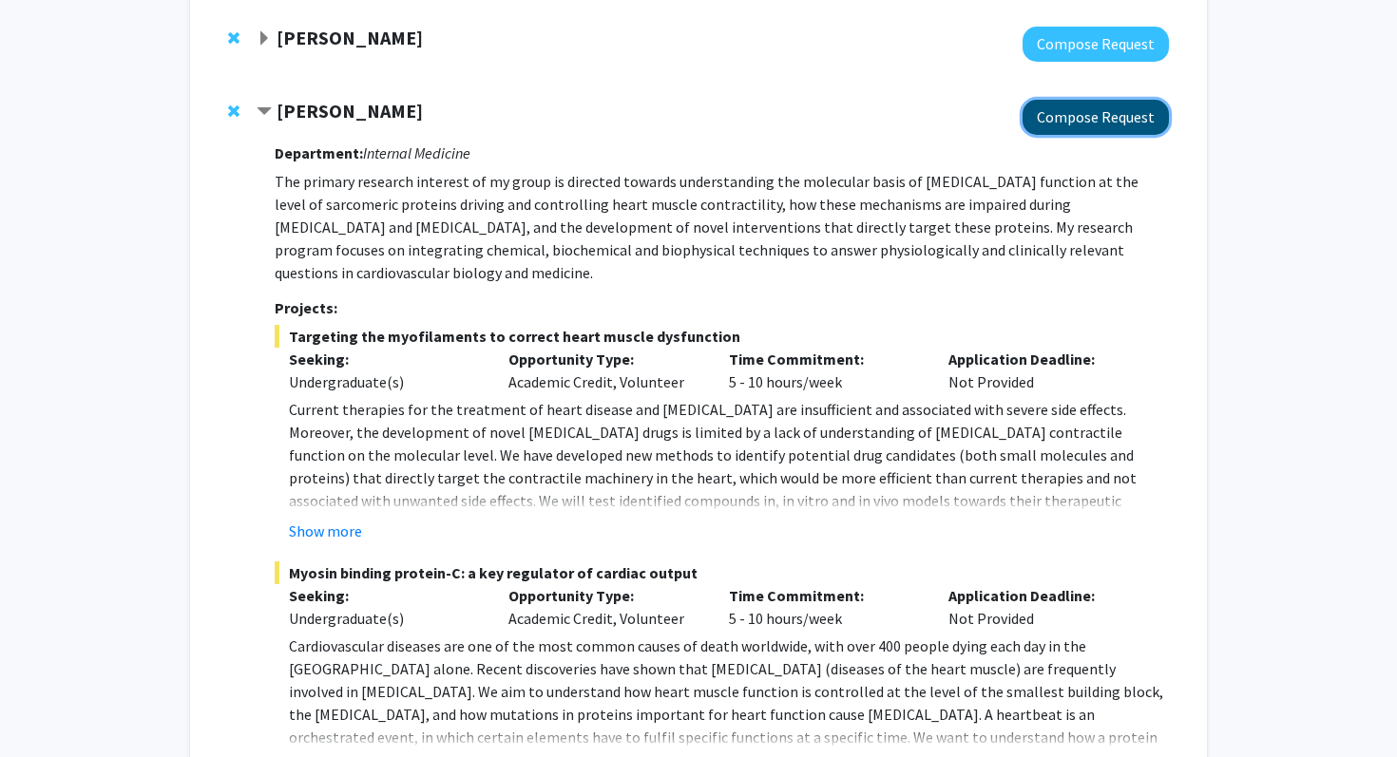
click at [1093, 120] on button "Compose Request" at bounding box center [1095, 117] width 146 height 35
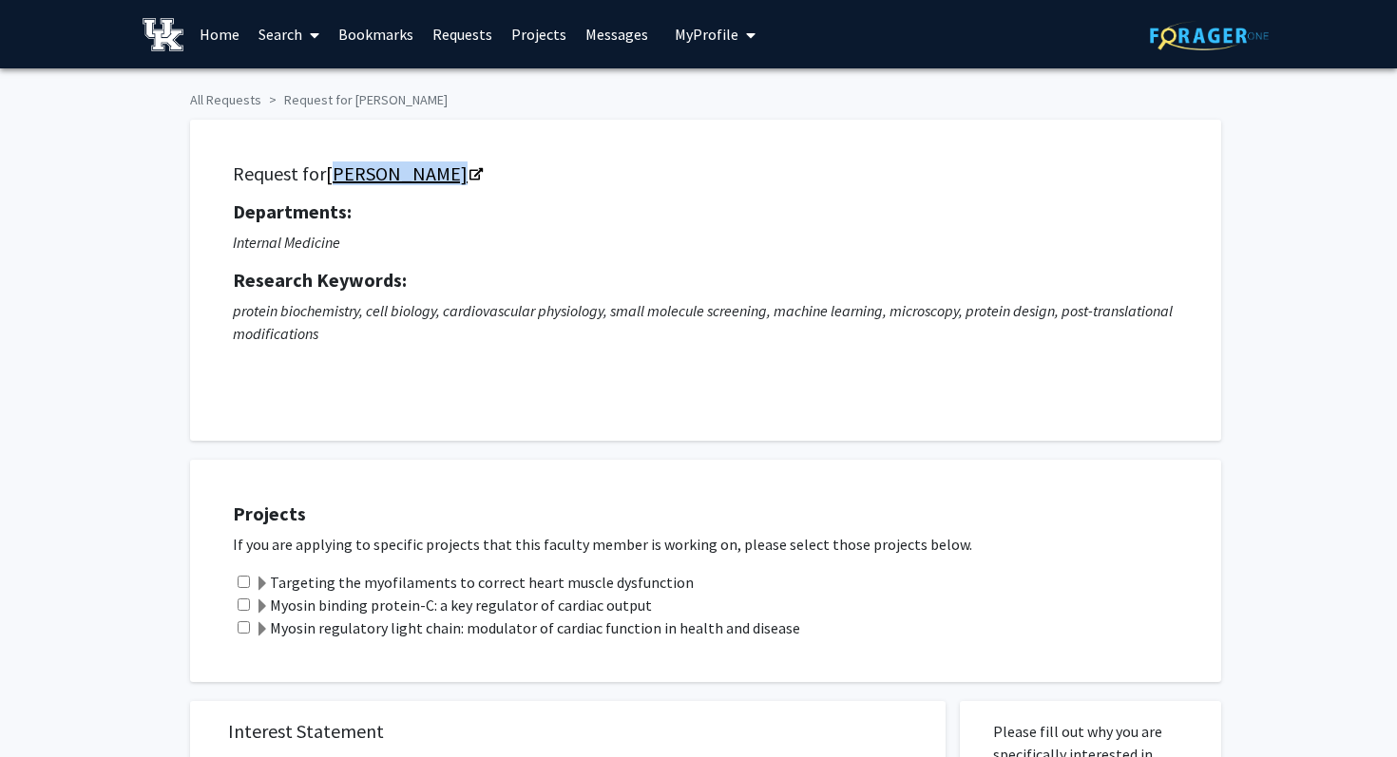
click at [445, 176] on link "[PERSON_NAME]" at bounding box center [403, 174] width 155 height 24
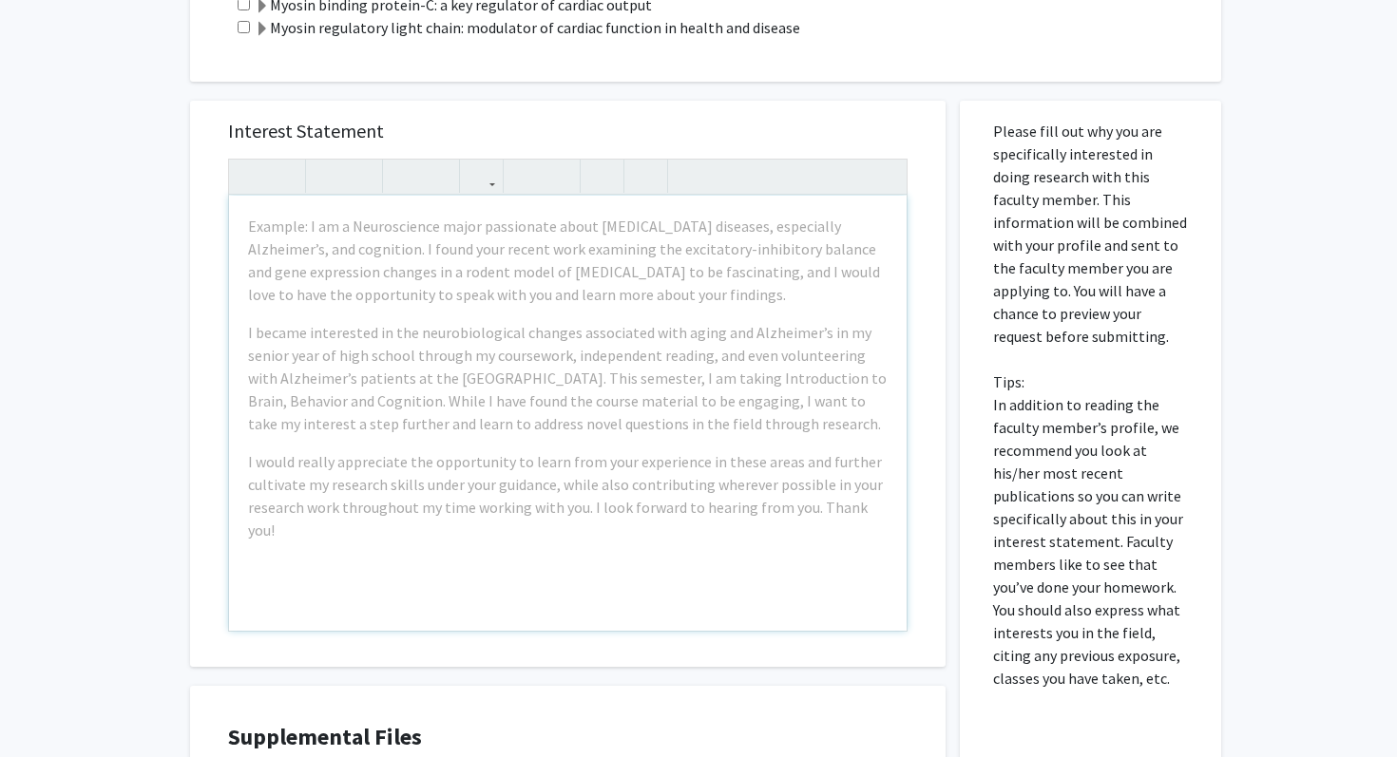
scroll to position [588, 0]
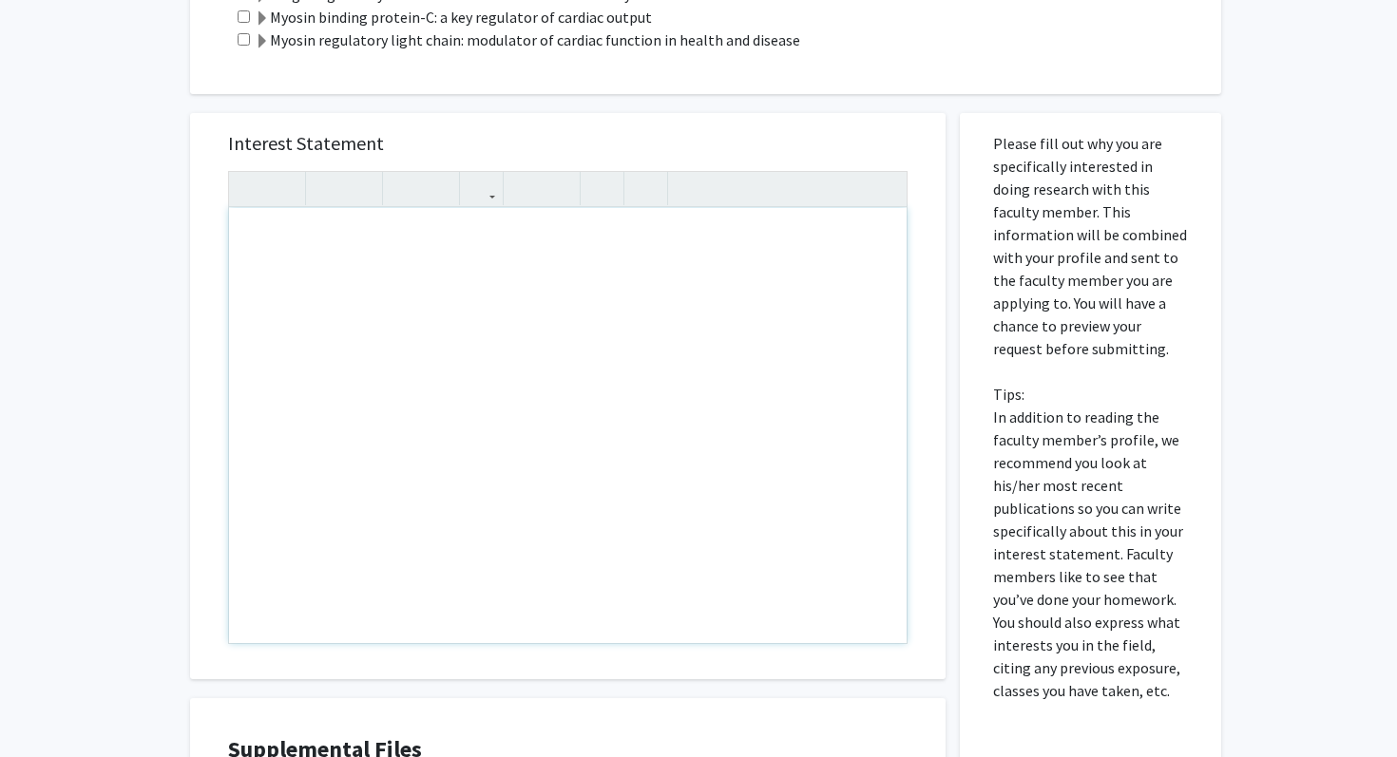
click at [271, 239] on div "Note to users with screen readers: Please press Alt+0 or Option+0 to deactivate…" at bounding box center [567, 425] width 677 height 435
paste div "Note to users with screen readers: Please press Alt+0 or Option+0 to deactivate…"
type textarea "<p>Given the opportunity, working in your lab would give me an invaluable exper…"
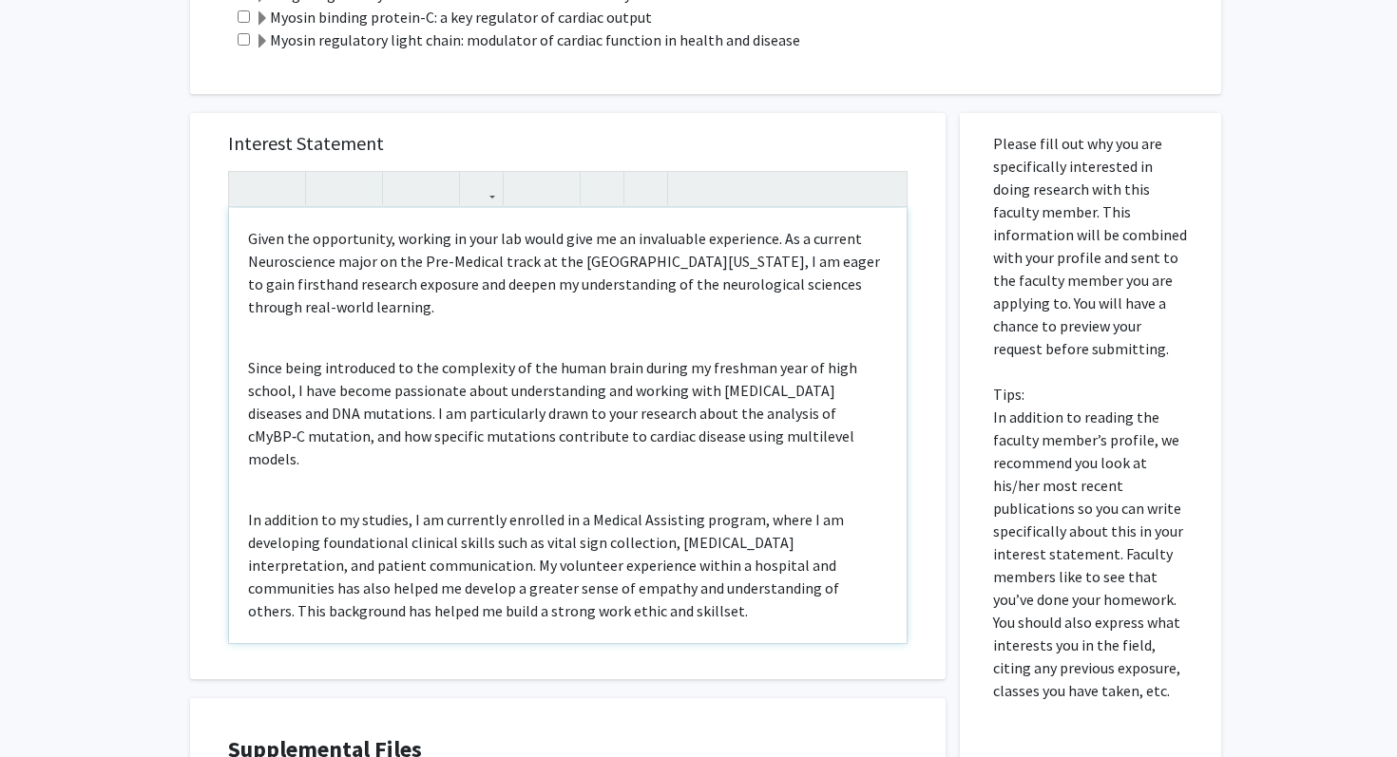
click at [302, 340] on div "Given the opportunity, working in your lab would give me an invaluable experien…" at bounding box center [567, 425] width 677 height 435
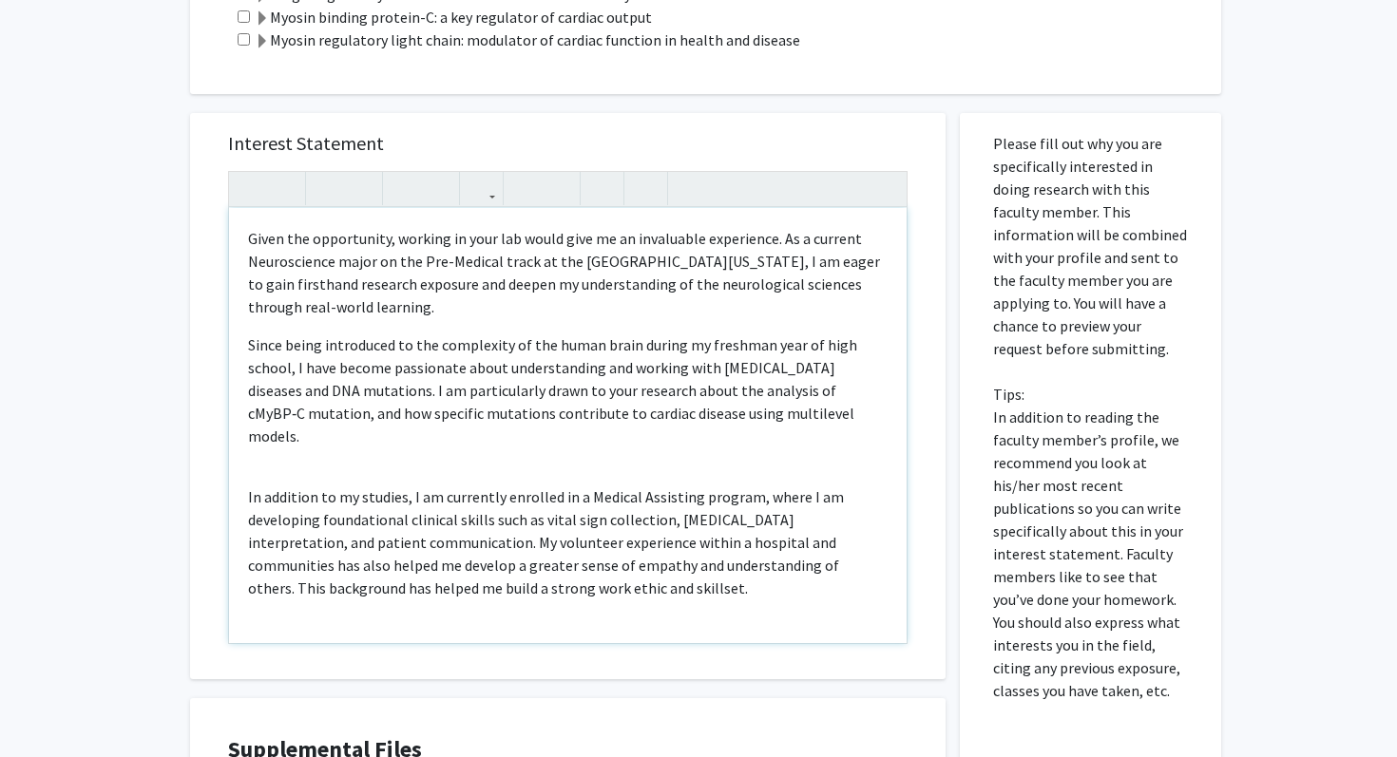
click at [296, 440] on div "Given the opportunity, working in your lab would give me an invaluable experien…" at bounding box center [567, 425] width 677 height 435
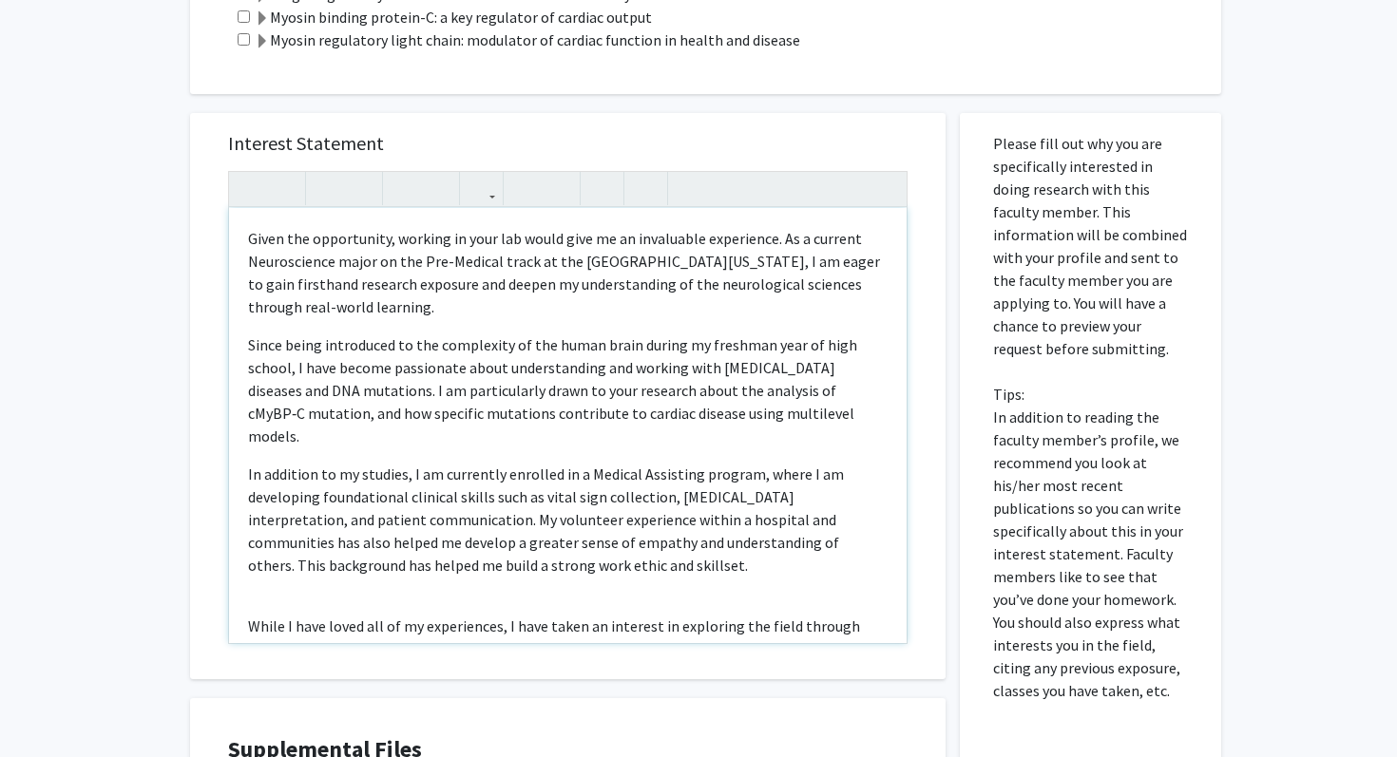
click at [271, 578] on div "Given the opportunity, working in your lab would give me an invaluable experien…" at bounding box center [567, 425] width 677 height 435
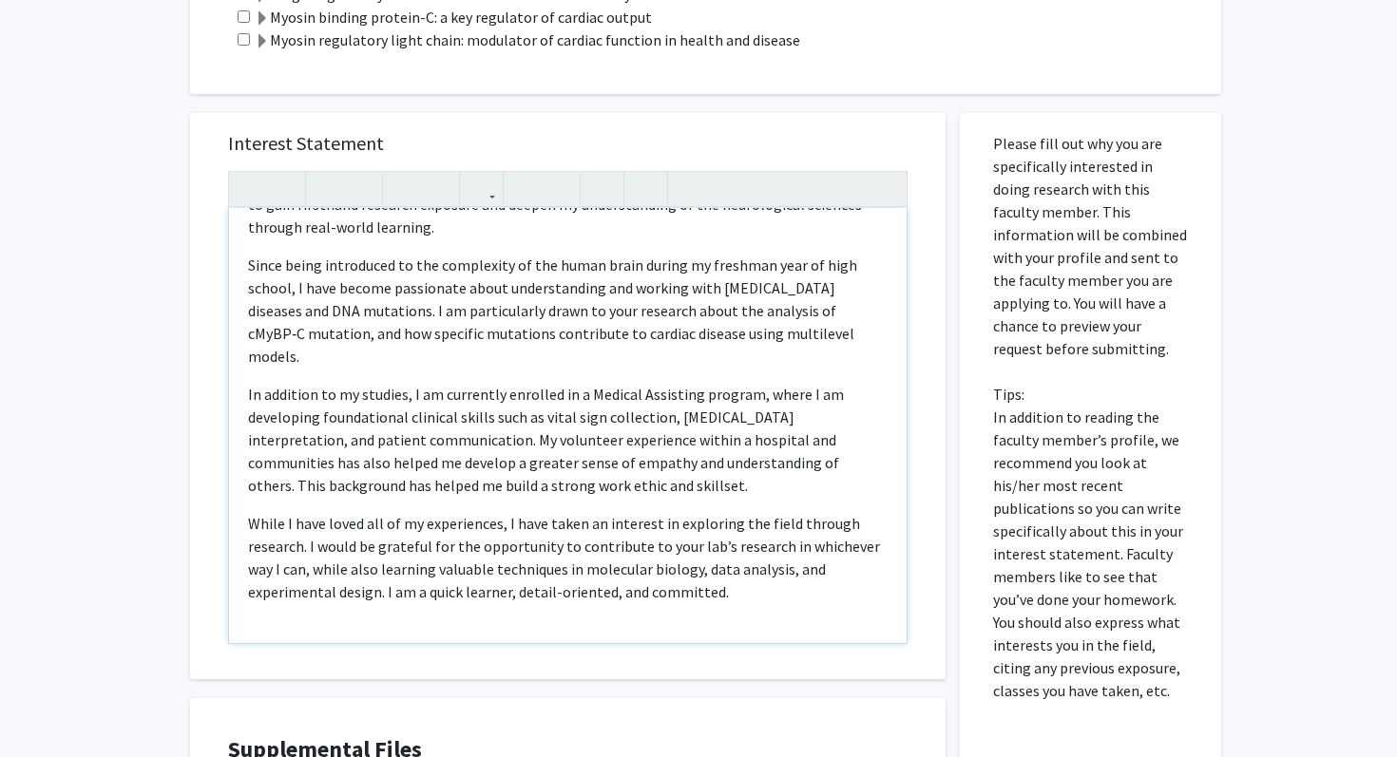
scroll to position [114, 0]
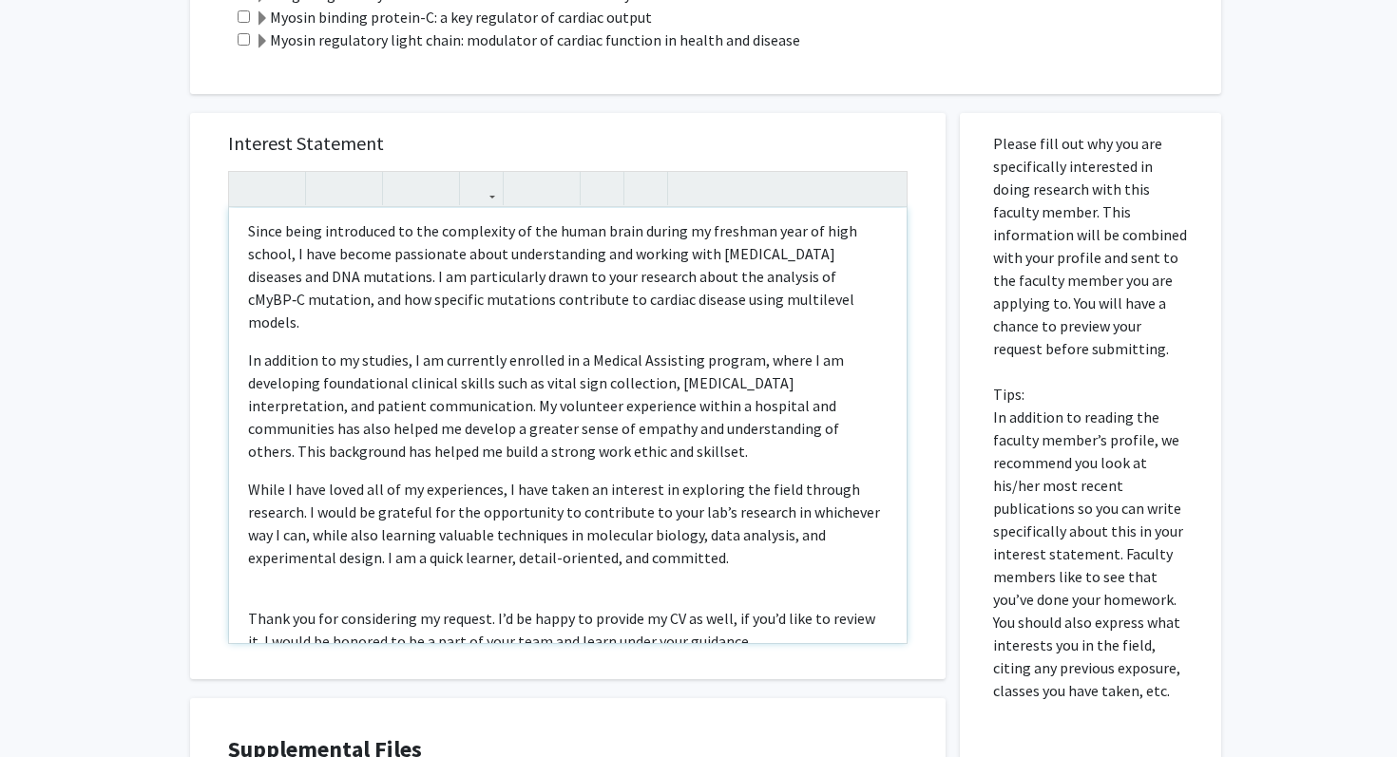
click at [260, 579] on div "Given the opportunity, working in your lab would give me an invaluable experien…" at bounding box center [567, 425] width 677 height 435
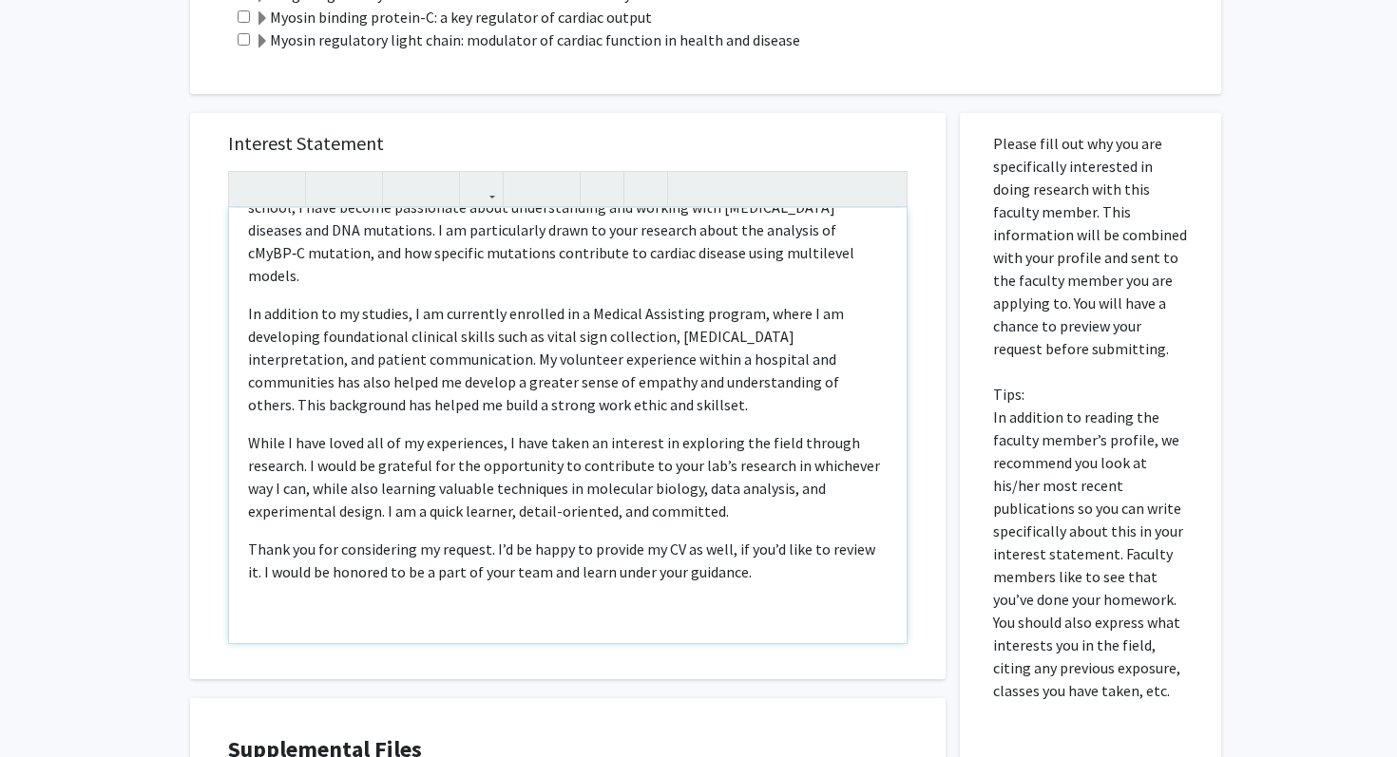
scroll to position [162, 0]
click at [272, 584] on div "Given the opportunity, working in your lab would give me an invaluable experien…" at bounding box center [567, 425] width 677 height 435
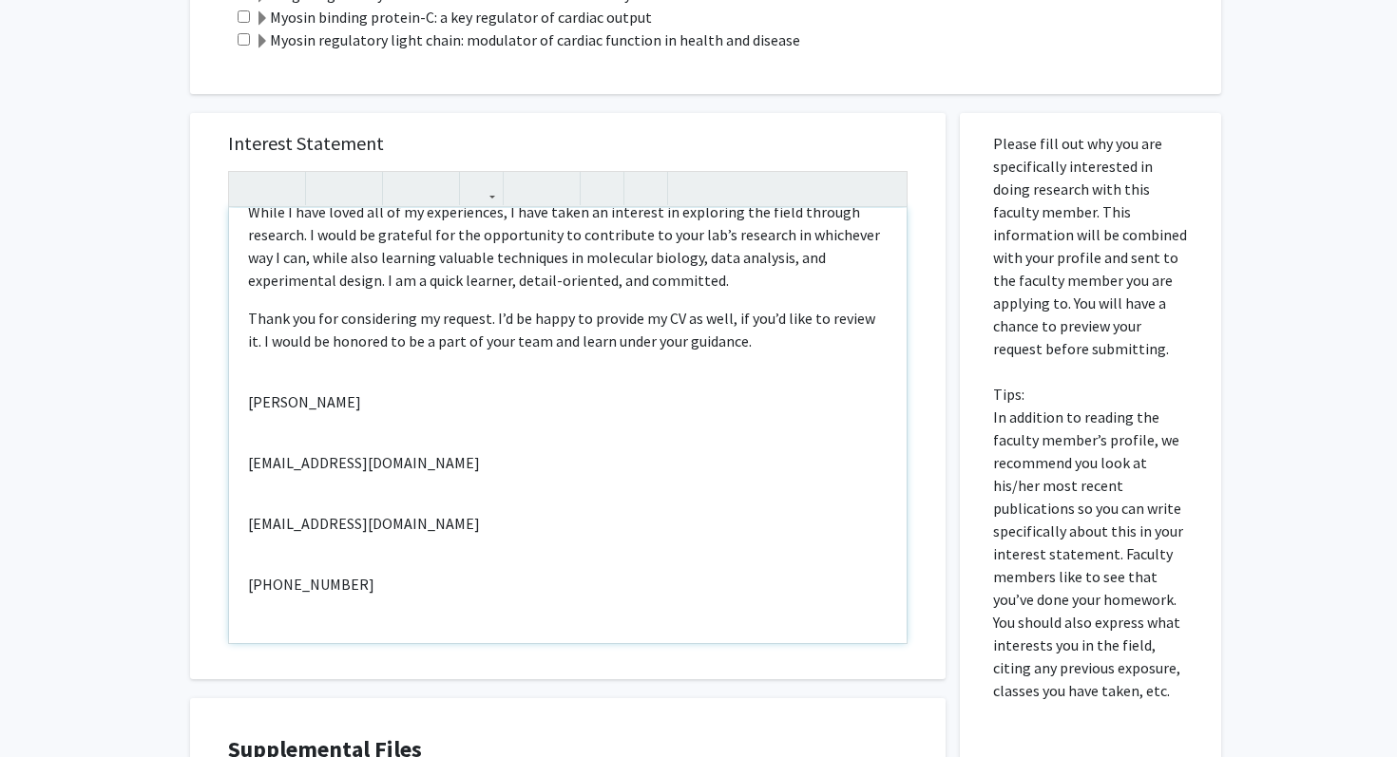
scroll to position [393, 0]
click at [328, 416] on div "Given the opportunity, working in your lab would give me an invaluable experien…" at bounding box center [567, 425] width 677 height 435
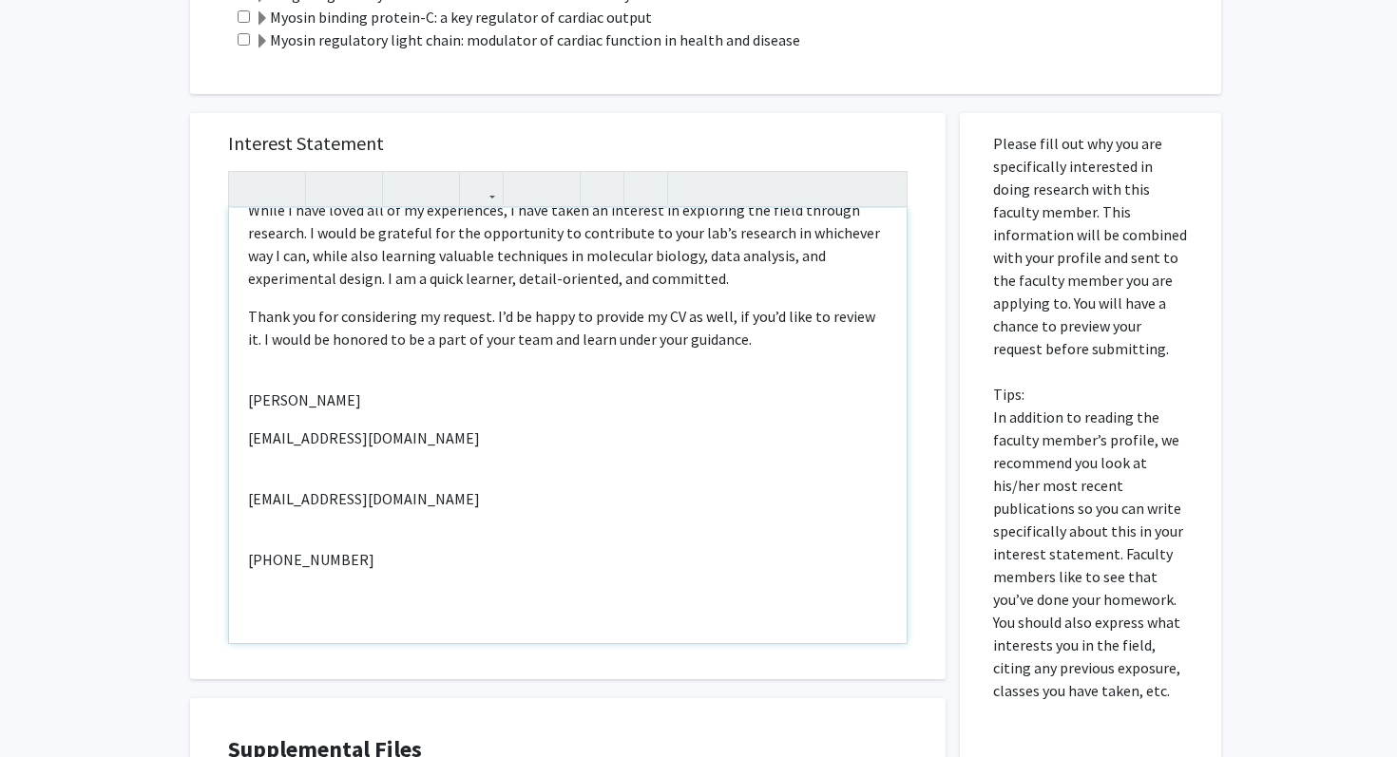
scroll to position [371, 0]
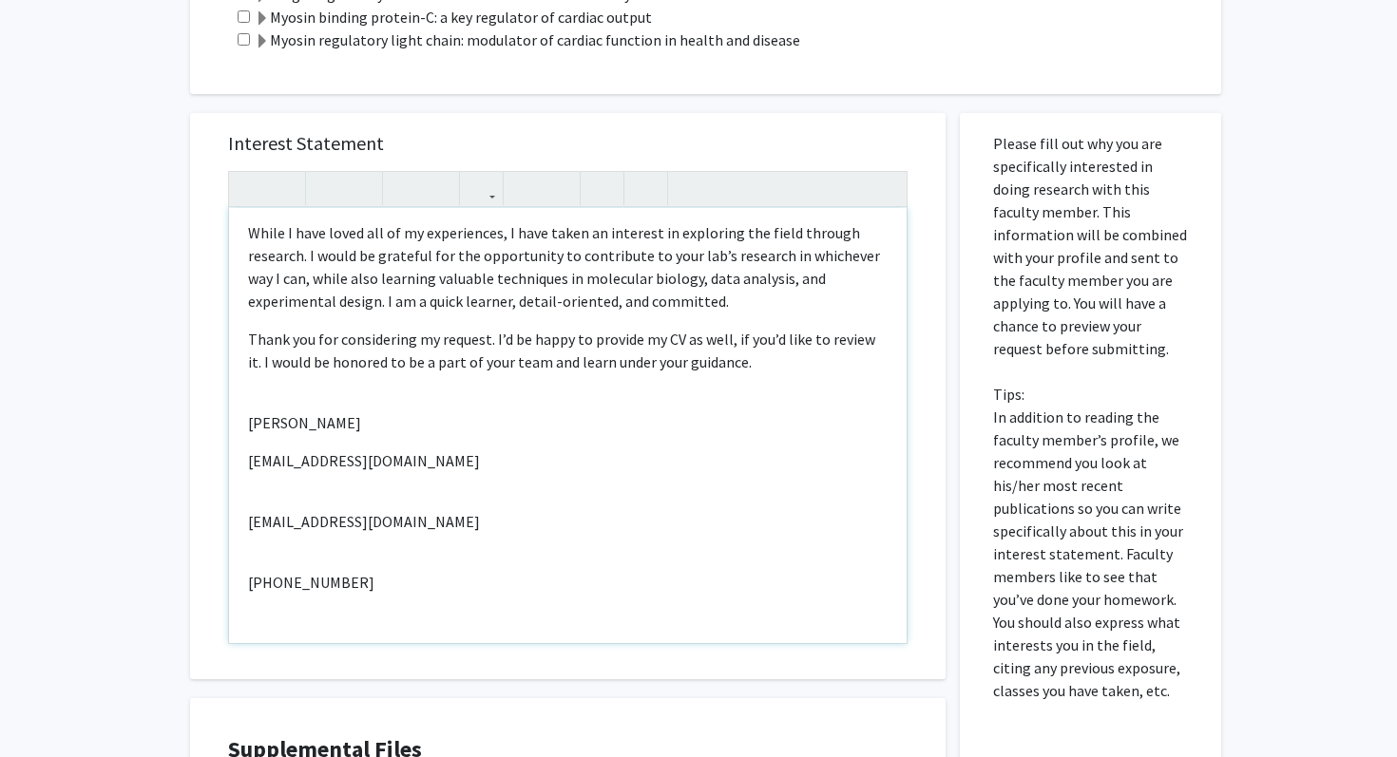
click at [305, 476] on div "Given the opportunity, working in your lab would give me an invaluable experien…" at bounding box center [567, 425] width 677 height 435
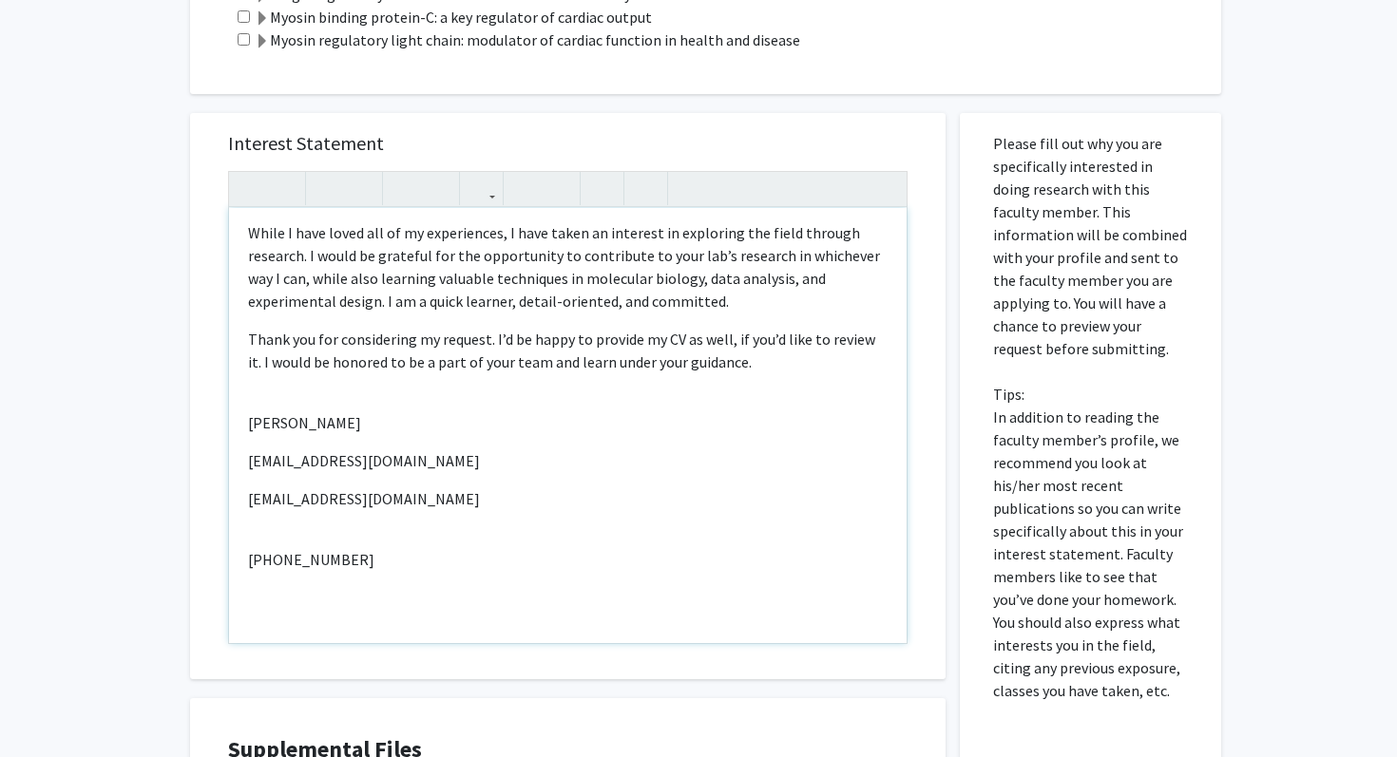
scroll to position [348, 0]
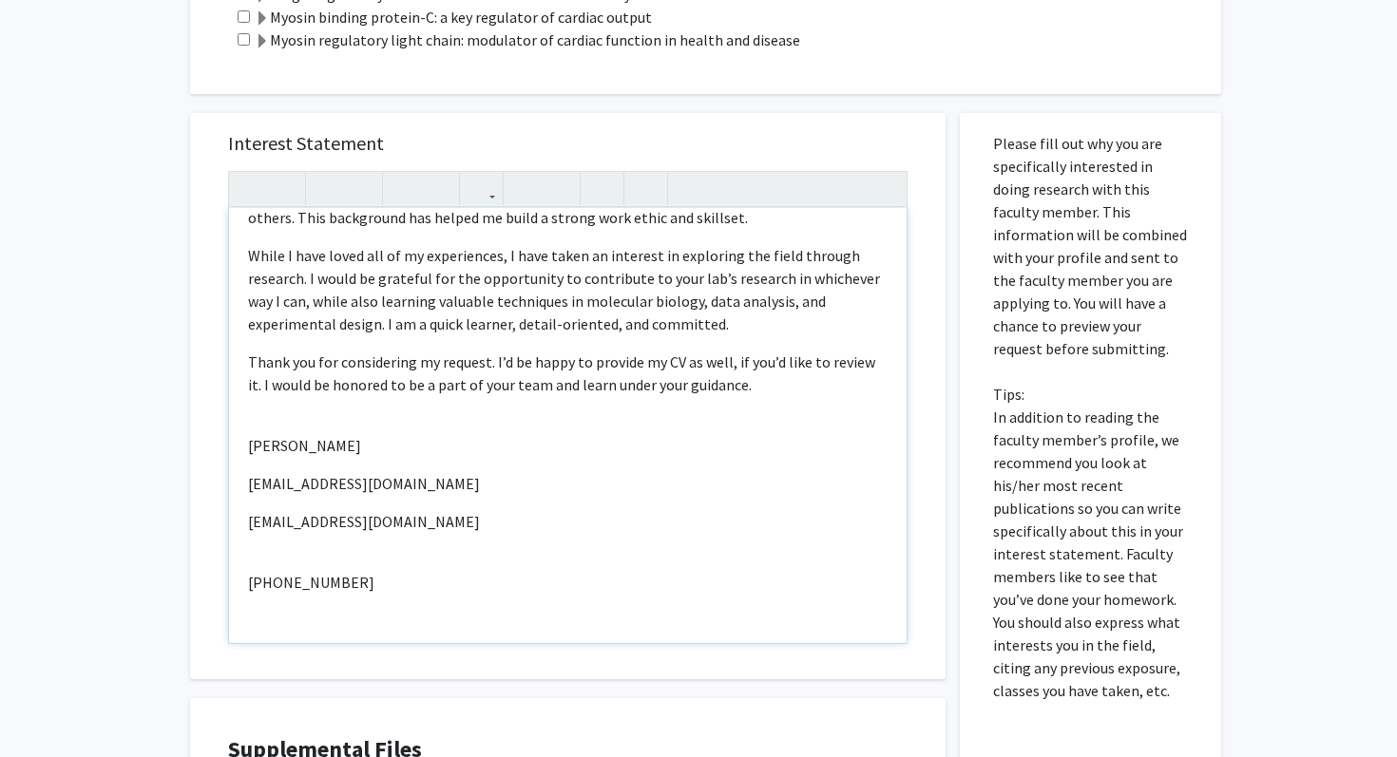
click at [292, 533] on div "Given the opportunity, working in your lab would give me an invaluable experien…" at bounding box center [567, 425] width 677 height 435
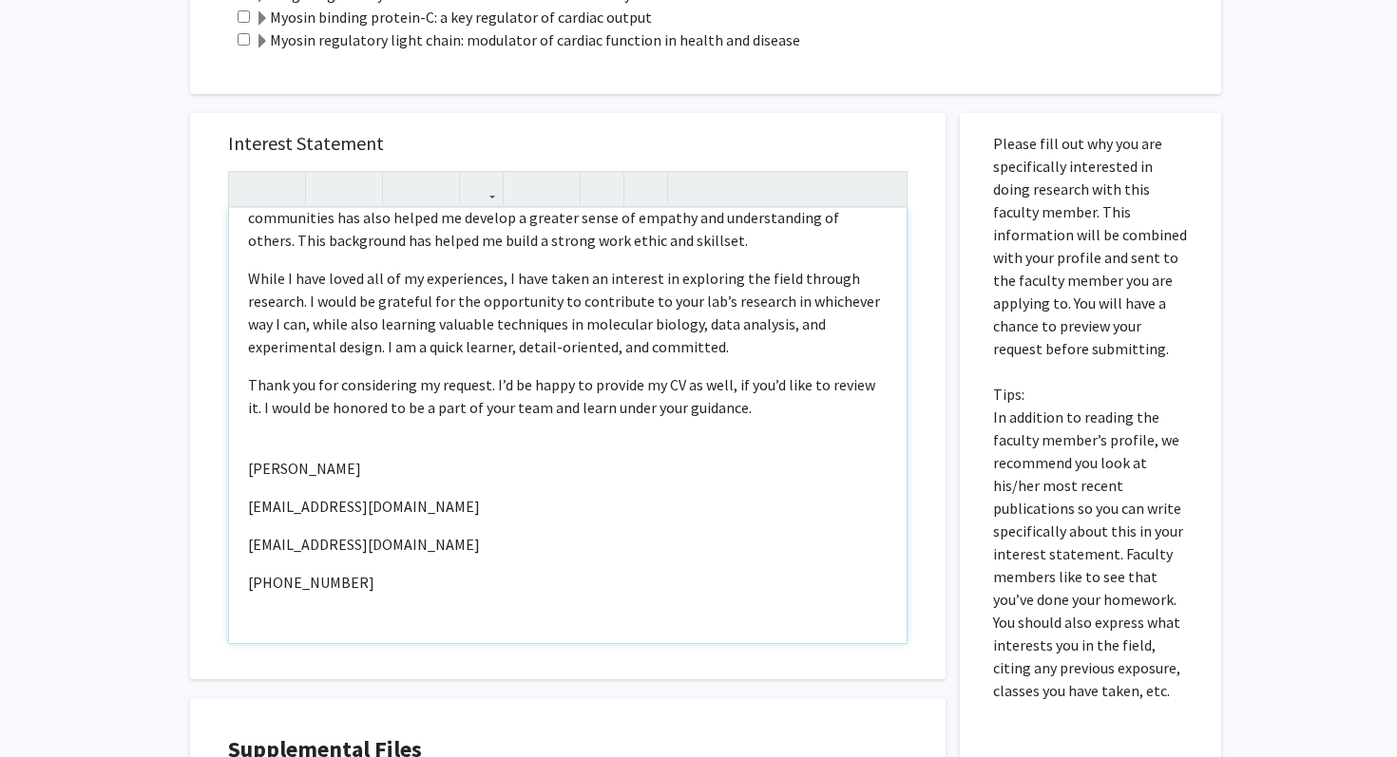
click at [282, 625] on div "Given the opportunity, working in your lab would give me an invaluable experien…" at bounding box center [567, 425] width 677 height 435
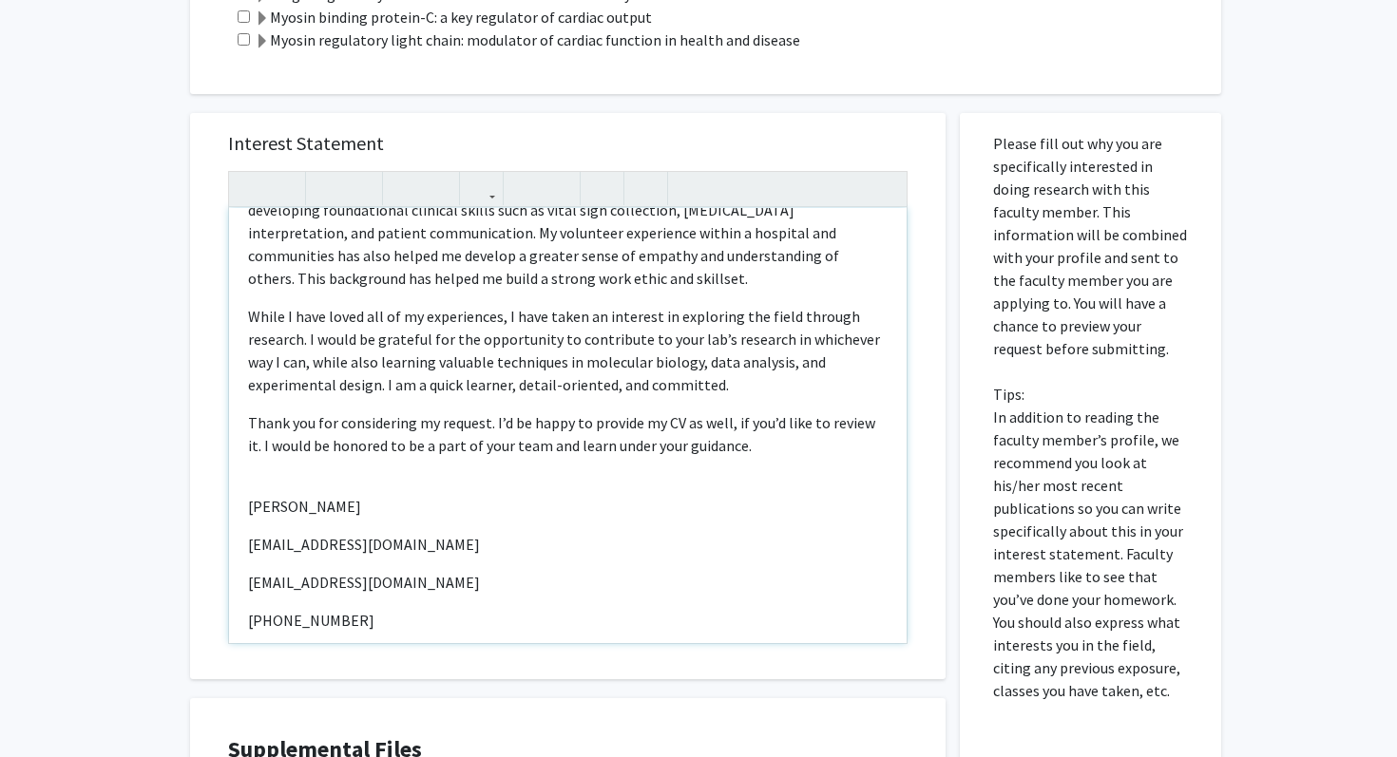
click at [268, 449] on div "Given the opportunity, working in your lab would give me an invaluable experien…" at bounding box center [567, 425] width 677 height 435
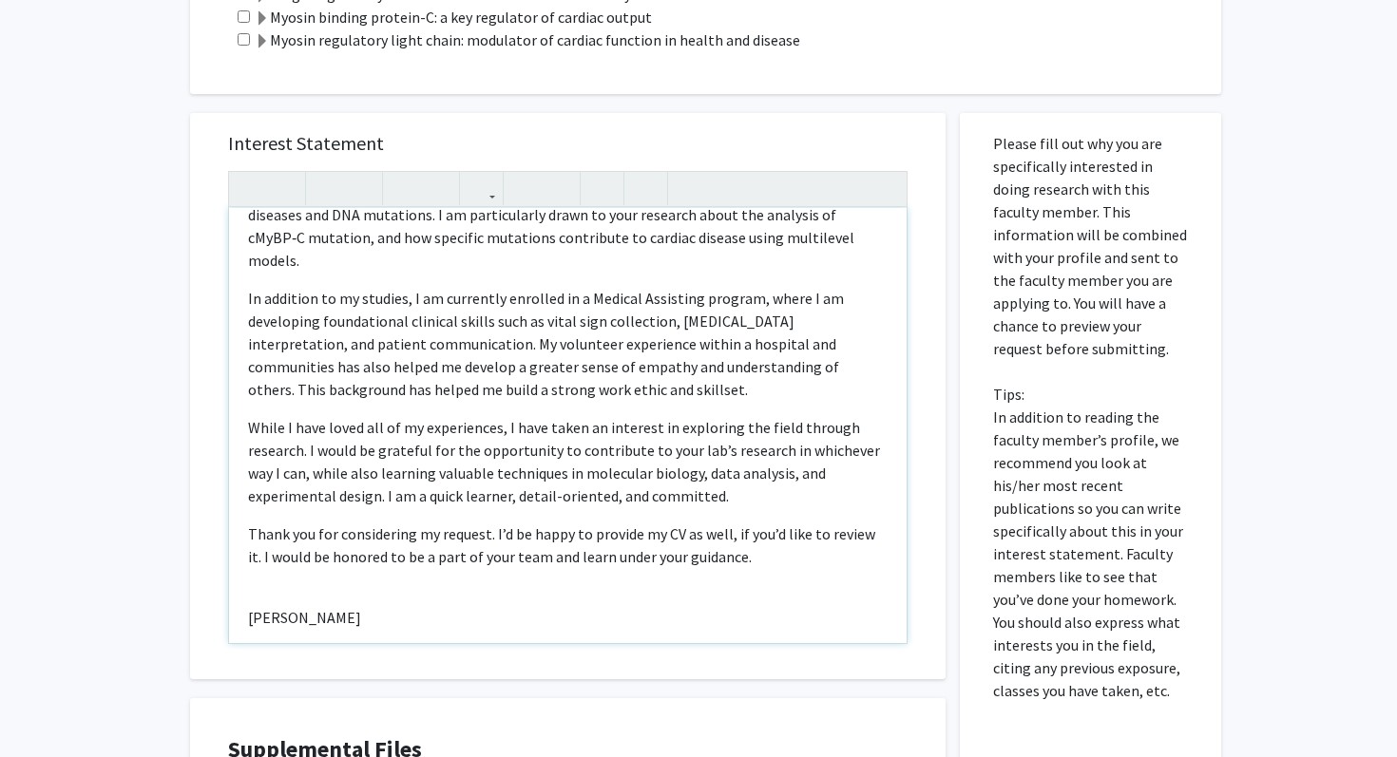
scroll to position [188, 0]
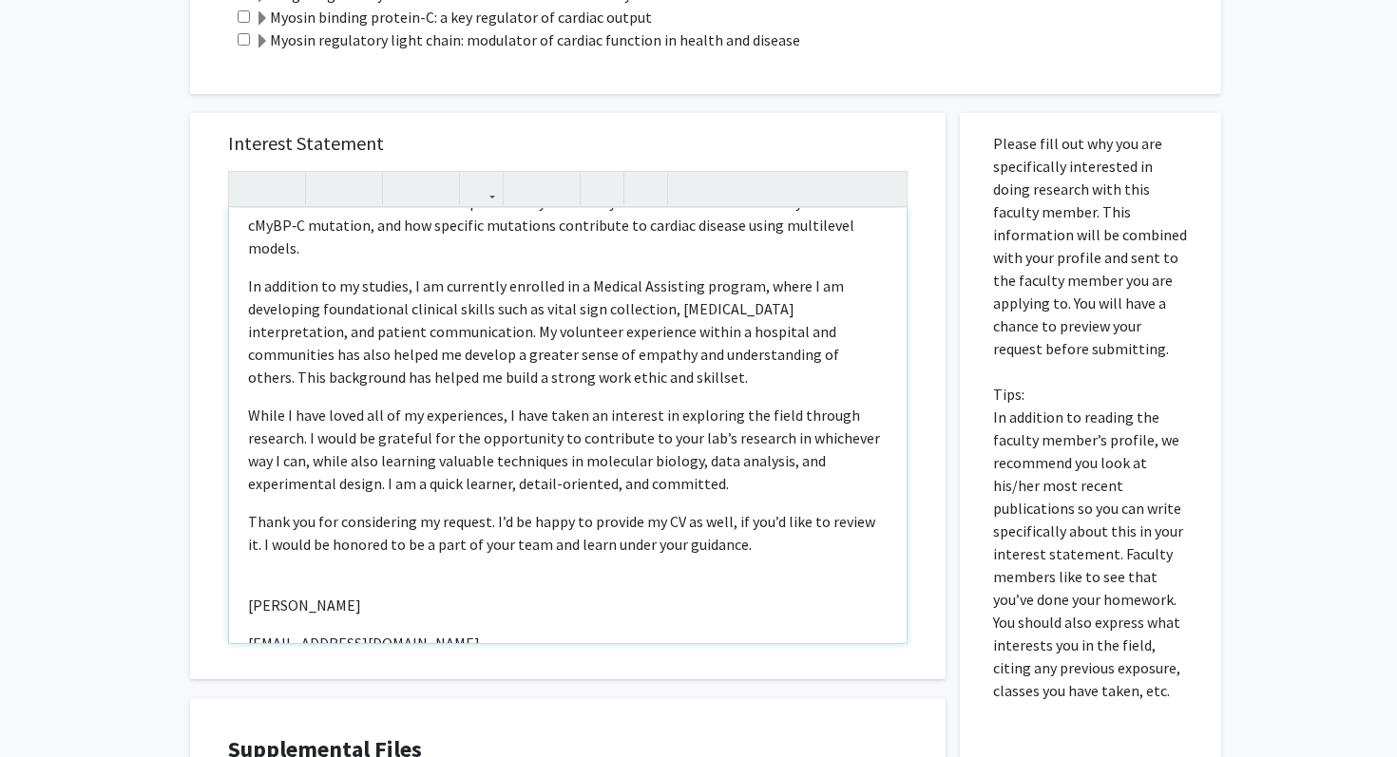
click at [733, 510] on p "Thank you for considering my request. I’d be happy to provide my CV as well, if…" at bounding box center [567, 533] width 639 height 46
type textarea "<p>Given the opportunity, working in your lab would give me an invaluable exper…"
click at [740, 564] on div "Given the opportunity, working in your lab would give me an invaluable experien…" at bounding box center [567, 425] width 677 height 435
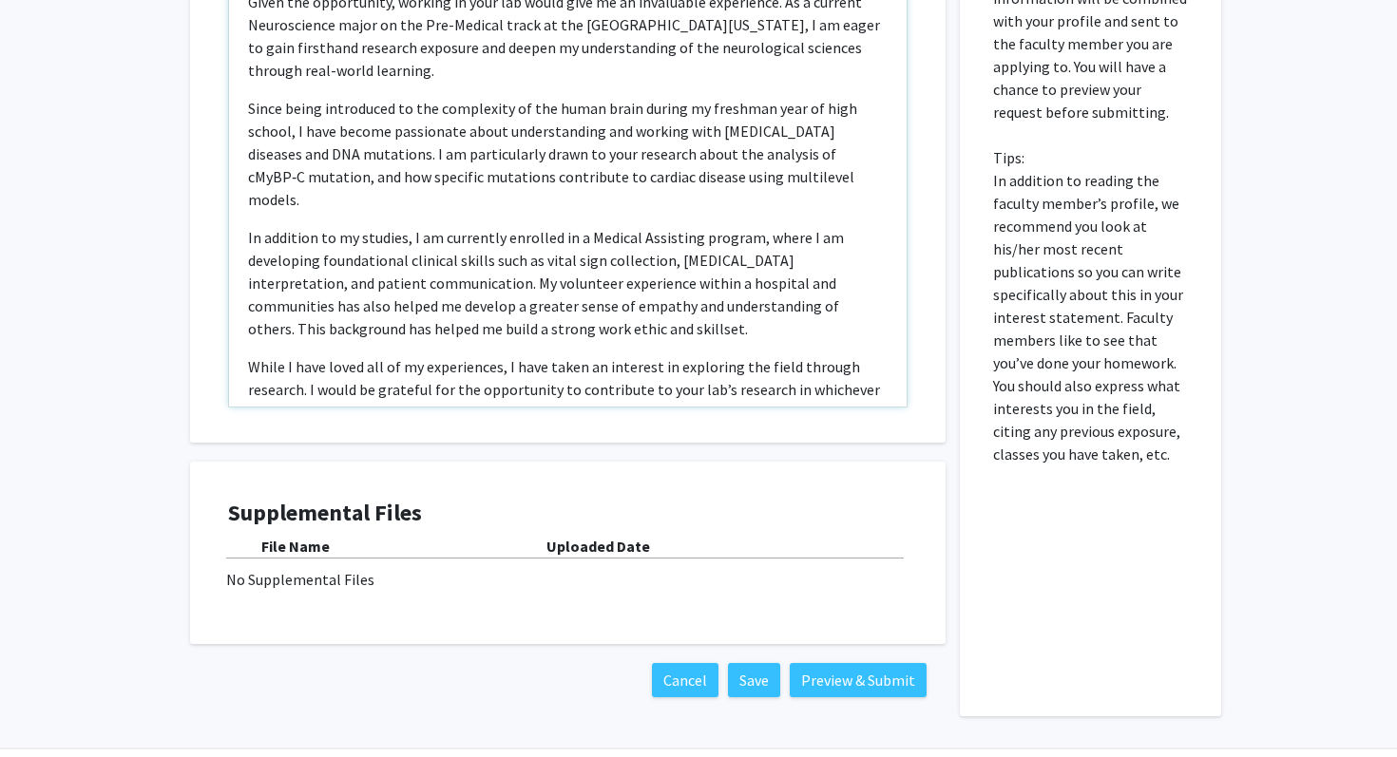
scroll to position [884, 0]
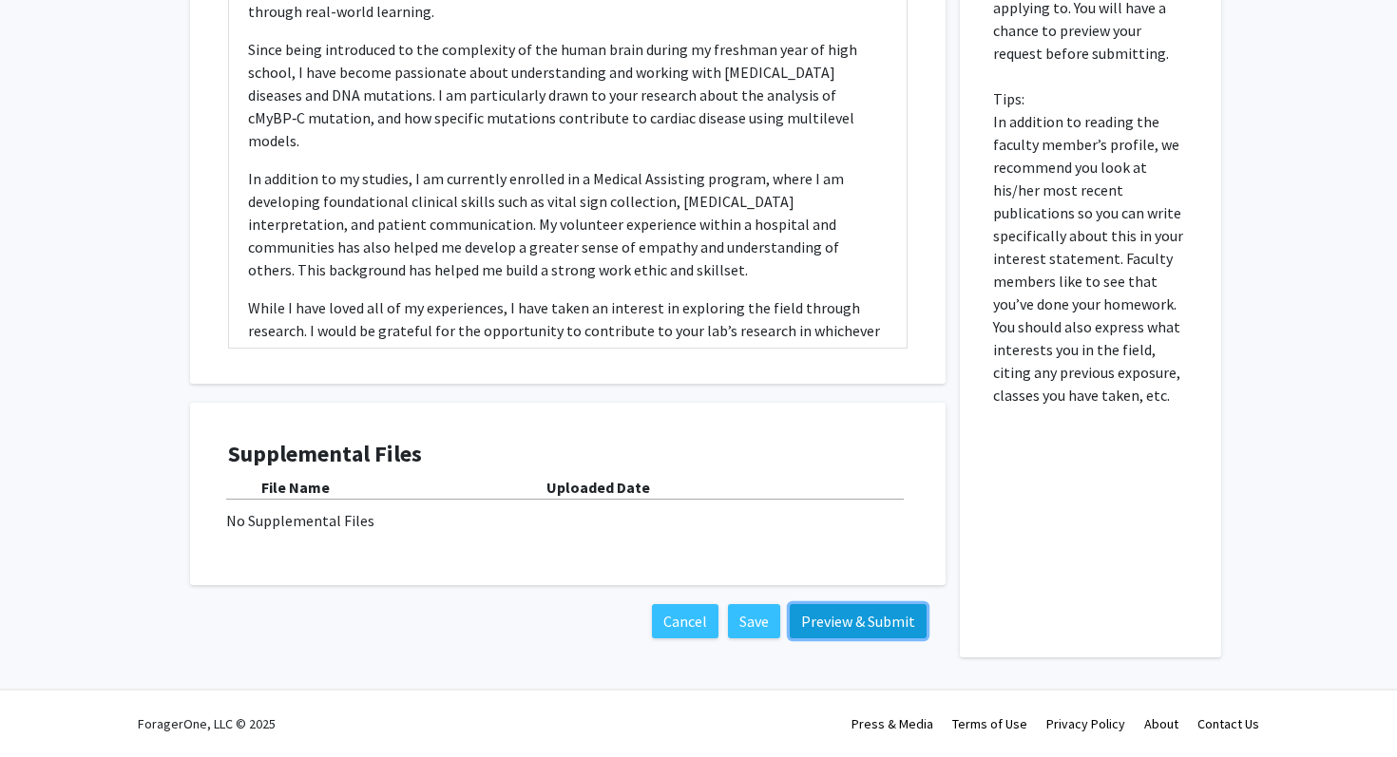
click at [842, 616] on button "Preview & Submit" at bounding box center [858, 621] width 137 height 34
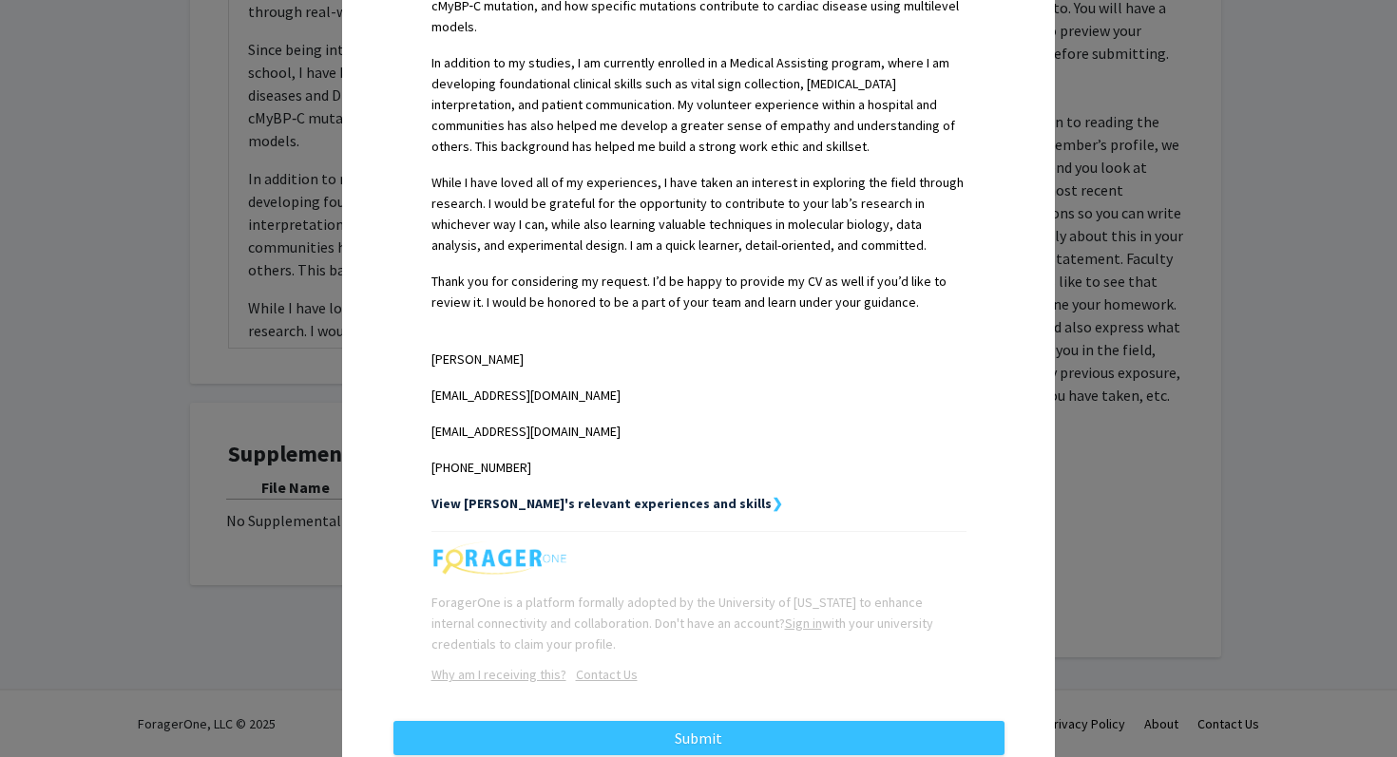
scroll to position [754, 0]
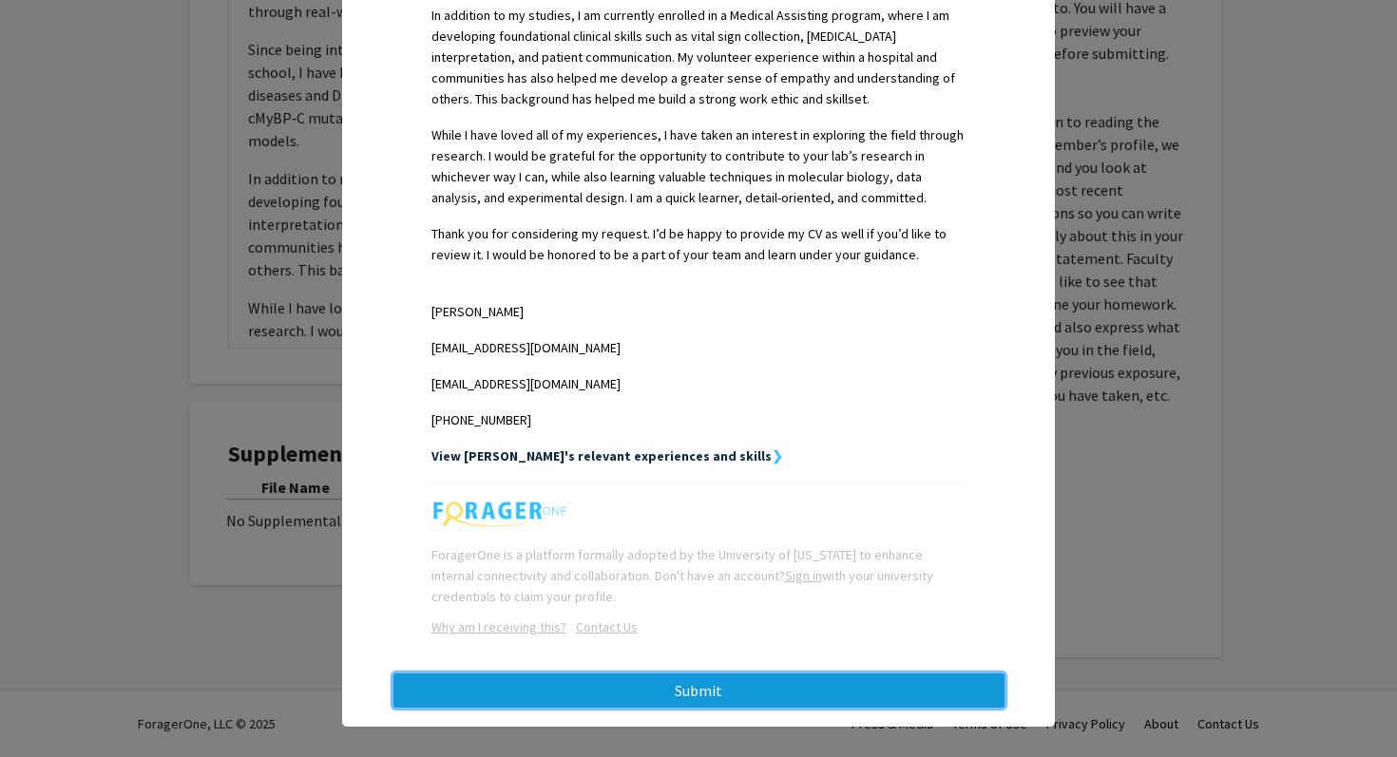
click at [834, 682] on button "Submit" at bounding box center [698, 691] width 611 height 34
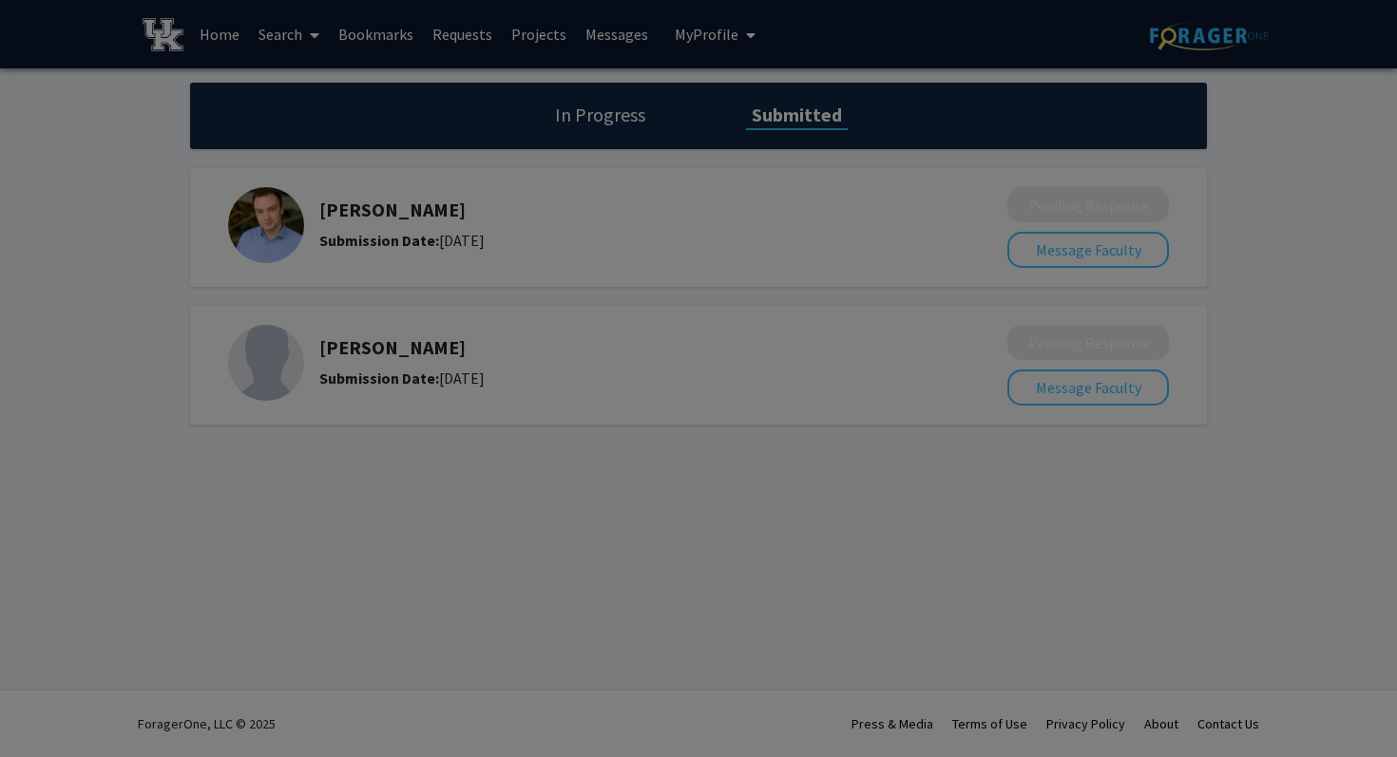
click at [890, 470] on div at bounding box center [698, 378] width 1397 height 757
click at [581, 113] on div at bounding box center [698, 378] width 1397 height 757
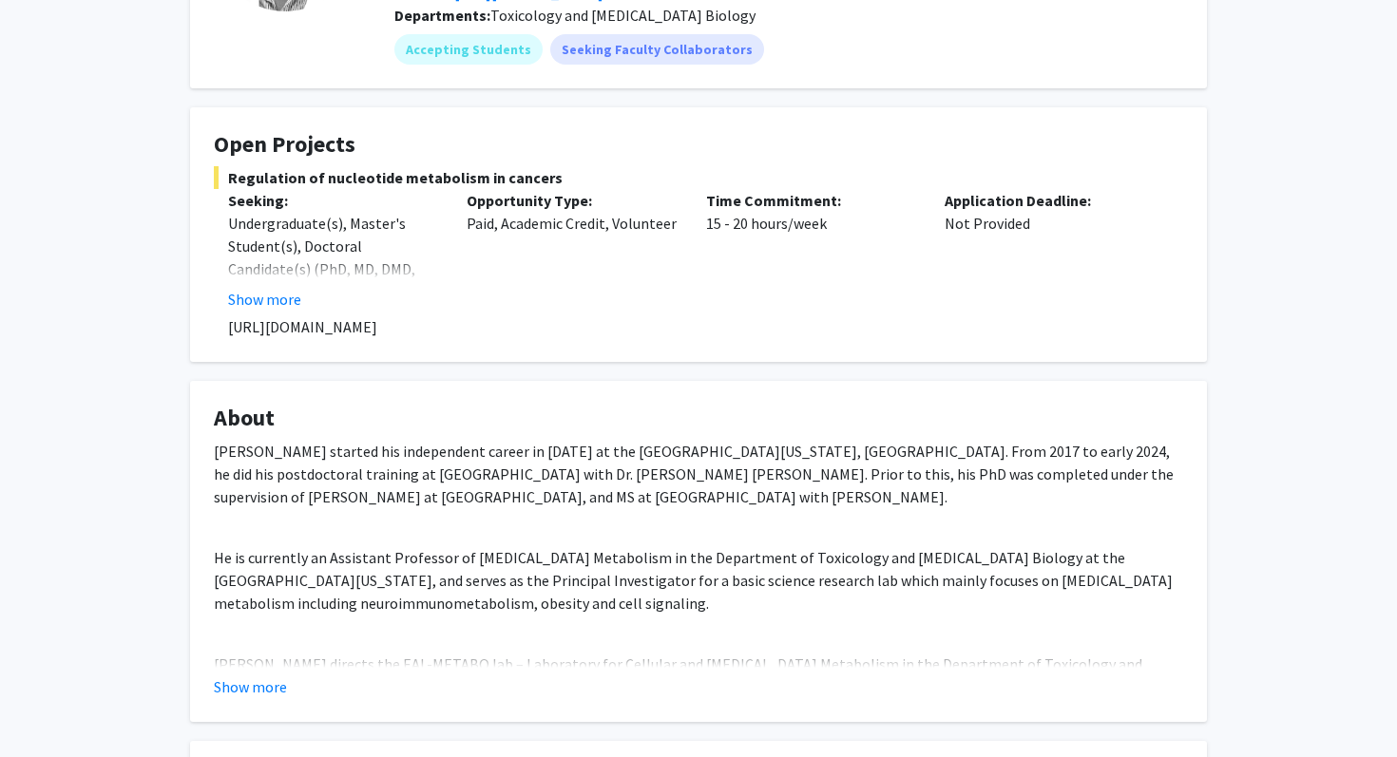
scroll to position [243, 0]
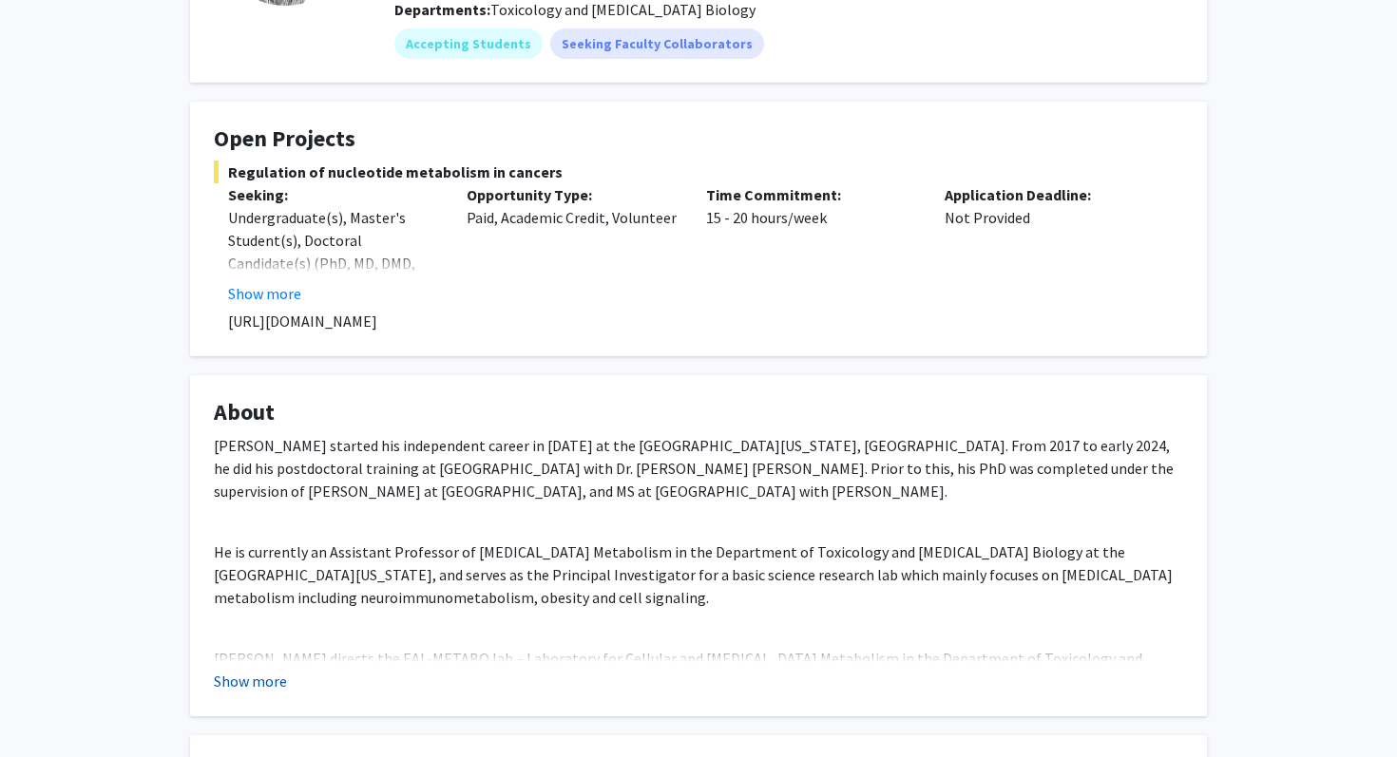
click at [243, 683] on button "Show more" at bounding box center [250, 681] width 73 height 23
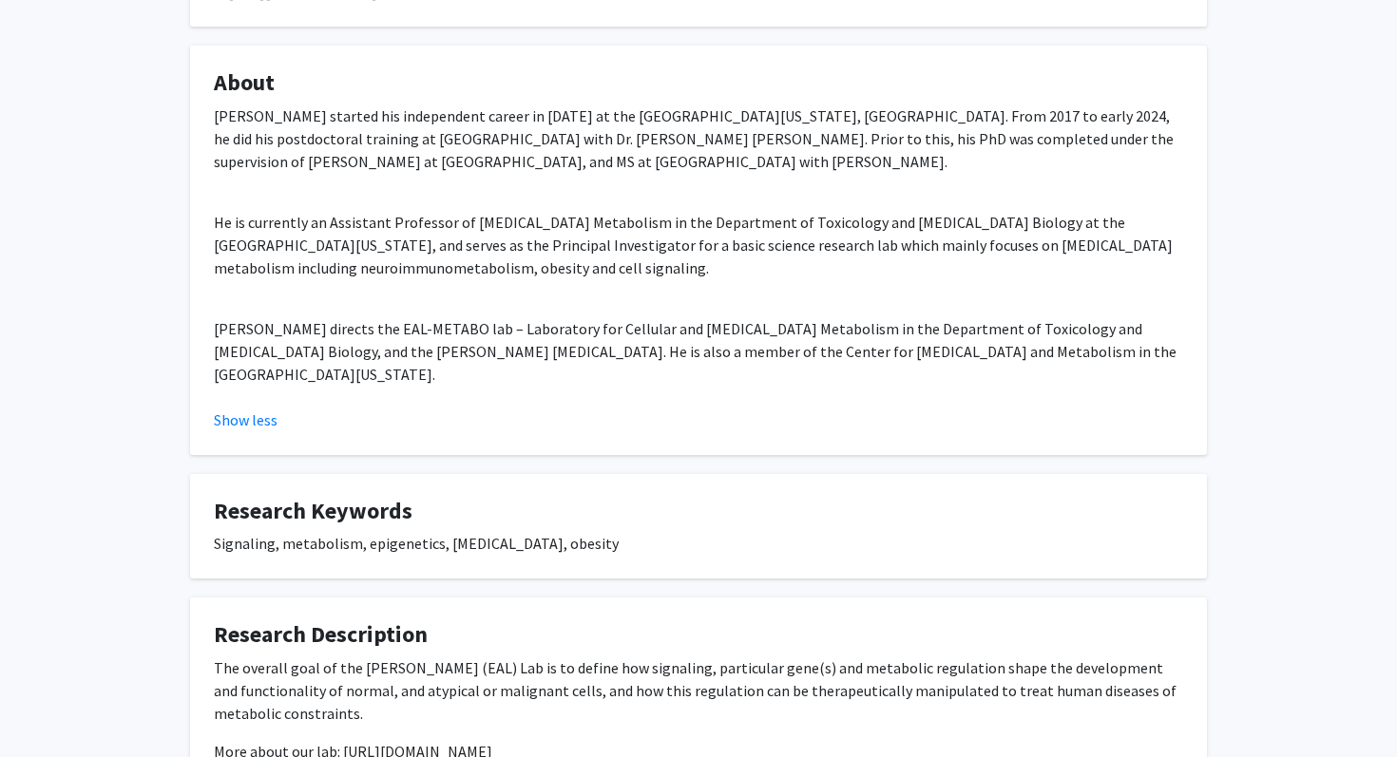
scroll to position [0, 0]
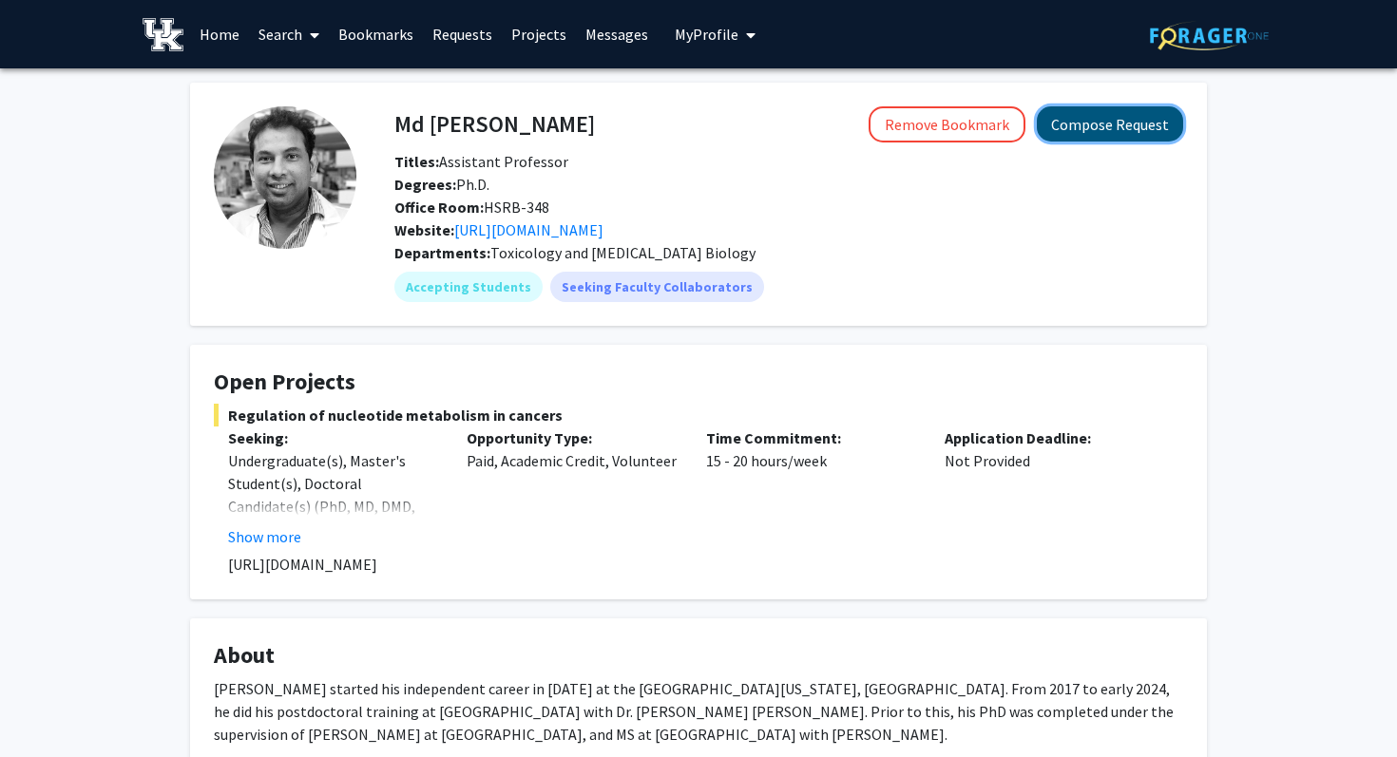
click at [1078, 138] on button "Compose Request" at bounding box center [1110, 123] width 146 height 35
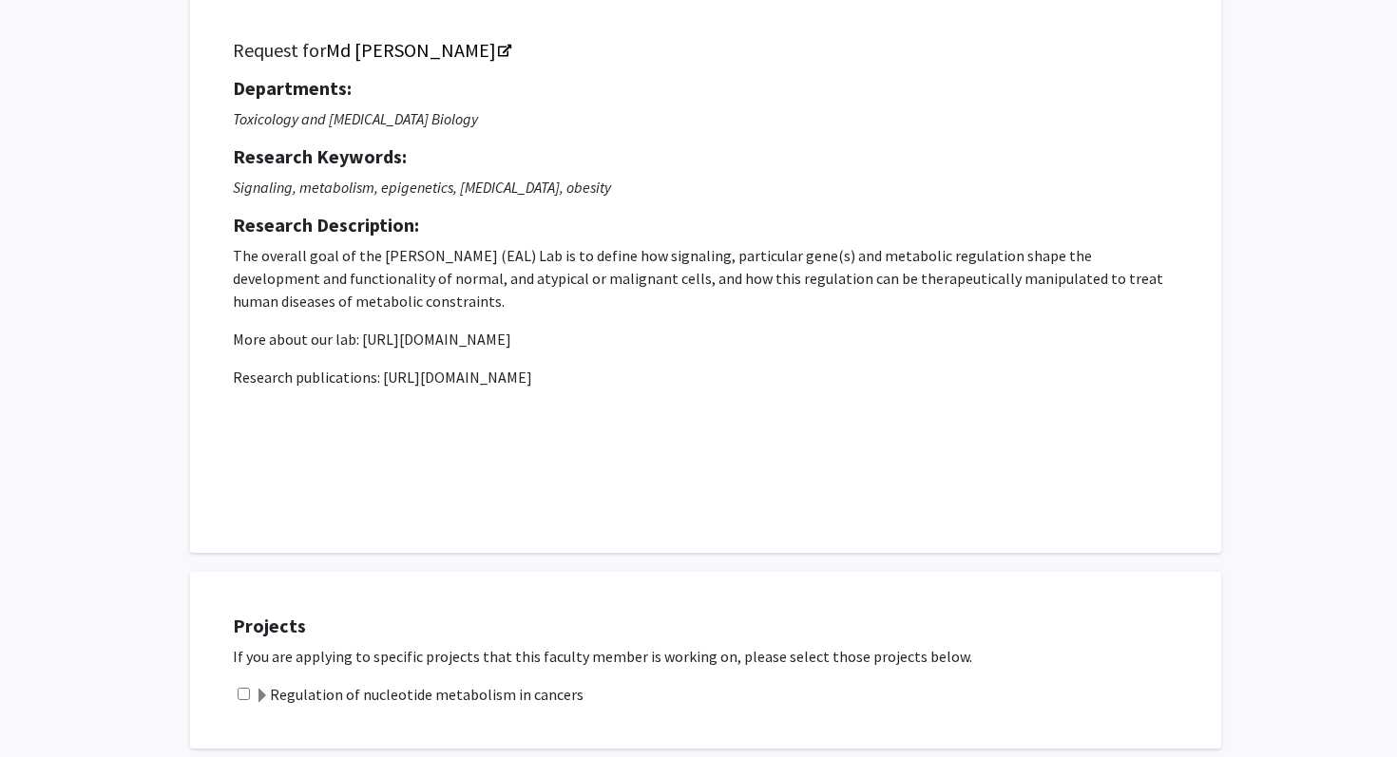
scroll to position [130, 0]
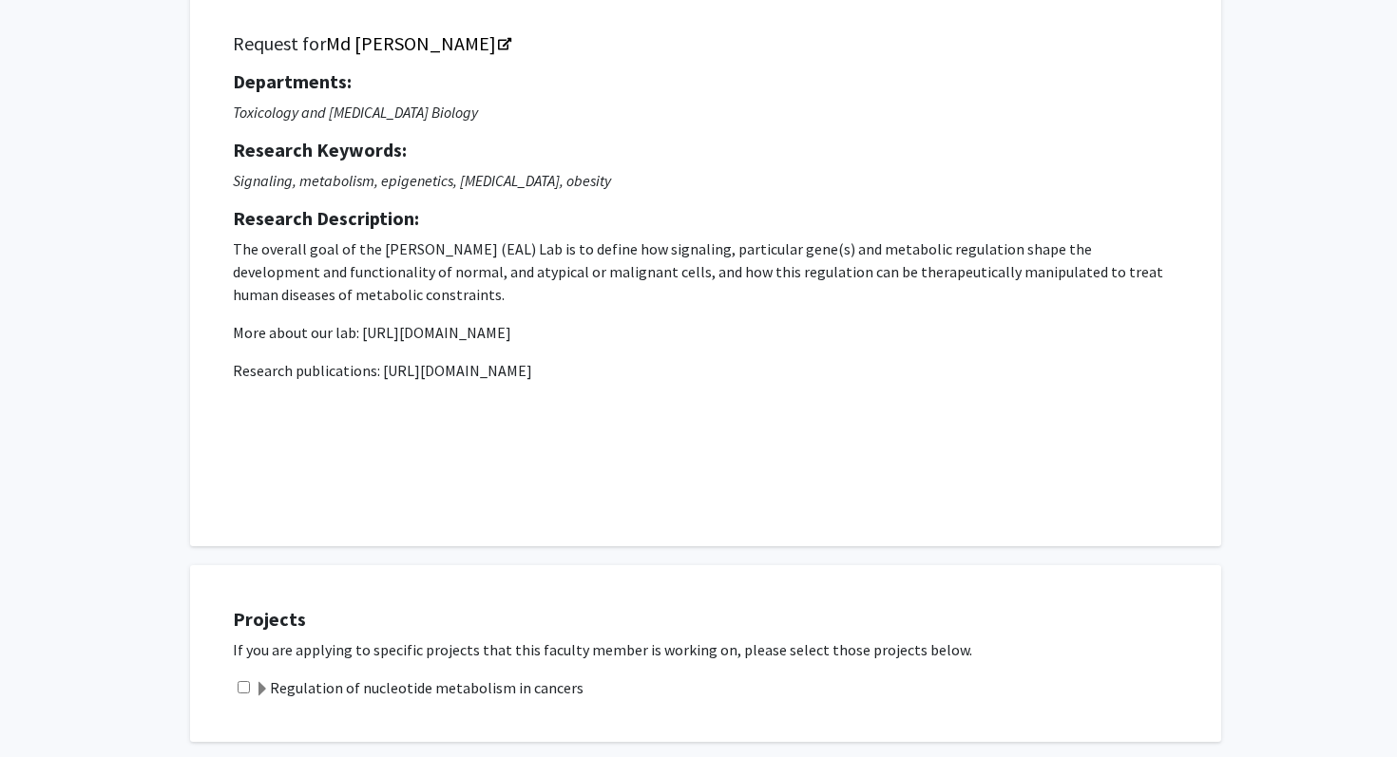
click at [446, 373] on p "Research publications: https://eal-metabolab.com/publication" at bounding box center [705, 370] width 945 height 23
click at [388, 373] on p "Research publications: https://eal-metabolab.com/publication" at bounding box center [705, 370] width 945 height 23
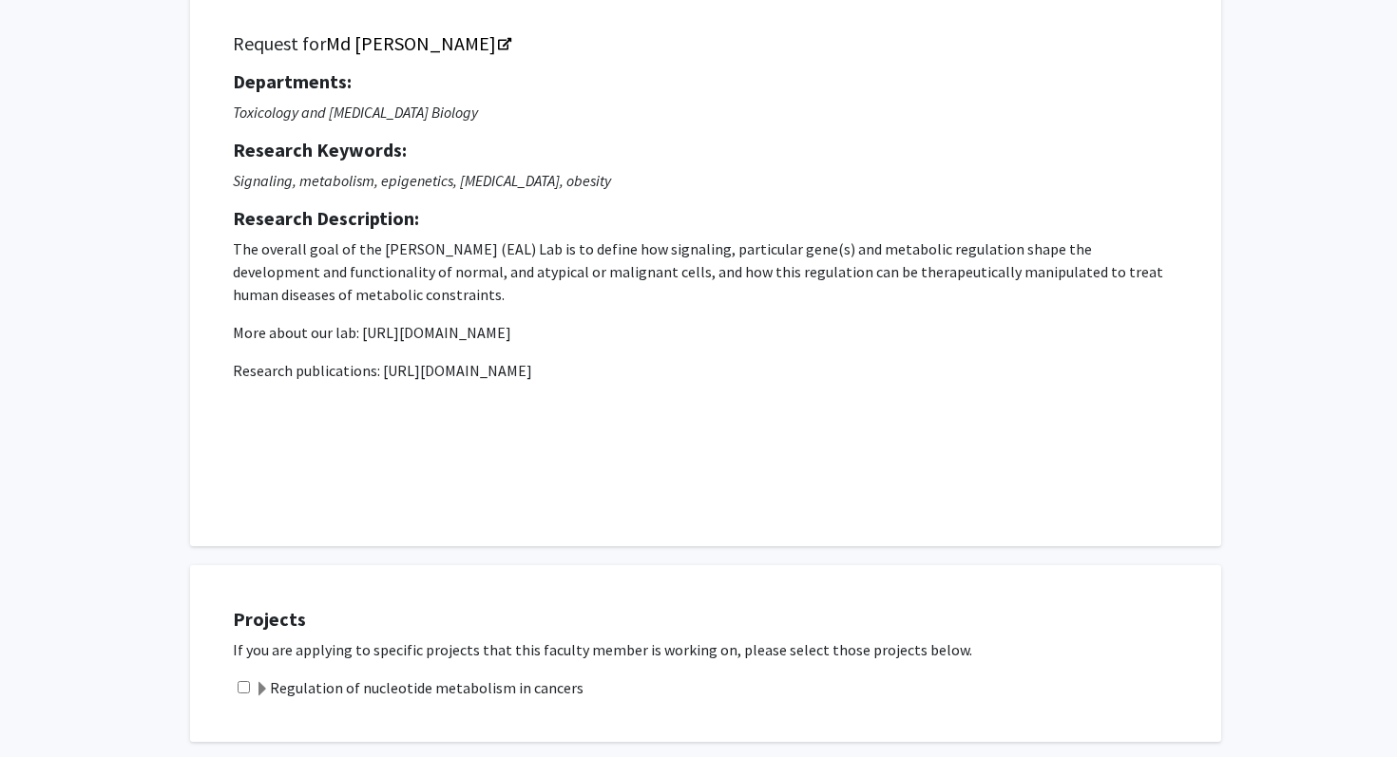
click at [388, 373] on p "Research publications: https://eal-metabolab.com/publication" at bounding box center [705, 370] width 945 height 23
click at [382, 372] on p "Research publications: https://eal-metabolab.com/publication" at bounding box center [705, 370] width 945 height 23
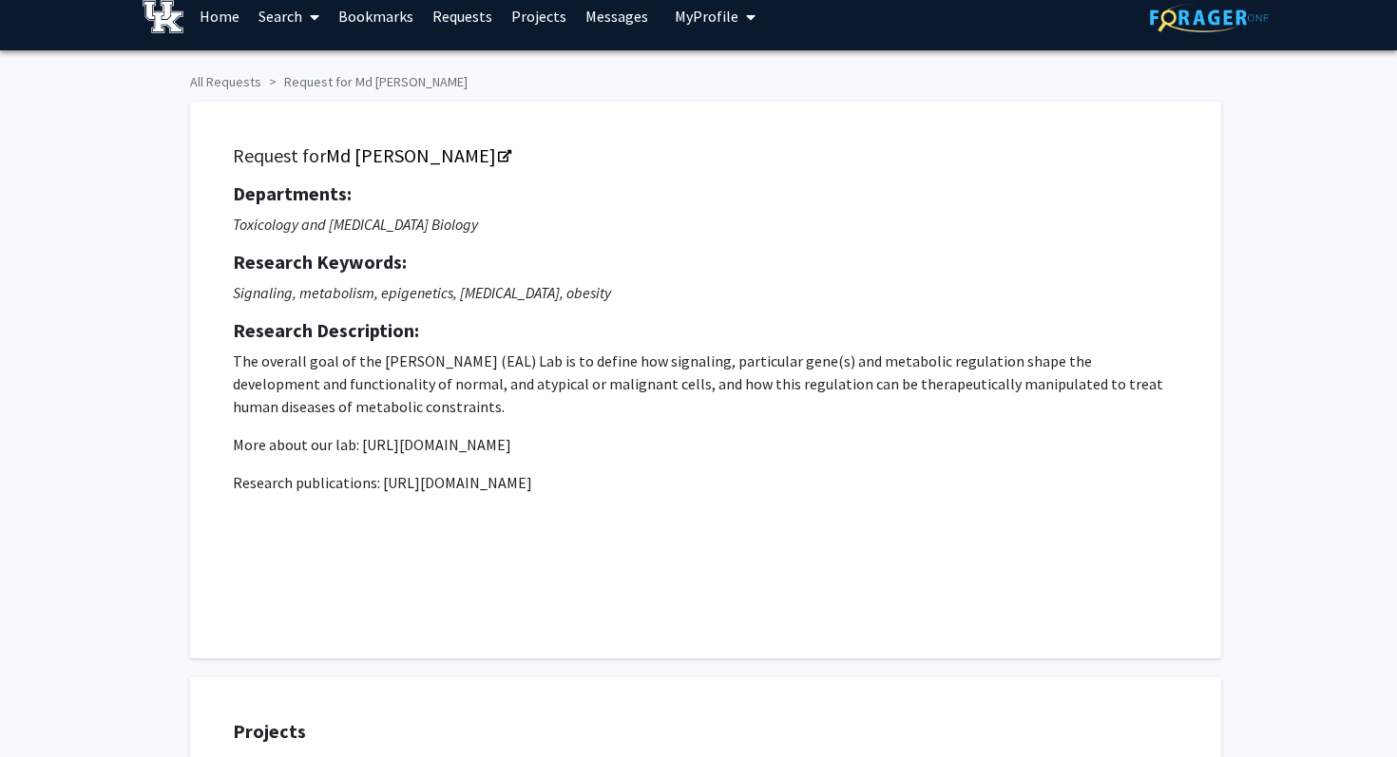
scroll to position [0, 0]
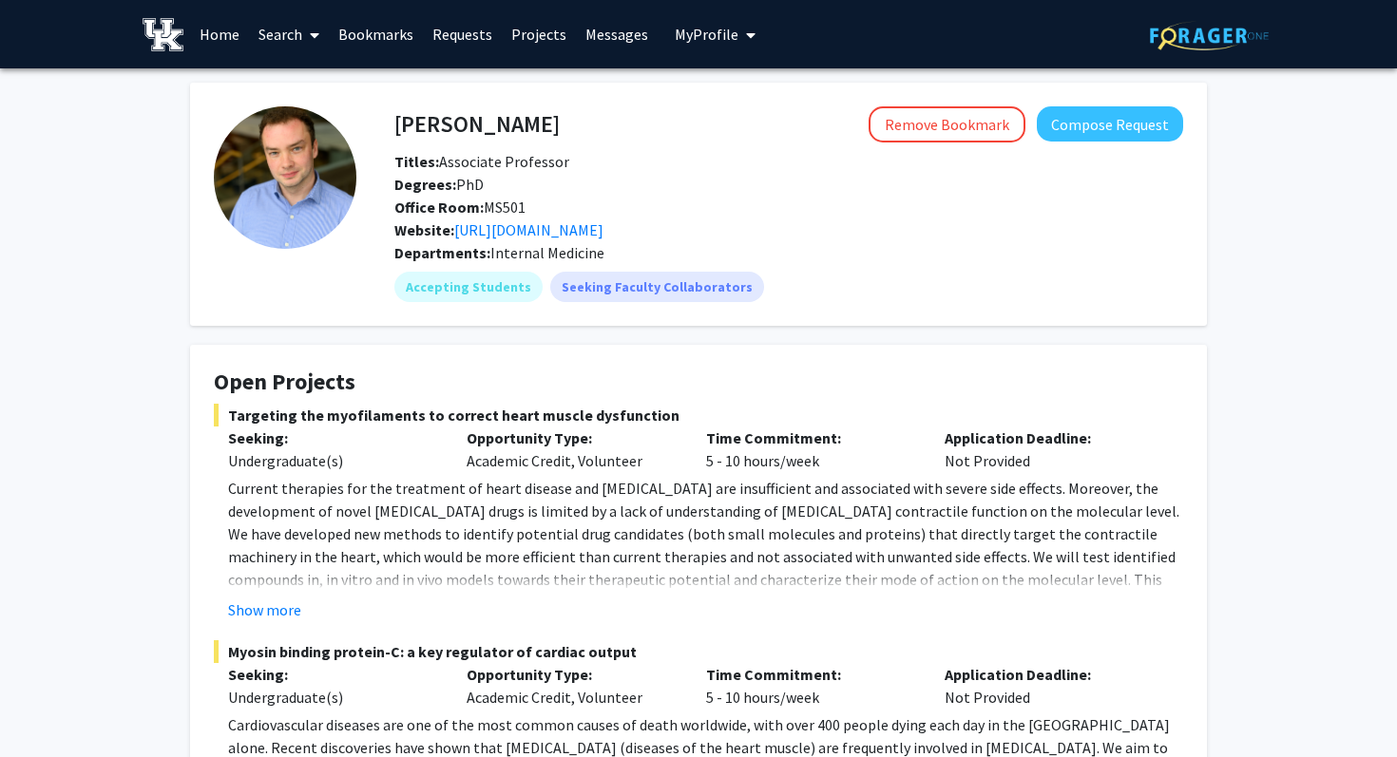
click at [459, 125] on h4 "[PERSON_NAME]" at bounding box center [476, 123] width 165 height 35
copy h4 "[PERSON_NAME]"
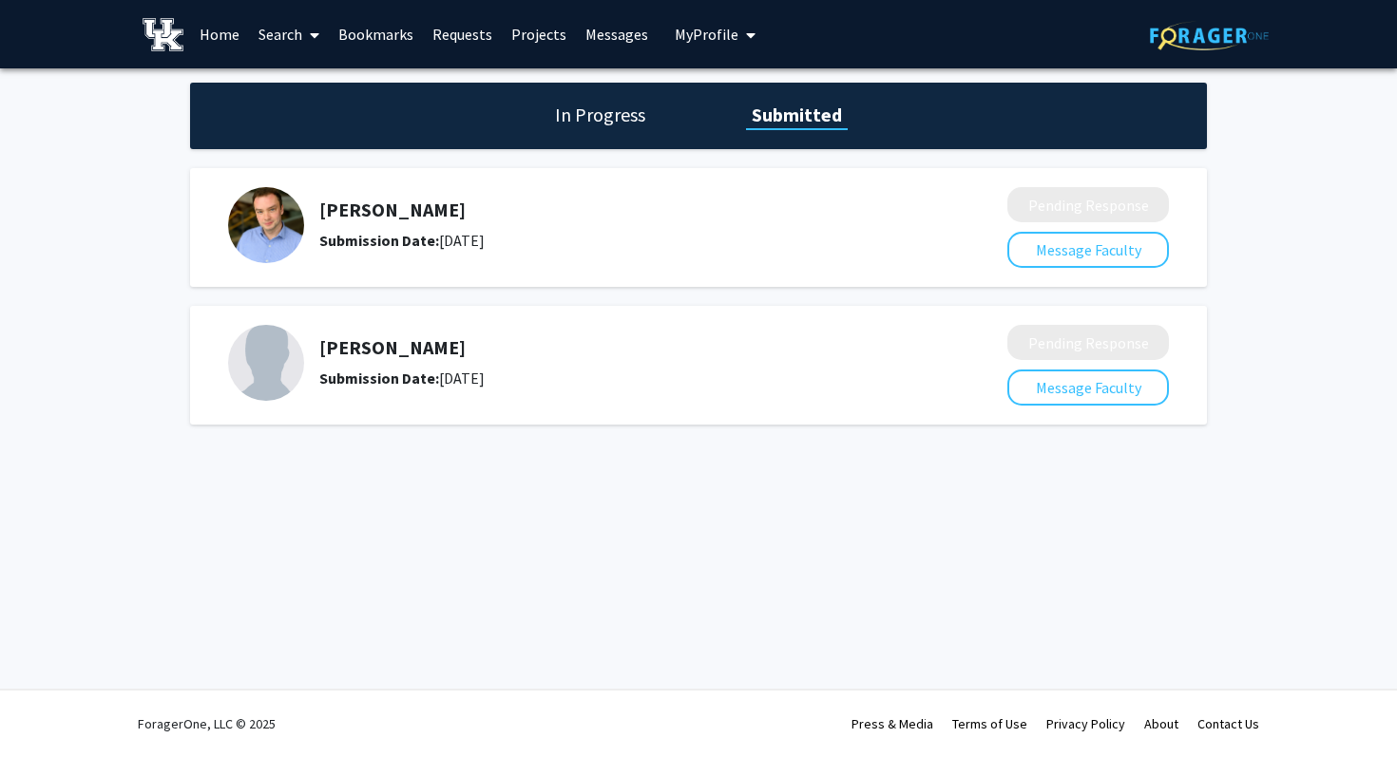
click at [570, 122] on h1 "In Progress" at bounding box center [600, 115] width 102 height 27
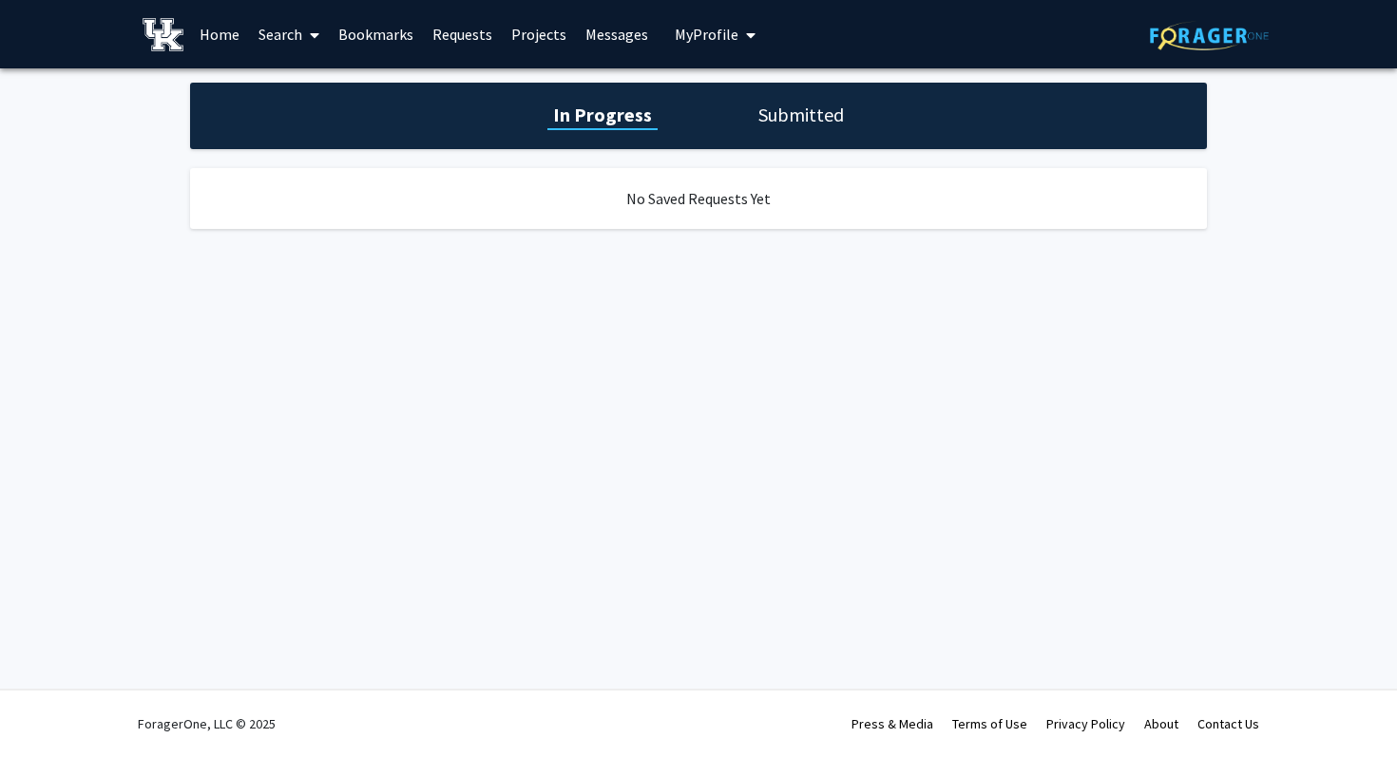
click at [772, 119] on h1 "Submitted" at bounding box center [800, 115] width 97 height 27
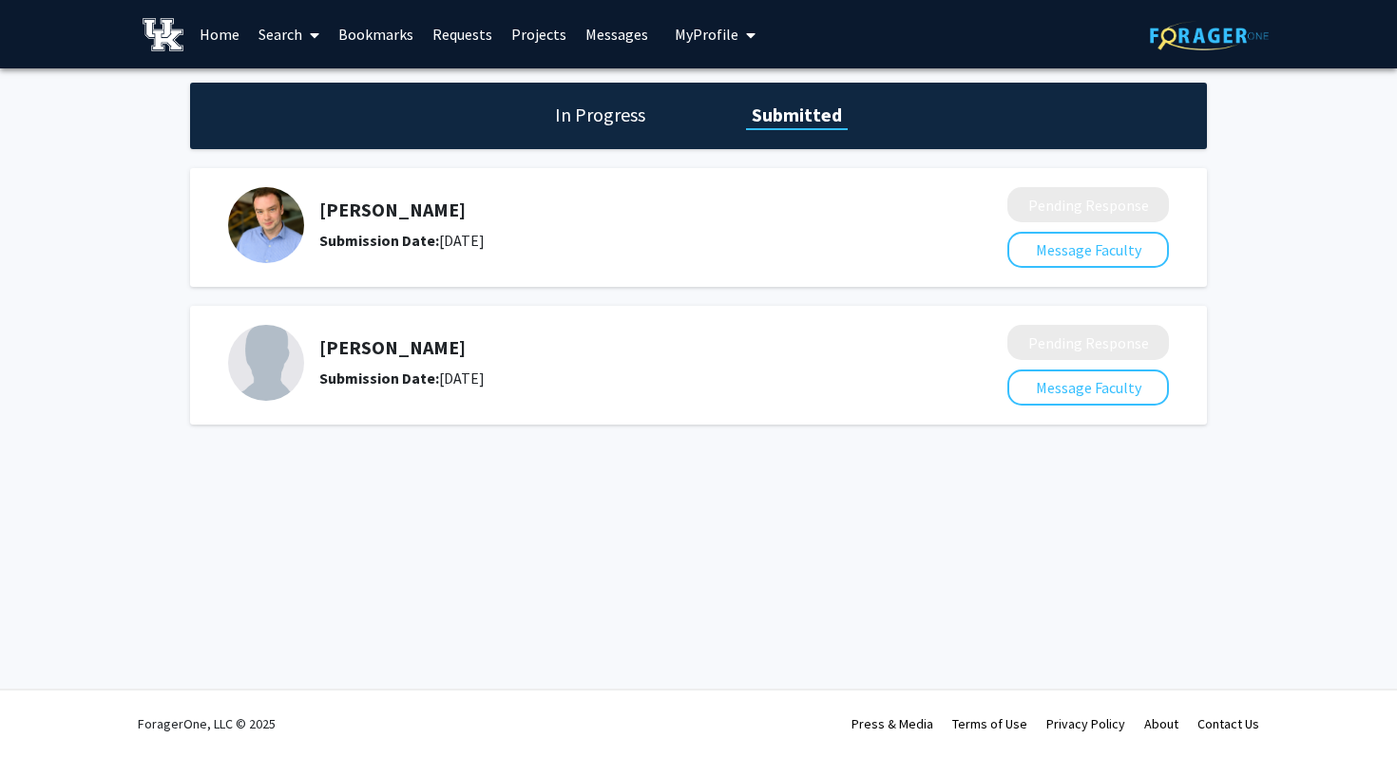
click at [444, 35] on link "Requests" at bounding box center [462, 34] width 79 height 67
click at [403, 33] on link "Bookmarks" at bounding box center [376, 34] width 94 height 67
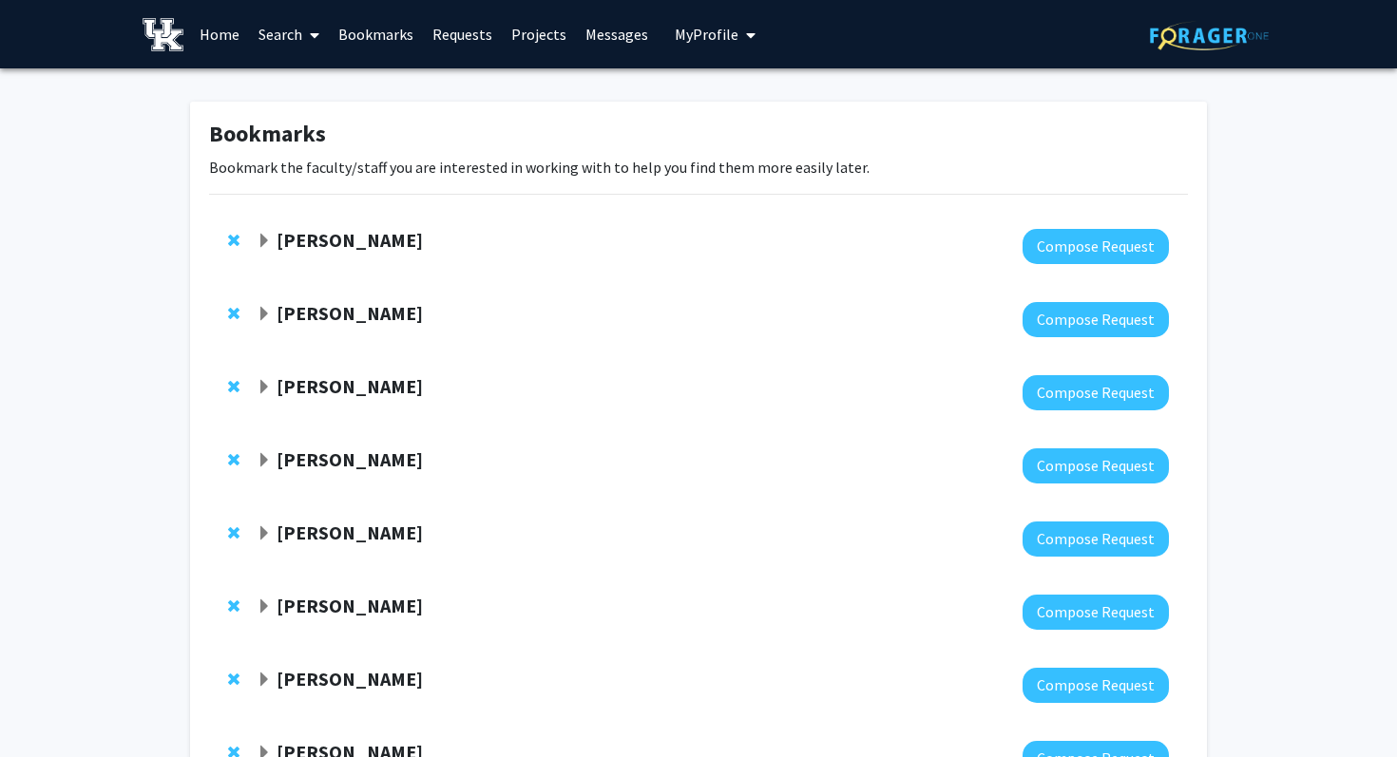
click at [449, 34] on link "Requests" at bounding box center [462, 34] width 79 height 67
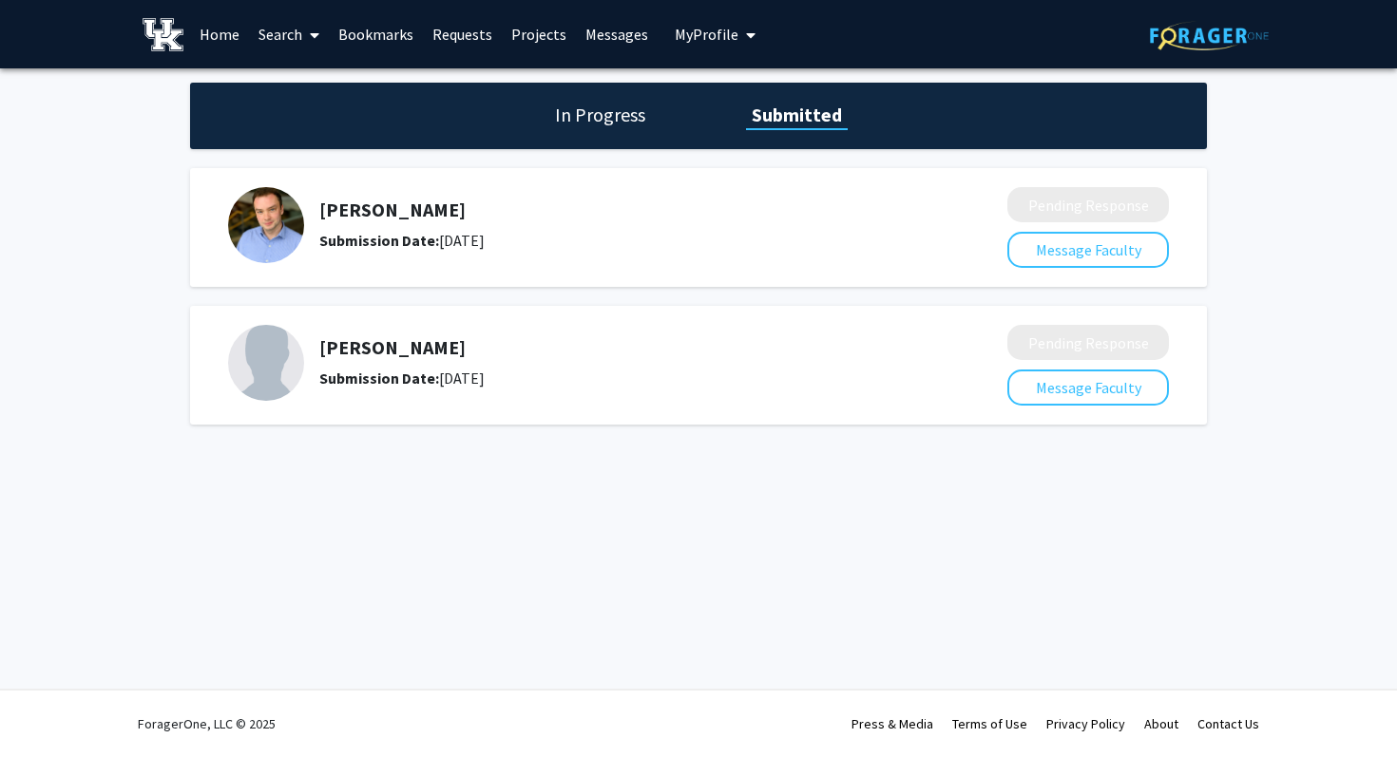
click at [352, 38] on link "Bookmarks" at bounding box center [376, 34] width 94 height 67
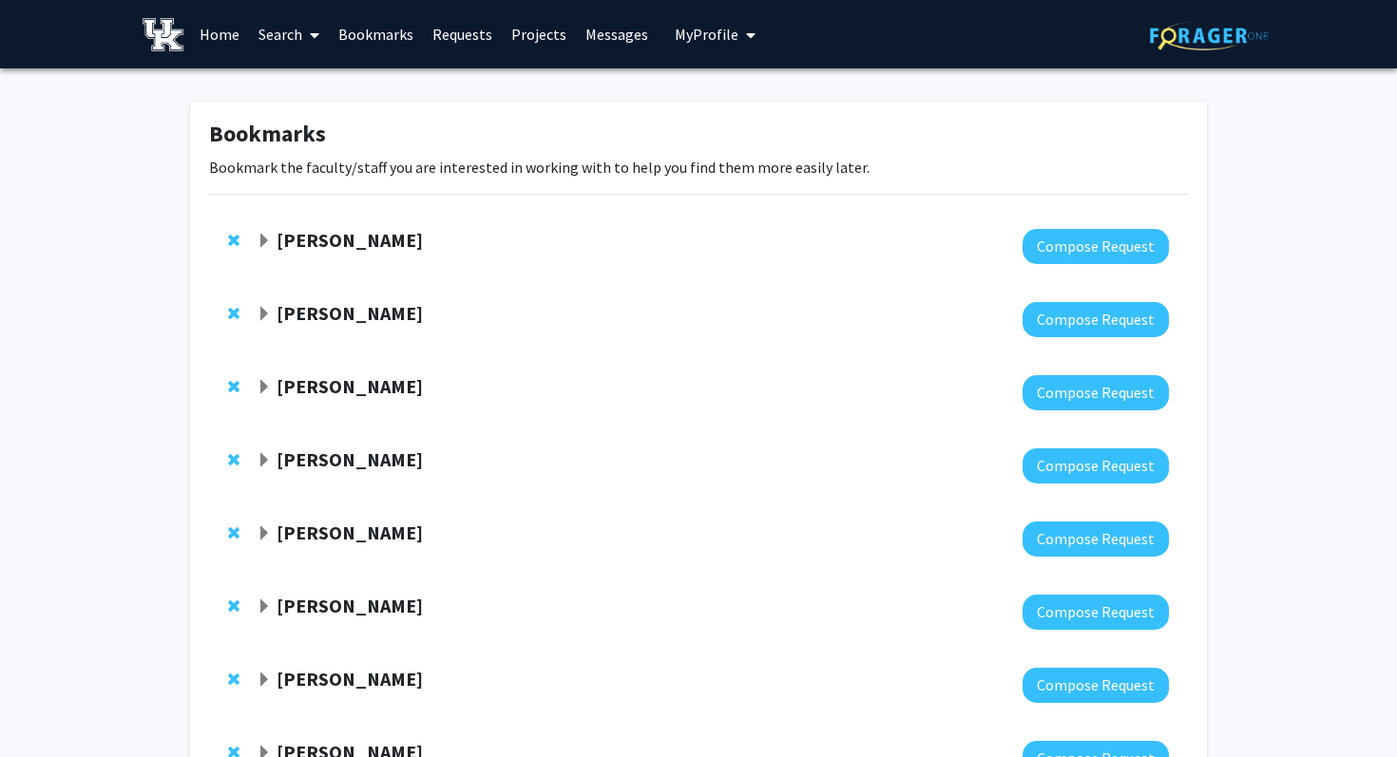
click at [263, 390] on span "Expand Thomas Kampourakis Bookmark" at bounding box center [264, 387] width 15 height 15
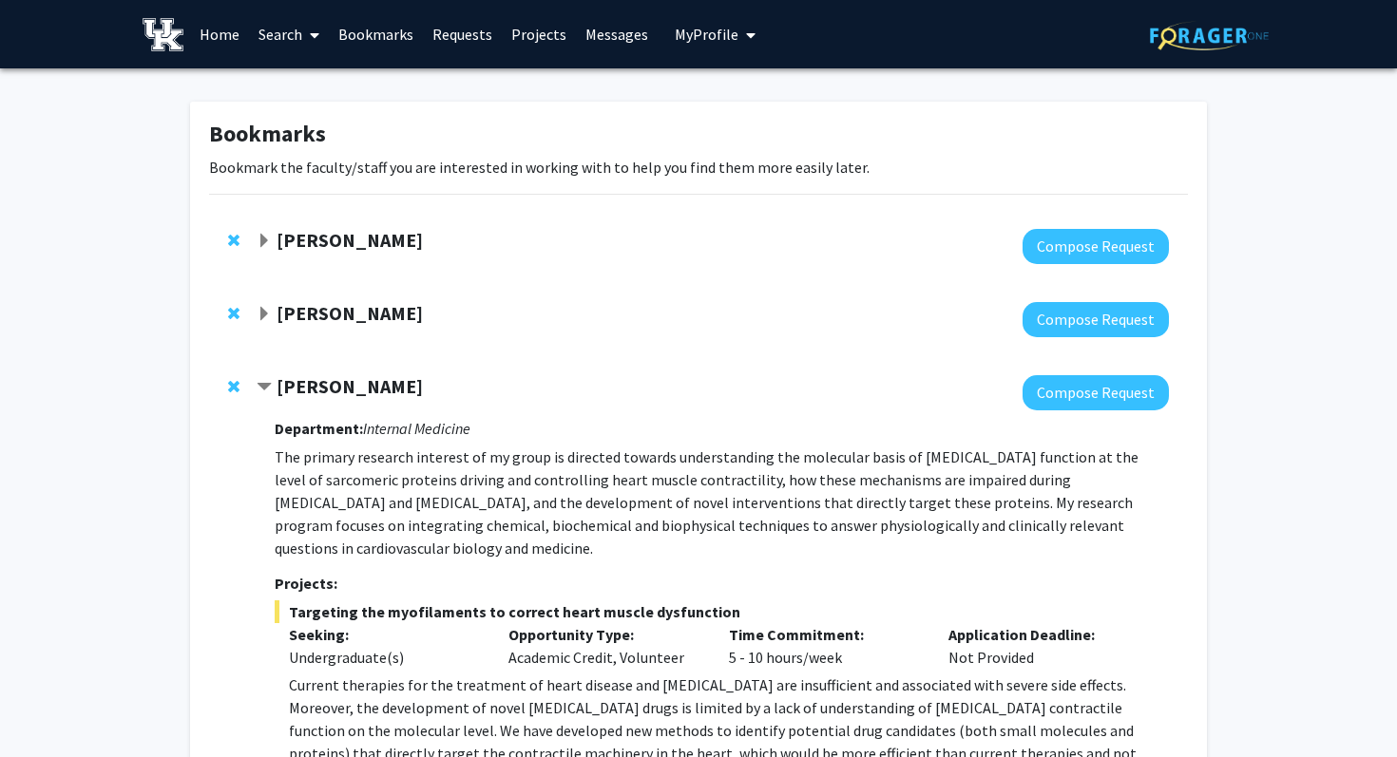
click at [263, 388] on span "Contract Thomas Kampourakis Bookmark" at bounding box center [264, 387] width 15 height 15
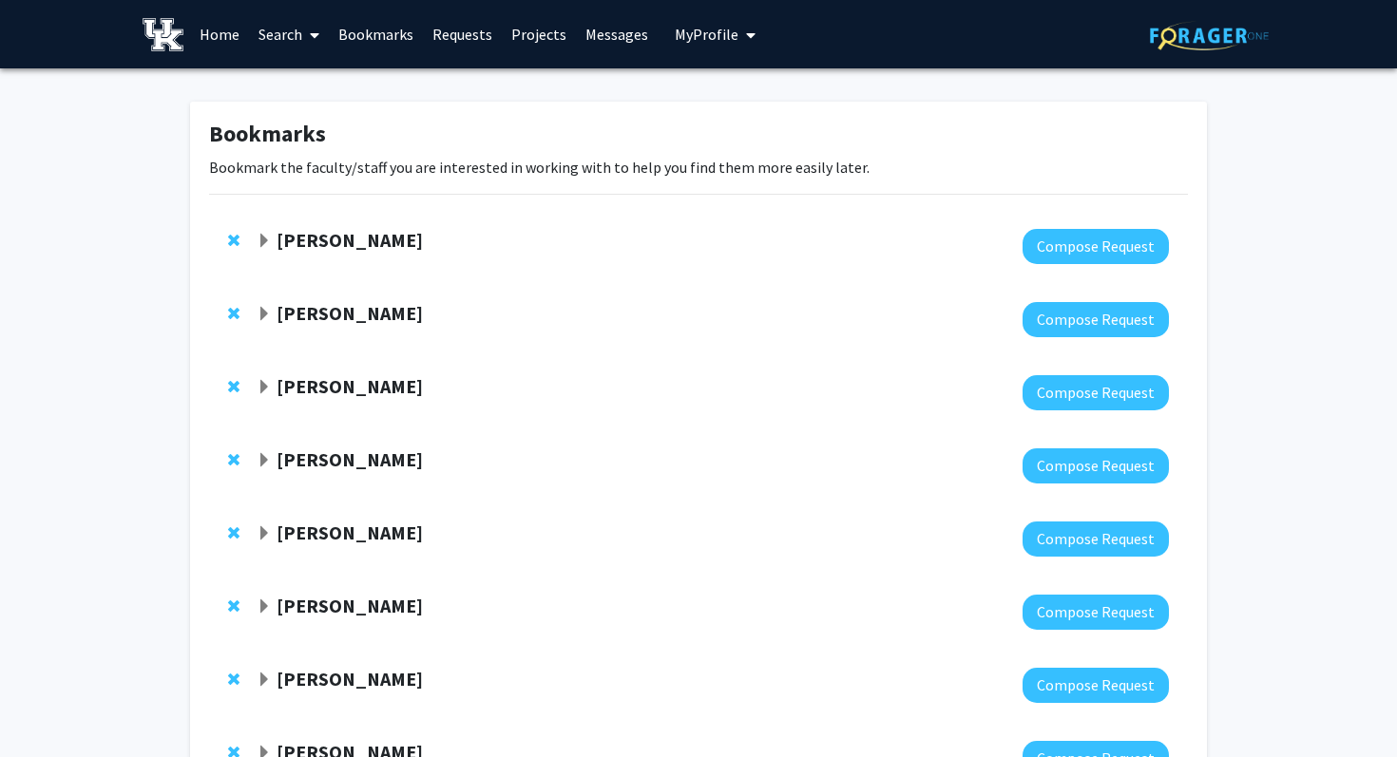
click at [233, 385] on span "Remove Thomas Kampourakis from bookmarks" at bounding box center [233, 386] width 11 height 15
click at [262, 386] on span "Expand Jake Ferguson Bookmark" at bounding box center [264, 387] width 15 height 15
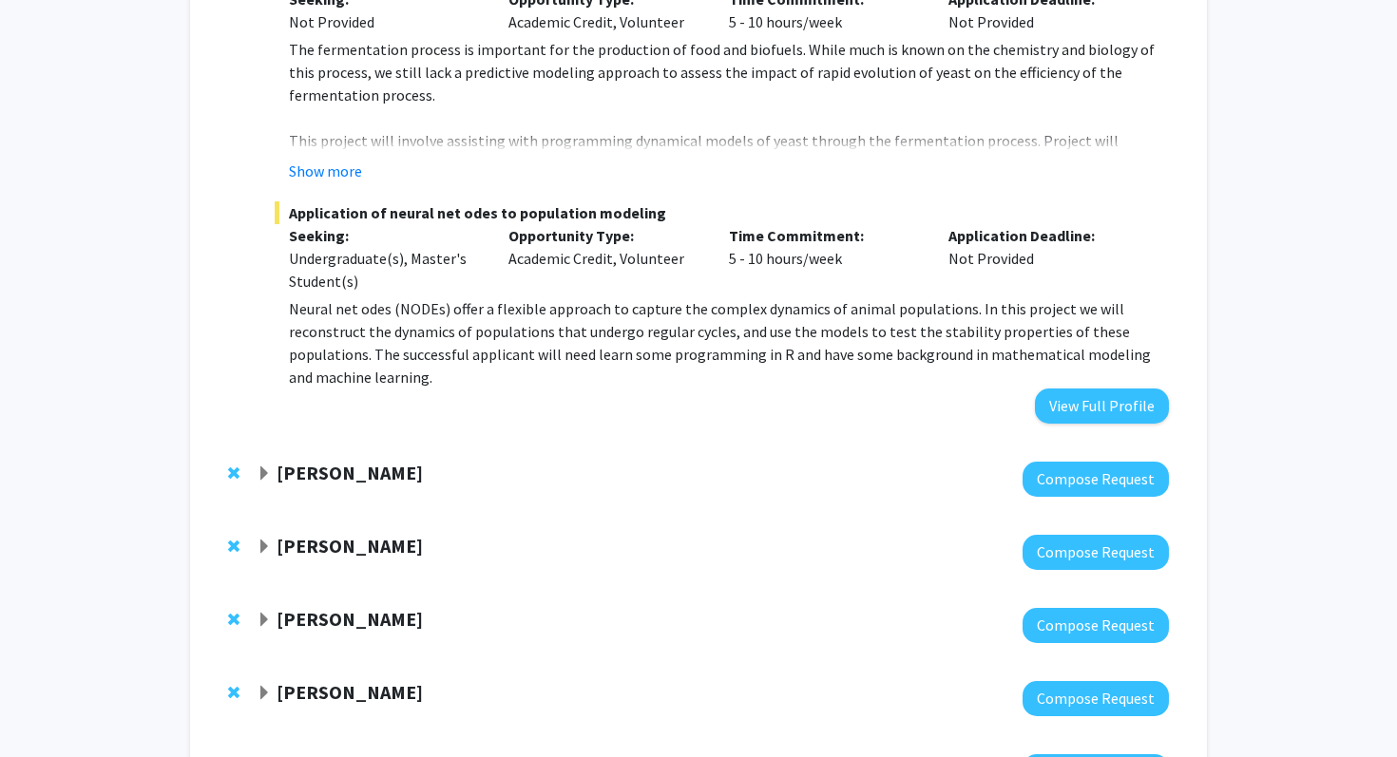
scroll to position [599, 0]
